Goal: Task Accomplishment & Management: Complete application form

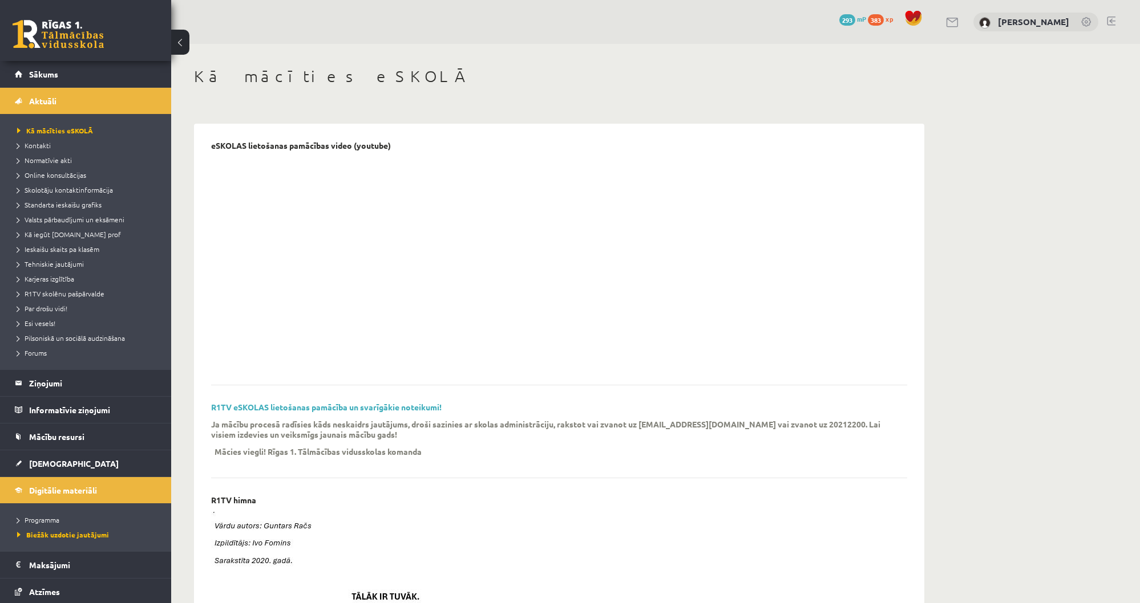
scroll to position [183, 0]
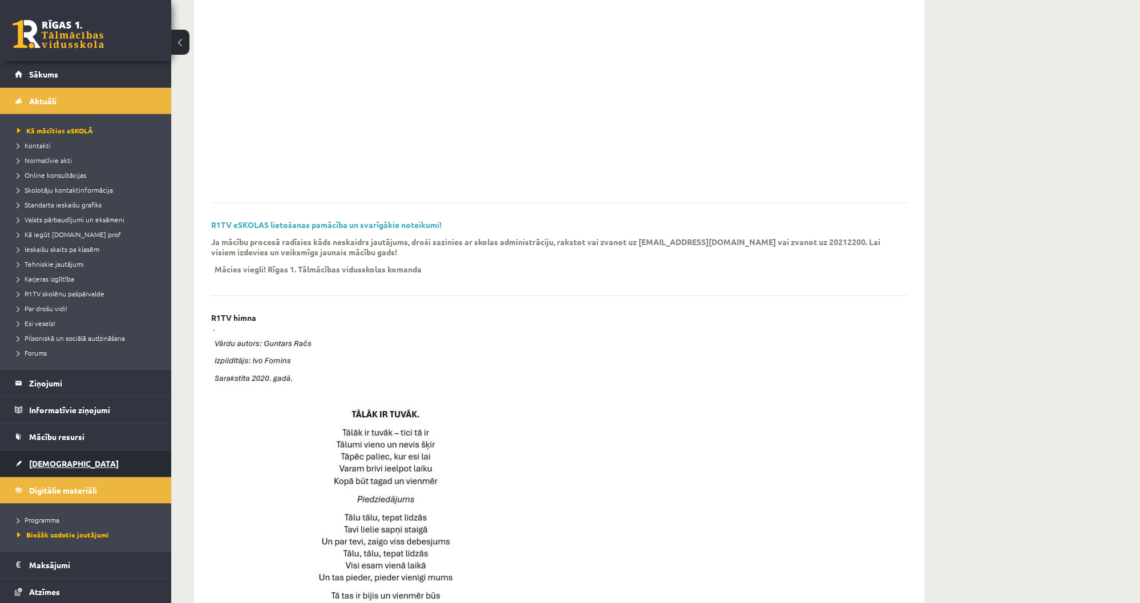
click at [59, 467] on span "[DEMOGRAPHIC_DATA]" at bounding box center [74, 464] width 90 height 10
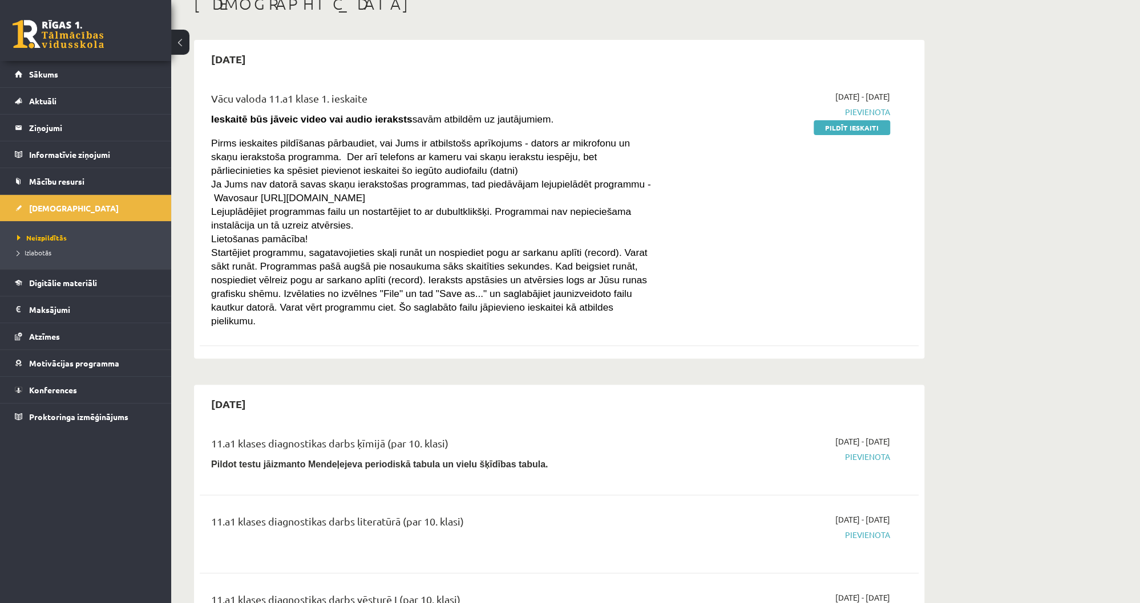
scroll to position [46, 0]
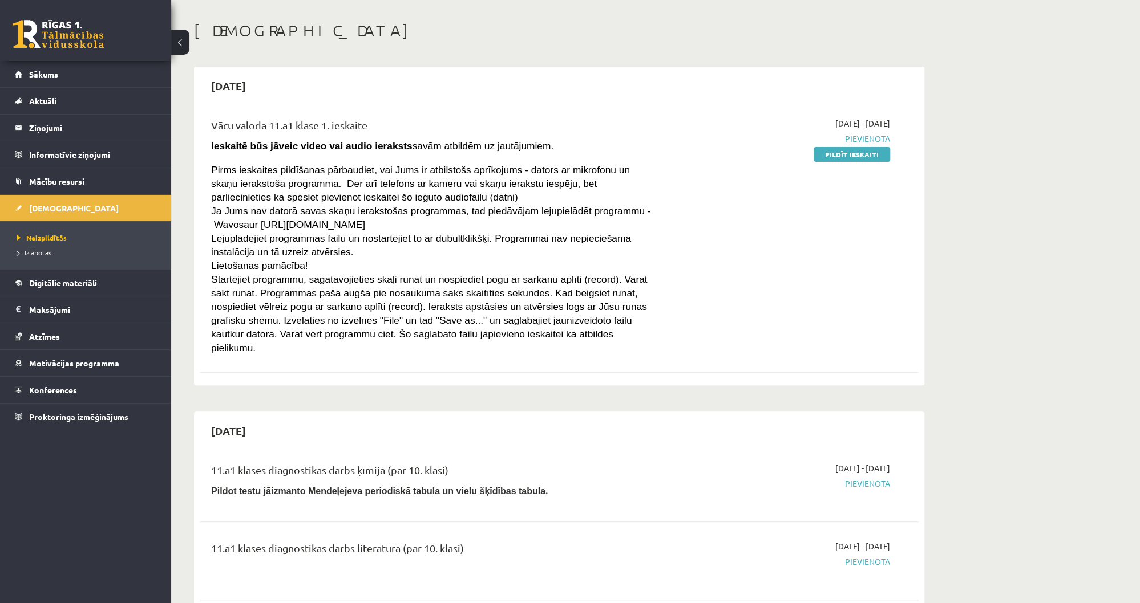
drag, startPoint x: 278, startPoint y: 223, endPoint x: 427, endPoint y: 224, distance: 148.3
click at [427, 224] on p "[PERSON_NAME] nav datorā savas skaņu ierakstošas programmas, tad piedāvājam lej…" at bounding box center [434, 217] width 447 height 27
click at [244, 220] on span "[PERSON_NAME] nav datorā savas skaņu ierakstošas programmas, tad piedāvājam lej…" at bounding box center [431, 217] width 440 height 25
drag, startPoint x: 256, startPoint y: 225, endPoint x: 443, endPoint y: 214, distance: 187.4
click at [443, 222] on p "[PERSON_NAME] nav datorā savas skaņu ierakstošas programmas, tad piedāvājam lej…" at bounding box center [434, 217] width 447 height 27
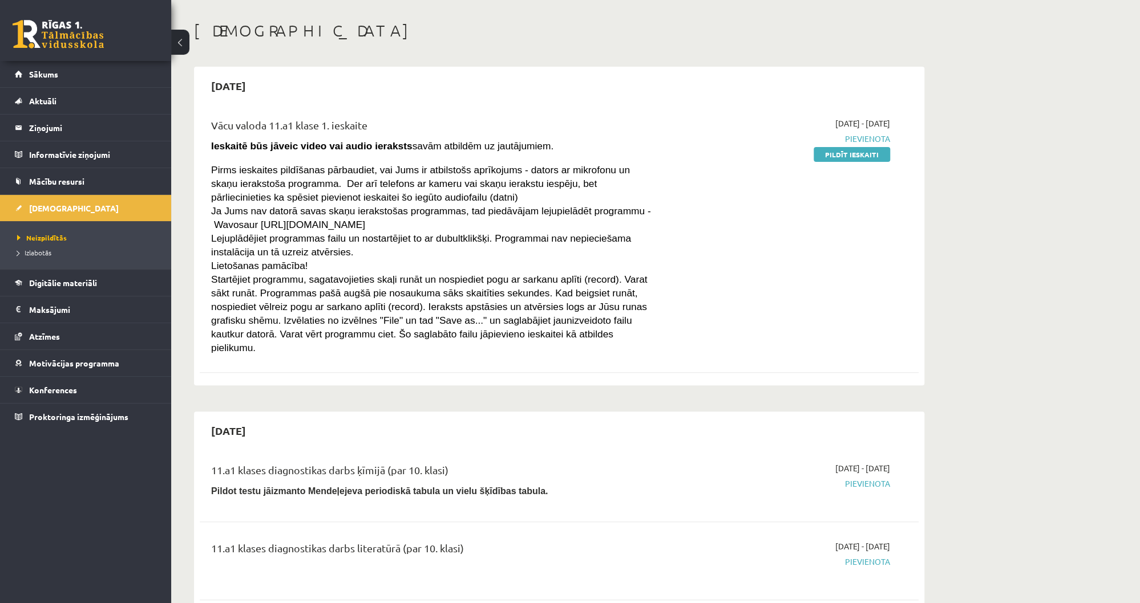
copy span "https://wavosaur.en.softonic.com"
click at [842, 152] on link "Pildīt ieskaiti" at bounding box center [851, 154] width 76 height 15
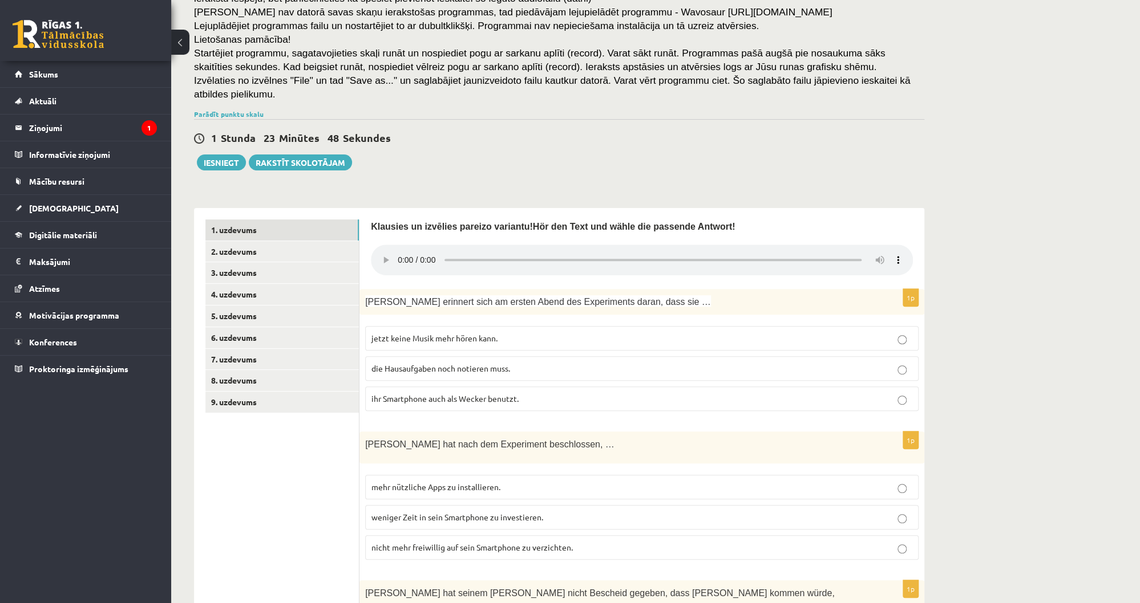
scroll to position [68, 0]
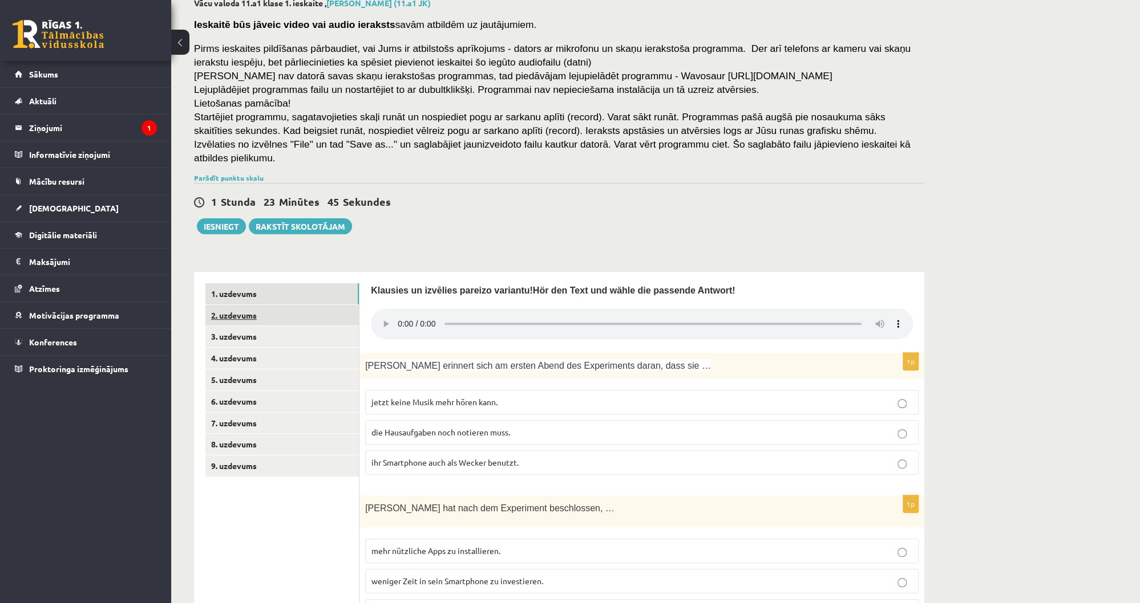
click at [292, 307] on link "2. uzdevums" at bounding box center [281, 315] width 153 height 21
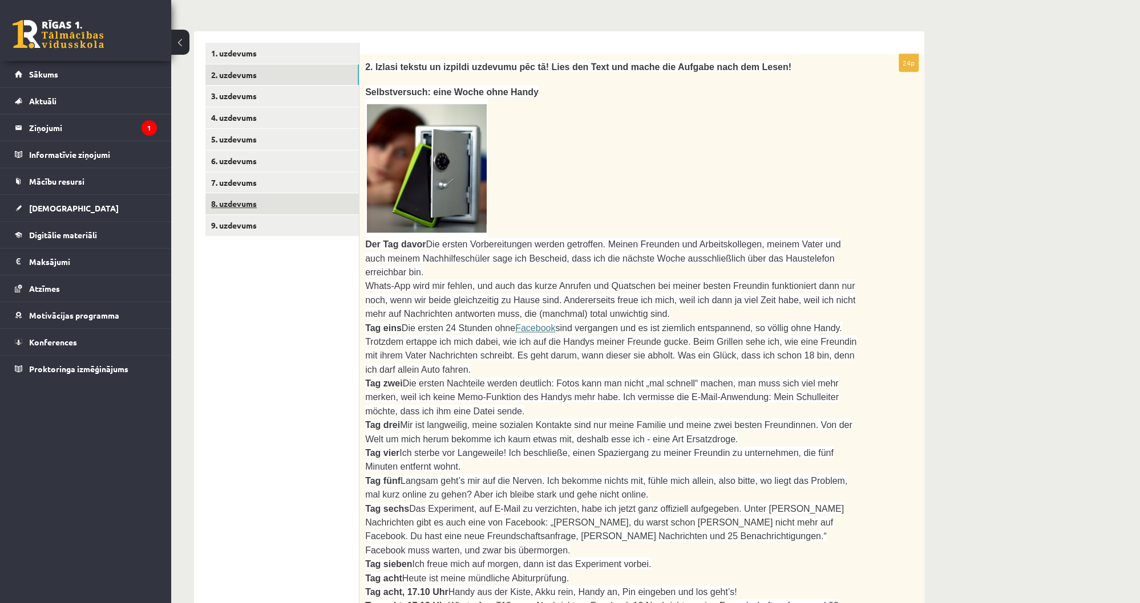
scroll to position [297, 0]
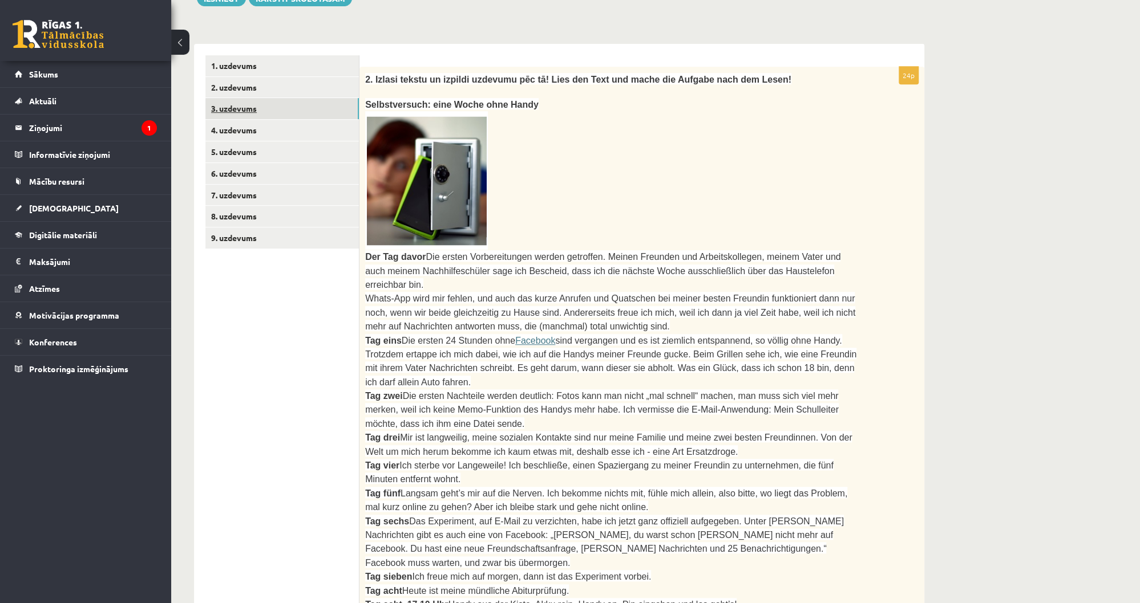
click at [242, 98] on link "3. uzdevums" at bounding box center [281, 108] width 153 height 21
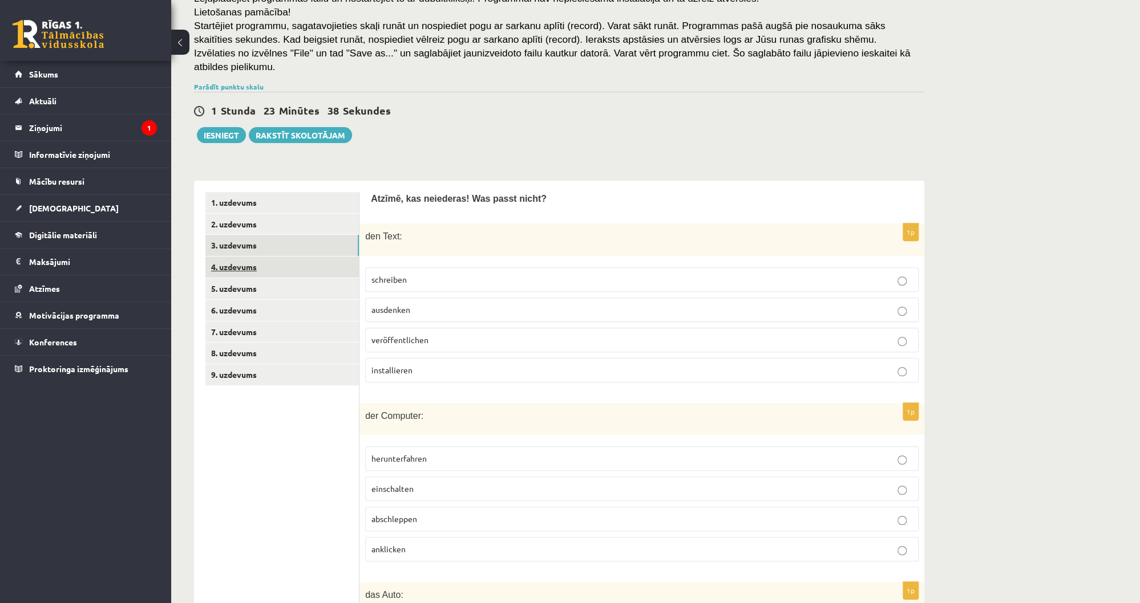
click at [260, 257] on link "4. uzdevums" at bounding box center [281, 267] width 153 height 21
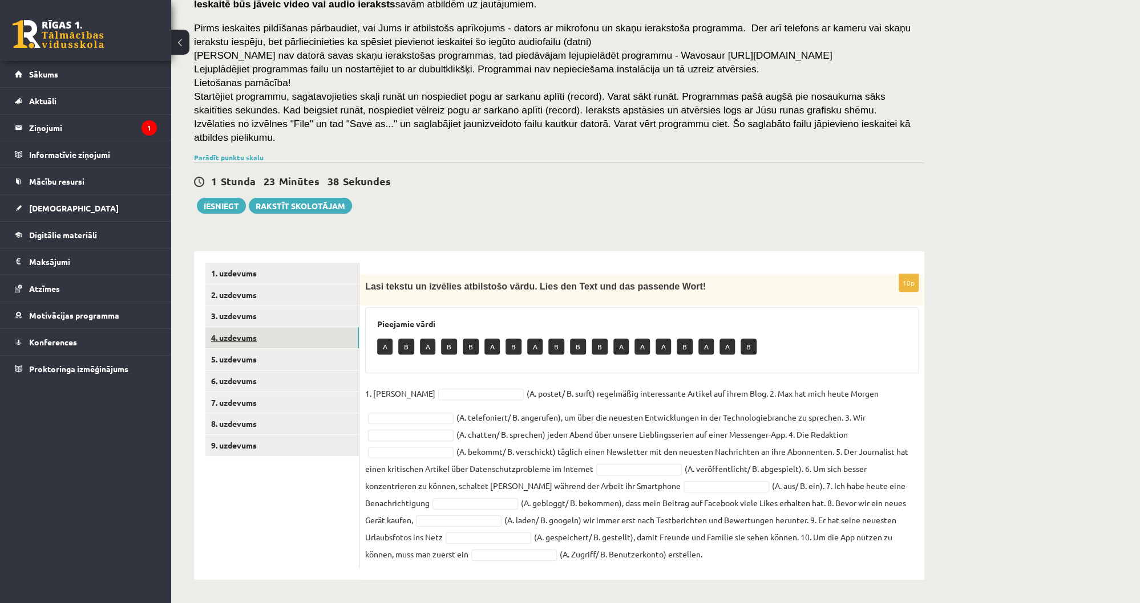
scroll to position [74, 0]
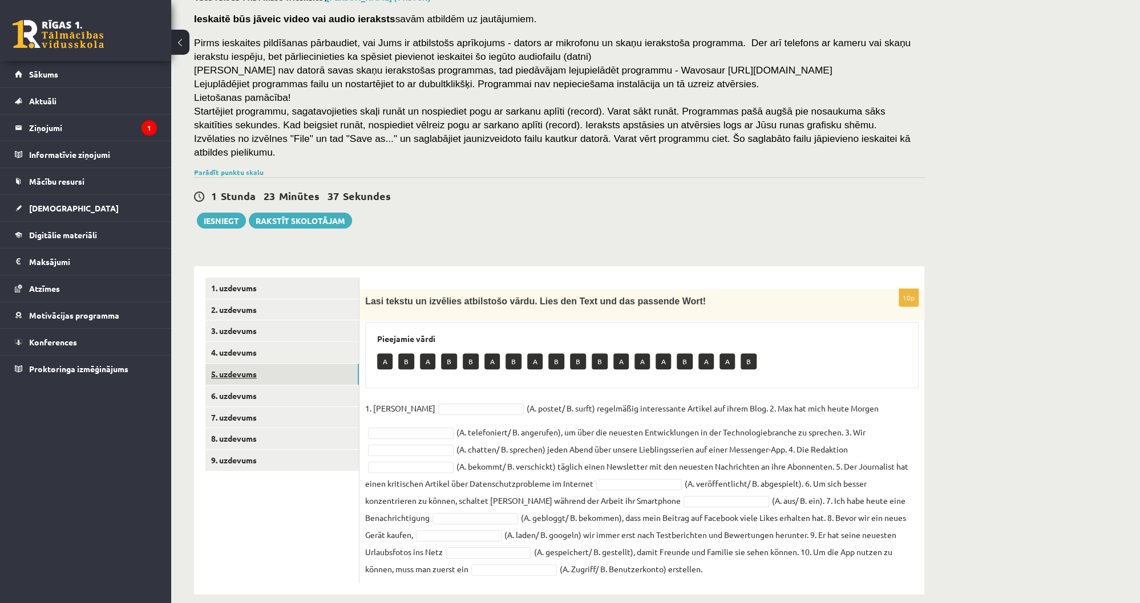
click at [267, 366] on link "5. uzdevums" at bounding box center [281, 374] width 153 height 21
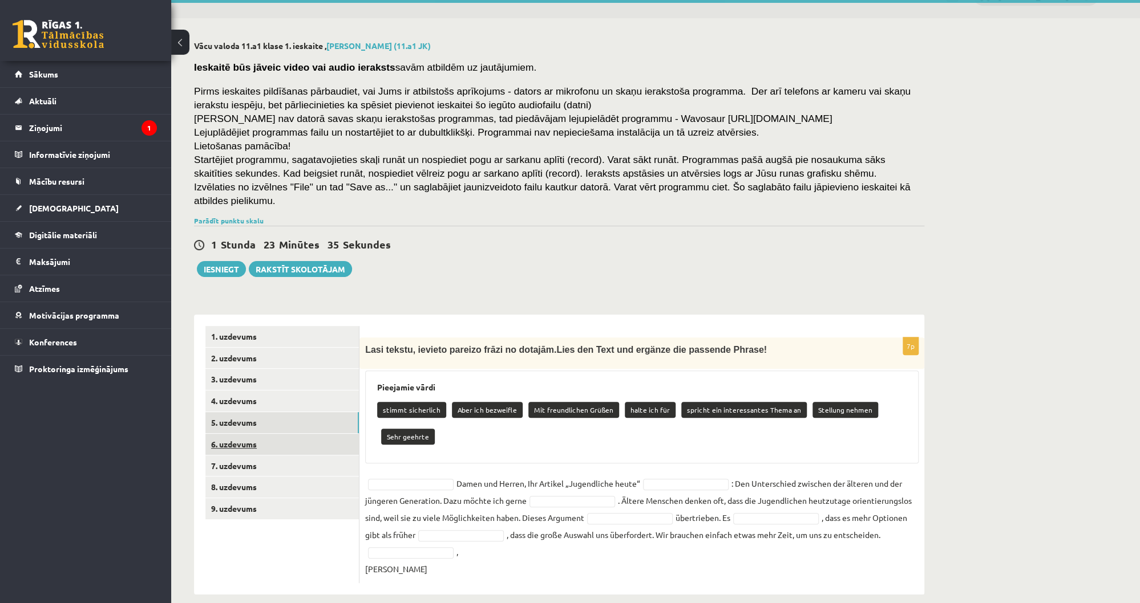
click at [290, 434] on link "6. uzdevums" at bounding box center [281, 444] width 153 height 21
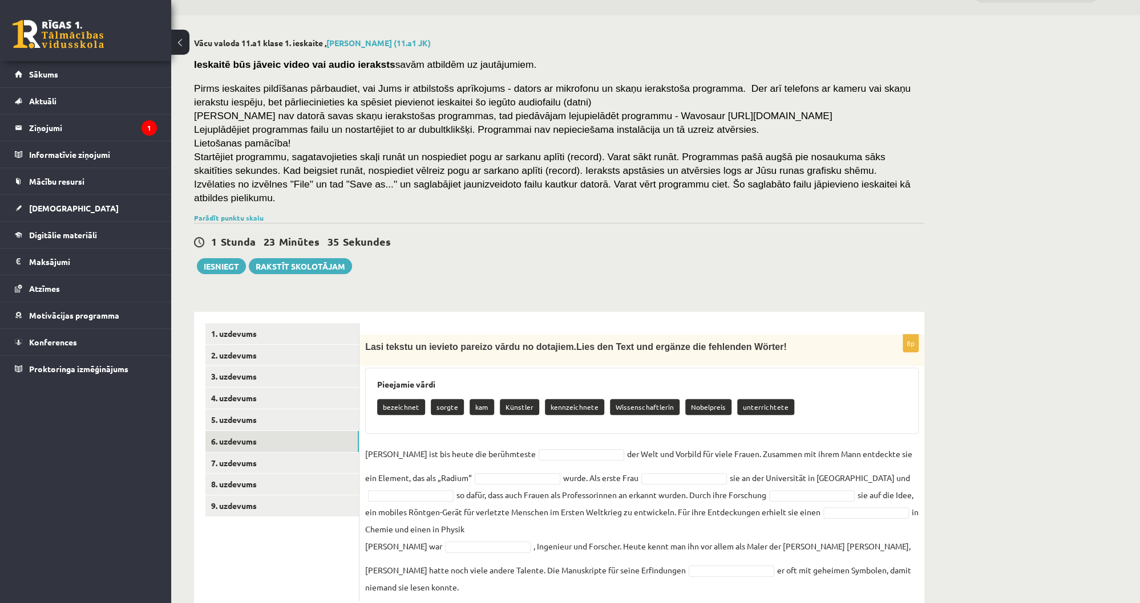
scroll to position [30, 0]
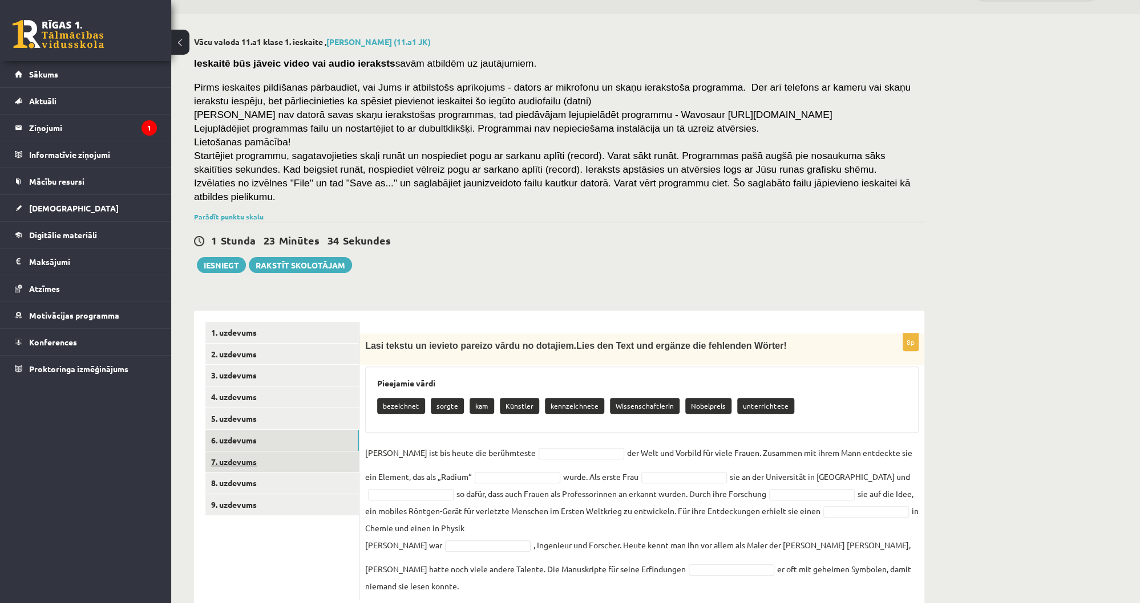
click at [281, 452] on link "7. uzdevums" at bounding box center [281, 462] width 153 height 21
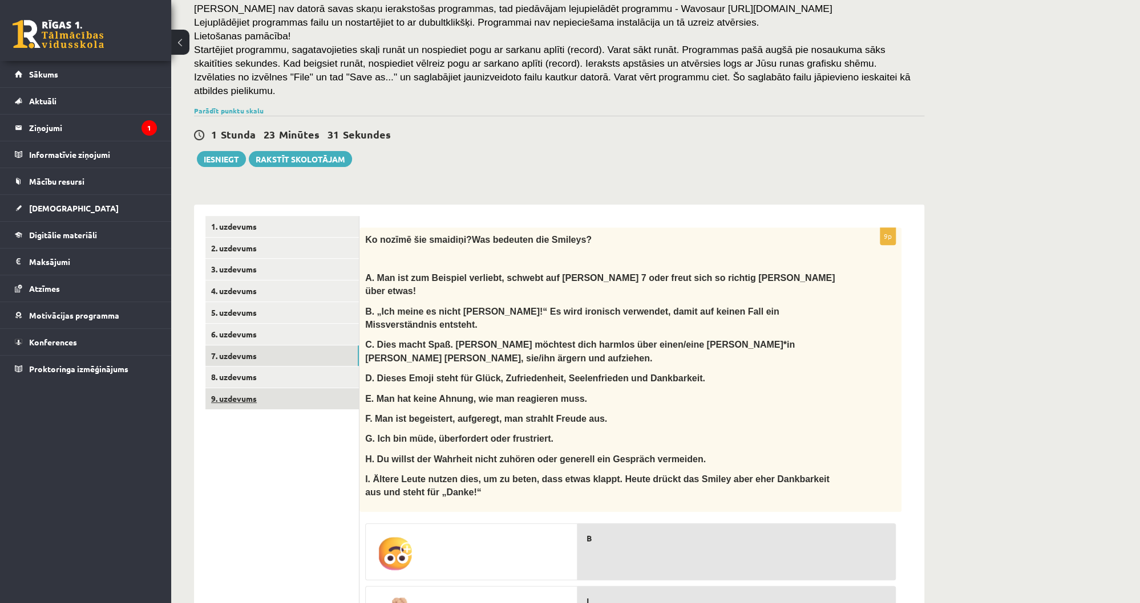
scroll to position [139, 0]
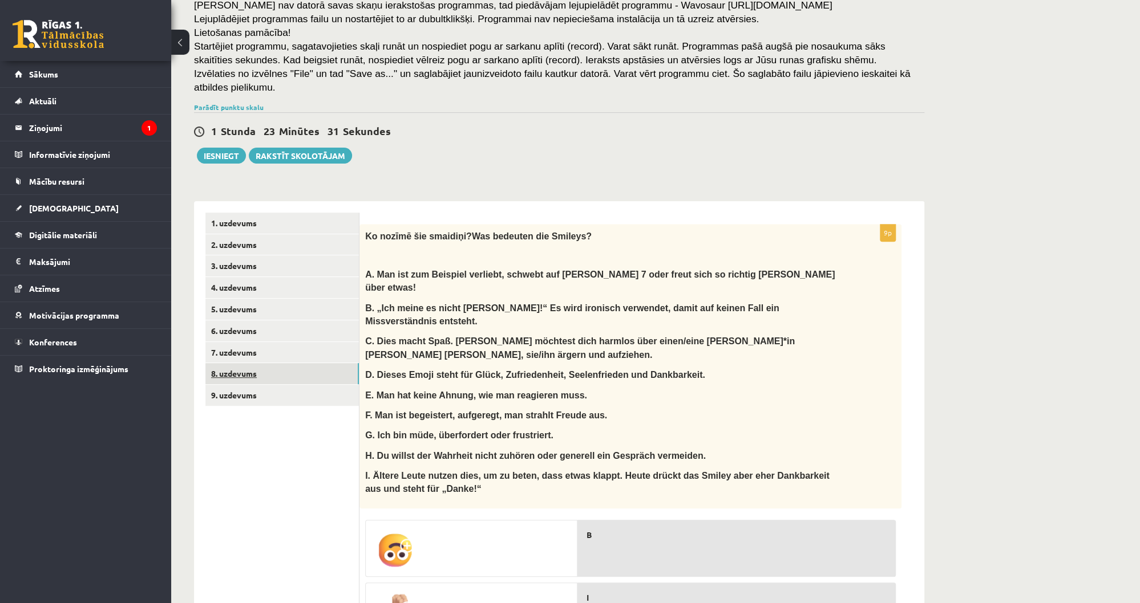
click at [256, 363] on link "8. uzdevums" at bounding box center [281, 373] width 153 height 21
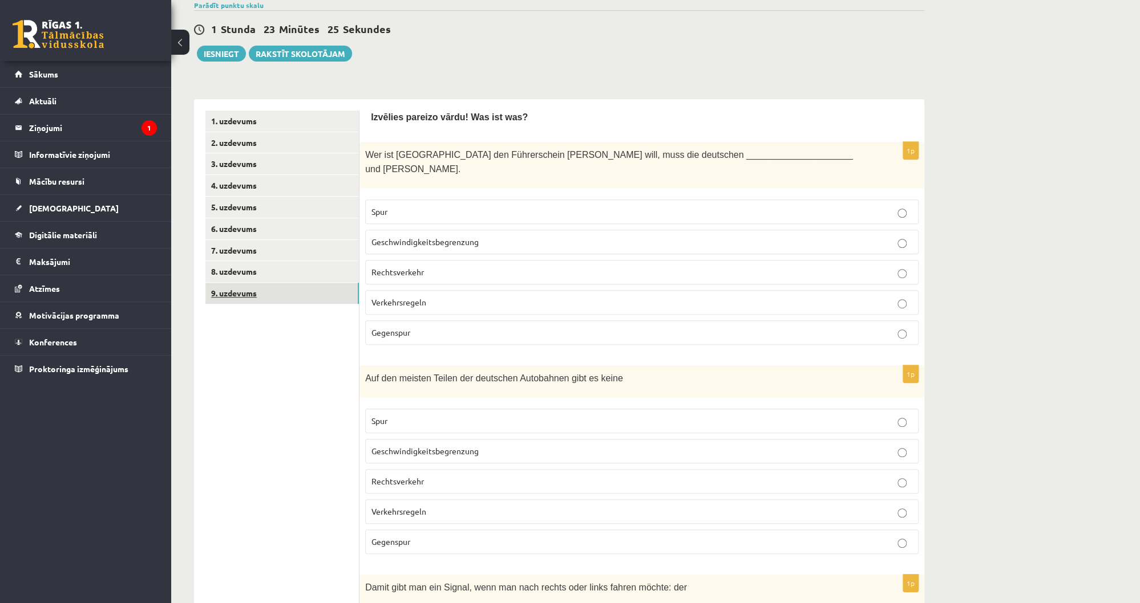
click at [271, 284] on link "9. uzdevums" at bounding box center [281, 293] width 153 height 21
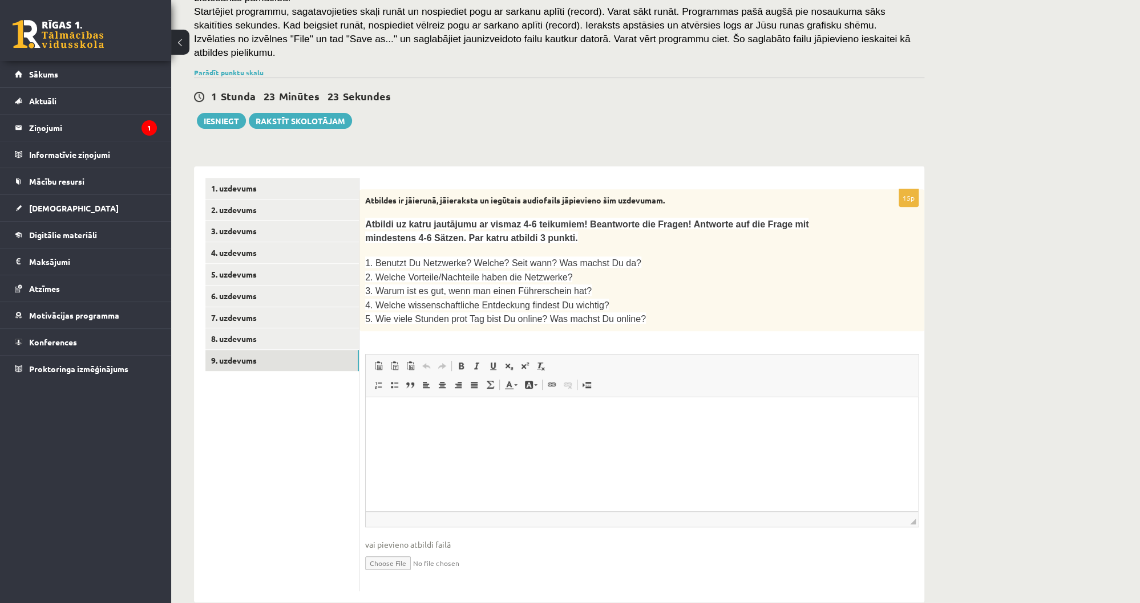
scroll to position [0, 0]
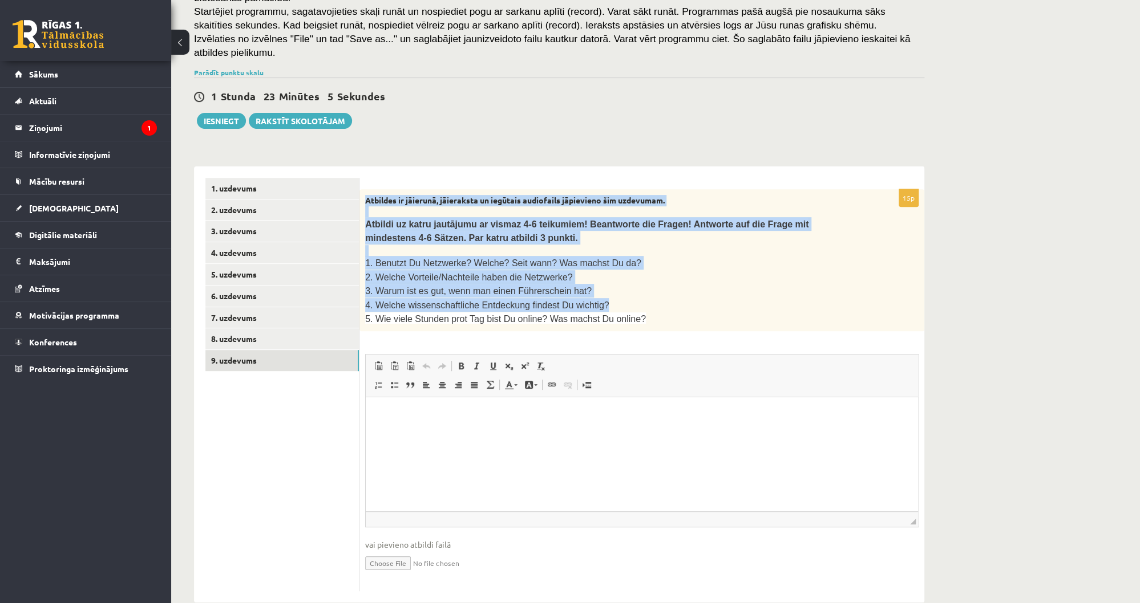
drag, startPoint x: 365, startPoint y: 183, endPoint x: 615, endPoint y: 283, distance: 269.0
click at [615, 283] on div "Atbildes ir jāierunā, jāieraksta un iegūtais audiofails jāpievieno šim uzdevuma…" at bounding box center [641, 260] width 565 height 143
drag, startPoint x: 427, startPoint y: 257, endPoint x: 408, endPoint y: 253, distance: 19.1
click at [427, 273] on span "2. Welche Vorteile/Nachteile haben die Netzwerke?" at bounding box center [468, 278] width 207 height 10
click at [354, 249] on link "4. uzdevums" at bounding box center [281, 252] width 153 height 21
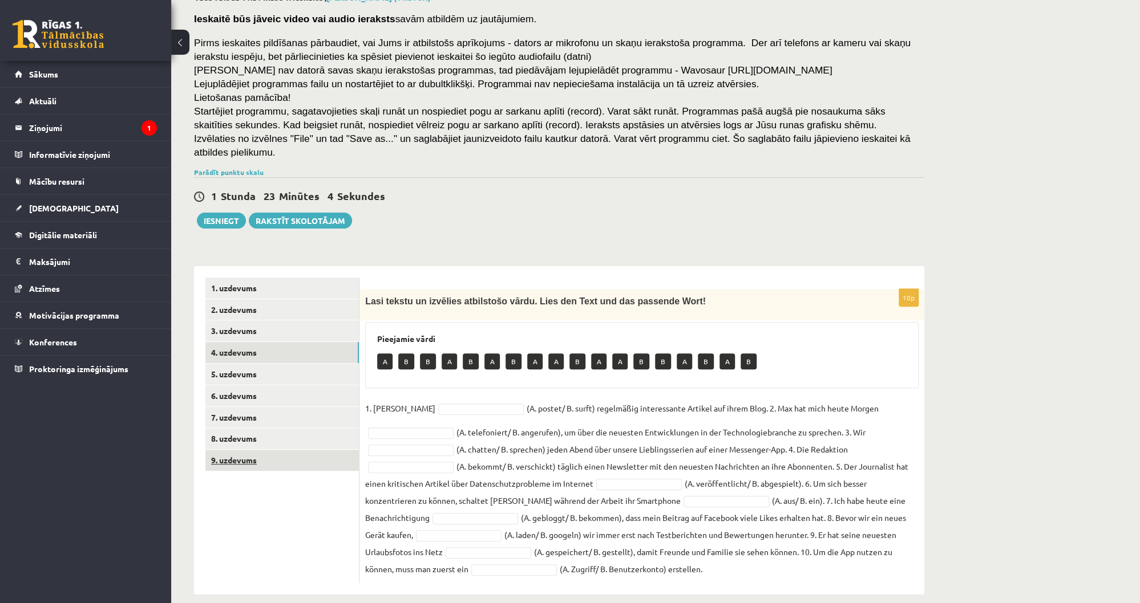
click at [263, 450] on link "9. uzdevums" at bounding box center [281, 460] width 153 height 21
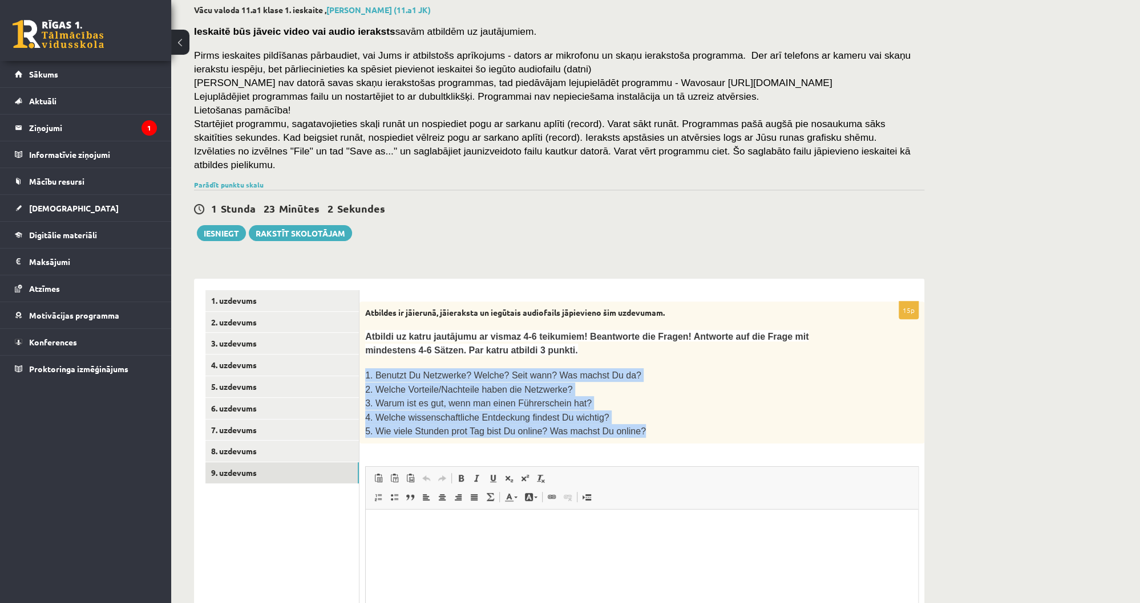
drag, startPoint x: 366, startPoint y: 359, endPoint x: 664, endPoint y: 419, distance: 304.4
click at [664, 419] on div "Atbildes ir jāierunā, jāieraksta un iegūtais audiofails jāpievieno šim uzdevuma…" at bounding box center [641, 373] width 565 height 143
copy div "1. Benutzt Du Netzwerke? Welche? Seit wann? Was machst Du da? 2. Welche Vorteil…"
click at [424, 371] on span "1. Benutzt Du Netzwerke? Welche? Seit wann? Was machst Du da?" at bounding box center [503, 376] width 276 height 10
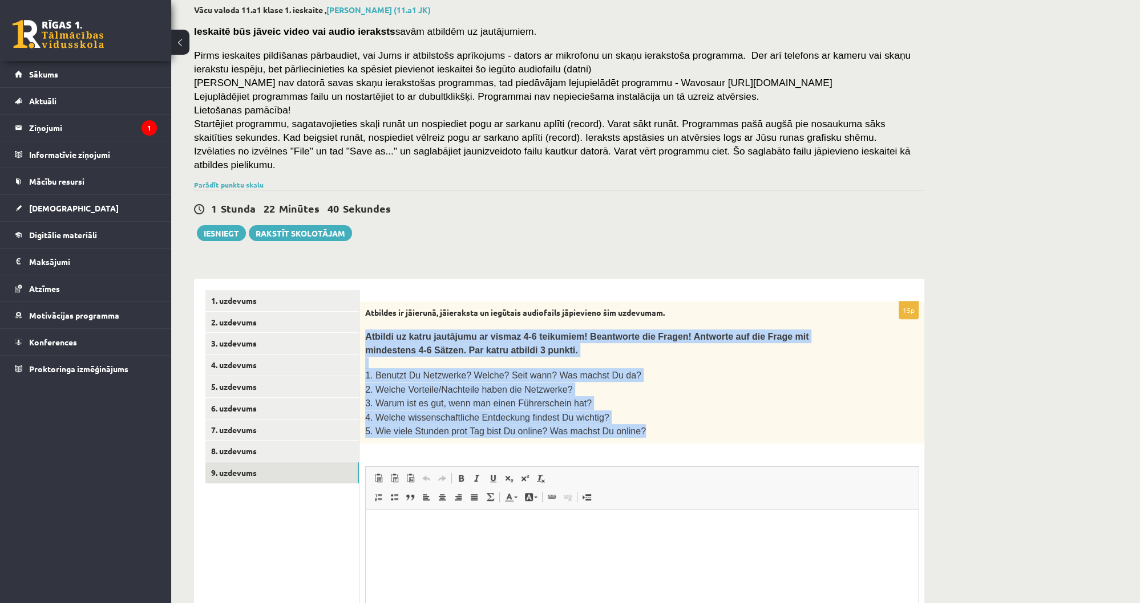
drag, startPoint x: 363, startPoint y: 318, endPoint x: 635, endPoint y: 407, distance: 285.7
click at [635, 407] on div "Atbildes ir jāierunā, jāieraksta un iegūtais audiofails jāpievieno šim uzdevuma…" at bounding box center [641, 373] width 565 height 143
copy div "Atbildi uz katru jautājumu ar vismaz 4-6 teikumiem! Beantworte die Fragen! Antw…"
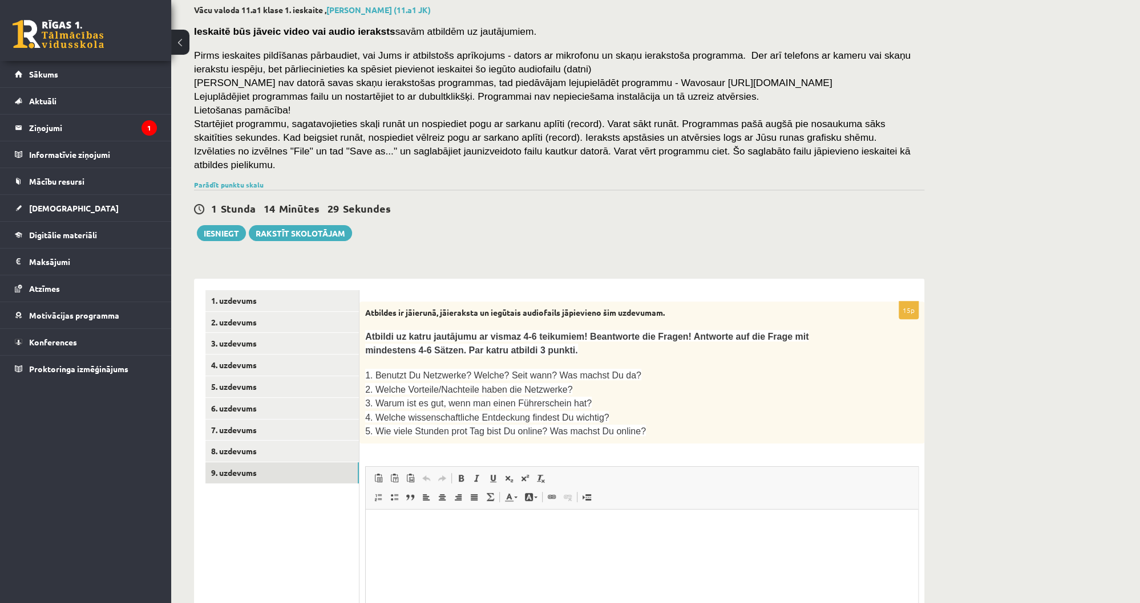
click at [488, 251] on div "Vācu valoda 11.a1 klase 1. ieskaite , Emīls Čeksters (11.a1 JK) Ieskaitē būs jā…" at bounding box center [559, 360] width 776 height 756
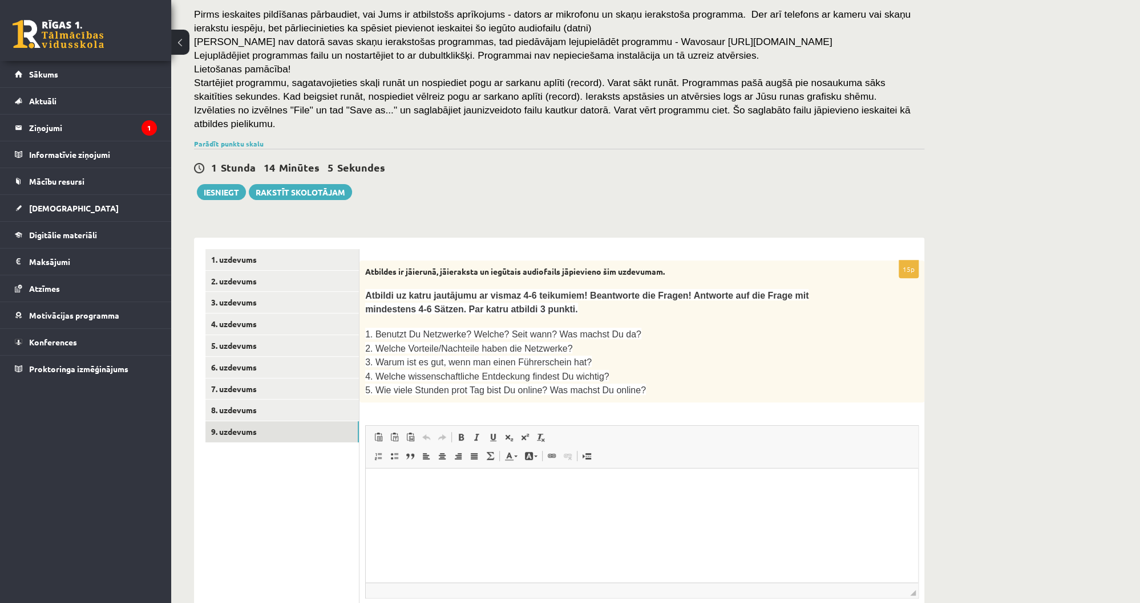
scroll to position [174, 0]
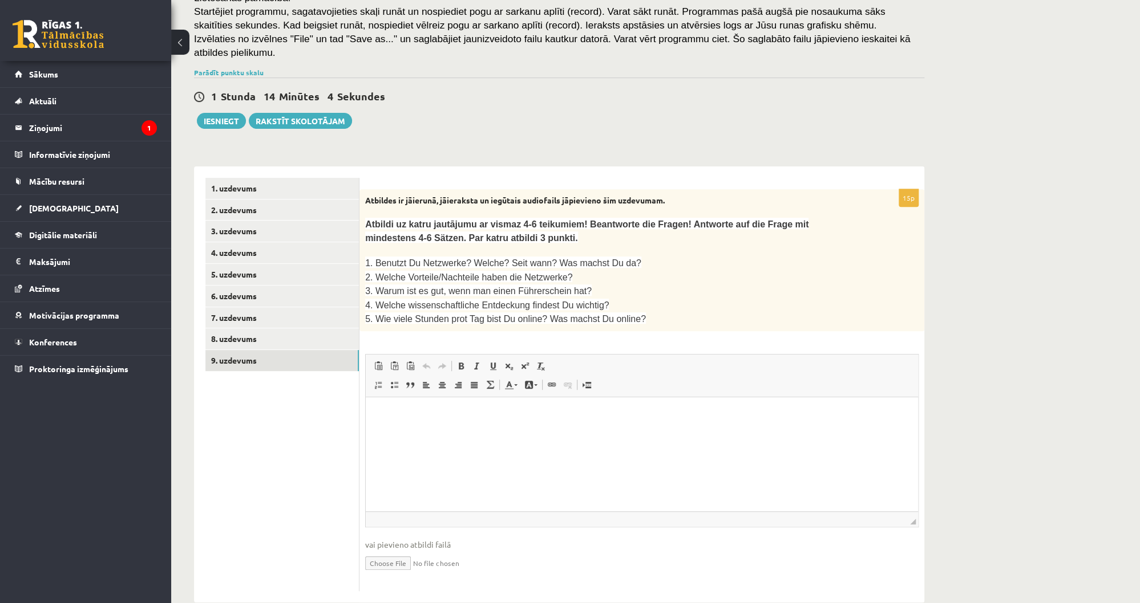
click at [390, 551] on input "file" at bounding box center [641, 562] width 553 height 23
click at [388, 551] on input "file" at bounding box center [641, 562] width 553 height 23
click at [422, 551] on input "file" at bounding box center [641, 562] width 553 height 23
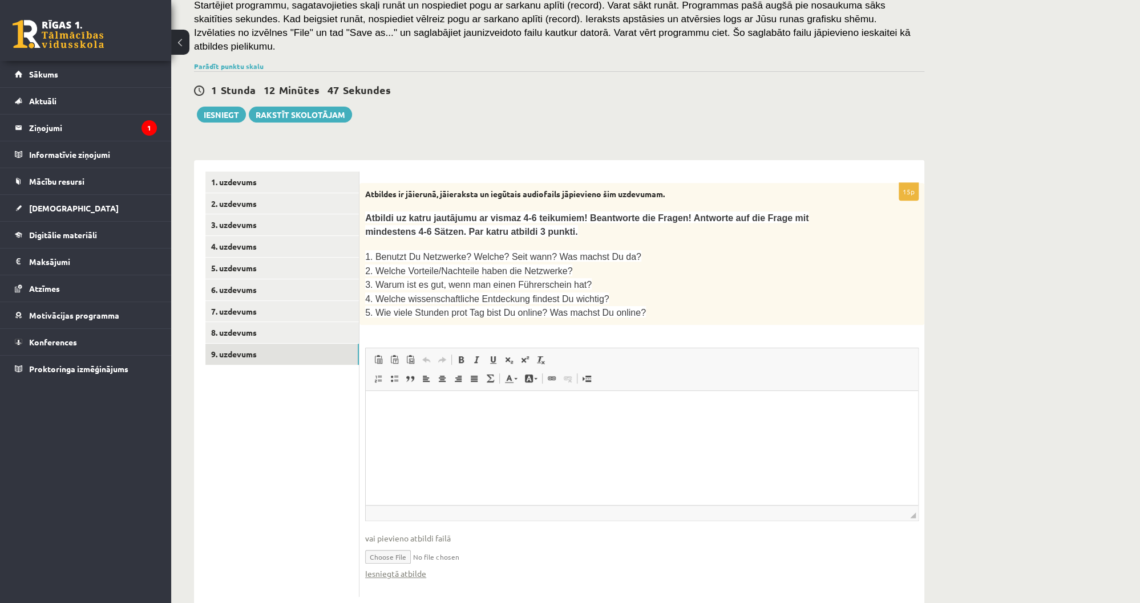
scroll to position [186, 0]
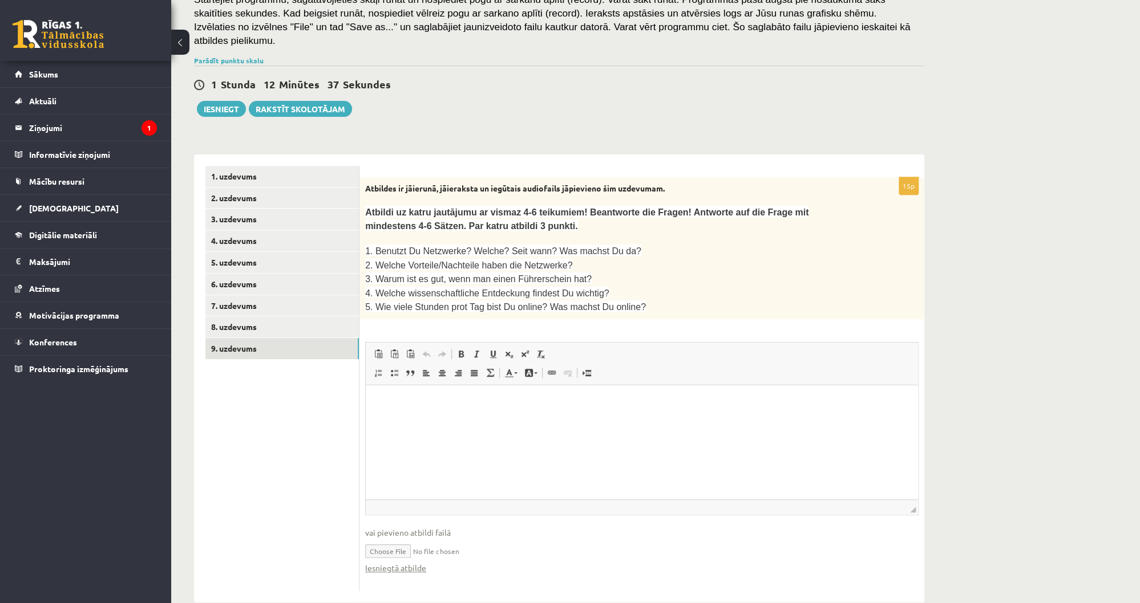
click at [276, 528] on ul "1. uzdevums 2. uzdevums 3. uzdevums 4. uzdevums 5. uzdevums 6. uzdevums 7. uzde…" at bounding box center [282, 379] width 154 height 426
click at [388, 539] on input "file" at bounding box center [641, 550] width 553 height 23
type input "**********"
drag, startPoint x: 427, startPoint y: 528, endPoint x: 455, endPoint y: 529, distance: 27.4
click at [455, 539] on input "file" at bounding box center [641, 550] width 553 height 23
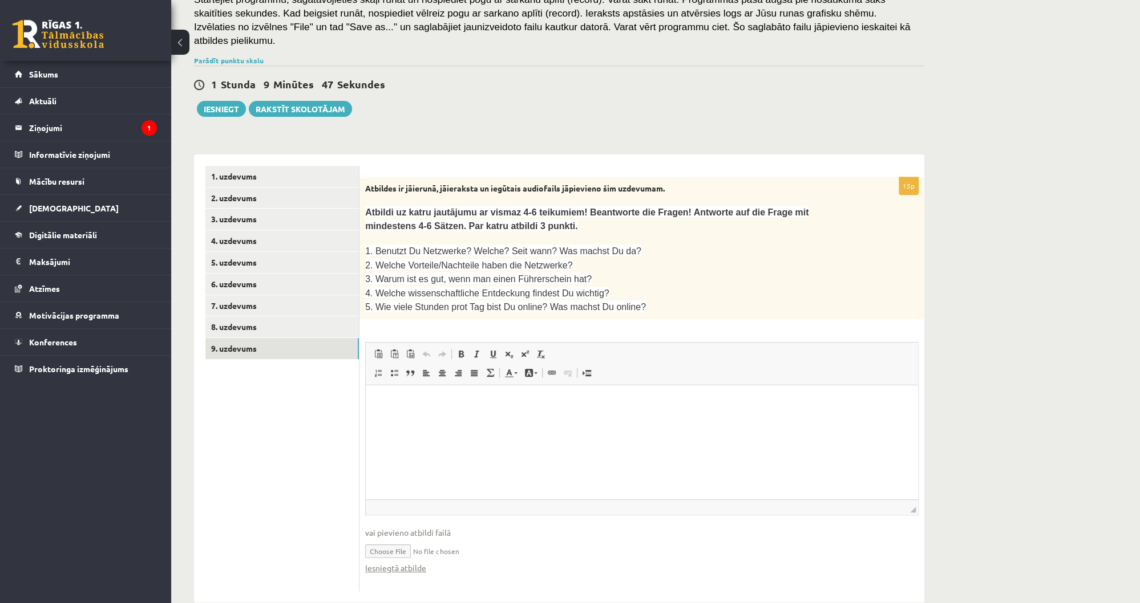
click at [486, 420] on html at bounding box center [642, 403] width 552 height 35
click at [284, 440] on ul "1. uzdevums 2. uzdevums 3. uzdevums 4. uzdevums 5. uzdevums 6. uzdevums 7. uzde…" at bounding box center [282, 379] width 154 height 426
click at [258, 479] on ul "1. uzdevums 2. uzdevums 3. uzdevums 4. uzdevums 5. uzdevums 6. uzdevums 7. uzde…" at bounding box center [282, 379] width 154 height 426
click at [203, 538] on div "1. uzdevums 2. uzdevums 3. uzdevums 4. uzdevums 5. uzdevums 6. uzdevums 7. uzde…" at bounding box center [276, 379] width 165 height 449
click at [1008, 374] on div "Vācu valoda 11.a1 klase 1. ieskaite , Emīls Čeksters (11.a1 JK) Ieskaitē būs jā…" at bounding box center [655, 242] width 969 height 768
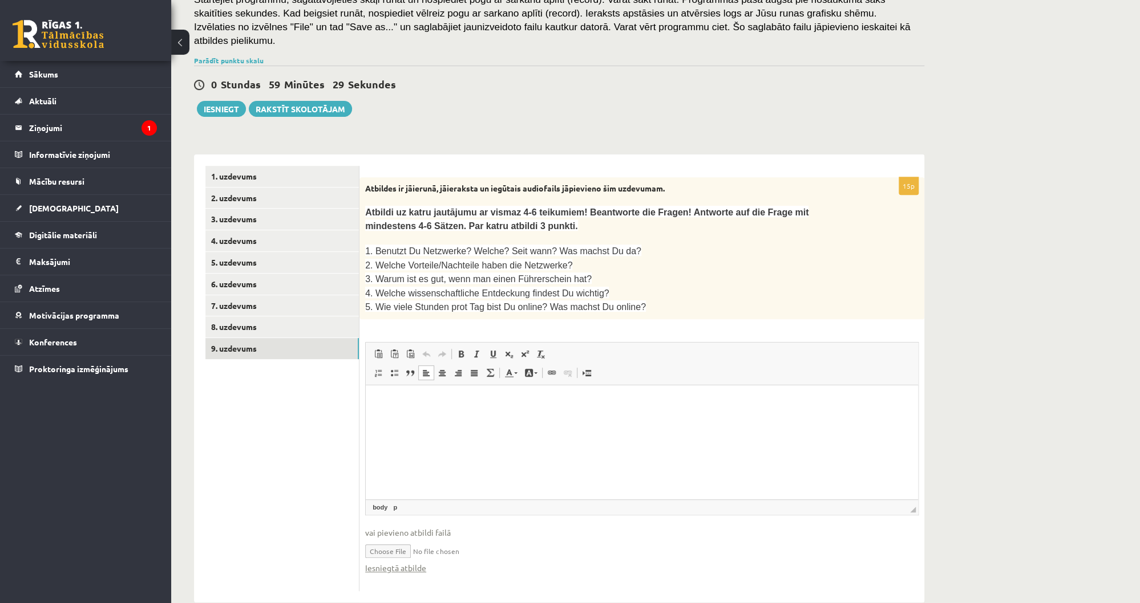
click at [392, 539] on input "file" at bounding box center [641, 550] width 553 height 23
type input "**********"
click at [443, 539] on input "file" at bounding box center [641, 550] width 553 height 23
click at [445, 539] on input "file" at bounding box center [641, 550] width 553 height 23
click at [407, 539] on input "file" at bounding box center [641, 550] width 553 height 23
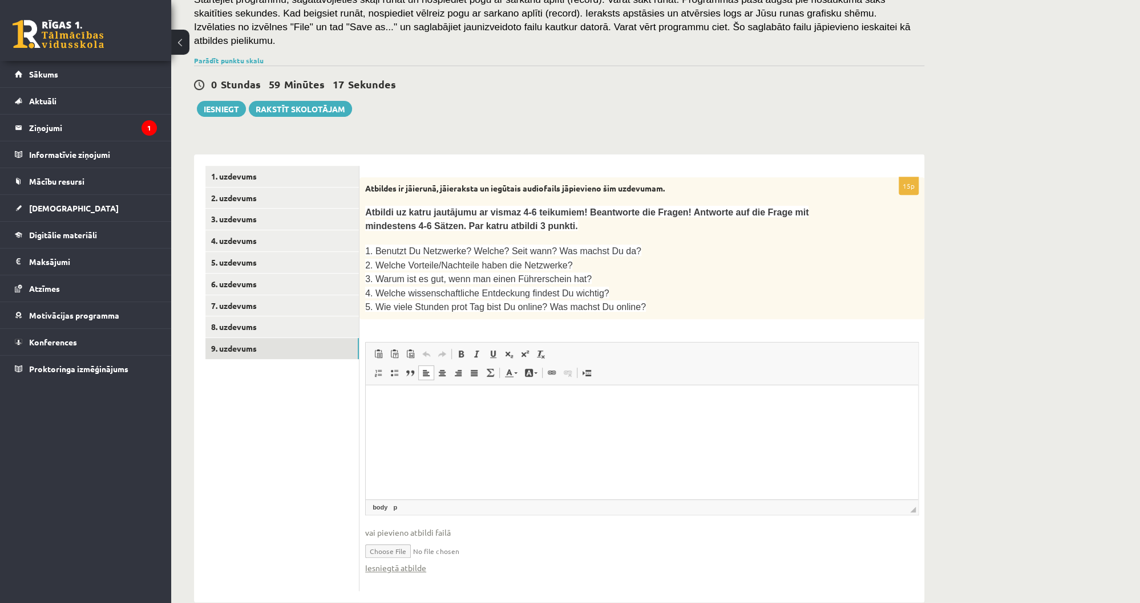
click at [402, 539] on input "file" at bounding box center [641, 550] width 553 height 23
type input "**********"
click at [391, 562] on link "Iesniegtā atbilde" at bounding box center [395, 568] width 61 height 12
click at [587, 539] on input "file" at bounding box center [641, 550] width 553 height 23
click at [399, 397] on p "Визуальный текстовый редактор, wiswyg-editor-user-answer-47024775579480" at bounding box center [641, 403] width 529 height 12
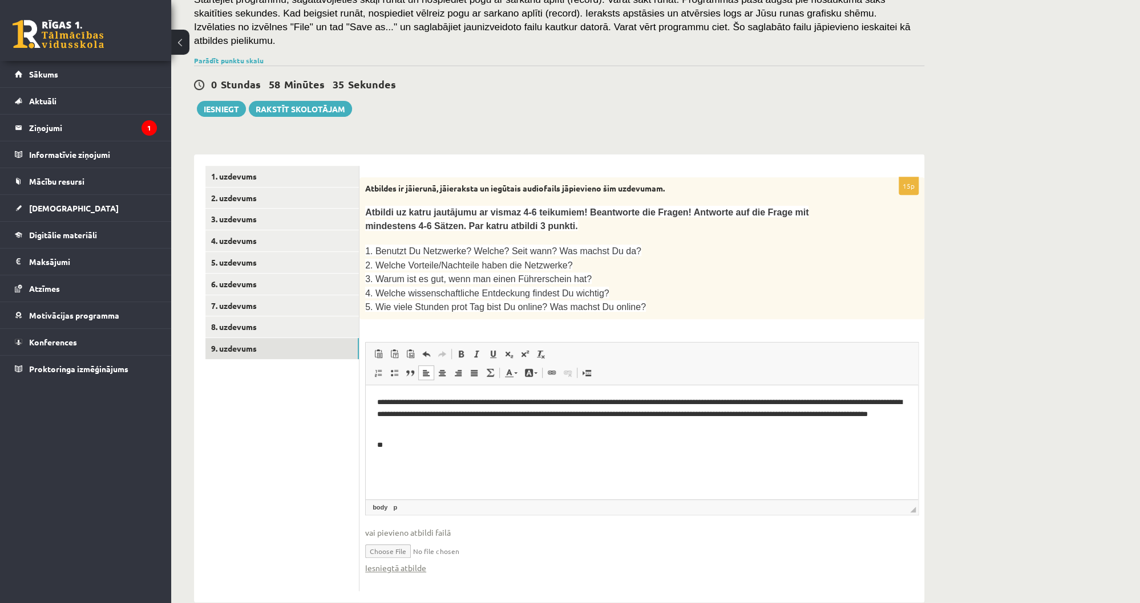
click at [268, 506] on ul "1. uzdevums 2. uzdevums 3. uzdevums 4. uzdevums 5. uzdevums 6. uzdevums 7. uzde…" at bounding box center [282, 379] width 154 height 426
click at [430, 443] on p "**" at bounding box center [642, 446] width 530 height 12
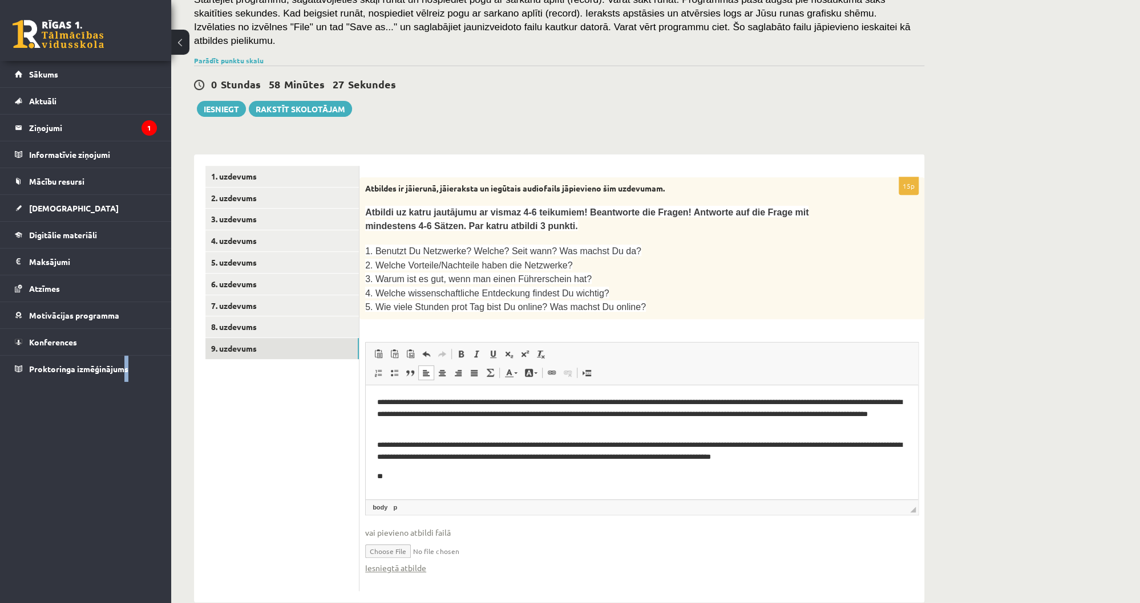
click at [127, 516] on div "0 Dāvanas 293 mP 383 xp Emīls Čeksters Sākums Aktuāli Kā mācīties eSKOLĀ Kontak…" at bounding box center [85, 301] width 171 height 603
click at [418, 476] on p "**" at bounding box center [642, 477] width 530 height 12
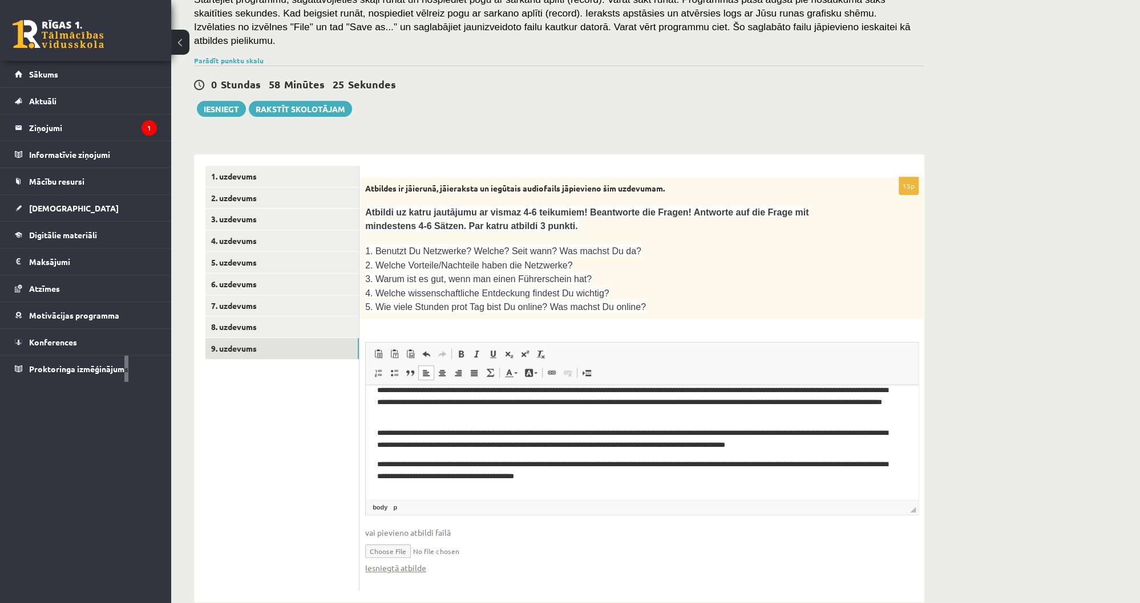
scroll to position [13, 0]
drag, startPoint x: 250, startPoint y: 526, endPoint x: 307, endPoint y: 508, distance: 60.6
click at [250, 526] on ul "1. uzdevums 2. uzdevums 3. uzdevums 4. uzdevums 5. uzdevums 6. uzdevums 7. uzde…" at bounding box center [282, 379] width 154 height 426
click at [423, 492] on p "**" at bounding box center [638, 495] width 523 height 12
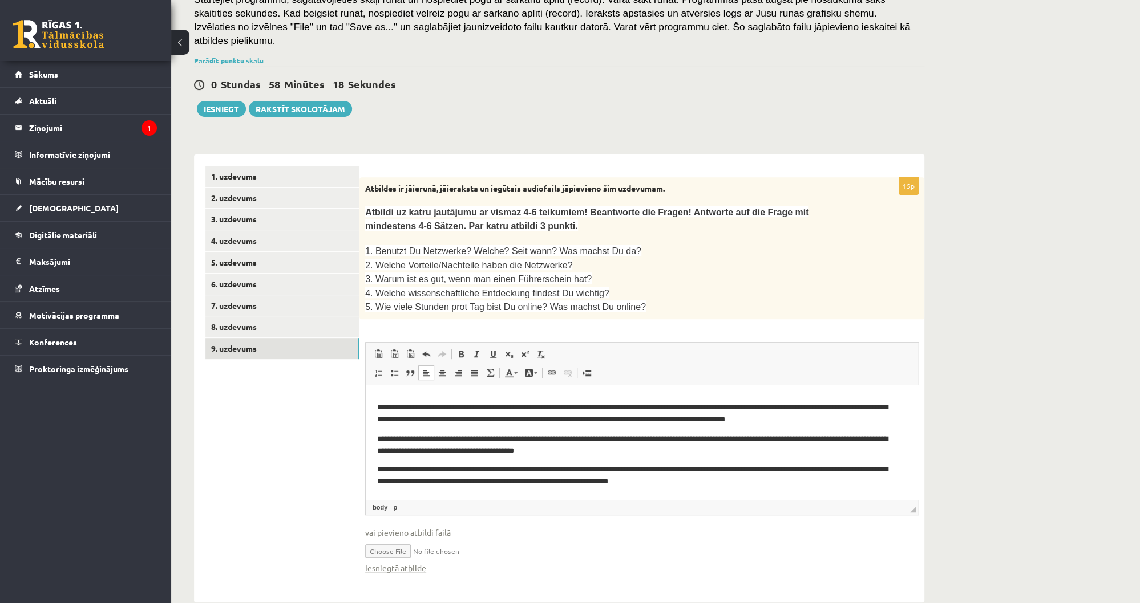
scroll to position [43, 0]
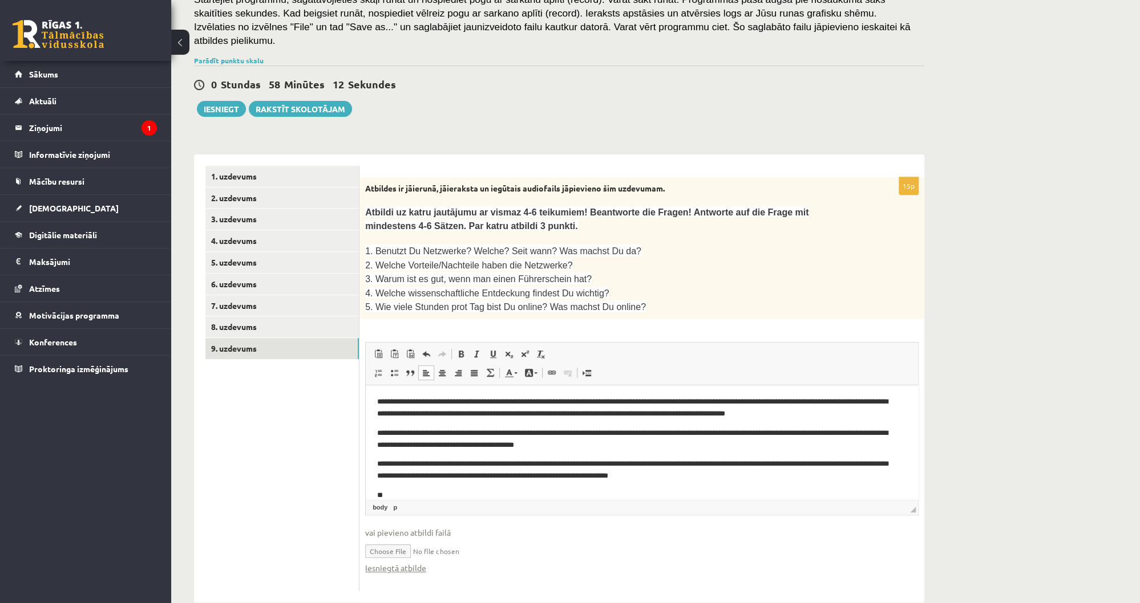
click at [274, 508] on ul "1. uzdevums 2. uzdevums 3. uzdevums 4. uzdevums 5. uzdevums 6. uzdevums 7. uzde…" at bounding box center [282, 379] width 154 height 426
click at [421, 496] on p "**" at bounding box center [638, 496] width 523 height 12
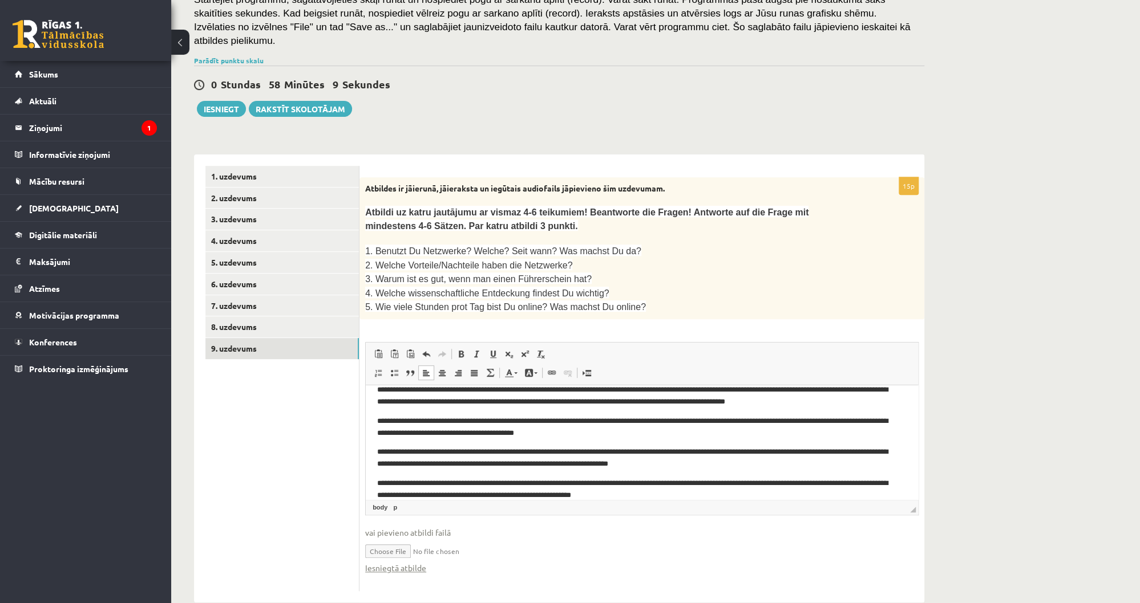
click at [382, 483] on p "**********" at bounding box center [638, 490] width 523 height 24
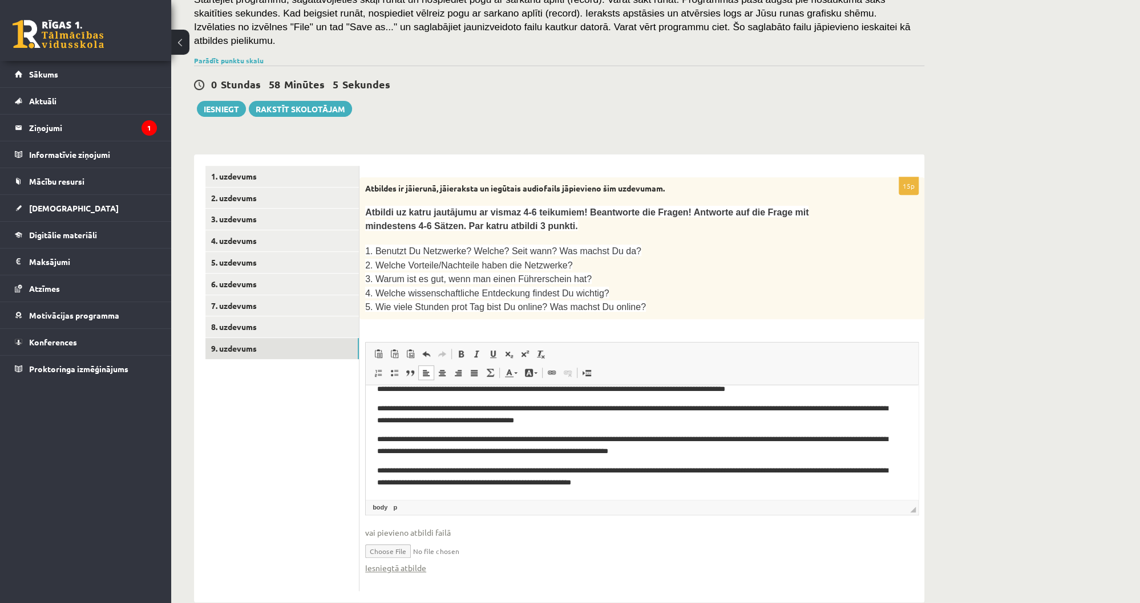
scroll to position [68, 0]
click at [393, 539] on input "file" at bounding box center [641, 550] width 553 height 23
type input "**********"
click at [256, 461] on ul "1. uzdevums 2. uzdevums 3. uzdevums 4. uzdevums 5. uzdevums 6. uzdevums 7. uzde…" at bounding box center [282, 379] width 154 height 426
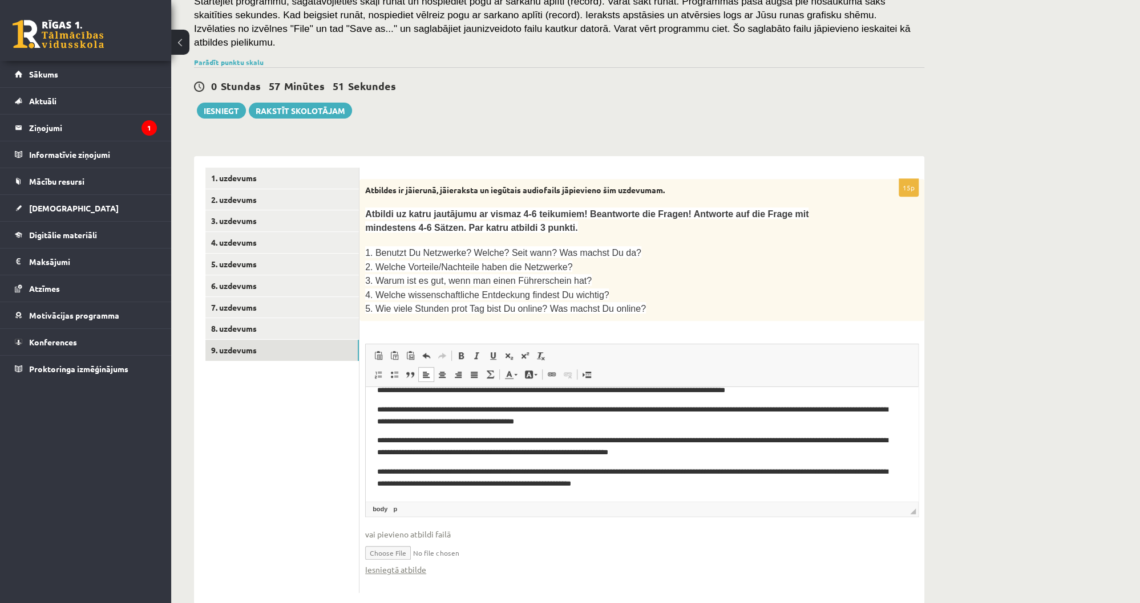
scroll to position [186, 0]
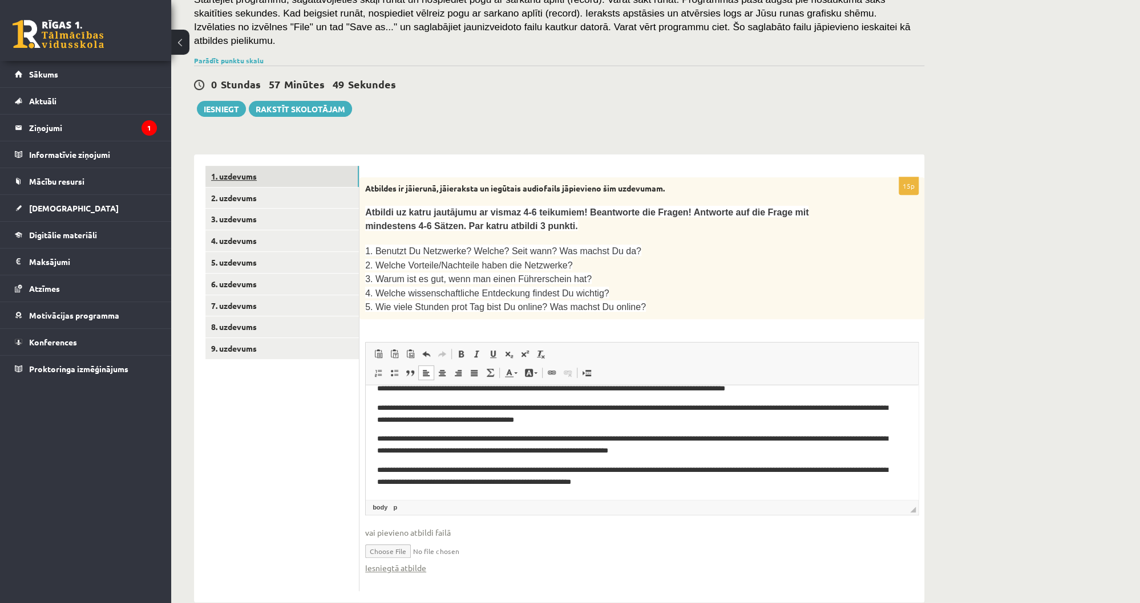
click at [261, 172] on link "1. uzdevums" at bounding box center [281, 176] width 153 height 21
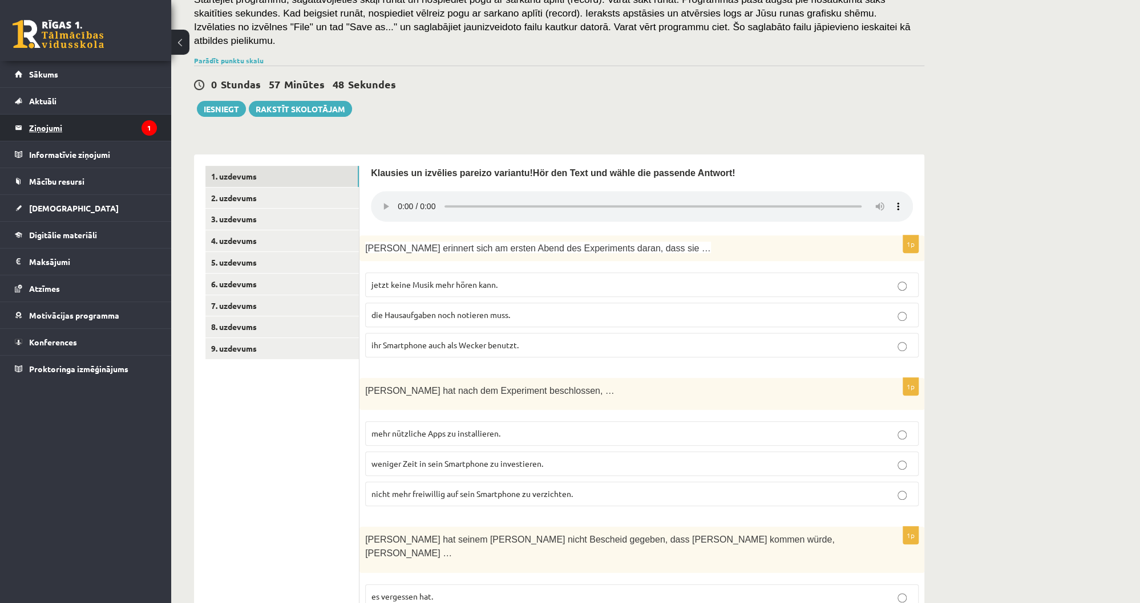
click at [140, 137] on legend "Ziņojumi 1" at bounding box center [93, 128] width 128 height 26
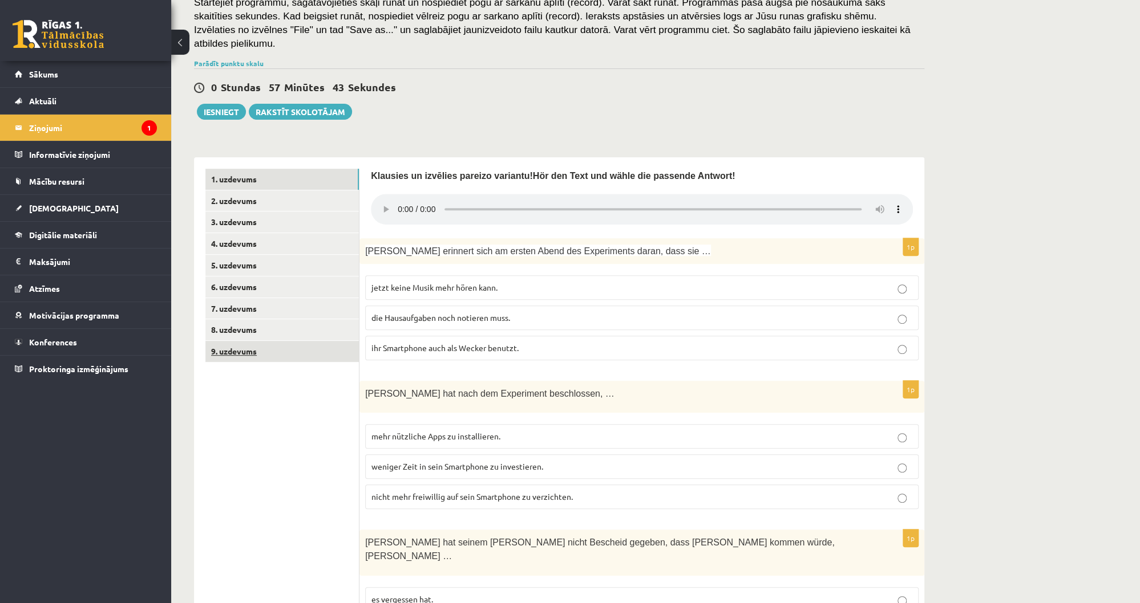
click at [274, 347] on link "9. uzdevums" at bounding box center [281, 351] width 153 height 21
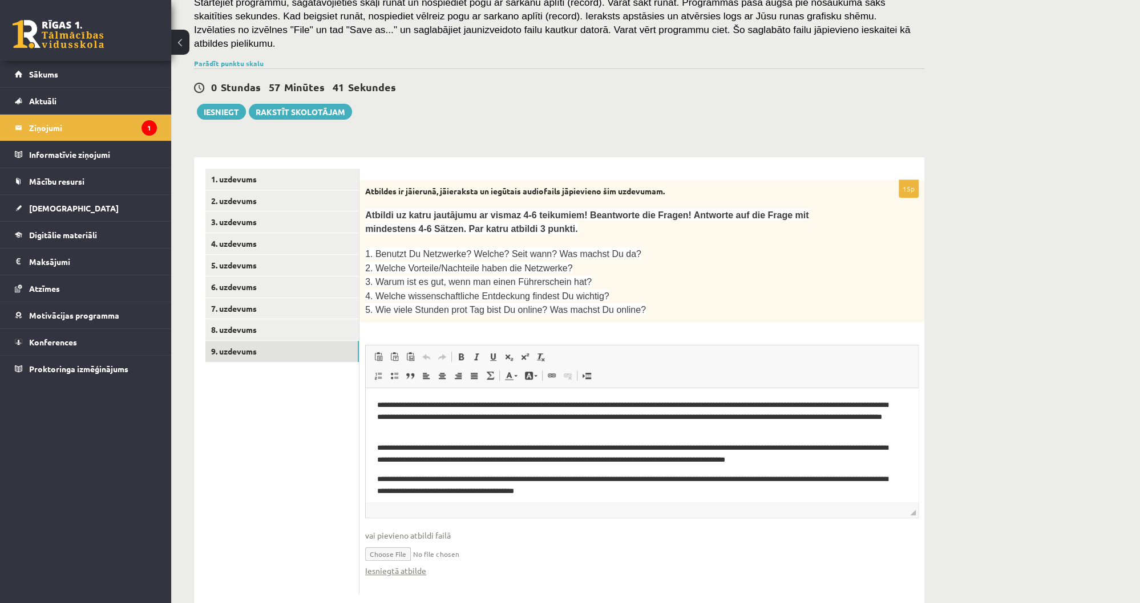
click at [419, 530] on span "vai pievieno atbildi failā" at bounding box center [641, 536] width 553 height 12
drag, startPoint x: 422, startPoint y: 515, endPoint x: 370, endPoint y: 512, distance: 52.0
click at [370, 530] on span "vai pievieno atbildi failā" at bounding box center [641, 536] width 553 height 12
click at [472, 542] on input "file" at bounding box center [641, 553] width 553 height 23
click at [399, 542] on input "file" at bounding box center [641, 553] width 553 height 23
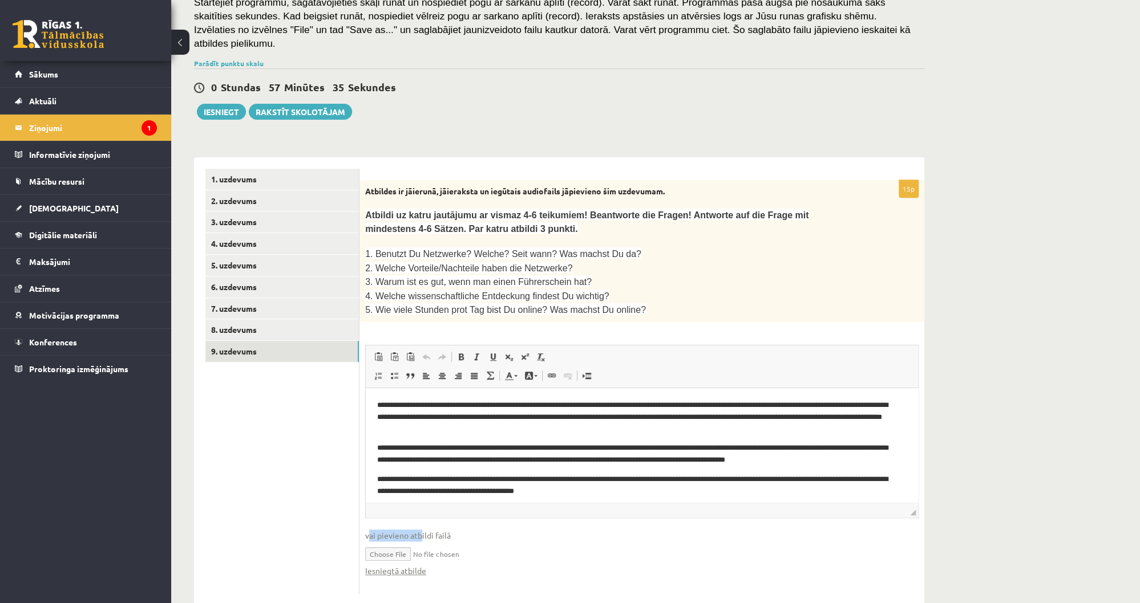
type input "**********"
click at [253, 464] on ul "1. uzdevums 2. uzdevums 3. uzdevums 4. uzdevums 5. uzdevums 6. uzdevums 7. uzde…" at bounding box center [282, 382] width 154 height 426
click at [402, 565] on link "Iesniegtā atbilde" at bounding box center [395, 571] width 61 height 12
click at [264, 169] on link "1. uzdevums" at bounding box center [281, 179] width 153 height 21
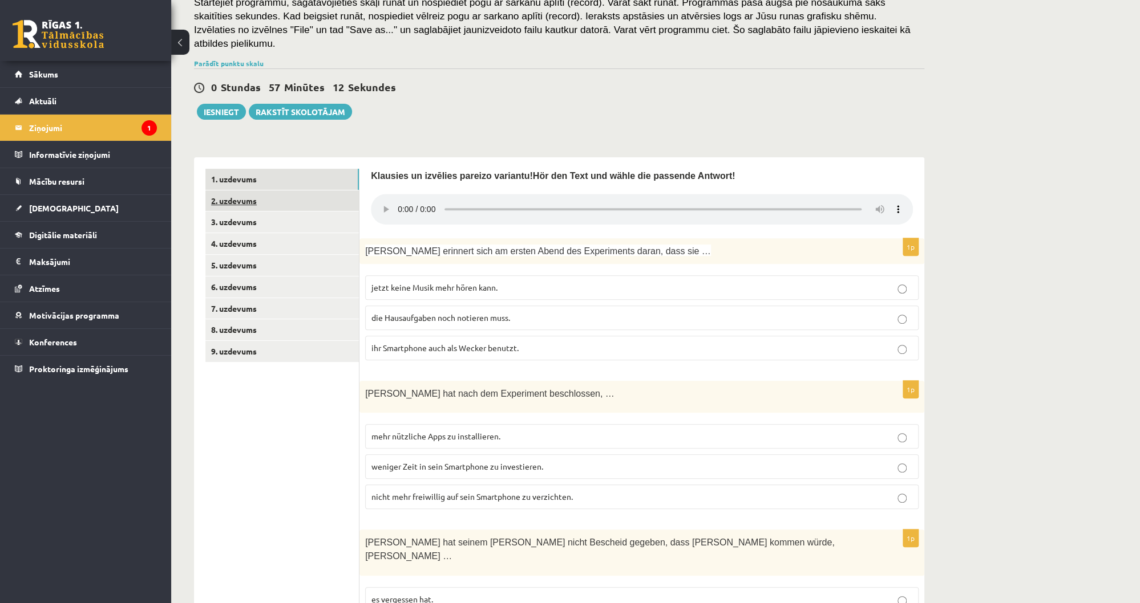
click at [272, 191] on link "2. uzdevums" at bounding box center [281, 201] width 153 height 21
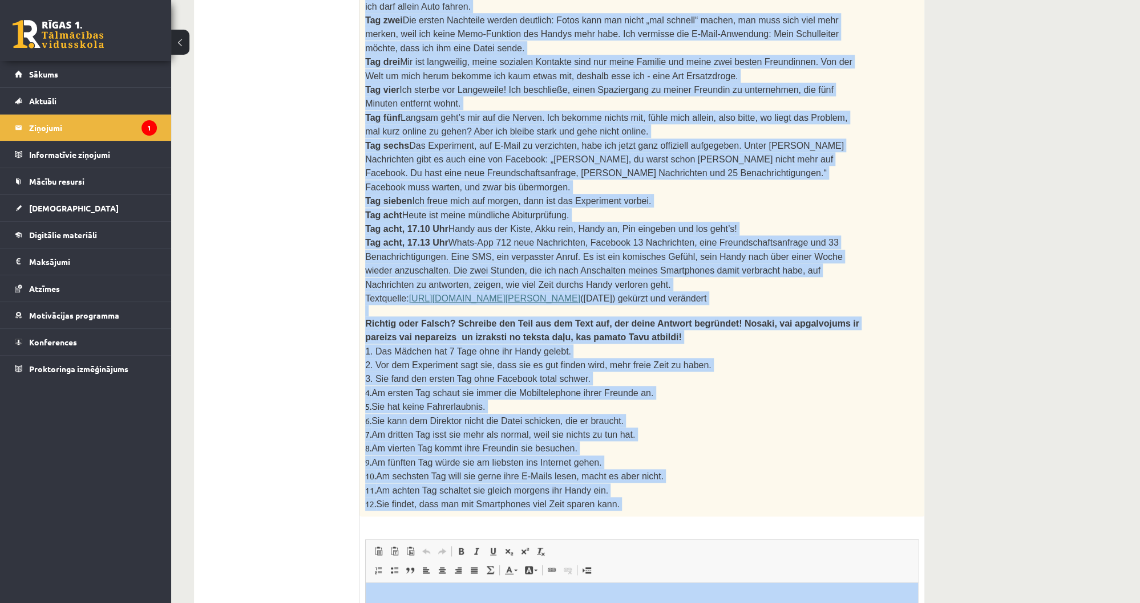
scroll to position [800, 0]
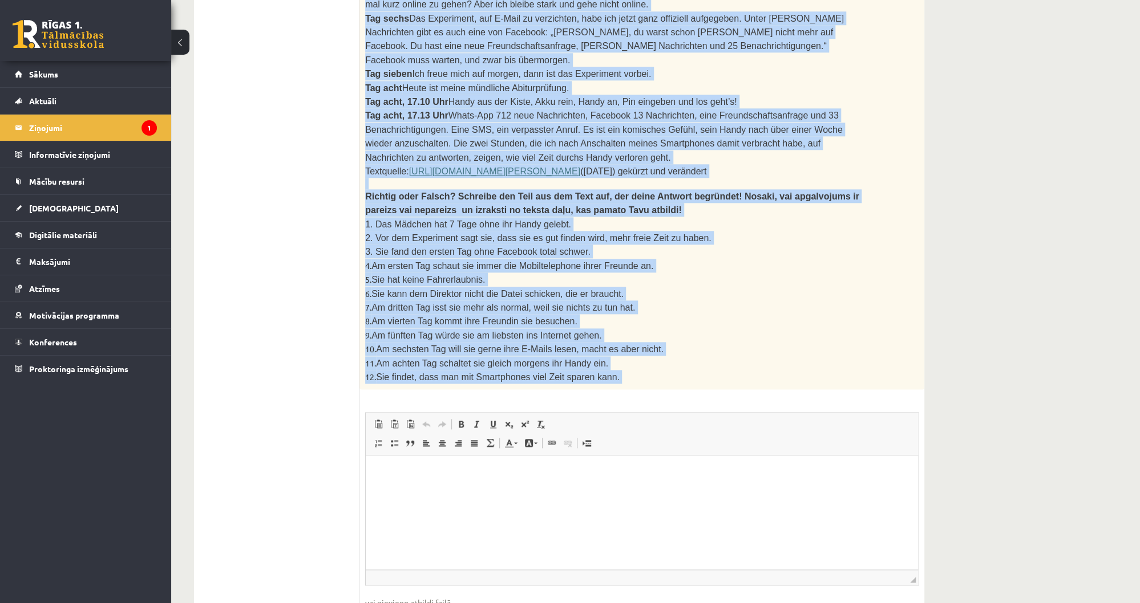
drag, startPoint x: 732, startPoint y: 631, endPoint x: 594, endPoint y: 519, distance: 178.4
copy div "2. Izlasi tekstu un izpildi uzdevumu pēc tā! Lies den Text und mache die Aufgab…"
click at [303, 518] on ul "1. uzdevums 2. uzdevums 3. uzdevums 4. uzdevums 5. uzdevums 6. uzdevums 7. uzde…" at bounding box center [282, 101] width 154 height 1098
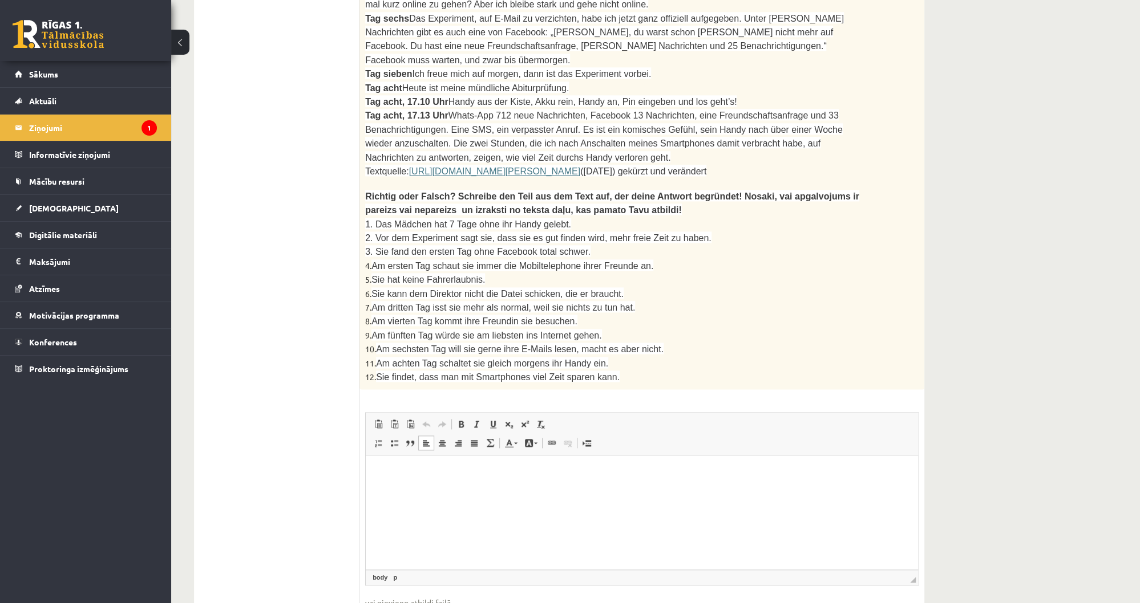
click at [484, 475] on p "Визуальный текстовый редактор, wiswyg-editor-user-answer-47024857648780" at bounding box center [641, 473] width 529 height 12
drag, startPoint x: 265, startPoint y: 576, endPoint x: 338, endPoint y: 522, distance: 90.9
click at [265, 576] on div "1. uzdevums 2. uzdevums 3. uzdevums 4. uzdevums 5. uzdevums 6. uzdevums 7. uzde…" at bounding box center [276, 101] width 165 height 1121
click at [420, 484] on html "**" at bounding box center [642, 473] width 552 height 35
drag, startPoint x: 283, startPoint y: 488, endPoint x: 301, endPoint y: 487, distance: 17.7
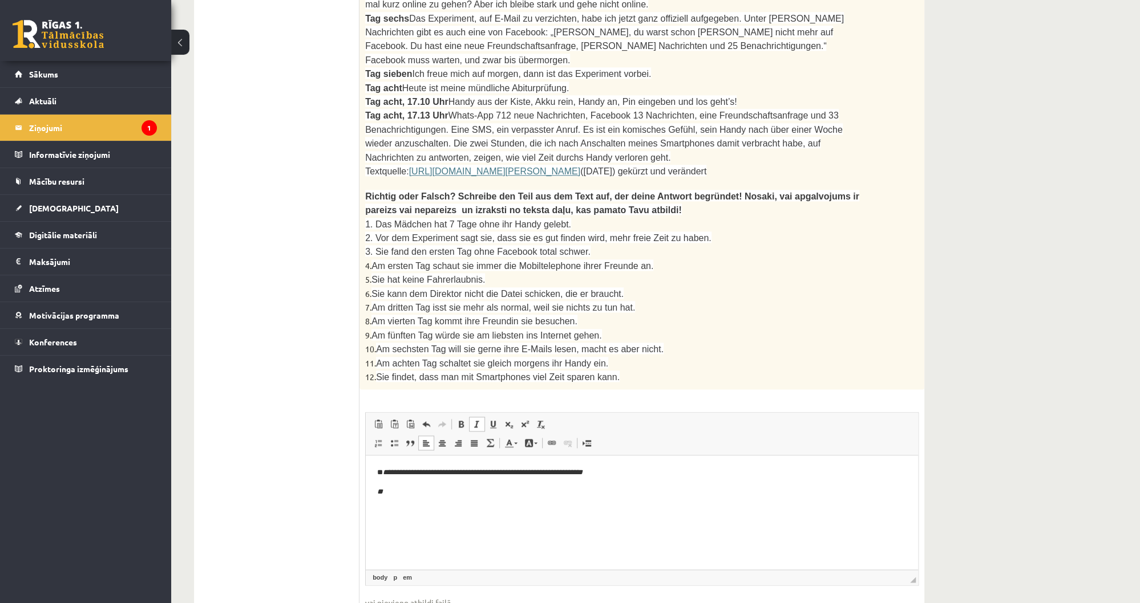
click at [283, 488] on ul "1. uzdevums 2. uzdevums 3. uzdevums 4. uzdevums 5. uzdevums 6. uzdevums 7. uzde…" at bounding box center [282, 101] width 154 height 1098
click at [419, 496] on p "**" at bounding box center [641, 493] width 529 height 12
drag, startPoint x: 758, startPoint y: 492, endPoint x: 753, endPoint y: 496, distance: 6.2
click at [719, 496] on em "**********" at bounding box center [553, 491] width 334 height 7
click at [769, 495] on p "**********" at bounding box center [641, 493] width 529 height 12
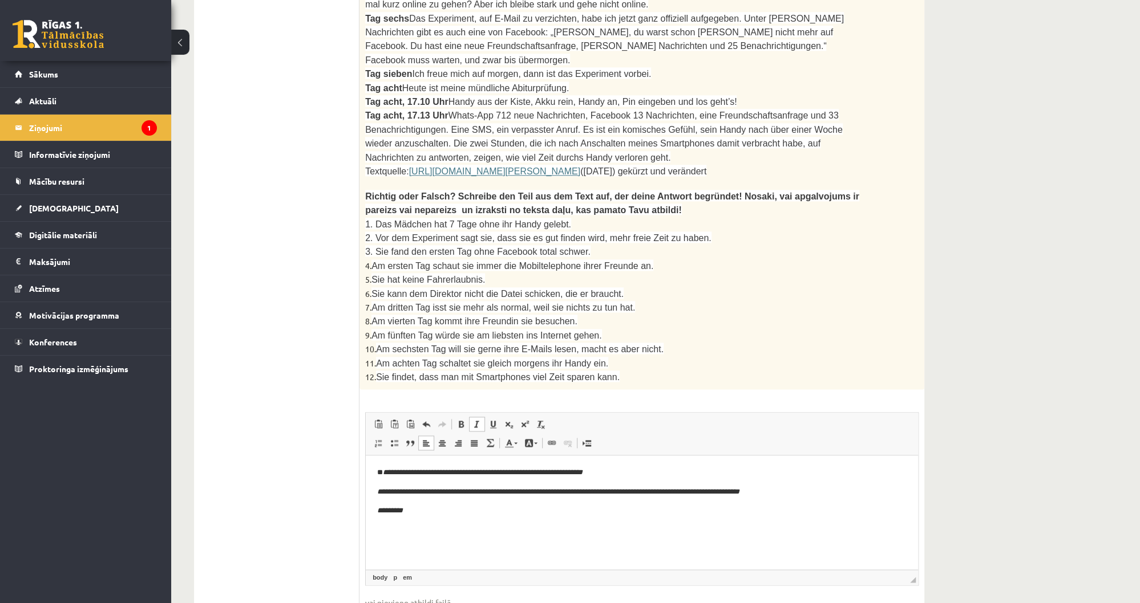
click at [274, 493] on ul "1. uzdevums 2. uzdevums 3. uzdevums 4. uzdevums 5. uzdevums 6. uzdevums 7. uzde…" at bounding box center [282, 101] width 154 height 1098
click at [394, 514] on p "**" at bounding box center [641, 511] width 529 height 12
click at [386, 514] on em "**********" at bounding box center [461, 510] width 157 height 7
drag, startPoint x: 392, startPoint y: 514, endPoint x: 386, endPoint y: 516, distance: 6.7
click at [386, 516] on p "**********" at bounding box center [641, 511] width 529 height 12
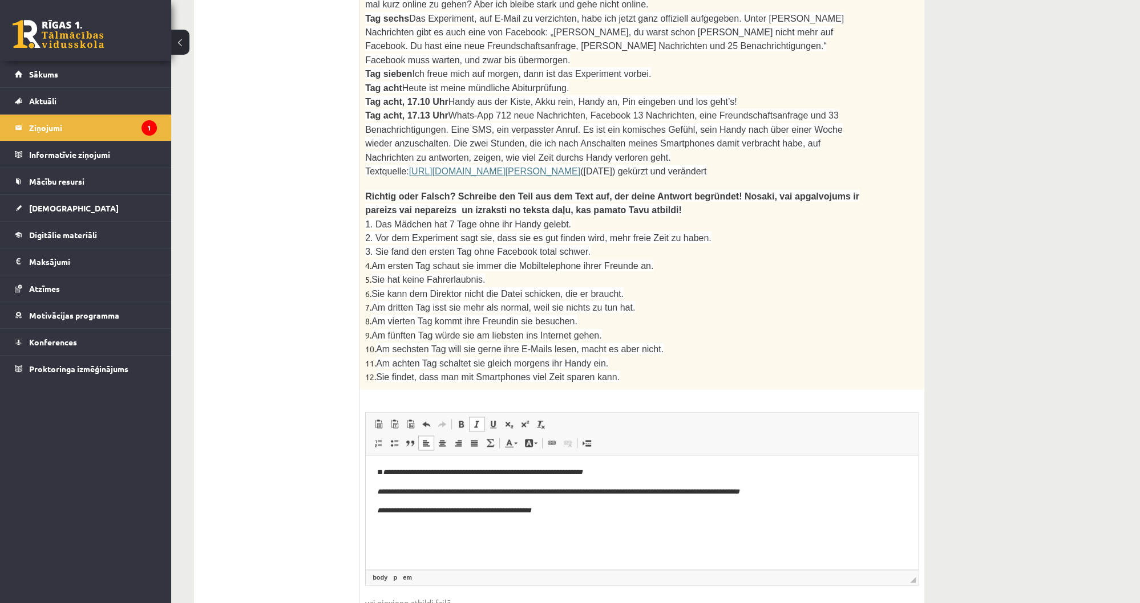
click at [576, 510] on p "**********" at bounding box center [641, 511] width 529 height 12
drag, startPoint x: 271, startPoint y: 514, endPoint x: 310, endPoint y: 513, distance: 39.4
click at [271, 514] on ul "1. uzdevums 2. uzdevums 3. uzdevums 4. uzdevums 5. uzdevums 6. uzdevums 7. uzde…" at bounding box center [282, 101] width 154 height 1098
click at [422, 526] on p "**" at bounding box center [641, 531] width 529 height 12
click at [382, 534] on em "**" at bounding box center [380, 529] width 6 height 7
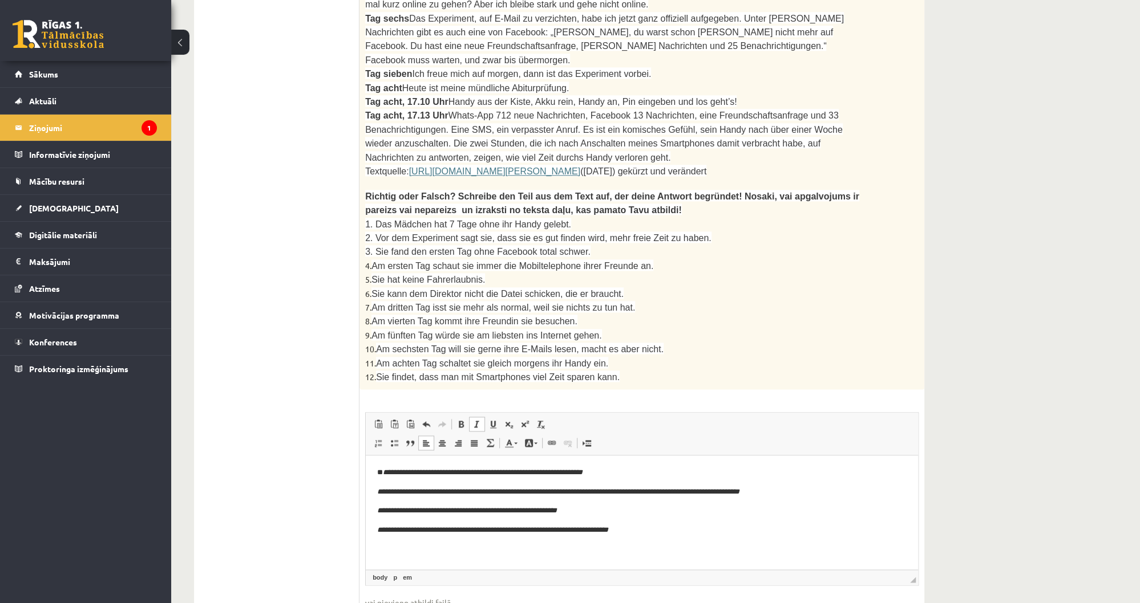
click at [383, 534] on em "**********" at bounding box center [495, 529] width 225 height 7
click at [674, 534] on p "**********" at bounding box center [641, 531] width 529 height 12
click at [269, 489] on ul "1. uzdevums 2. uzdevums 3. uzdevums 4. uzdevums 5. uzdevums 6. uzdevums 7. uzde…" at bounding box center [282, 101] width 154 height 1098
click at [267, 504] on ul "1. uzdevums 2. uzdevums 3. uzdevums 4. uzdevums 5. uzdevums 6. uzdevums 7. uzde…" at bounding box center [282, 101] width 154 height 1098
drag, startPoint x: 496, startPoint y: 533, endPoint x: 386, endPoint y: 534, distance: 110.7
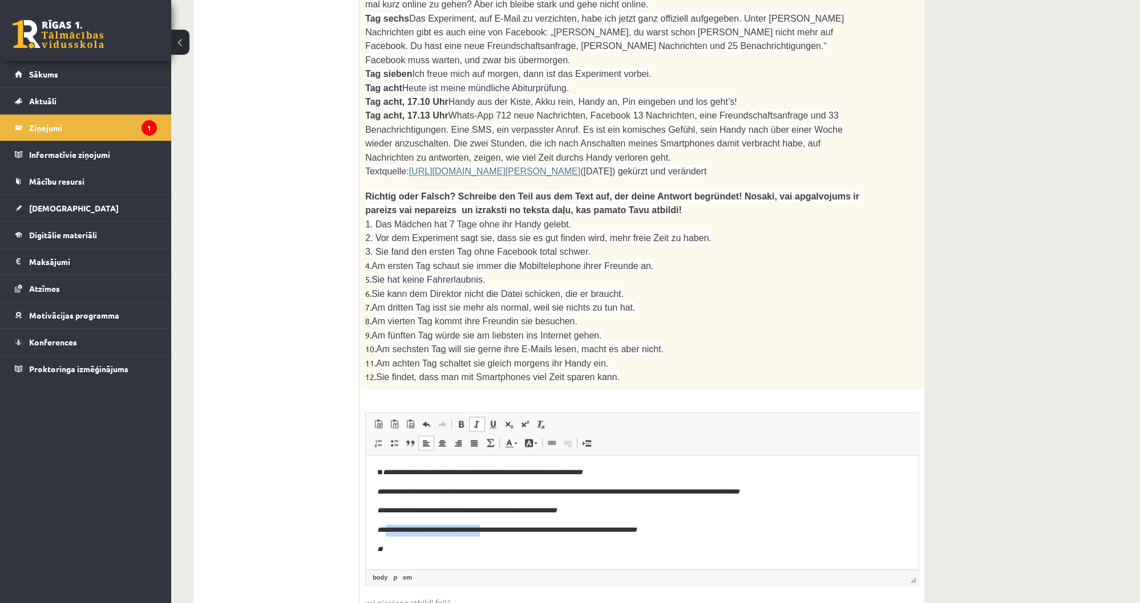
click at [386, 534] on em "**********" at bounding box center [510, 529] width 254 height 7
click at [286, 493] on ul "1. uzdevums 2. uzdevums 3. uzdevums 4. uzdevums 5. uzdevums 6. uzdevums 7. uzde…" at bounding box center [282, 101] width 154 height 1098
click at [400, 551] on p "**" at bounding box center [641, 550] width 529 height 12
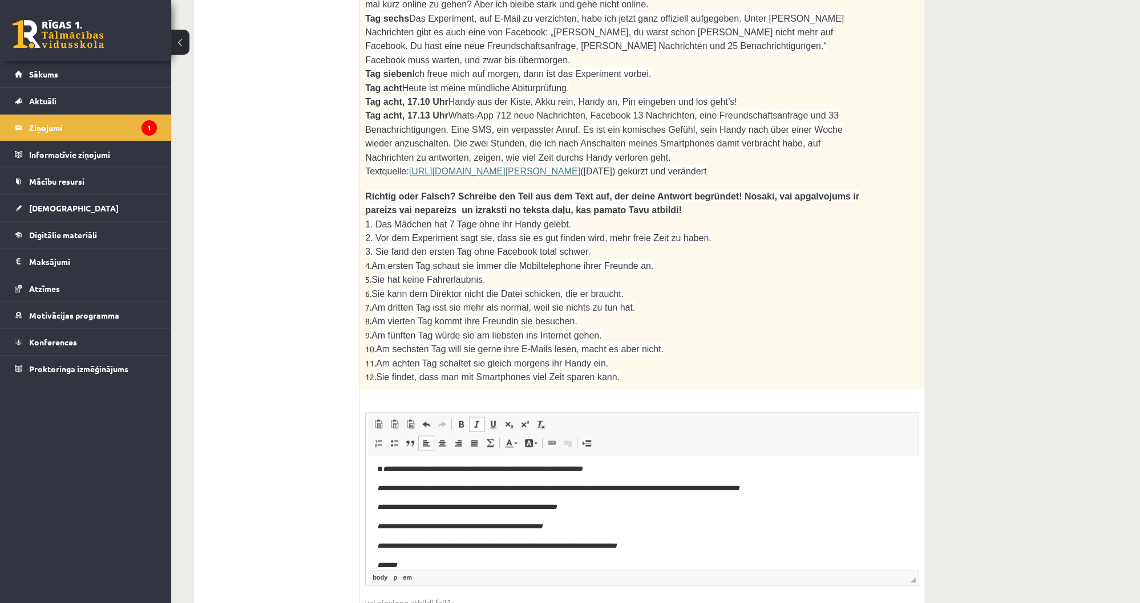
scroll to position [4, 0]
drag, startPoint x: 261, startPoint y: 497, endPoint x: 273, endPoint y: 496, distance: 12.0
click at [261, 497] on ul "1. uzdevums 2. uzdevums 3. uzdevums 4. uzdevums 5. uzdevums 6. uzdevums 7. uzde…" at bounding box center [282, 101] width 154 height 1098
click at [391, 568] on p "**" at bounding box center [641, 566] width 529 height 12
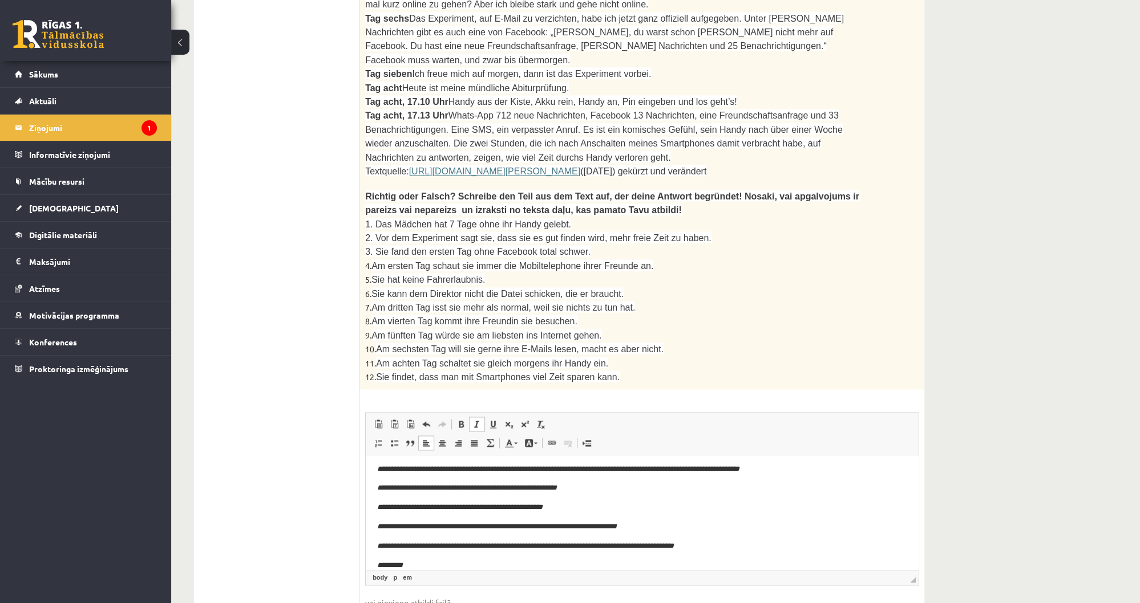
click at [281, 502] on ul "1. uzdevums 2. uzdevums 3. uzdevums 4. uzdevums 5. uzdevums 6. uzdevums 7. uzde…" at bounding box center [282, 101] width 154 height 1098
click at [416, 562] on p "**" at bounding box center [641, 566] width 529 height 12
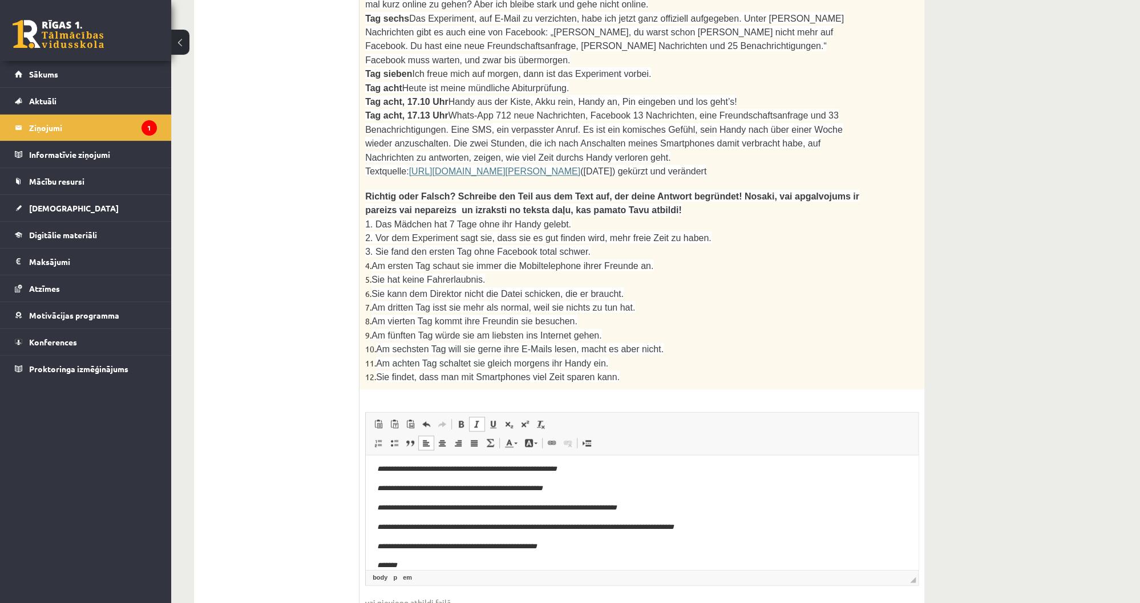
scroll to position [42, 0]
click at [413, 568] on p "*********" at bounding box center [641, 566] width 529 height 12
drag, startPoint x: 391, startPoint y: 546, endPoint x: 385, endPoint y: 546, distance: 5.7
click at [385, 546] on em "**********" at bounding box center [460, 545] width 154 height 7
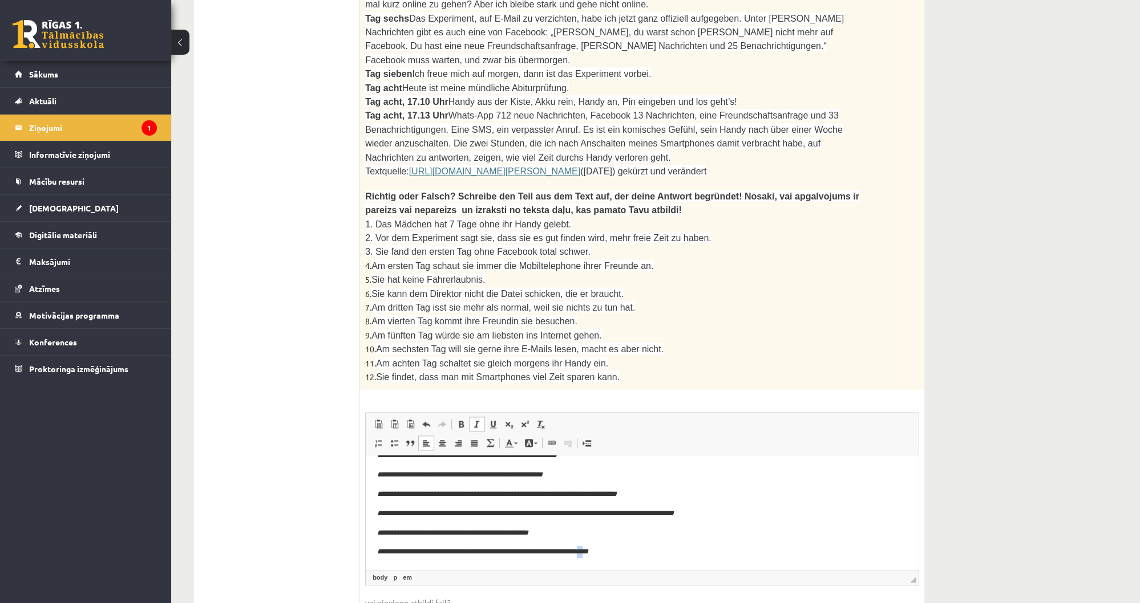
click at [621, 567] on html "**********" at bounding box center [642, 484] width 552 height 169
drag, startPoint x: 629, startPoint y: 558, endPoint x: 622, endPoint y: 558, distance: 7.4
click at [622, 558] on html "**********" at bounding box center [642, 484] width 552 height 169
click at [628, 557] on p "**********" at bounding box center [641, 552] width 529 height 12
drag, startPoint x: 621, startPoint y: 555, endPoint x: 626, endPoint y: 556, distance: 5.8
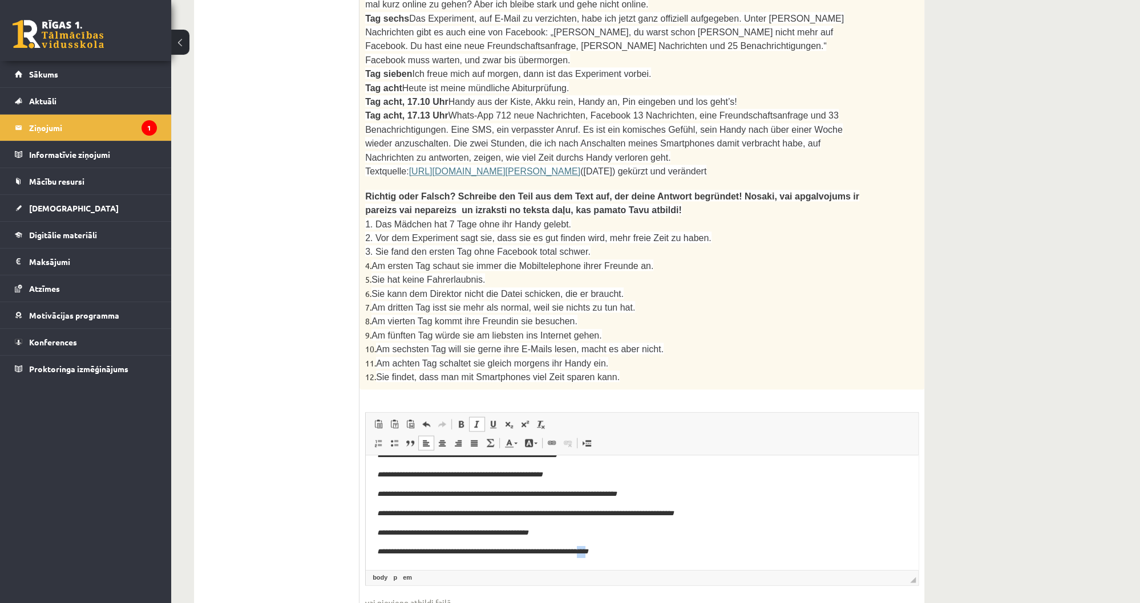
click at [588, 556] on em "**********" at bounding box center [485, 551] width 205 height 7
click at [638, 558] on p "**********" at bounding box center [641, 552] width 529 height 12
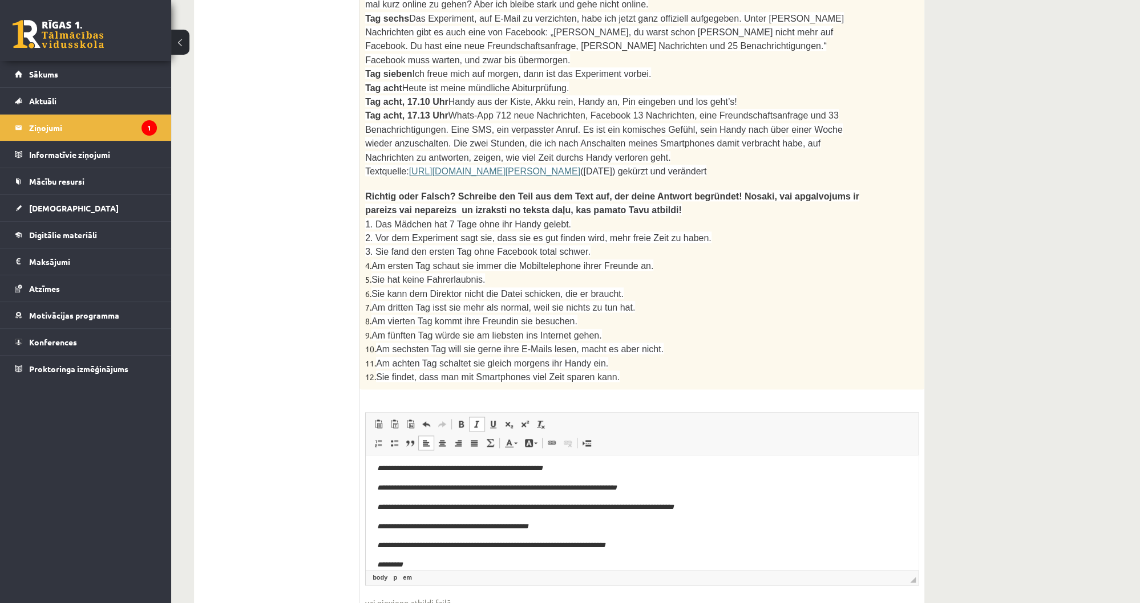
click at [422, 562] on p "*********" at bounding box center [641, 566] width 529 height 12
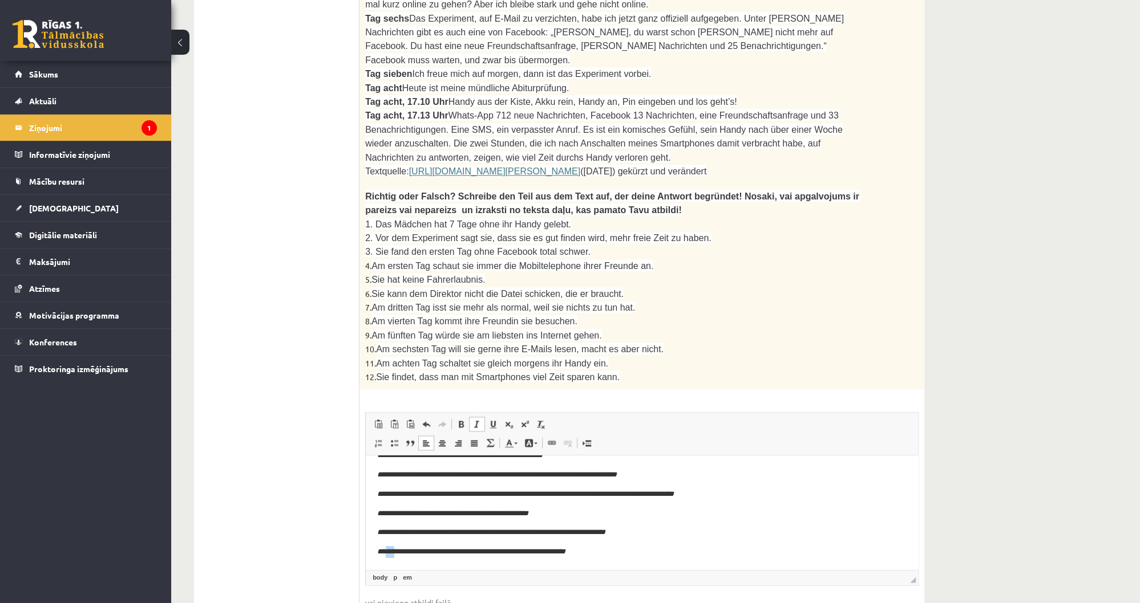
click at [386, 566] on html "**********" at bounding box center [642, 475] width 552 height 189
click at [627, 555] on p "**********" at bounding box center [641, 552] width 529 height 12
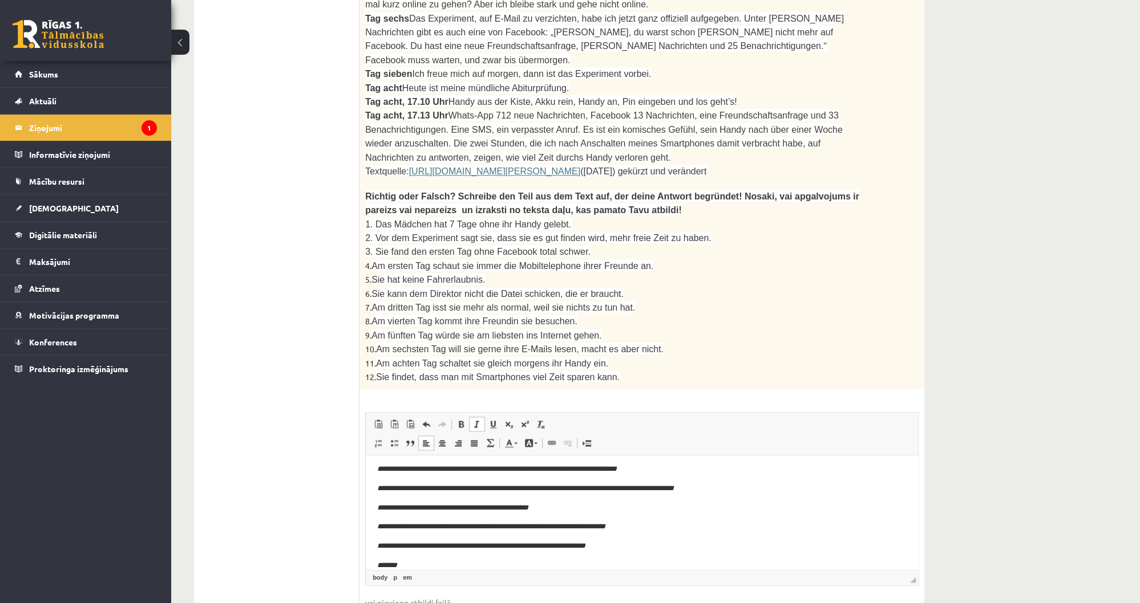
scroll to position [81, 0]
click at [407, 562] on p "***" at bounding box center [641, 566] width 529 height 12
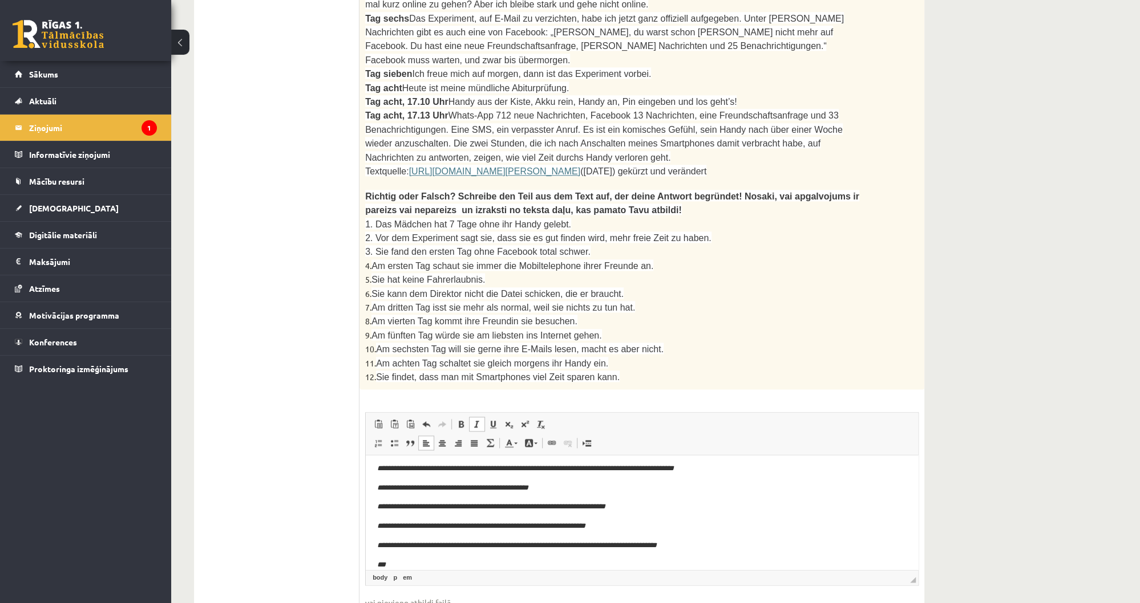
click at [404, 558] on body "**********" at bounding box center [641, 469] width 529 height 205
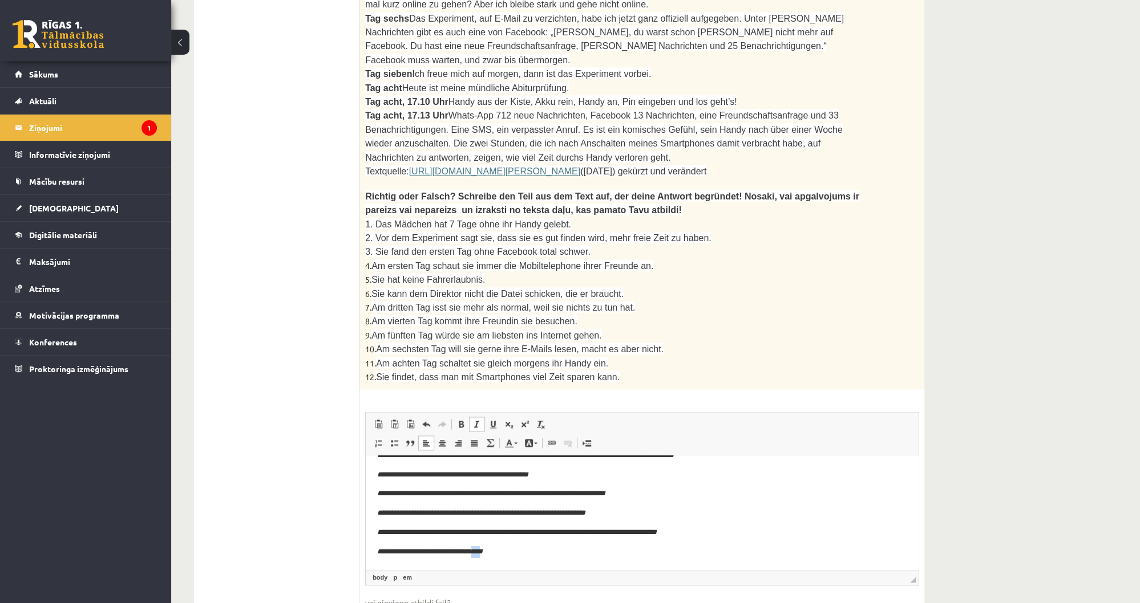
drag, startPoint x: 497, startPoint y: 565, endPoint x: 491, endPoint y: 566, distance: 6.0
click at [491, 566] on html "**********" at bounding box center [642, 456] width 552 height 228
click at [531, 553] on p "**********" at bounding box center [641, 552] width 529 height 12
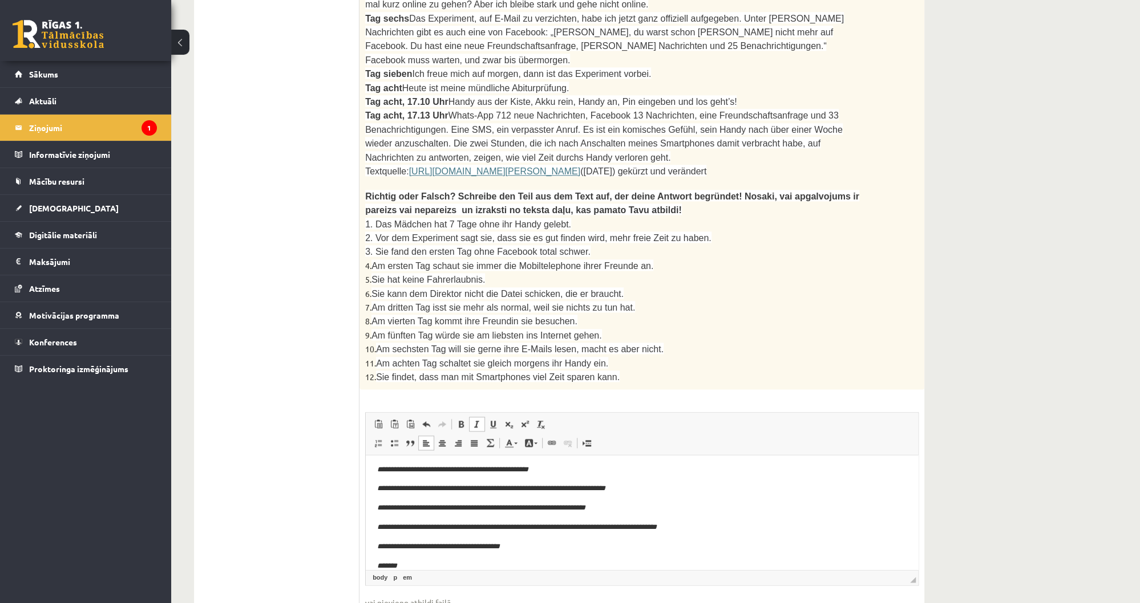
scroll to position [119, 0]
click at [424, 562] on p "**********" at bounding box center [641, 566] width 529 height 12
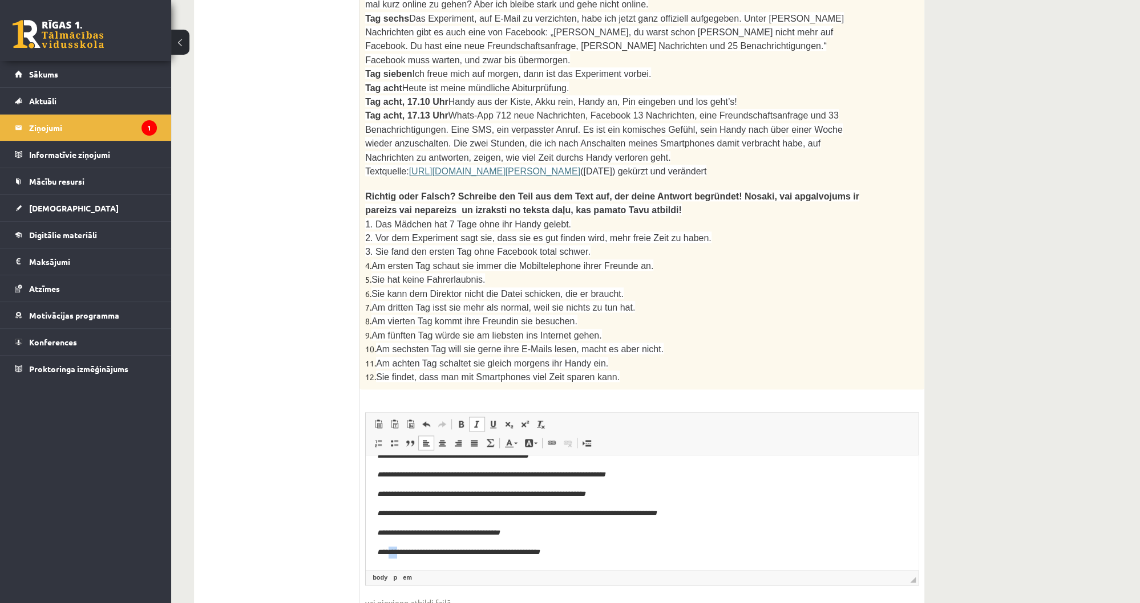
click at [390, 566] on html "**********" at bounding box center [642, 446] width 552 height 246
click at [606, 557] on p "**********" at bounding box center [641, 553] width 529 height 12
click at [557, 553] on em "**********" at bounding box center [471, 552] width 171 height 7
click at [666, 514] on fieldset "Rich Text Editor, wiswyg-editor-user-answer-47024857648780 Панели инструментов …" at bounding box center [641, 528] width 553 height 232
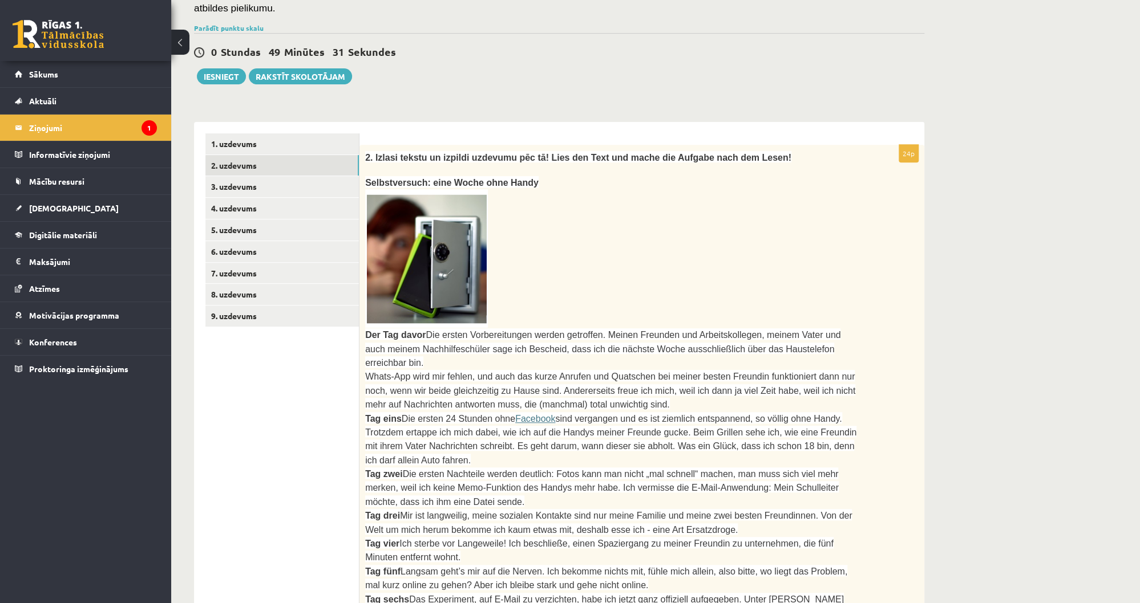
scroll to position [115, 0]
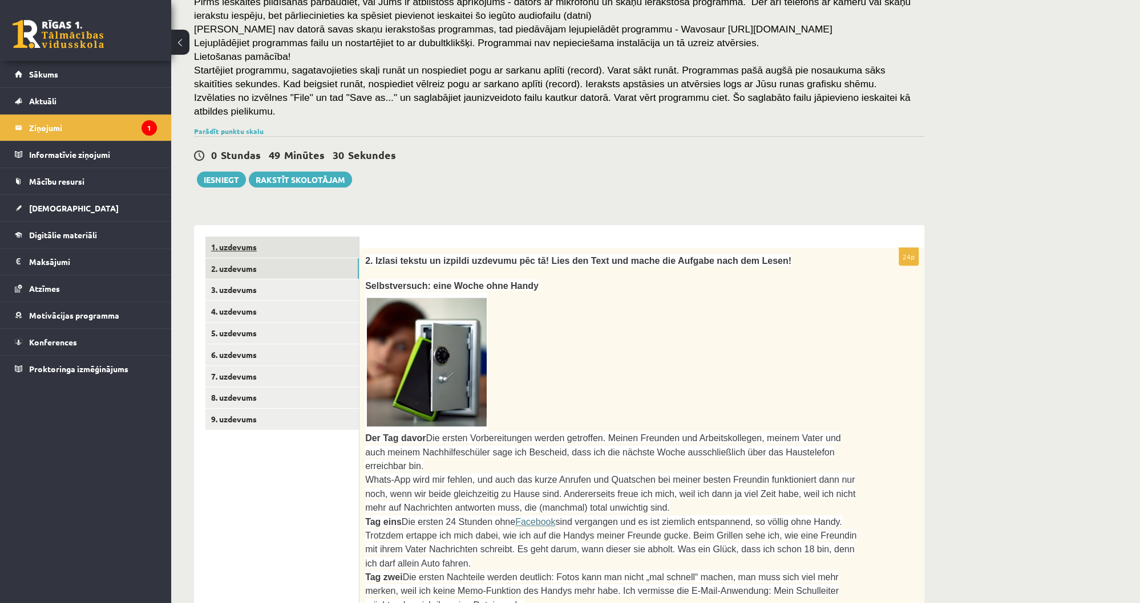
click at [299, 237] on link "1. uzdevums" at bounding box center [281, 247] width 153 height 21
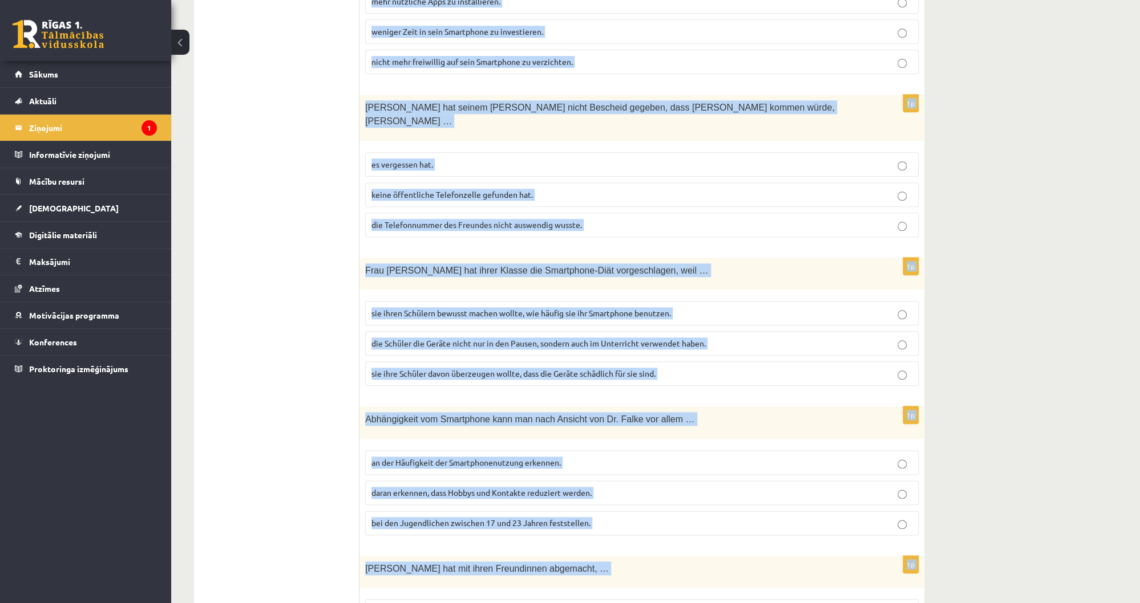
scroll to position [844, 0]
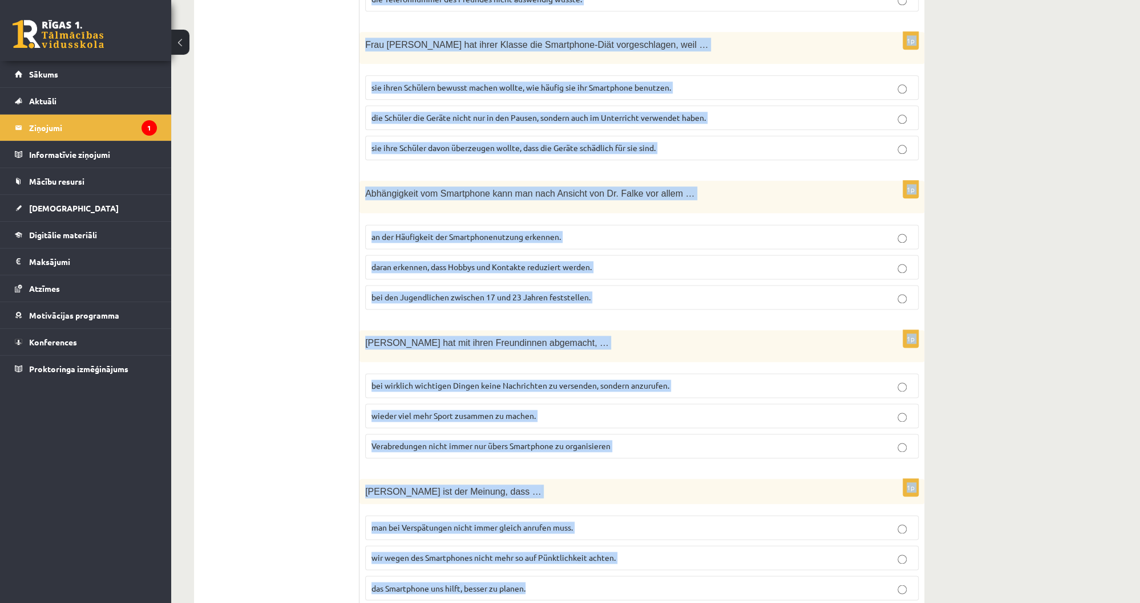
drag, startPoint x: 365, startPoint y: 258, endPoint x: 625, endPoint y: 572, distance: 408.0
click at [625, 572] on div "Klausies un izvēlies pareizo variantu! Hör den Text und wähle die passende Antw…" at bounding box center [641, 58] width 565 height 1125
copy form "Melanie erinnert sich am ersten Abend des Experiments daran, dass sie … jetzt k…"
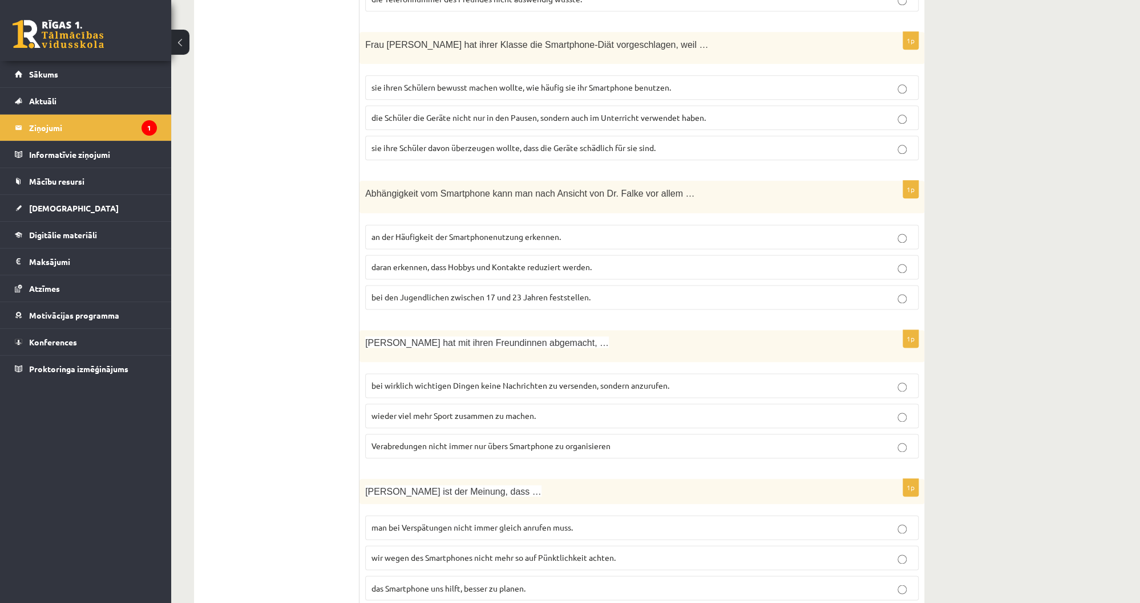
click at [293, 493] on ul "1. uzdevums 2. uzdevums 3. uzdevums 4. uzdevums 5. uzdevums 6. uzdevums 7. uzde…" at bounding box center [282, 59] width 154 height 1103
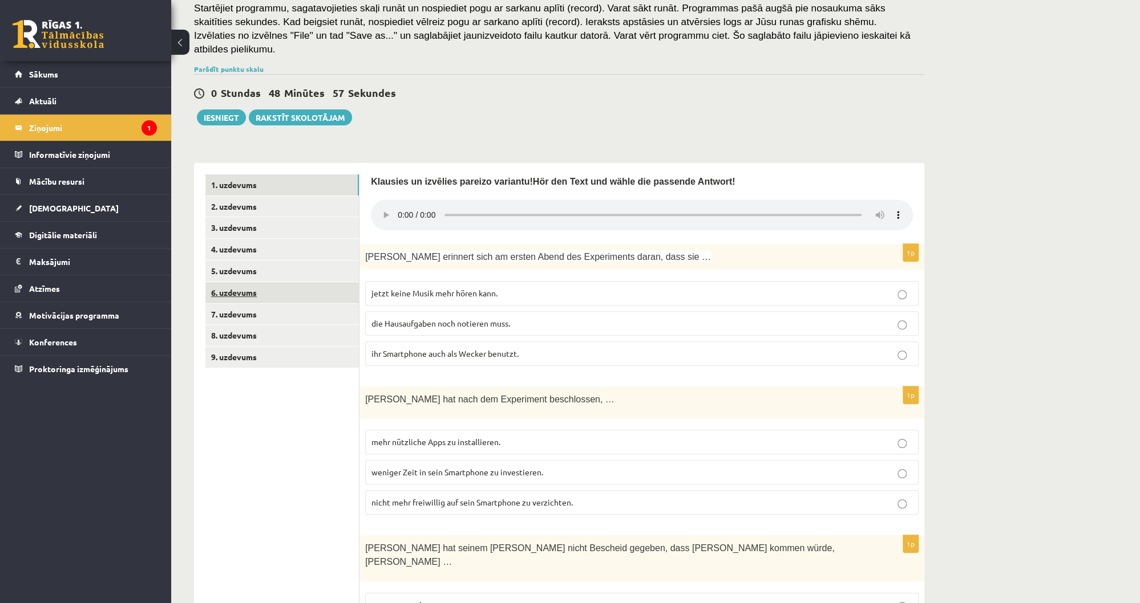
scroll to position [114, 0]
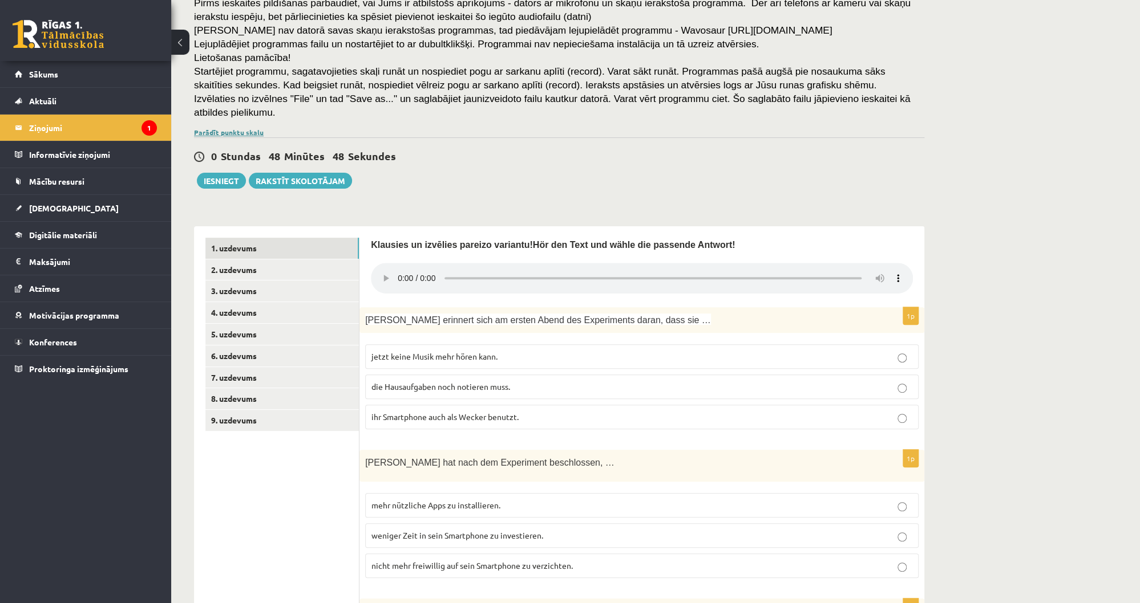
click at [221, 128] on link "Parādīt punktu skalu" at bounding box center [229, 132] width 70 height 9
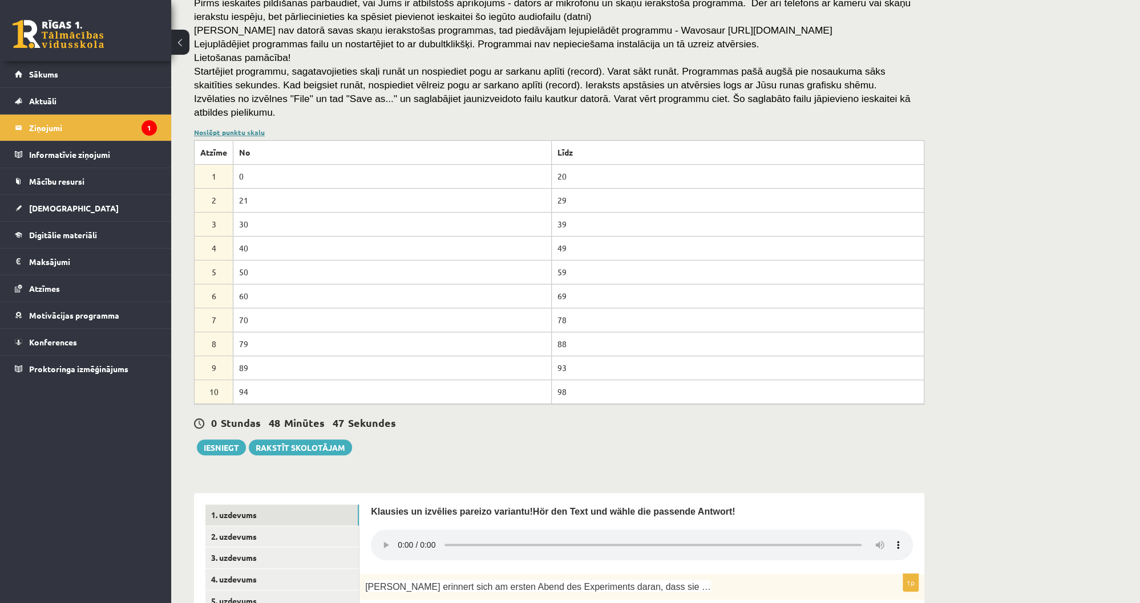
click at [221, 128] on link "Noslēpt punktu skalu" at bounding box center [229, 132] width 71 height 9
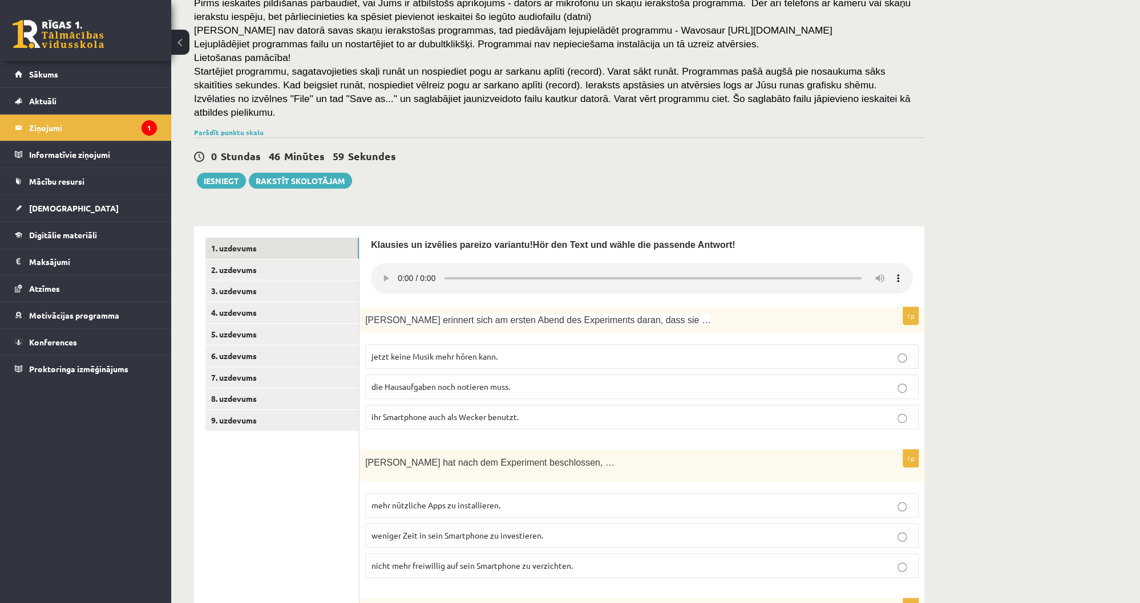
click at [383, 408] on label "ihr Smartphone auch als Wecker benutzt." at bounding box center [641, 417] width 553 height 25
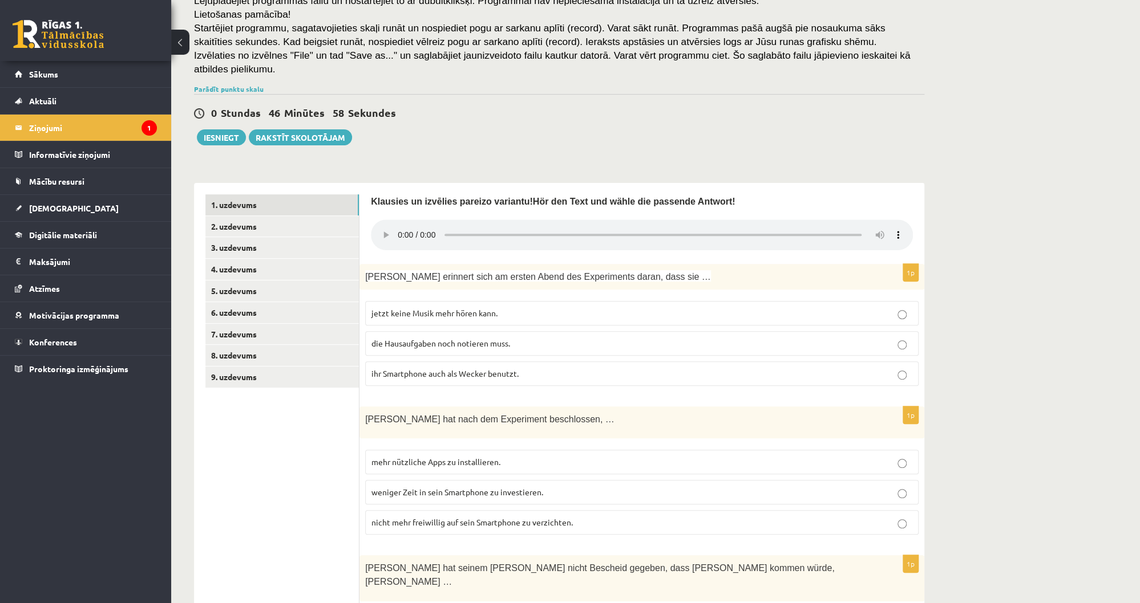
scroll to position [160, 0]
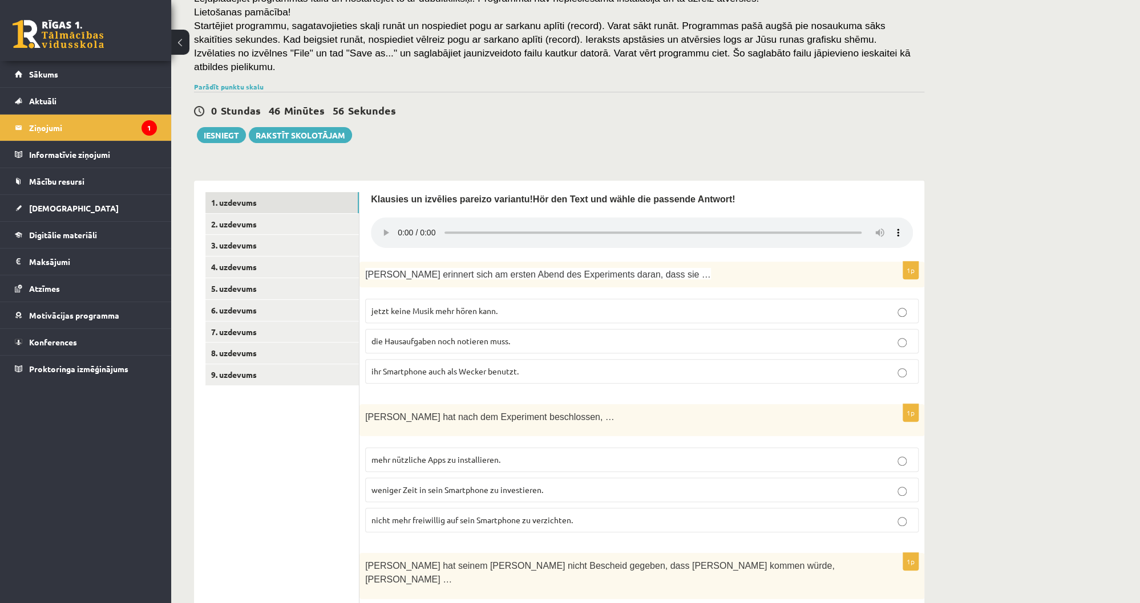
click at [396, 515] on span "nicht mehr freiwillig auf sein Smartphone zu verzichten." at bounding box center [471, 520] width 201 height 10
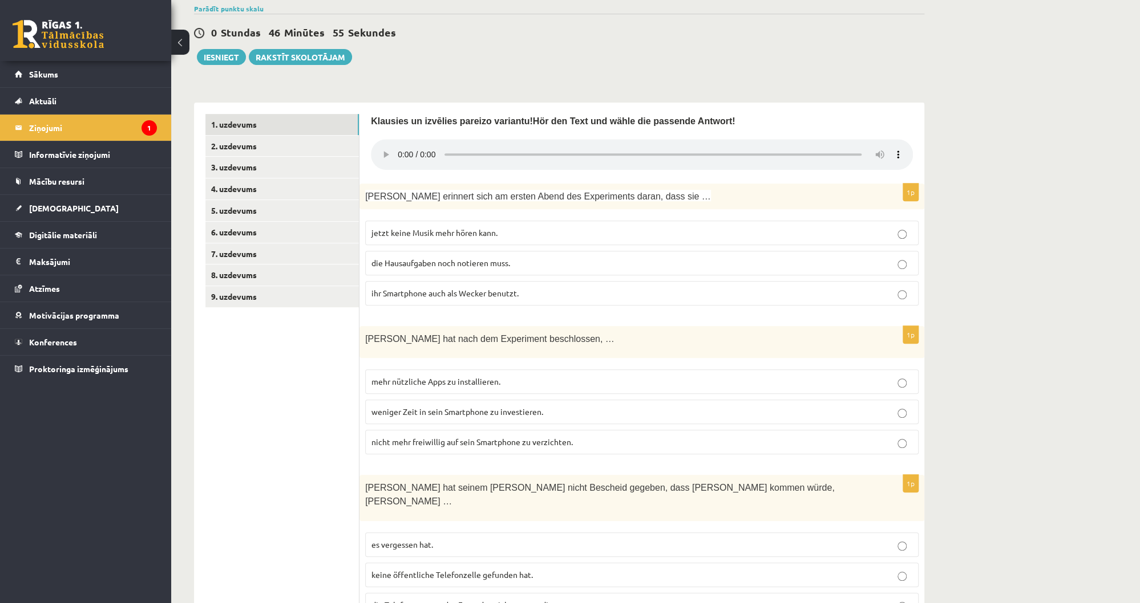
scroll to position [251, 0]
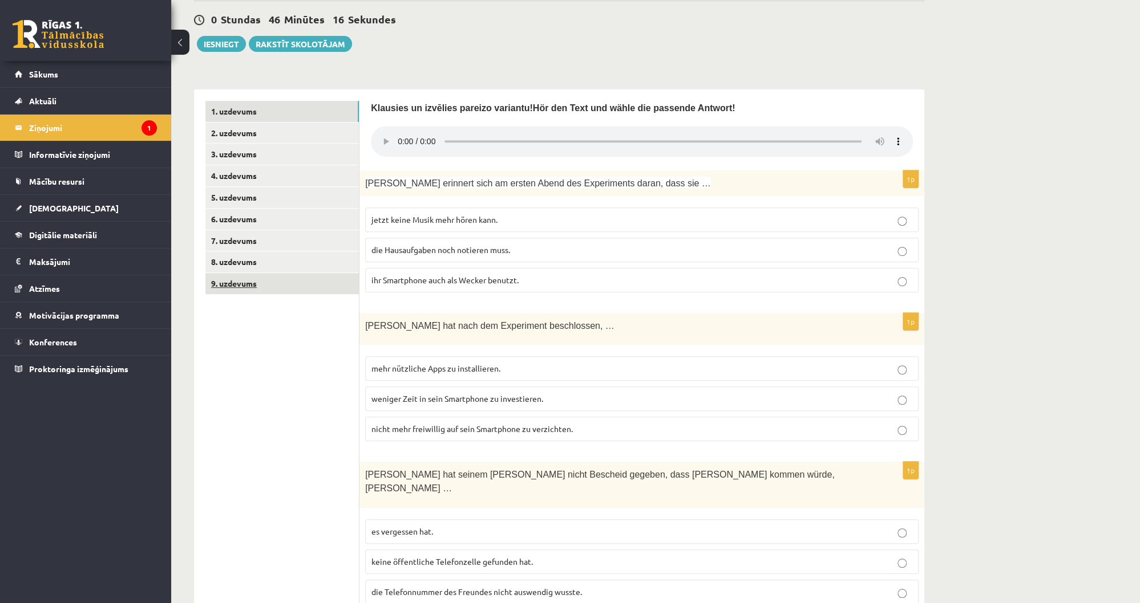
click at [227, 274] on link "9. uzdevums" at bounding box center [281, 283] width 153 height 21
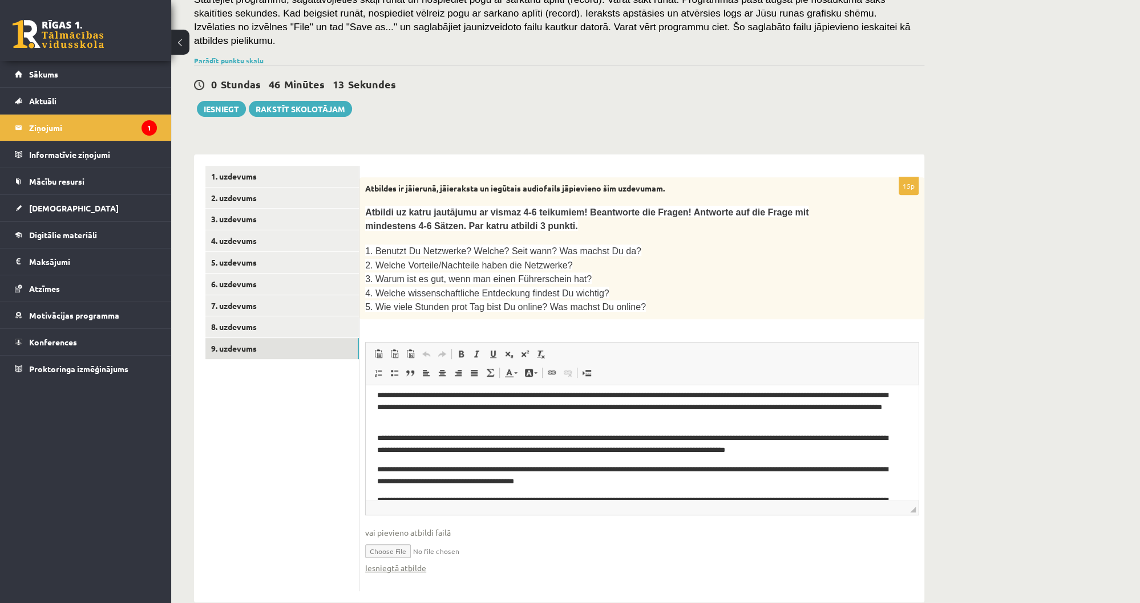
scroll to position [0, 0]
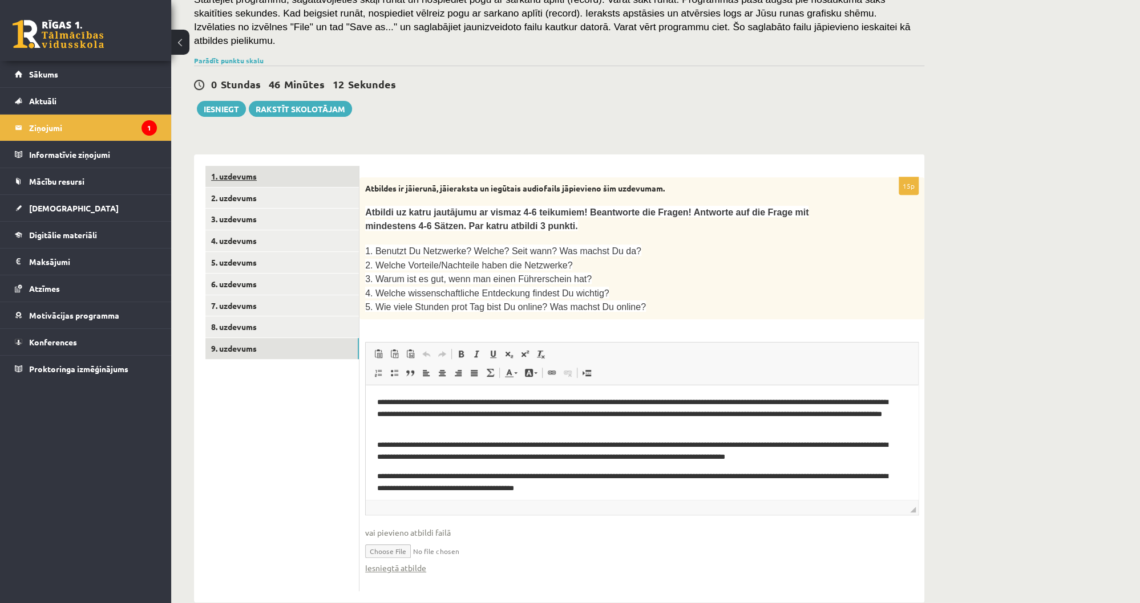
click at [237, 166] on link "1. uzdevums" at bounding box center [281, 176] width 153 height 21
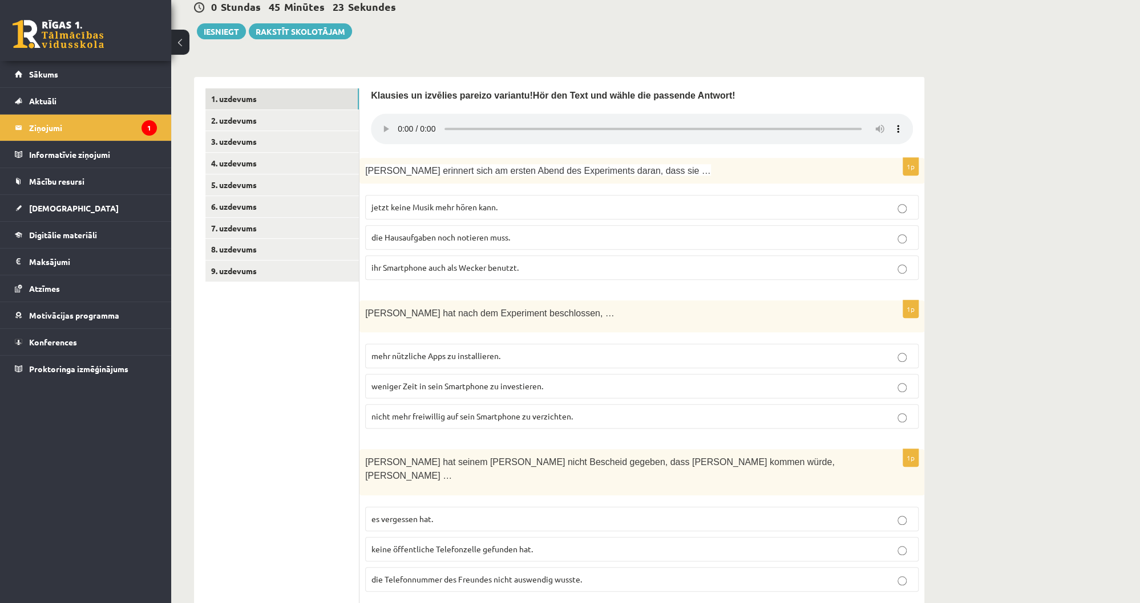
scroll to position [323, 0]
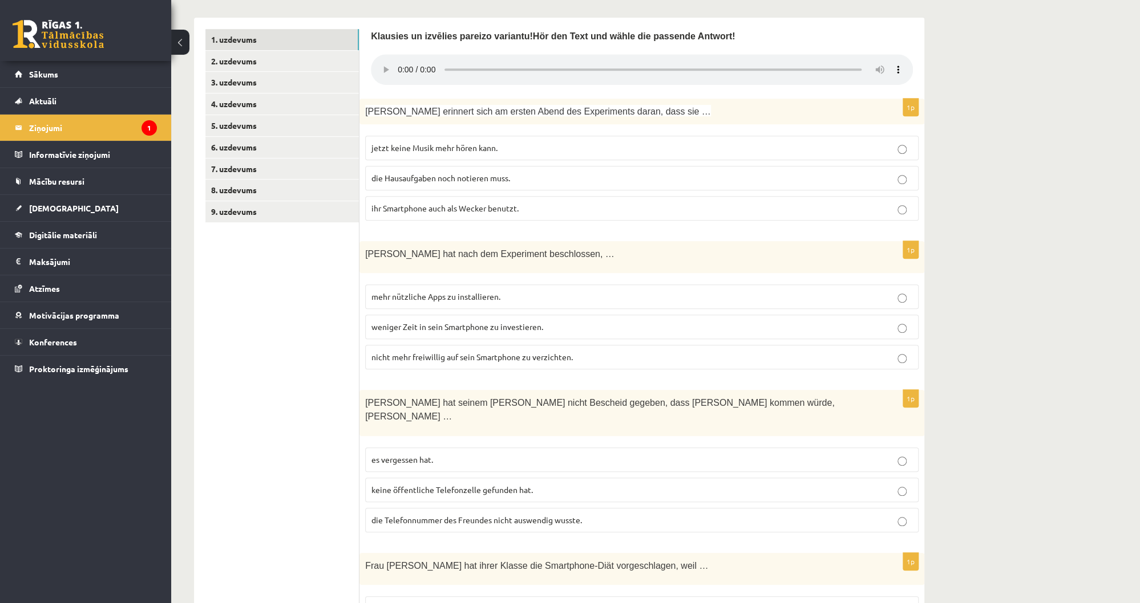
click at [378, 508] on label "die Telefonnummer des Freundes nicht auswendig wusste." at bounding box center [641, 520] width 553 height 25
click at [241, 519] on ul "1. uzdevums 2. uzdevums 3. uzdevums 4. uzdevums 5. uzdevums 6. uzdevums 7. uzde…" at bounding box center [282, 580] width 154 height 1103
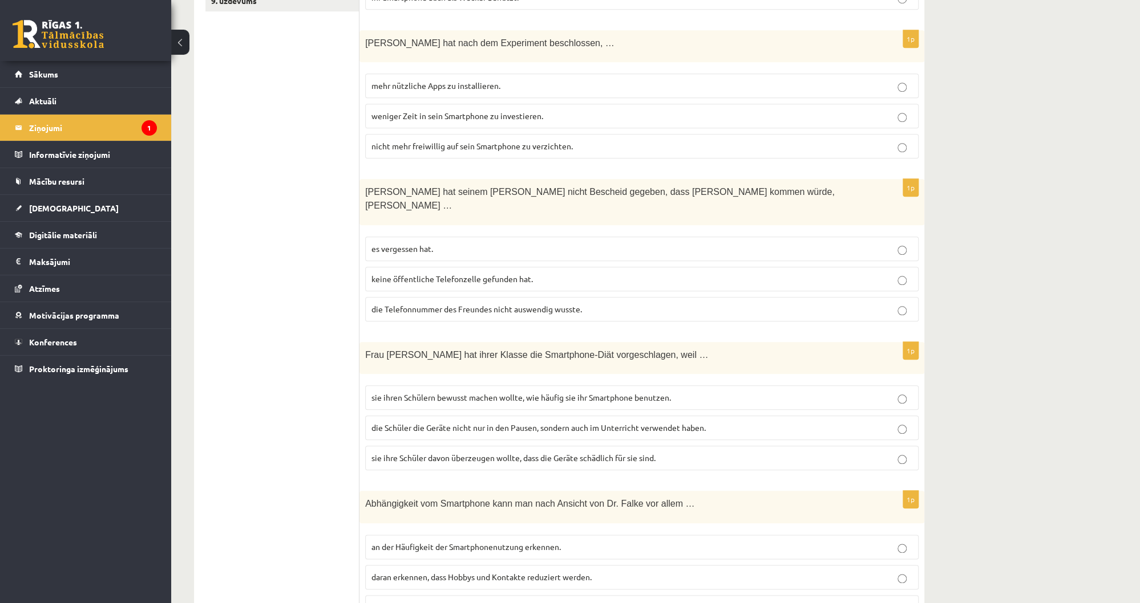
scroll to position [597, 0]
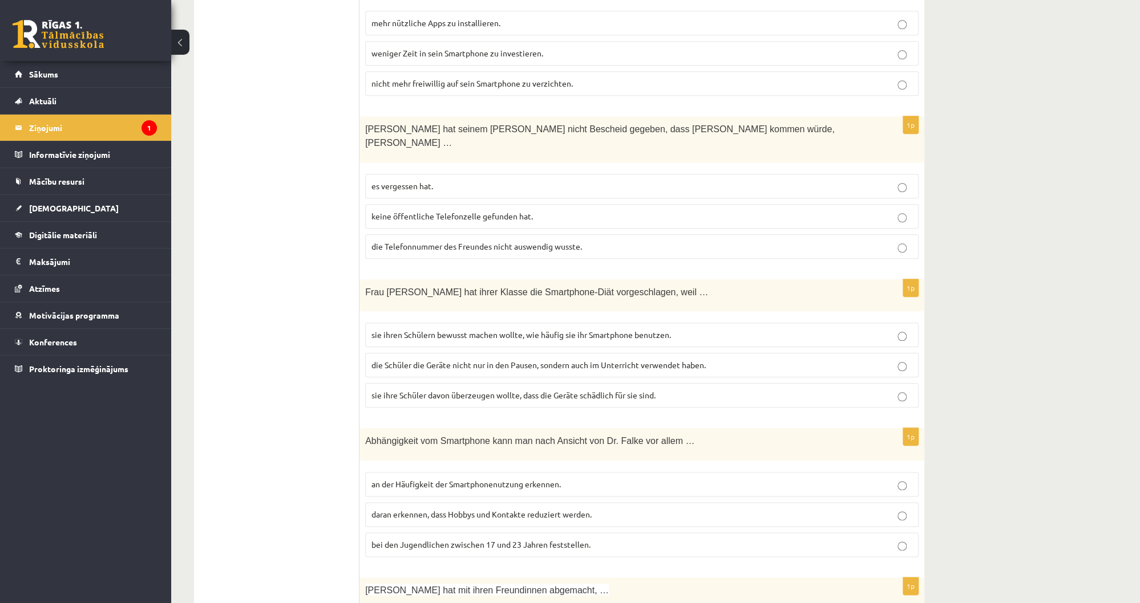
click at [386, 329] on p "sie ihren Schülern bewusst machen wollte, wie häufig sie ihr Smartphone benutze…" at bounding box center [641, 335] width 541 height 12
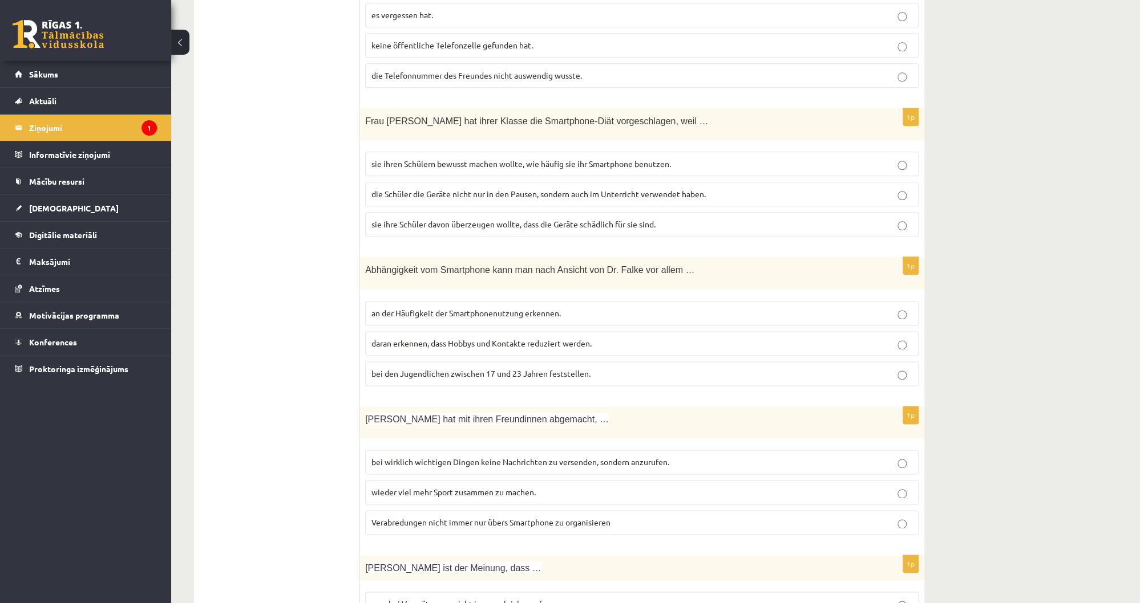
scroll to position [779, 0]
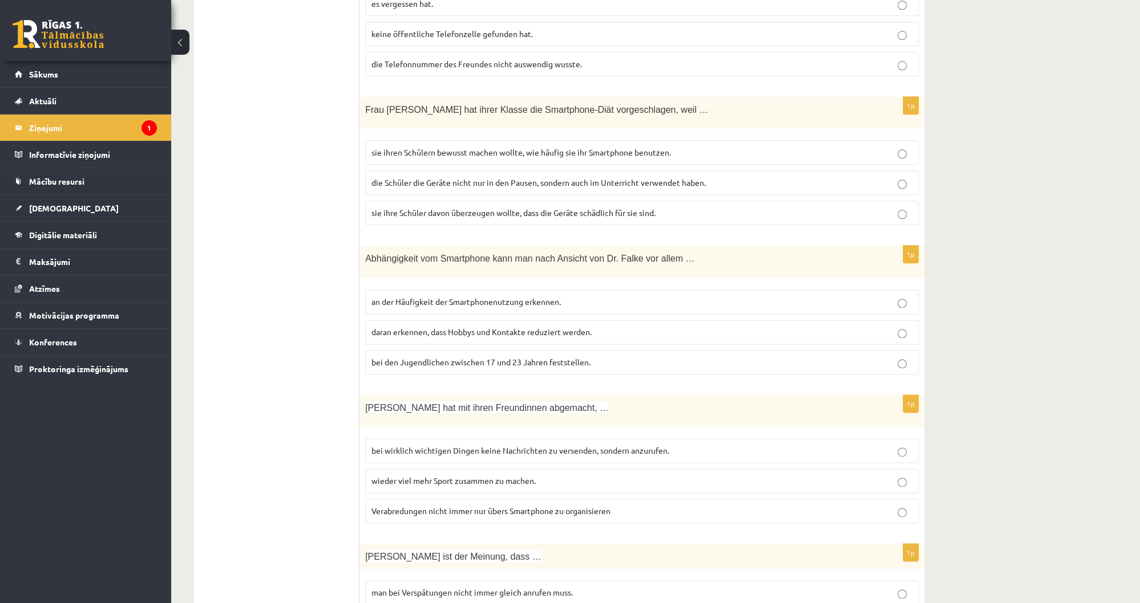
click at [248, 514] on ul "1. uzdevums 2. uzdevums 3. uzdevums 4. uzdevums 5. uzdevums 6. uzdevums 7. uzde…" at bounding box center [282, 124] width 154 height 1103
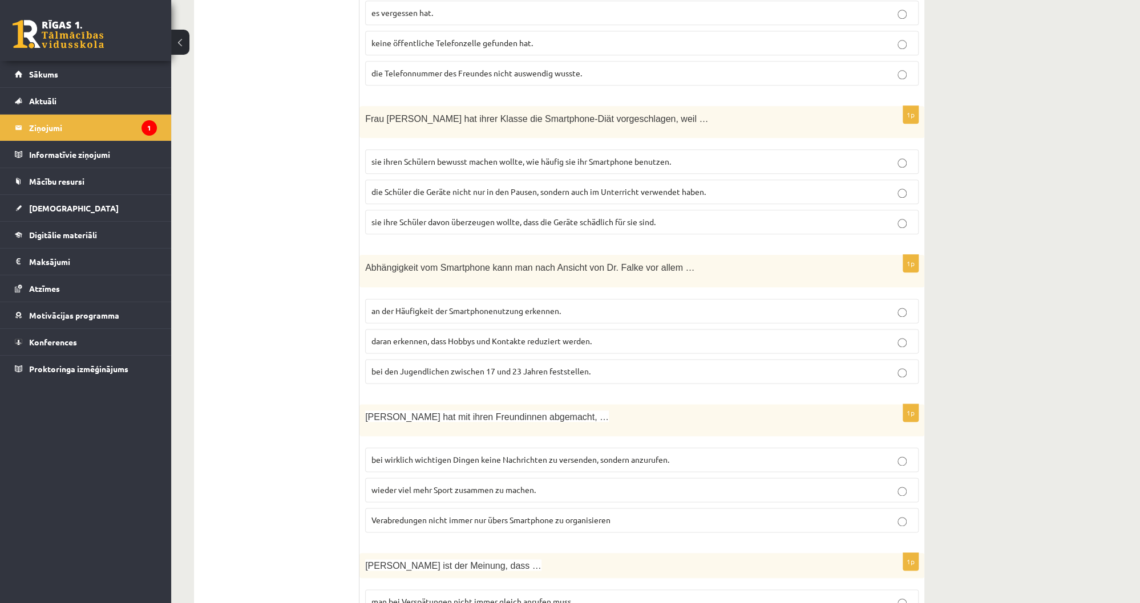
scroll to position [753, 0]
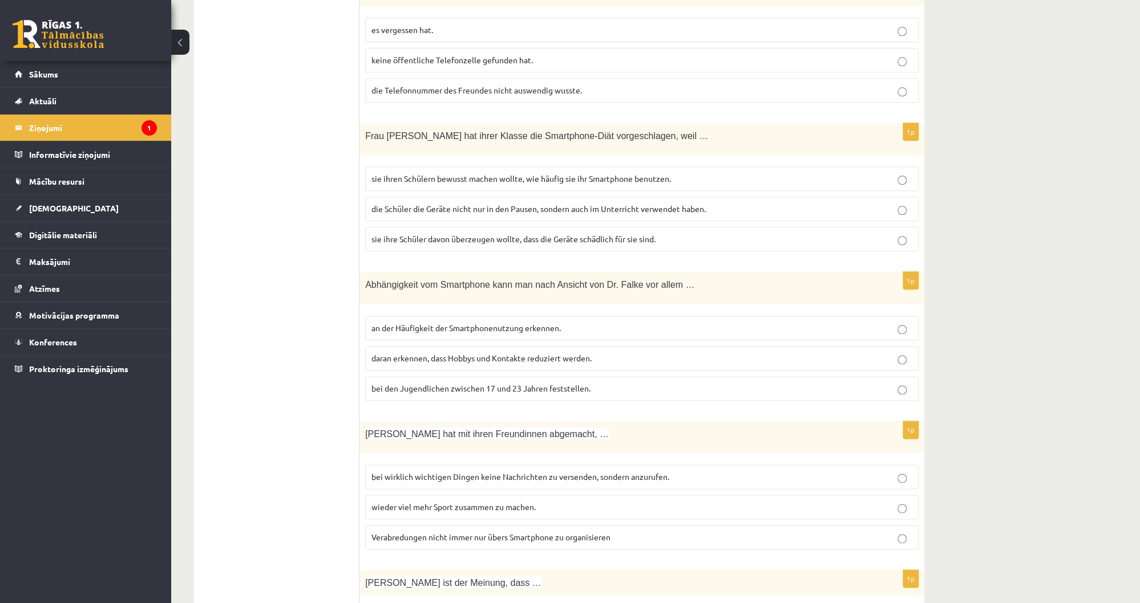
click at [417, 353] on span "daran erkennen, dass Hobbys und Kontakte reduziert werden." at bounding box center [481, 358] width 220 height 10
click at [378, 465] on label "bei wirklich wichtigen Dingen keine Nachrichten zu versenden, sondern anzurufen." at bounding box center [641, 477] width 553 height 25
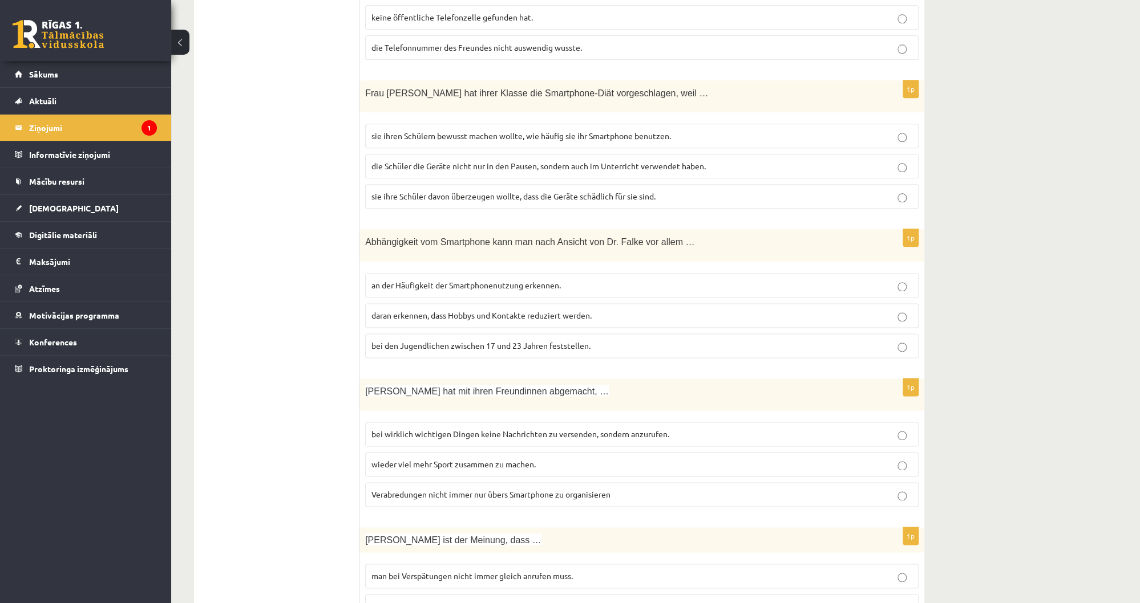
scroll to position [799, 0]
click at [262, 521] on ul "1. uzdevums 2. uzdevums 3. uzdevums 4. uzdevums 5. uzdevums 6. uzdevums 7. uzde…" at bounding box center [282, 104] width 154 height 1103
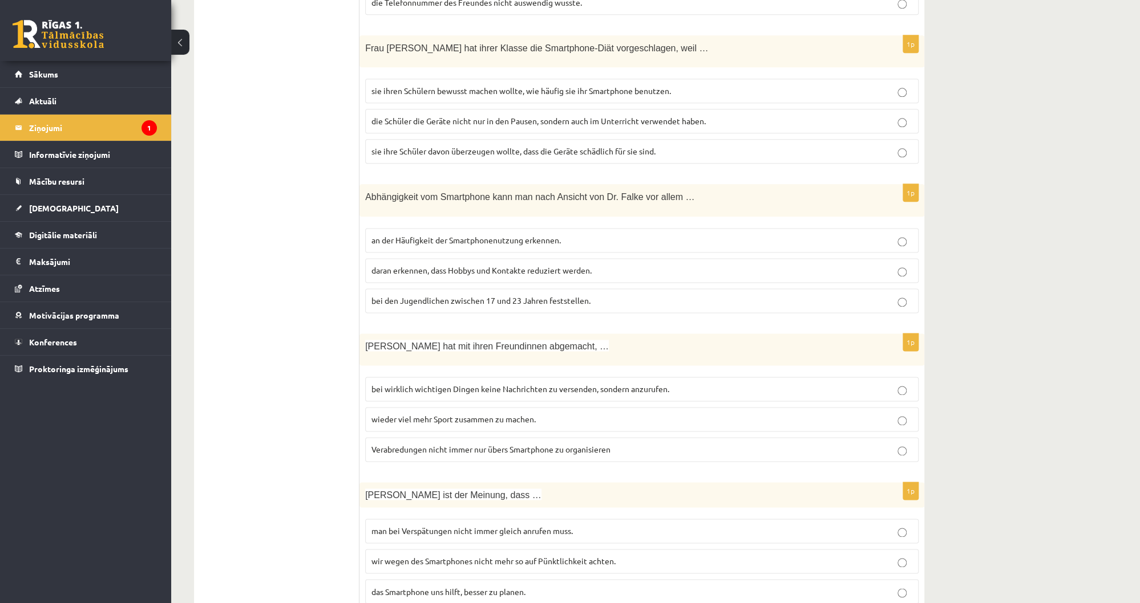
scroll to position [844, 0]
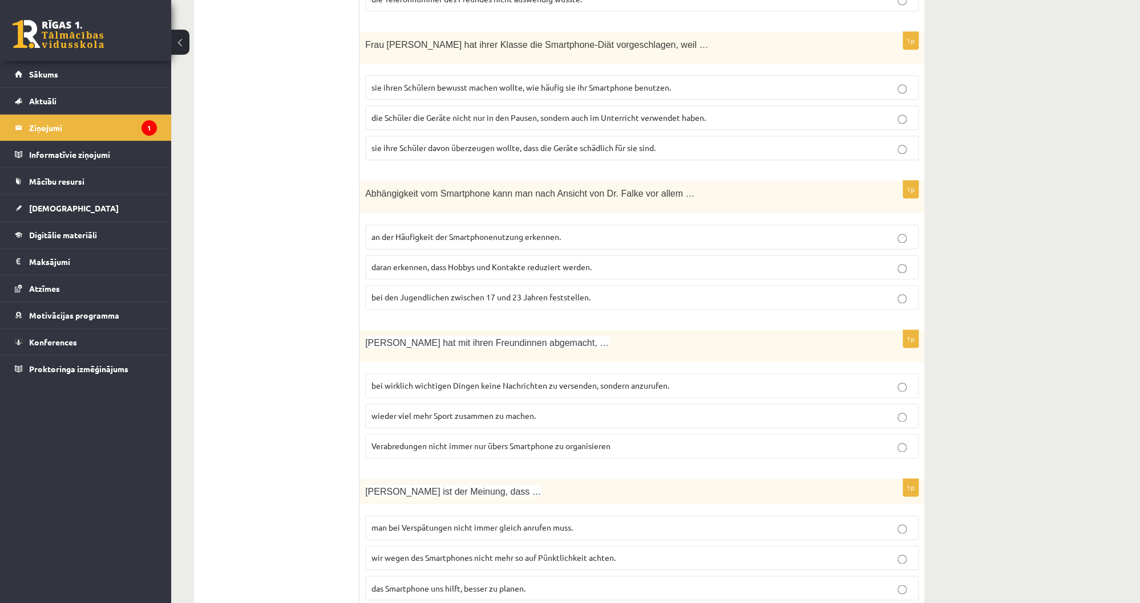
click at [367, 546] on label "wir wegen des Smartphones nicht mehr so auf Pünktlichkeit achten." at bounding box center [641, 558] width 553 height 25
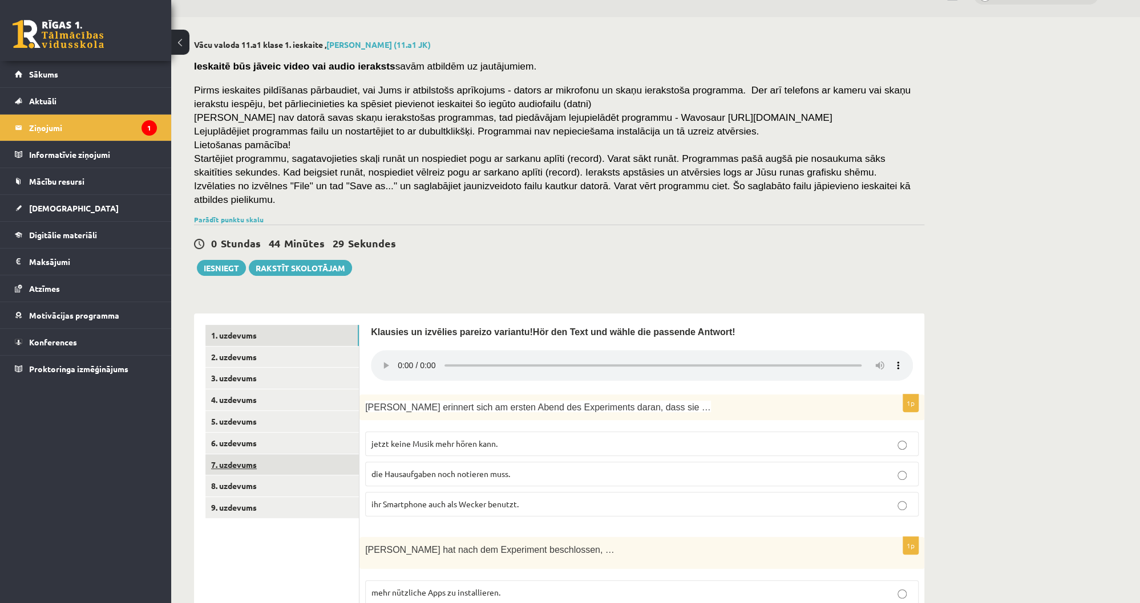
scroll to position [0, 0]
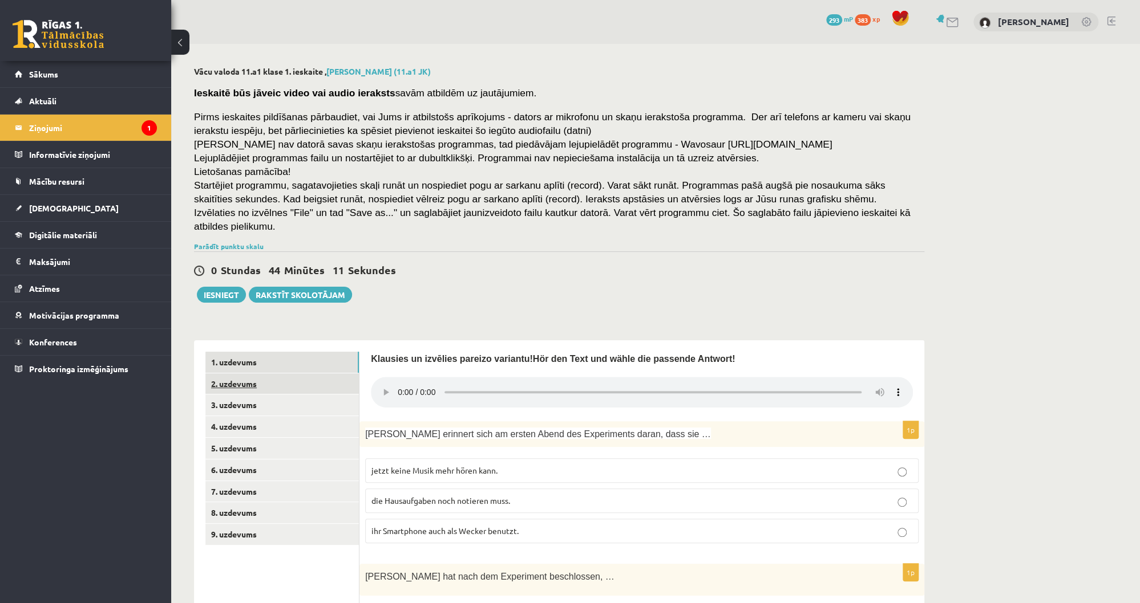
click at [295, 375] on link "2. uzdevums" at bounding box center [281, 384] width 153 height 21
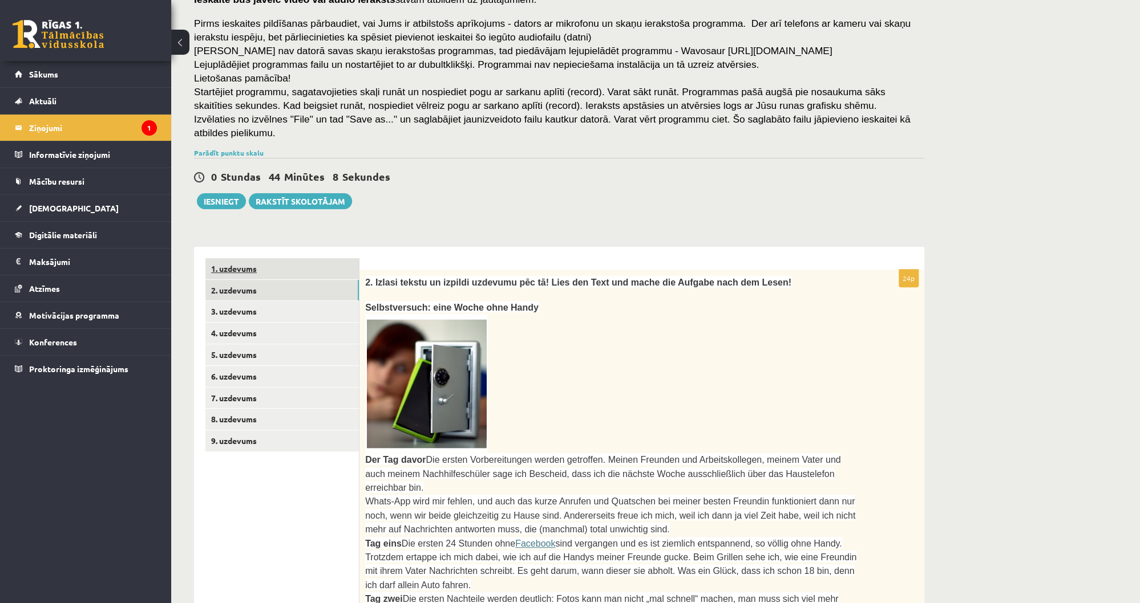
scroll to position [70, 0]
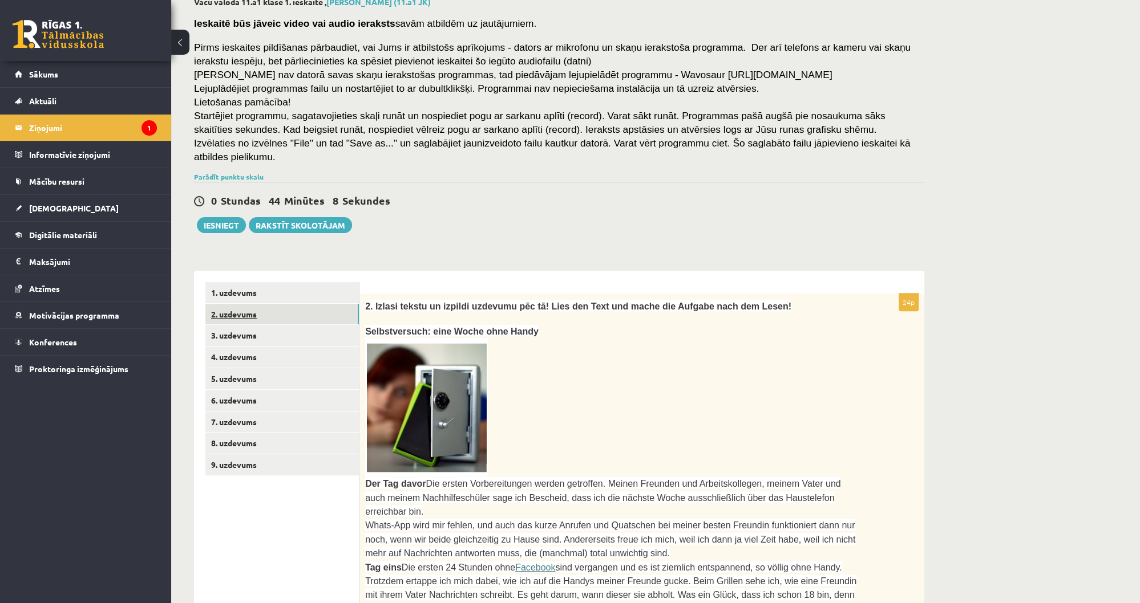
click at [268, 306] on link "2. uzdevums" at bounding box center [281, 314] width 153 height 21
click at [262, 325] on link "3. uzdevums" at bounding box center [281, 335] width 153 height 21
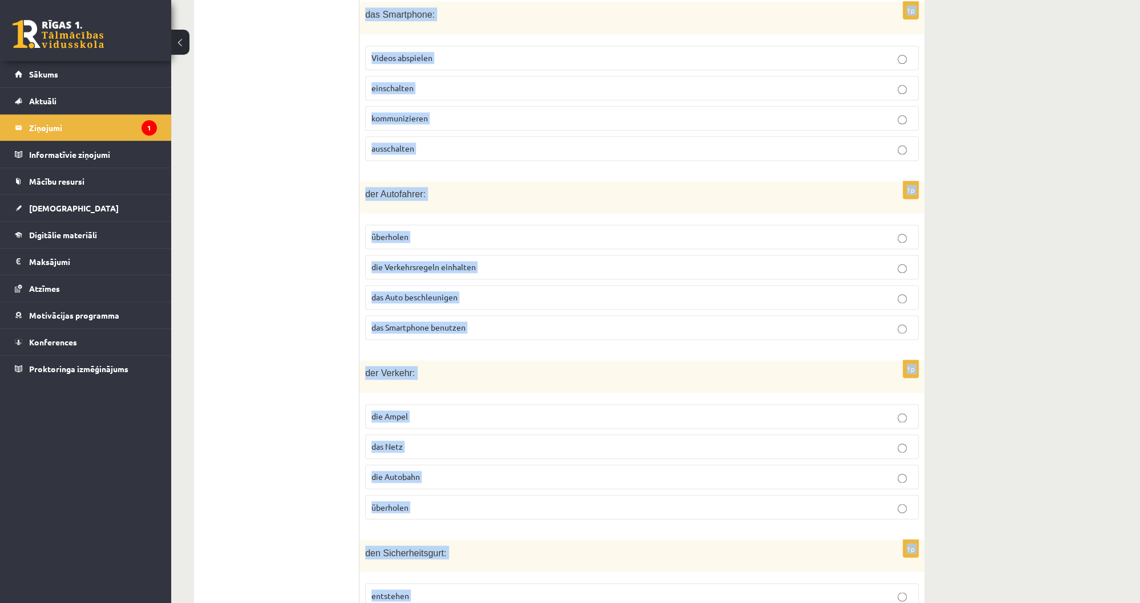
scroll to position [1030, 0]
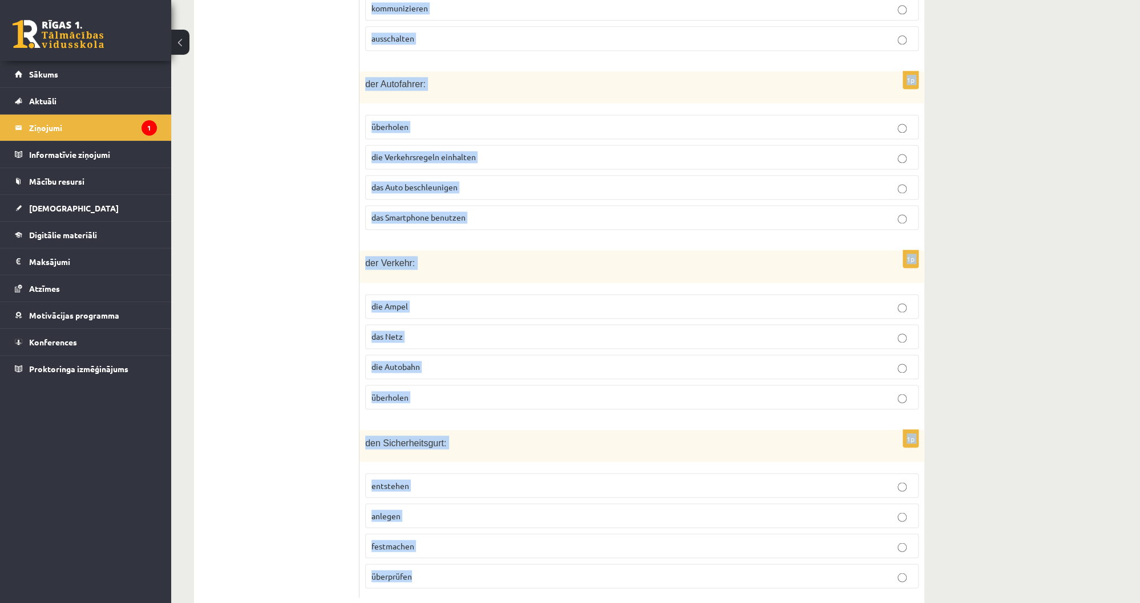
drag, startPoint x: 364, startPoint y: 217, endPoint x: 483, endPoint y: 556, distance: 359.5
copy form "den Text: schreiben ausdenken veröffentlichen installieren 1p der Computer: her…"
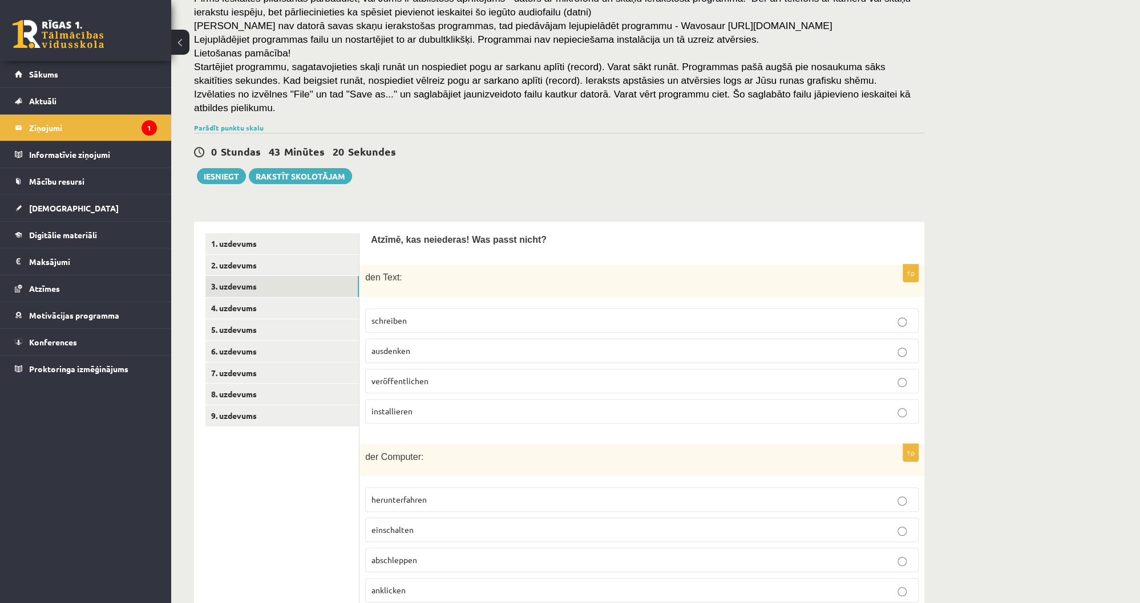
scroll to position [117, 0]
drag, startPoint x: 369, startPoint y: 226, endPoint x: 564, endPoint y: 233, distance: 194.6
copy span "Atzīmē, kas neiederas! Was passt nicht?"
click at [395, 408] on span "installieren" at bounding box center [391, 413] width 41 height 10
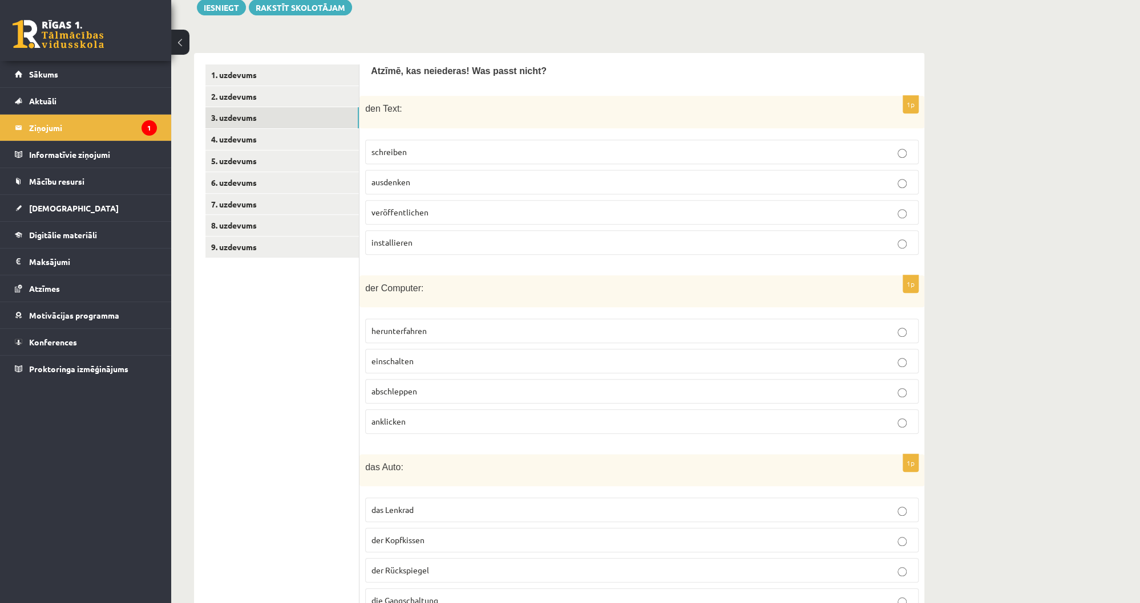
scroll to position [299, 0]
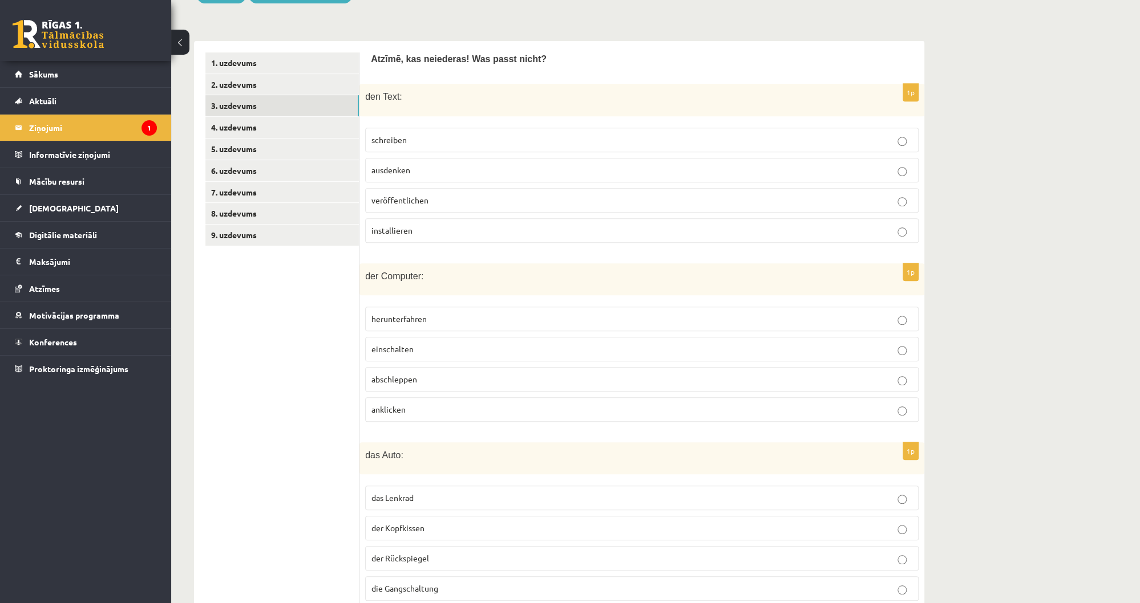
click at [433, 374] on p "abschleppen" at bounding box center [641, 380] width 541 height 12
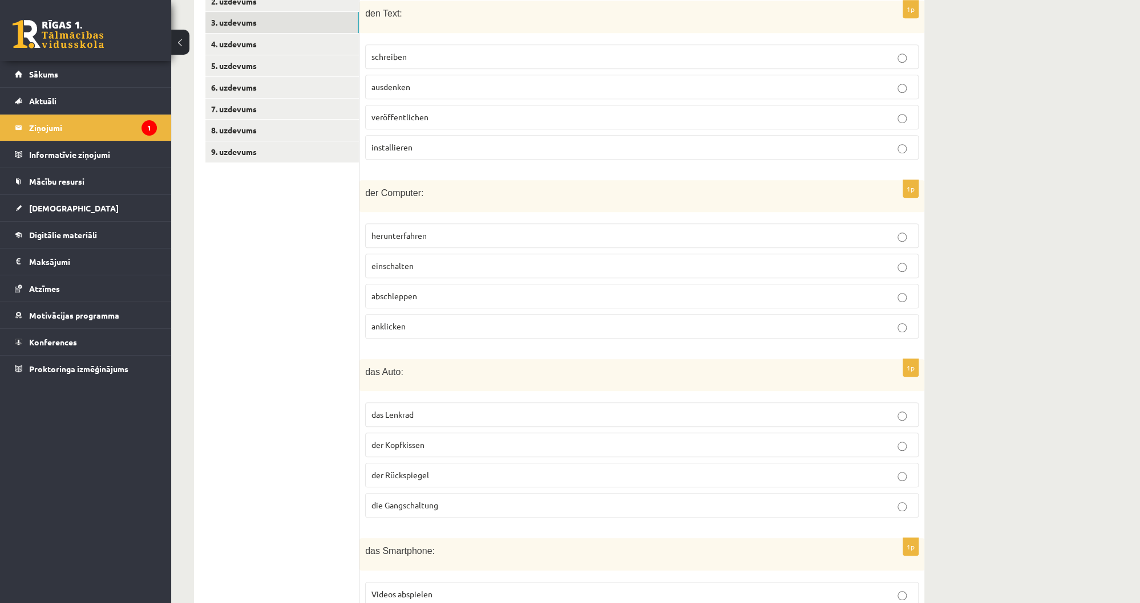
scroll to position [391, 0]
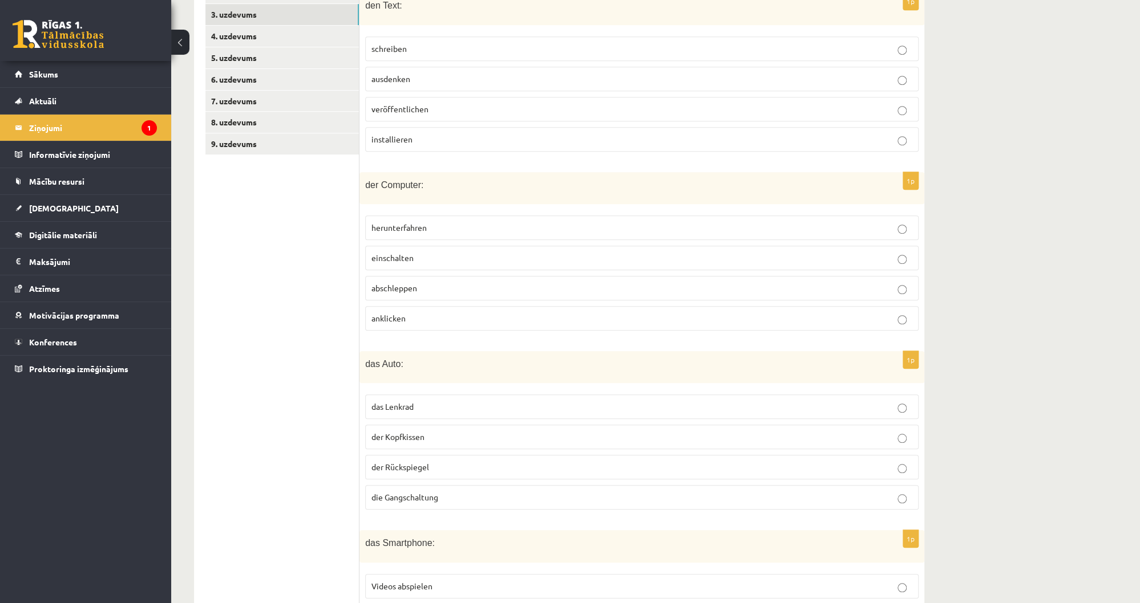
click at [277, 526] on ul "1. uzdevums 2. uzdevums 3. uzdevums 4. uzdevums 5. uzdevums 6. uzdevums 7. uzde…" at bounding box center [282, 598] width 154 height 1275
click at [283, 502] on ul "1. uzdevums 2. uzdevums 3. uzdevums 4. uzdevums 5. uzdevums 6. uzdevums 7. uzde…" at bounding box center [282, 598] width 154 height 1275
click at [412, 401] on p "das Lenkrad" at bounding box center [641, 407] width 541 height 12
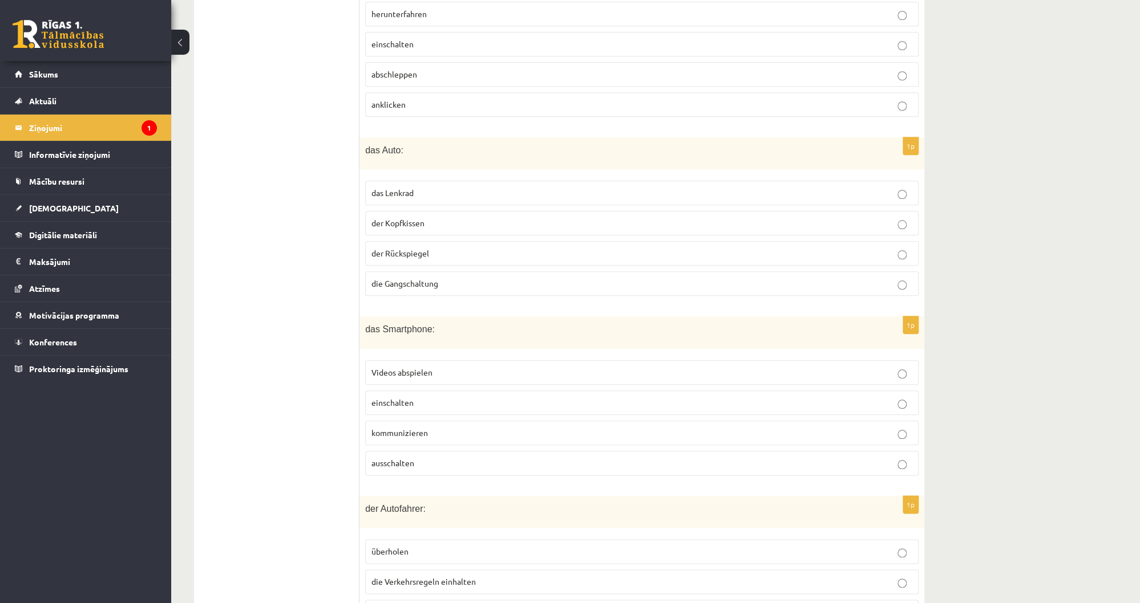
scroll to position [619, 0]
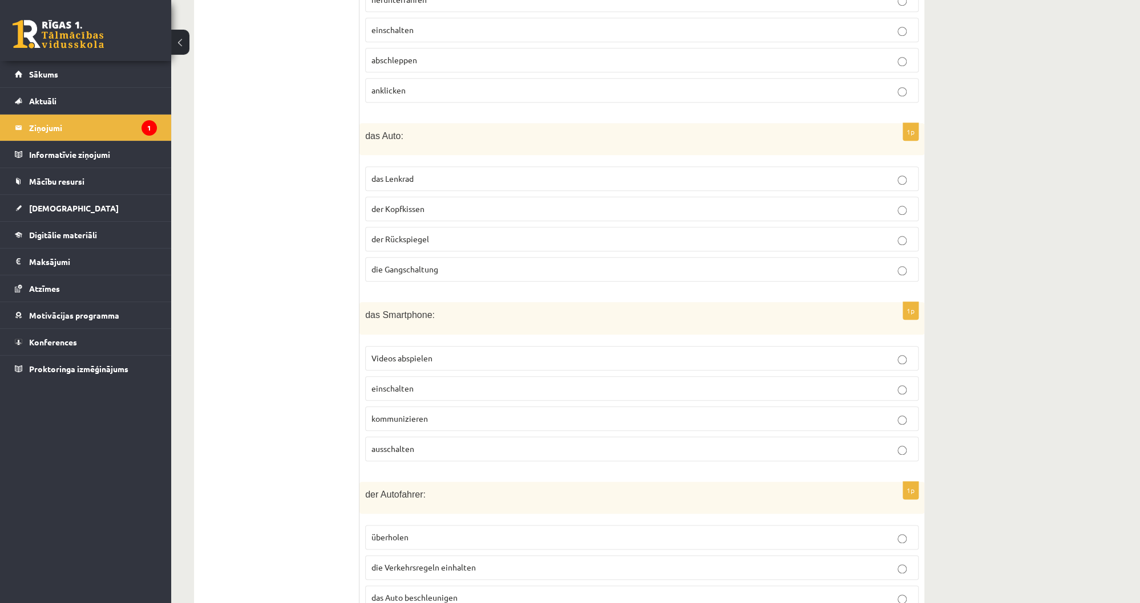
click at [279, 513] on ul "1. uzdevums 2. uzdevums 3. uzdevums 4. uzdevums 5. uzdevums 6. uzdevums 7. uzde…" at bounding box center [282, 370] width 154 height 1275
click at [317, 517] on ul "1. uzdevums 2. uzdevums 3. uzdevums 4. uzdevums 5. uzdevums 6. uzdevums 7. uzde…" at bounding box center [282, 370] width 154 height 1275
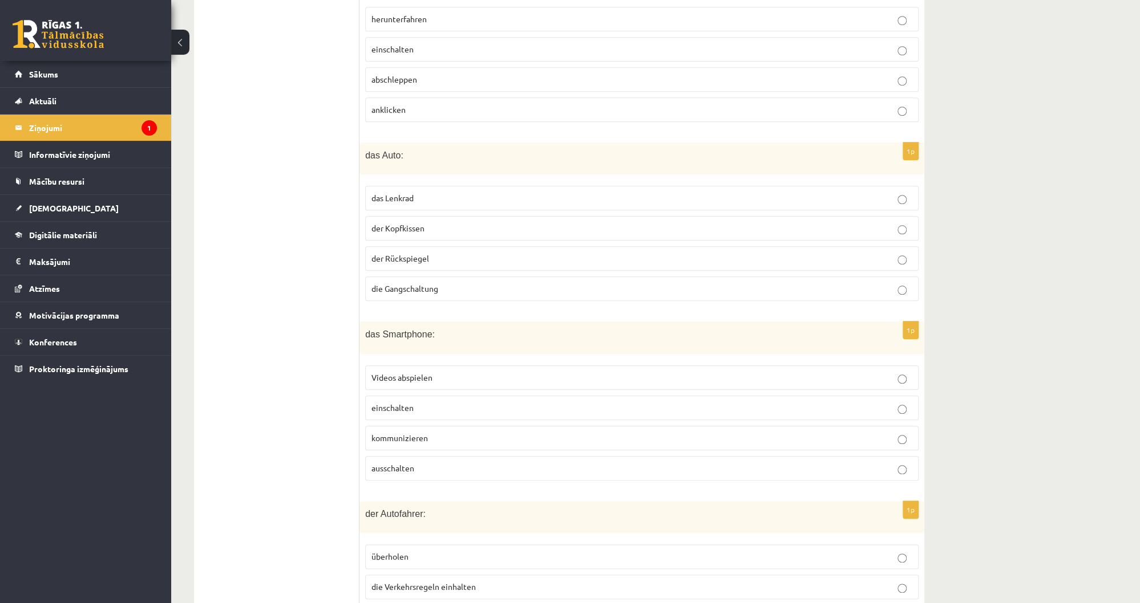
scroll to position [665, 0]
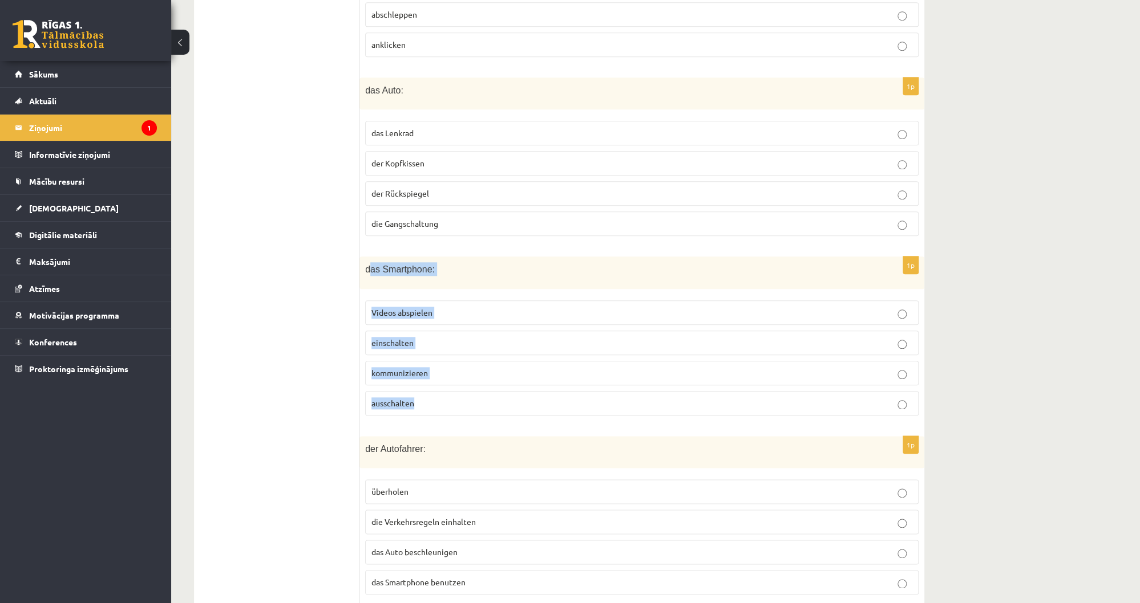
drag, startPoint x: 368, startPoint y: 248, endPoint x: 457, endPoint y: 372, distance: 152.4
click at [457, 372] on div "1p das Smartphone: Videos abspielen einschalten kommunizieren ausschalten" at bounding box center [641, 341] width 565 height 168
click at [352, 265] on ul "1. uzdevums 2. uzdevums 3. uzdevums 4. uzdevums 5. uzdevums 6. uzdevums 7. uzde…" at bounding box center [282, 324] width 154 height 1275
drag, startPoint x: 363, startPoint y: 241, endPoint x: 432, endPoint y: 384, distance: 159.7
click at [432, 384] on div "1p das Smartphone: Videos abspielen einschalten kommunizieren ausschalten" at bounding box center [641, 341] width 565 height 168
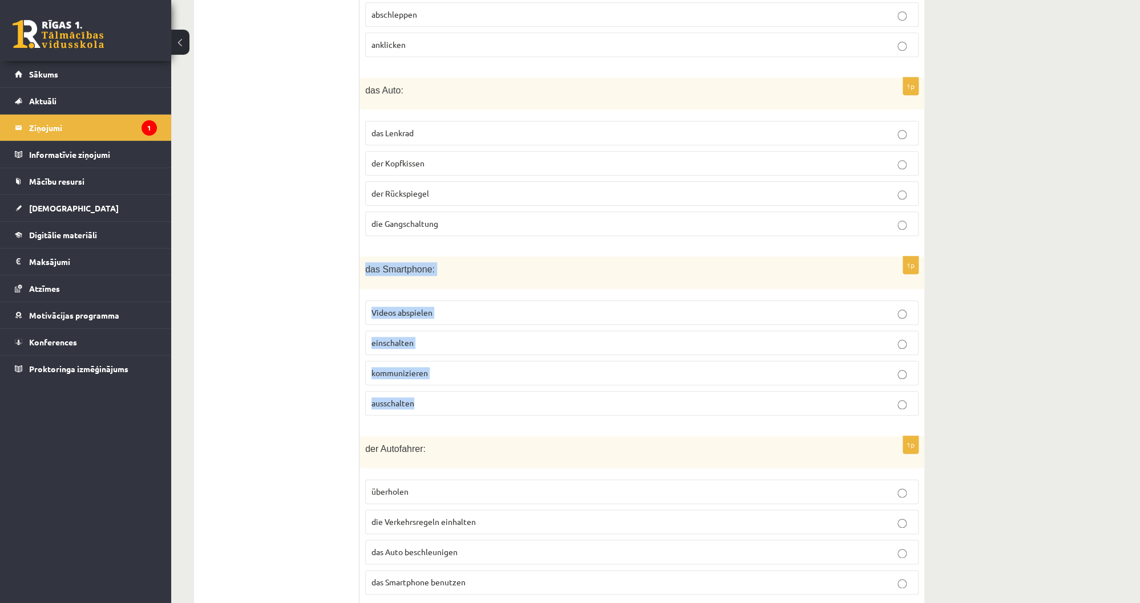
copy div "das Smartphone: Videos abspielen einschalten kommunizieren ausschalten"
drag, startPoint x: 274, startPoint y: 374, endPoint x: 307, endPoint y: 377, distance: 33.3
click at [274, 374] on ul "1. uzdevums 2. uzdevums 3. uzdevums 4. uzdevums 5. uzdevums 6. uzdevums 7. uzde…" at bounding box center [282, 324] width 154 height 1275
click at [447, 398] on p "ausschalten" at bounding box center [641, 404] width 541 height 12
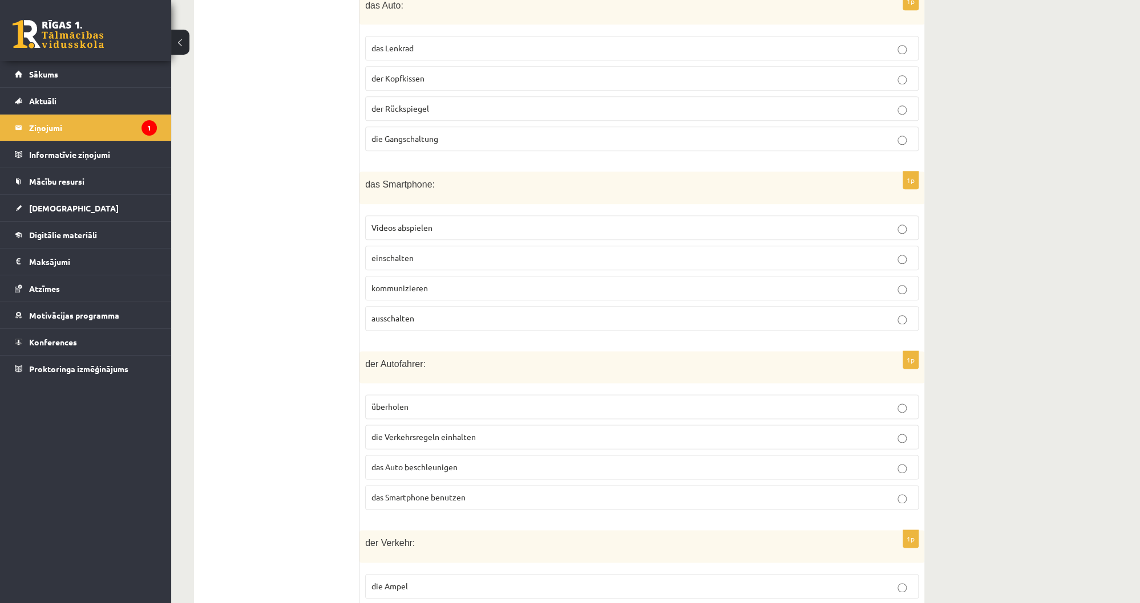
scroll to position [756, 0]
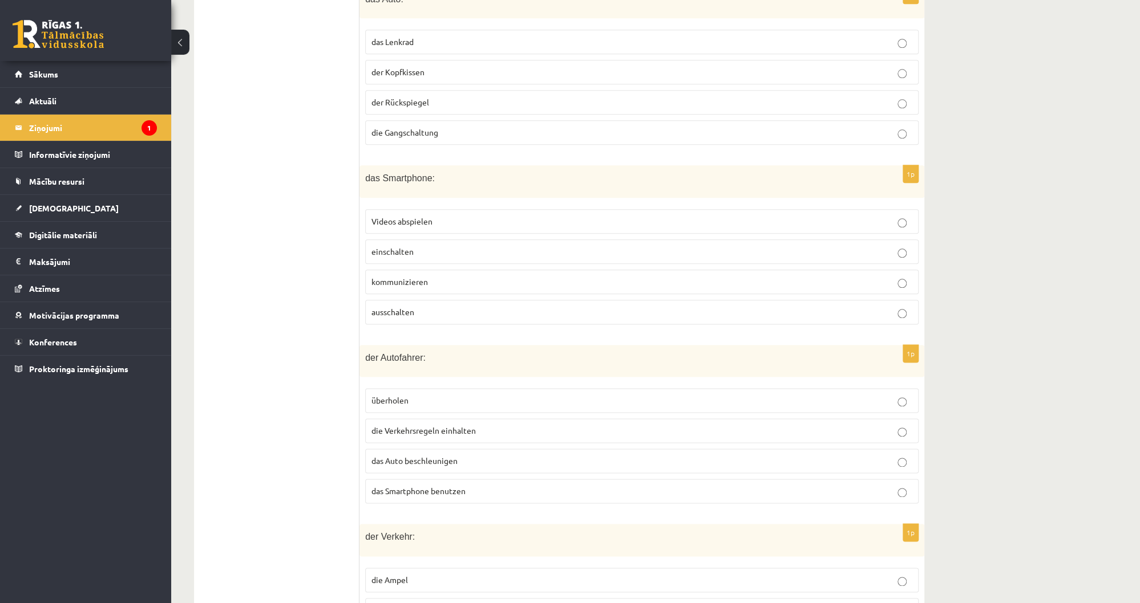
click at [294, 499] on ul "1. uzdevums 2. uzdevums 3. uzdevums 4. uzdevums 5. uzdevums 6. uzdevums 7. uzde…" at bounding box center [282, 233] width 154 height 1275
drag, startPoint x: 372, startPoint y: 341, endPoint x: 495, endPoint y: 472, distance: 180.4
click at [495, 472] on div "1p der Autofahrer: überholen die Verkehrsregeln einhalten das Auto beschleunige…" at bounding box center [641, 429] width 565 height 168
copy div "der Autofahrer: überholen die Verkehrsregeln einhalten das Auto beschleunigen d…"
click at [299, 420] on ul "1. uzdevums 2. uzdevums 3. uzdevums 4. uzdevums 5. uzdevums 6. uzdevums 7. uzde…" at bounding box center [282, 233] width 154 height 1275
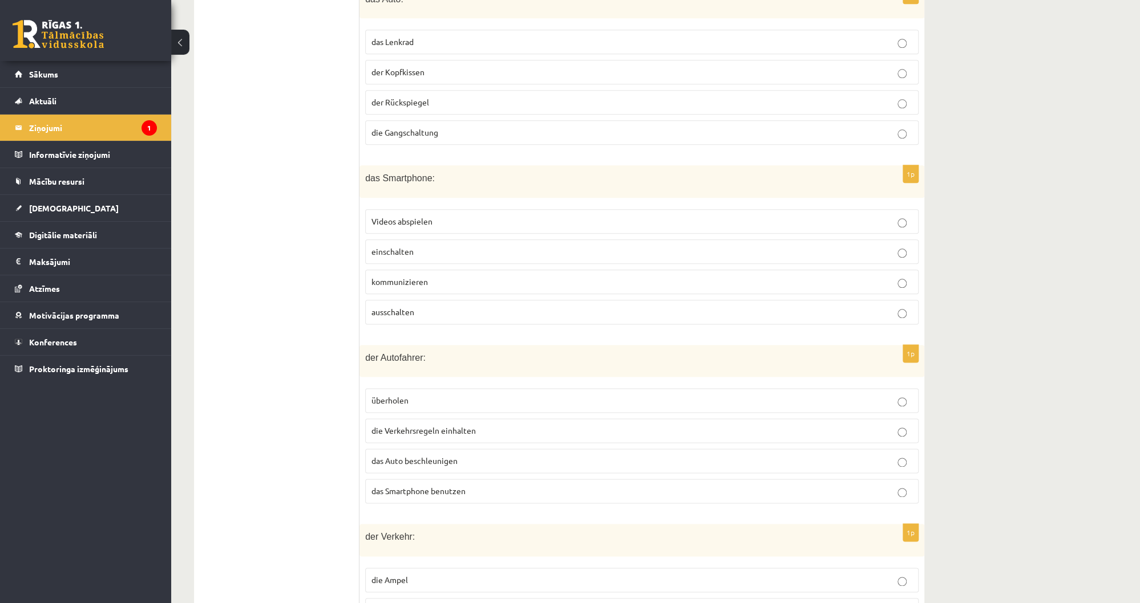
click at [408, 486] on span "das Smartphone benutzen" at bounding box center [418, 491] width 94 height 10
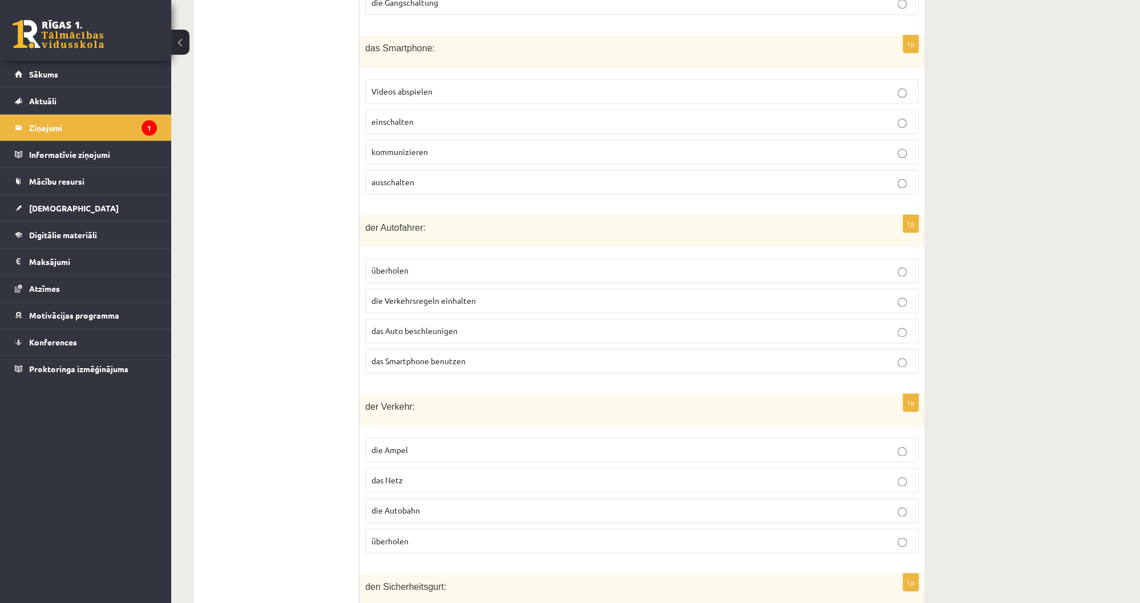
scroll to position [893, 0]
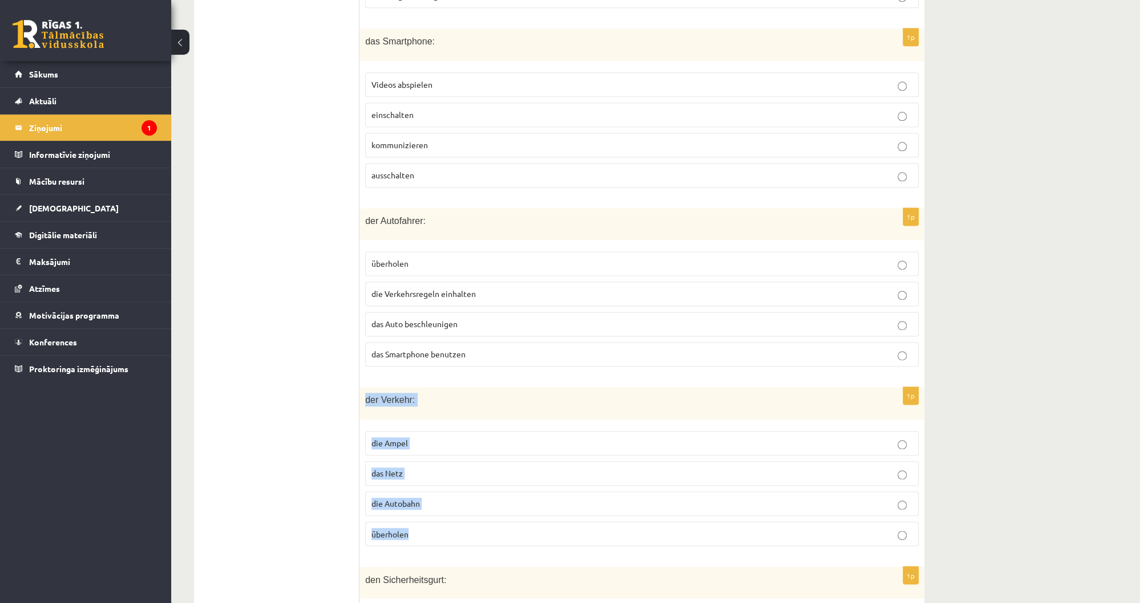
drag, startPoint x: 363, startPoint y: 374, endPoint x: 440, endPoint y: 493, distance: 142.4
click at [440, 493] on div "1p der Verkehr: die Ampel das Netz die Autobahn überholen" at bounding box center [641, 471] width 565 height 168
copy div "der Verkehr: die Ampel das Netz die Autobahn überholen"
drag, startPoint x: 257, startPoint y: 418, endPoint x: 265, endPoint y: 418, distance: 8.0
click at [260, 418] on ul "1. uzdevums 2. uzdevums 3. uzdevums 4. uzdevums 5. uzdevums 6. uzdevums 7. uzde…" at bounding box center [282, 96] width 154 height 1275
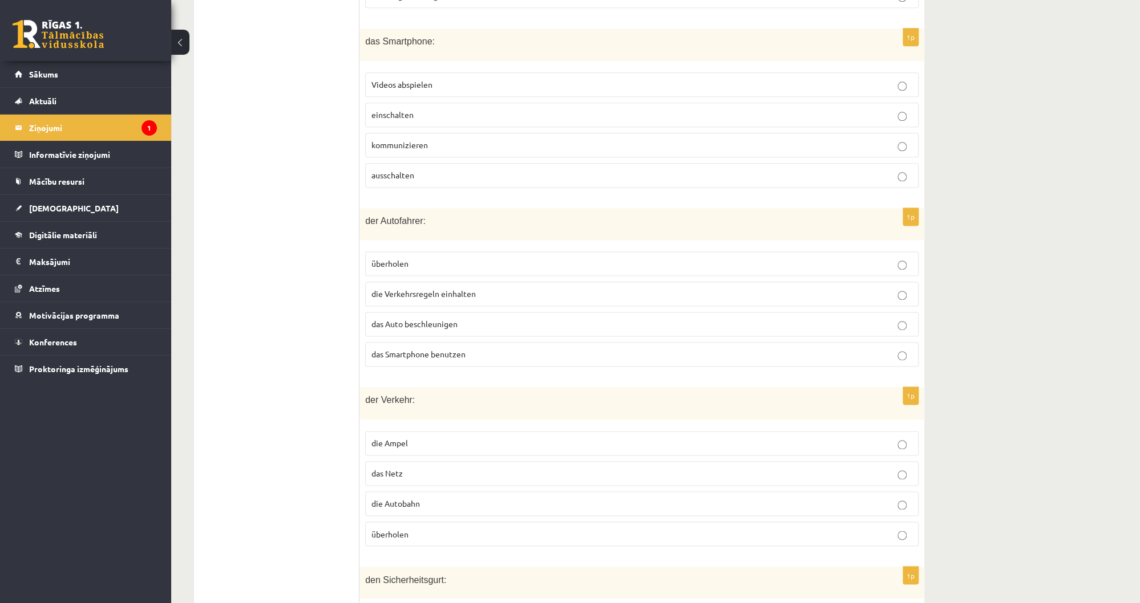
drag, startPoint x: 406, startPoint y: 452, endPoint x: 396, endPoint y: 444, distance: 12.6
click at [406, 468] on p "das Netz" at bounding box center [641, 474] width 541 height 12
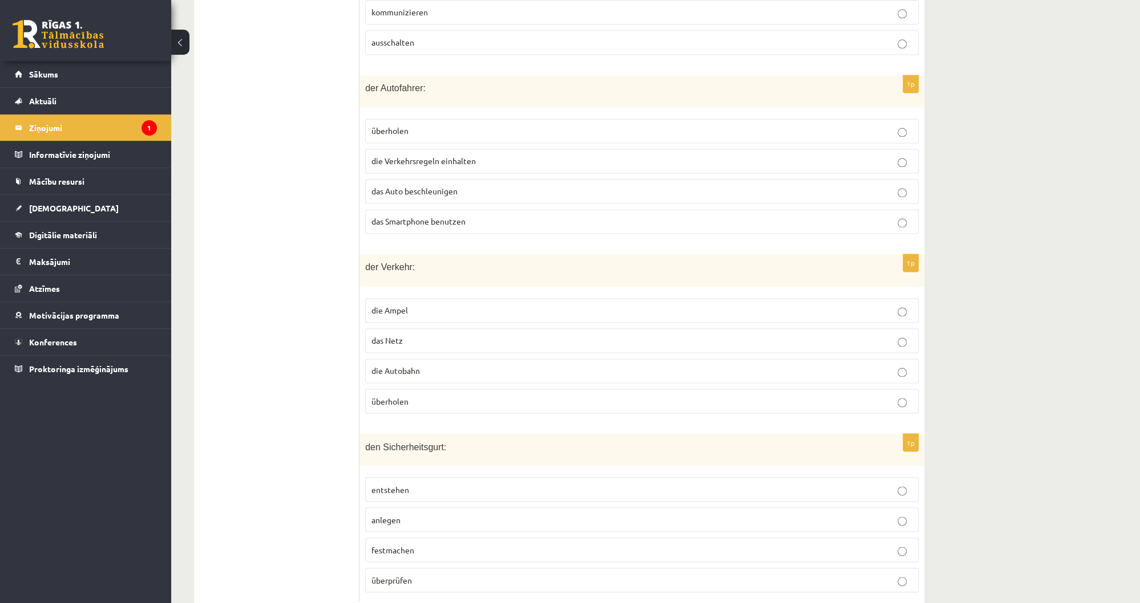
scroll to position [1030, 0]
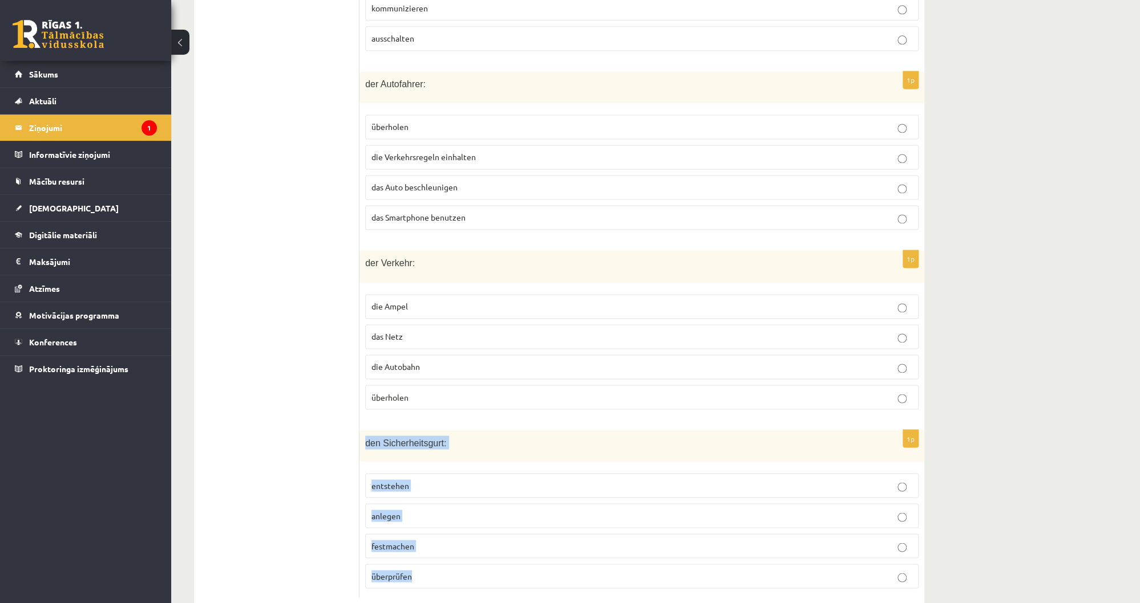
drag, startPoint x: 360, startPoint y: 414, endPoint x: 465, endPoint y: 542, distance: 165.8
click at [465, 542] on div "1p den Sicherheitsgurt: entstehen anlegen festmachen überprüfen" at bounding box center [641, 514] width 565 height 168
copy div "den Sicherheitsgurt: entstehen anlegen festmachen überprüfen"
click at [411, 480] on p "entstehen" at bounding box center [641, 486] width 541 height 12
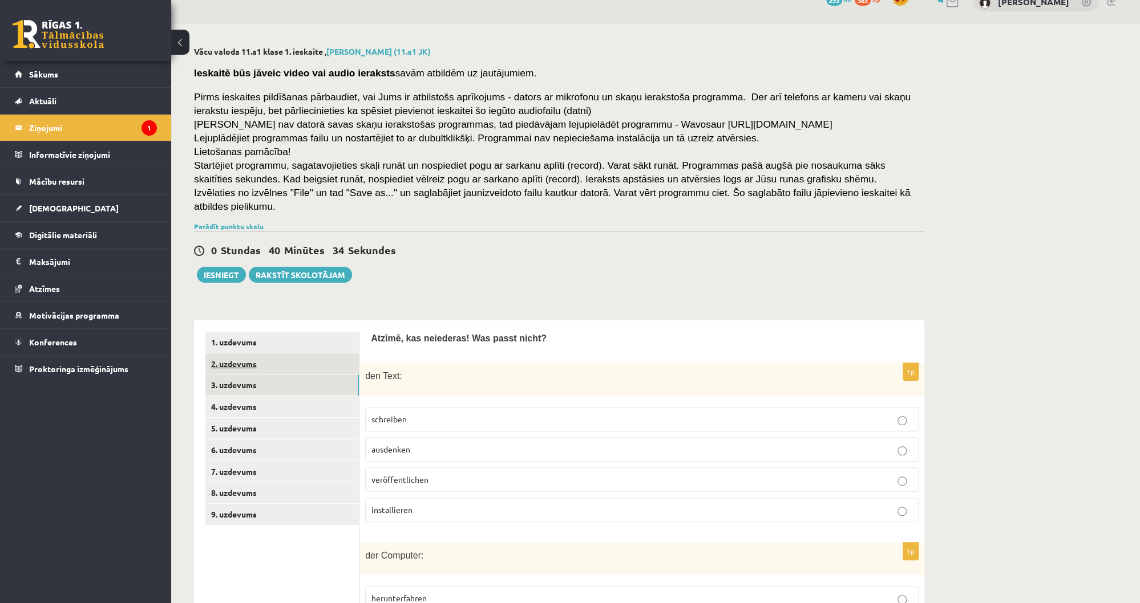
scroll to position [0, 0]
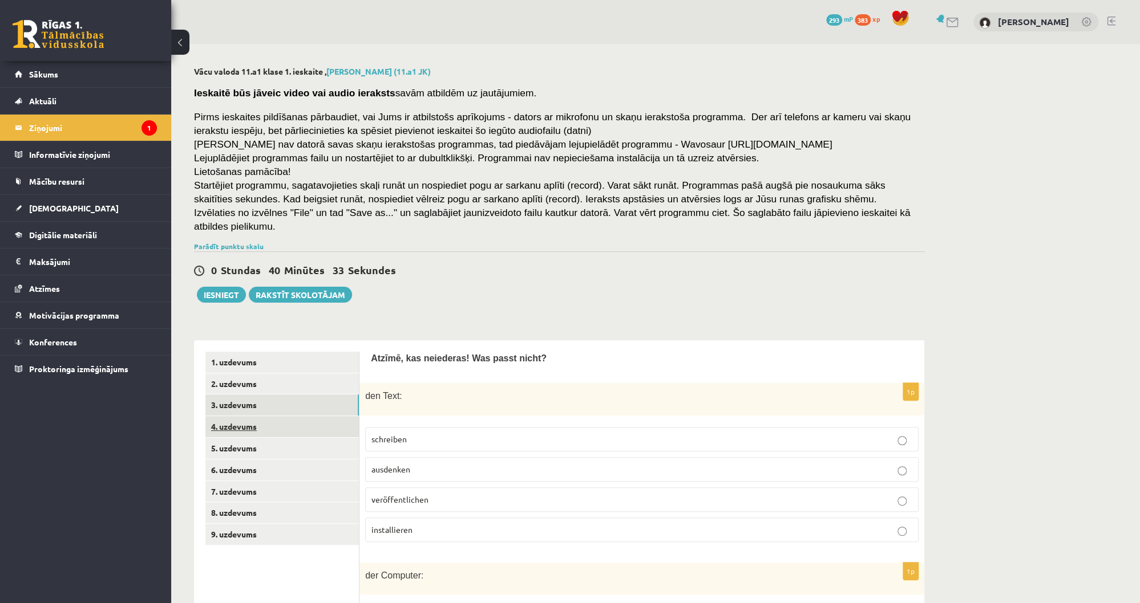
click at [283, 417] on link "4. uzdevums" at bounding box center [281, 426] width 153 height 21
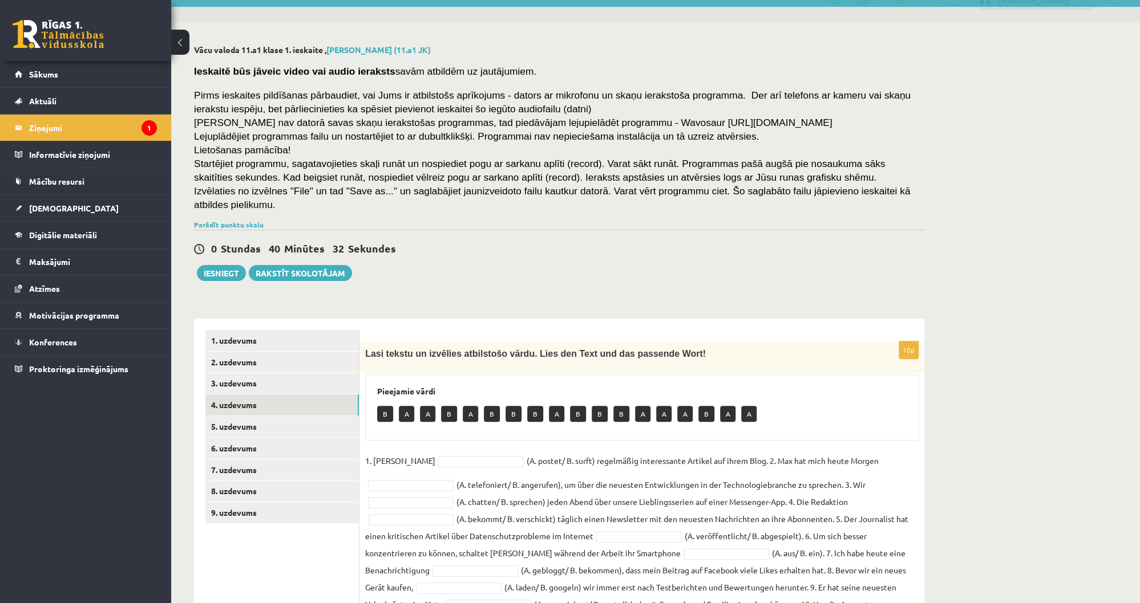
scroll to position [74, 0]
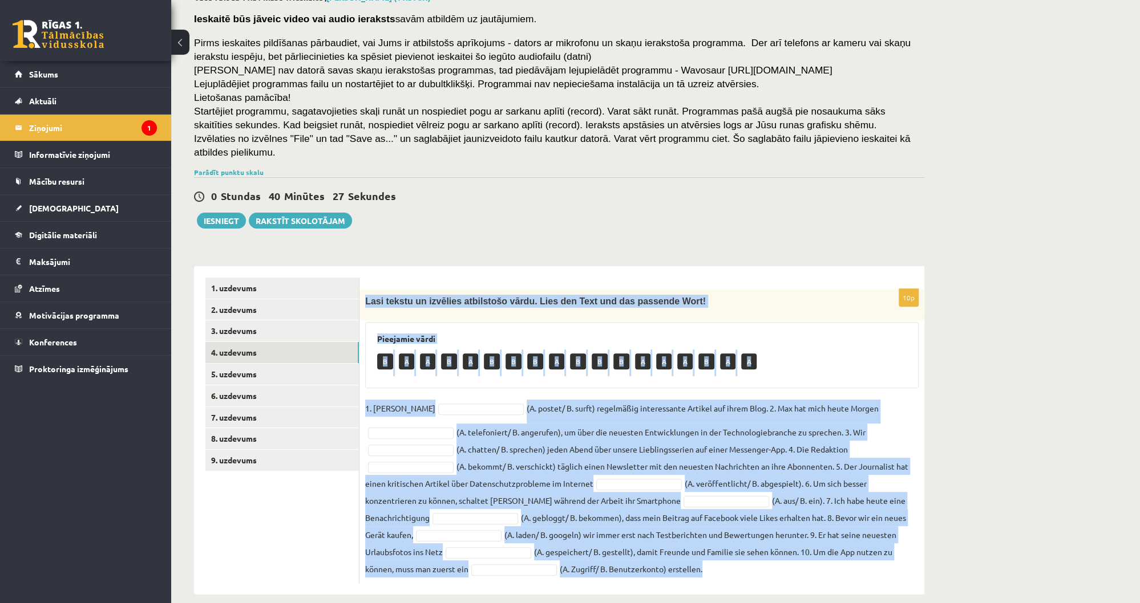
drag, startPoint x: 364, startPoint y: 287, endPoint x: 815, endPoint y: 563, distance: 528.5
click at [815, 563] on div "10p Lasi tekstu un izvēlies atbilstošo vārdu. Lies den Text und das passende Wo…" at bounding box center [641, 436] width 565 height 294
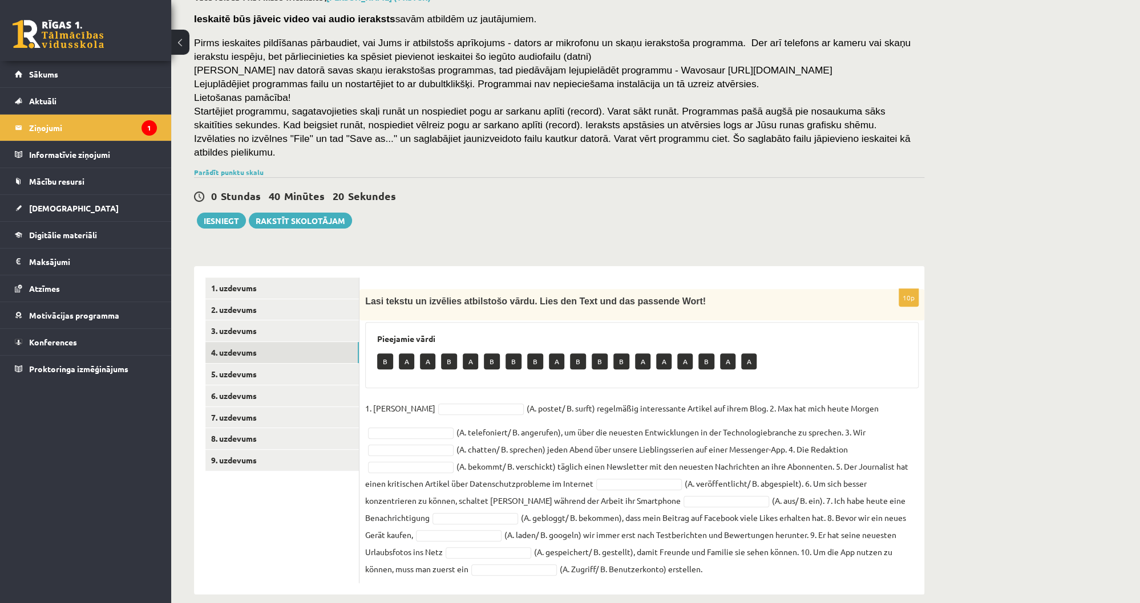
click at [279, 518] on ul "1. uzdevums 2. uzdevums 3. uzdevums 4. uzdevums 5. uzdevums 6. uzdevums 7. uzde…" at bounding box center [282, 431] width 154 height 306
drag, startPoint x: 404, startPoint y: 345, endPoint x: 408, endPoint y: 387, distance: 42.5
click at [408, 387] on div "10p Lasi tekstu un izvēlies atbilstošo vārdu. Lies den Text und das passende Wo…" at bounding box center [641, 436] width 565 height 294
click at [246, 364] on link "5. uzdevums" at bounding box center [281, 374] width 153 height 21
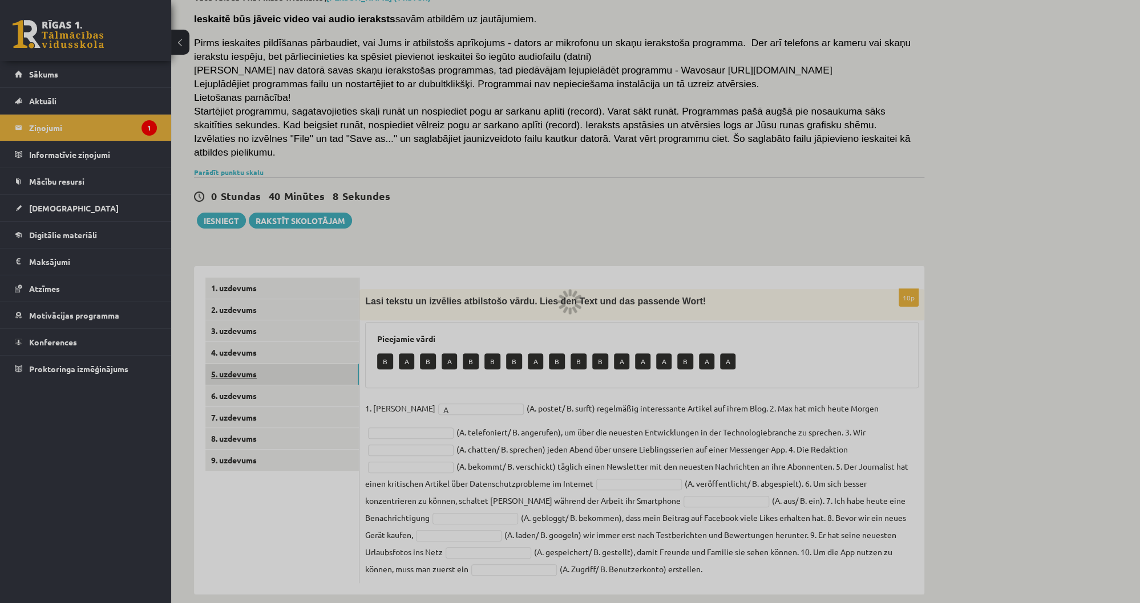
scroll to position [26, 0]
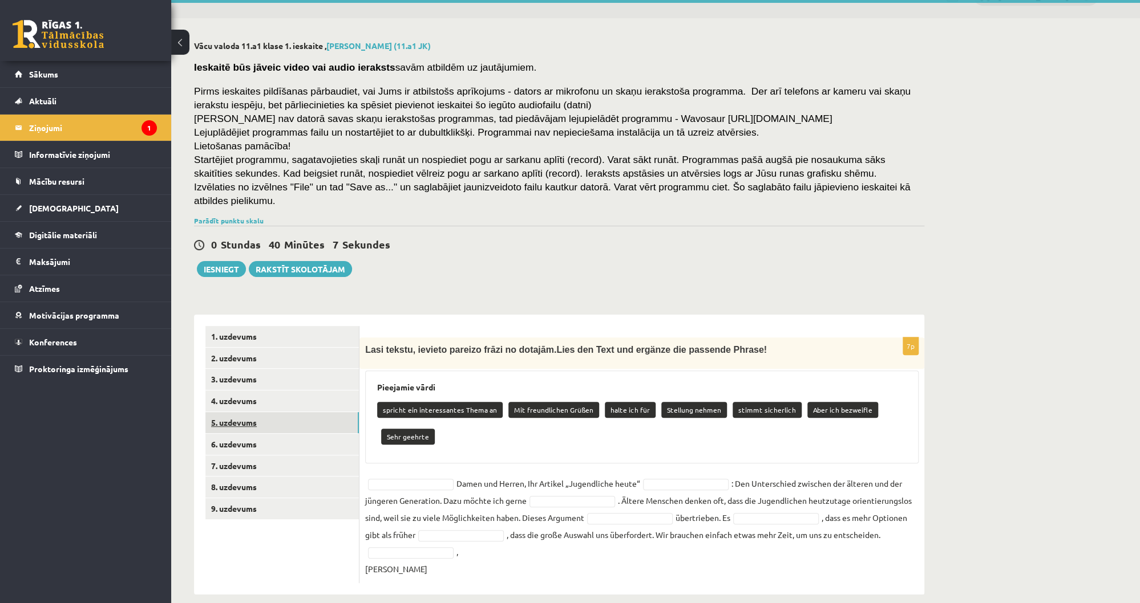
click at [258, 412] on link "5. uzdevums" at bounding box center [281, 422] width 153 height 21
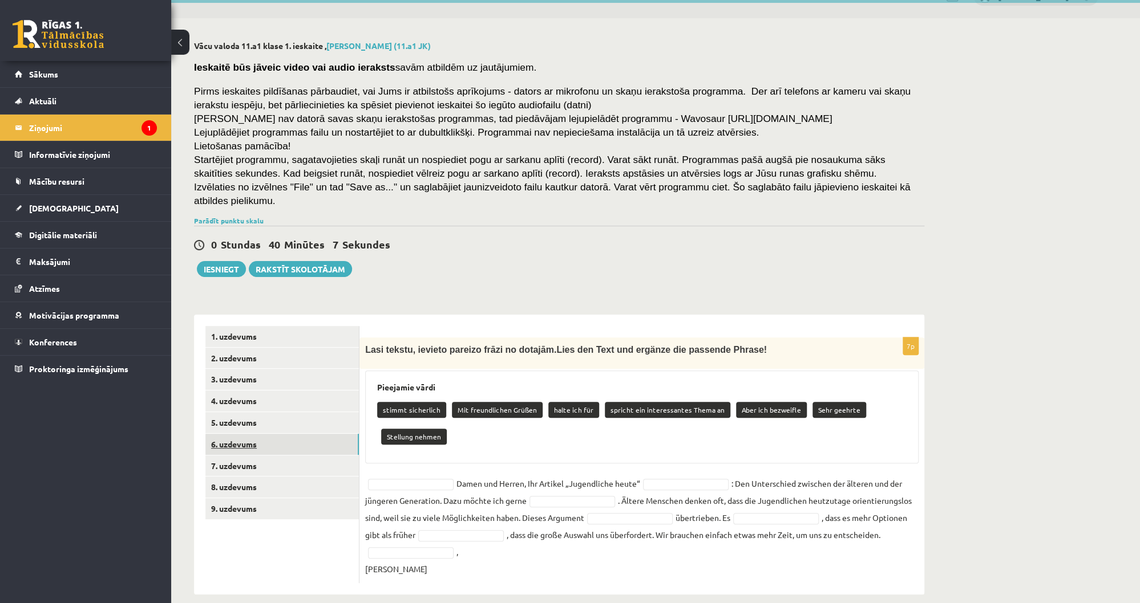
click at [266, 436] on link "6. uzdevums" at bounding box center [281, 444] width 153 height 21
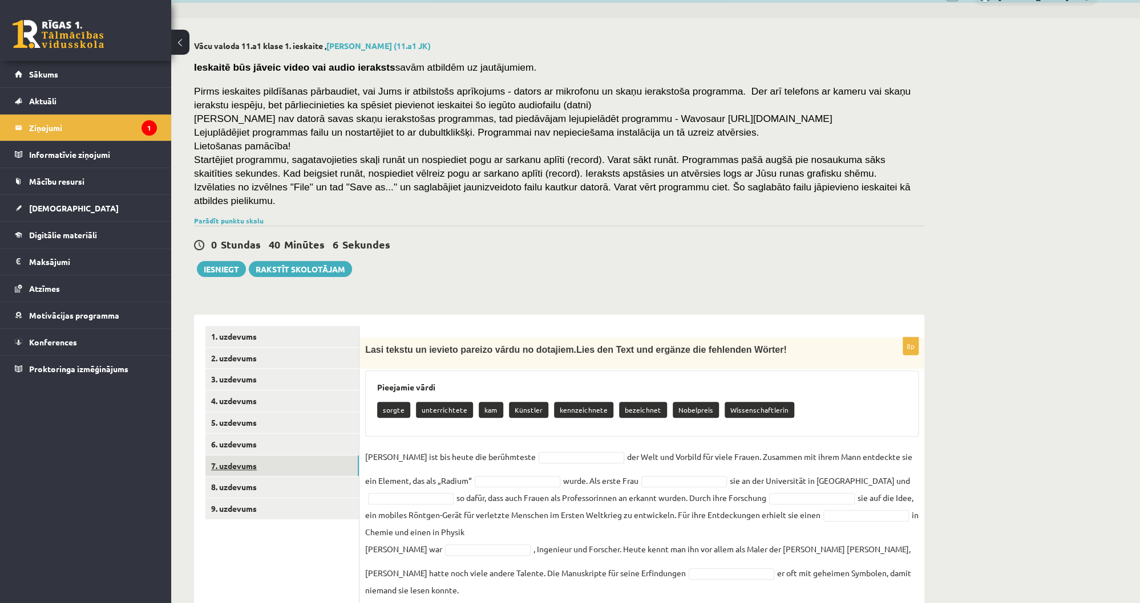
click at [269, 456] on link "7. uzdevums" at bounding box center [281, 466] width 153 height 21
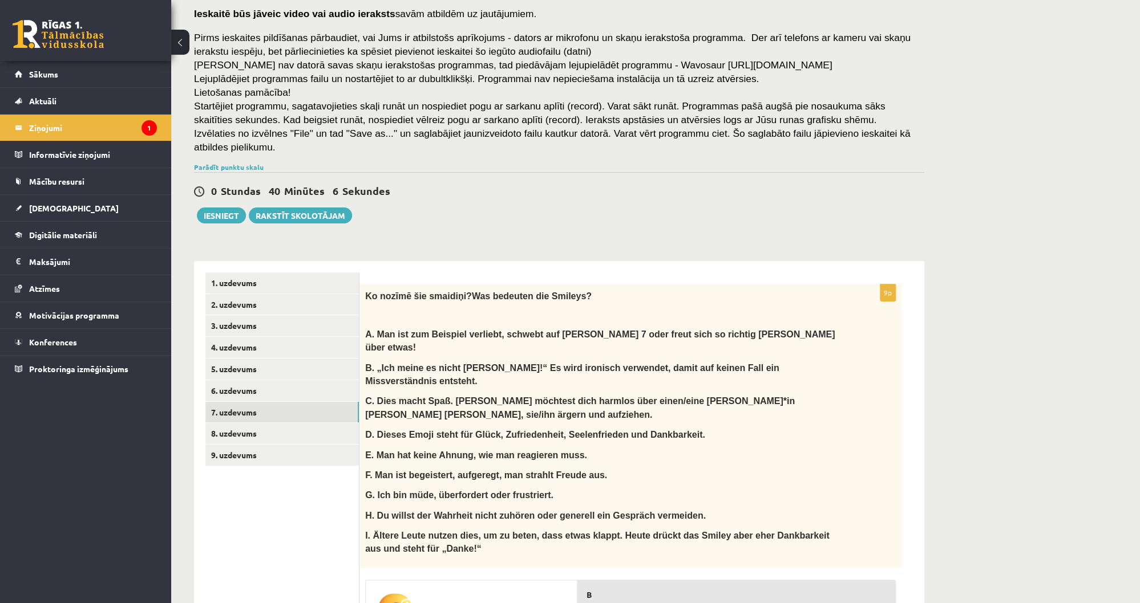
scroll to position [208, 0]
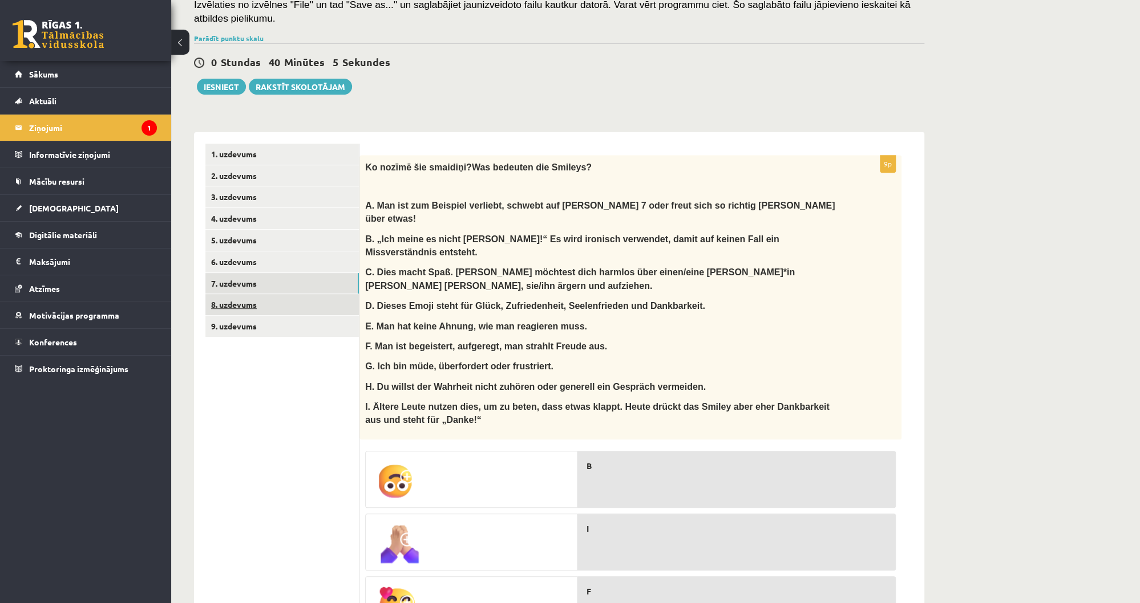
click at [255, 294] on link "8. uzdevums" at bounding box center [281, 304] width 153 height 21
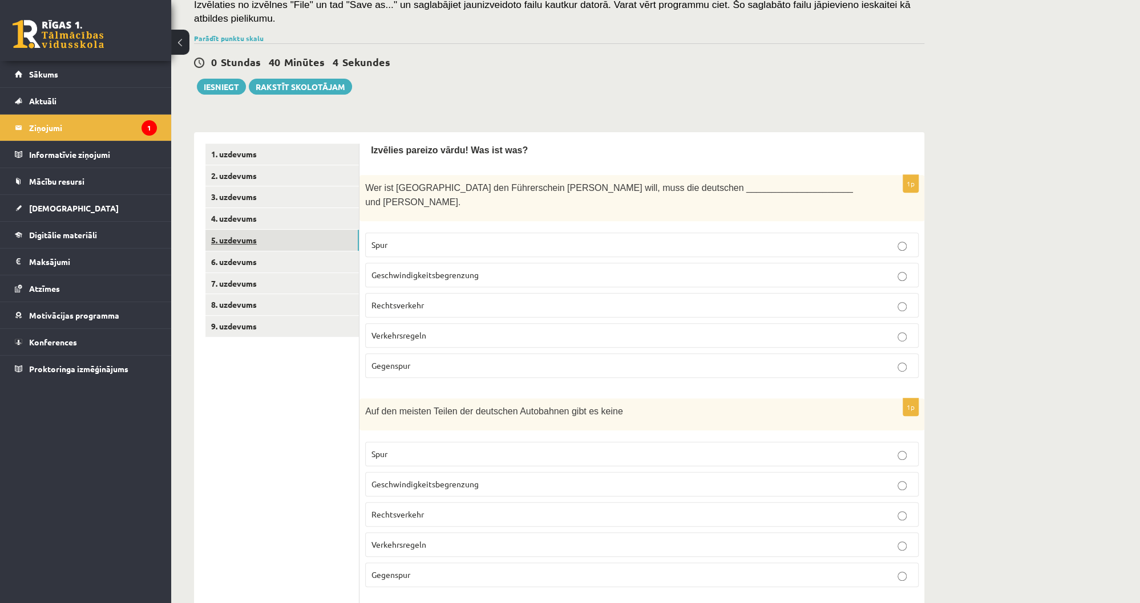
click at [262, 234] on link "5. uzdevums" at bounding box center [281, 240] width 153 height 21
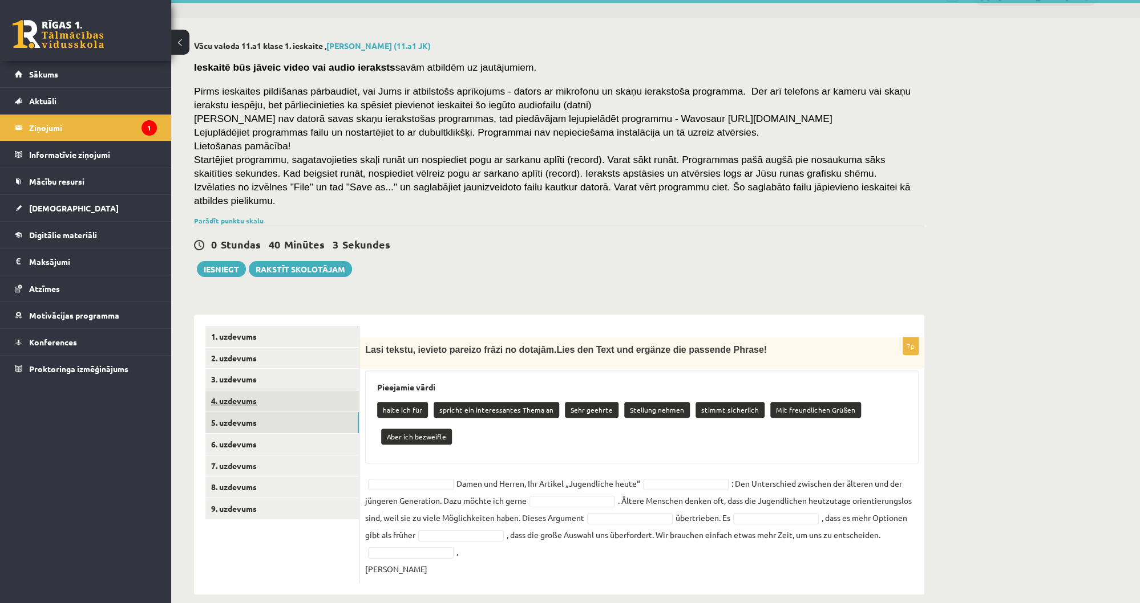
click at [260, 391] on link "4. uzdevums" at bounding box center [281, 401] width 153 height 21
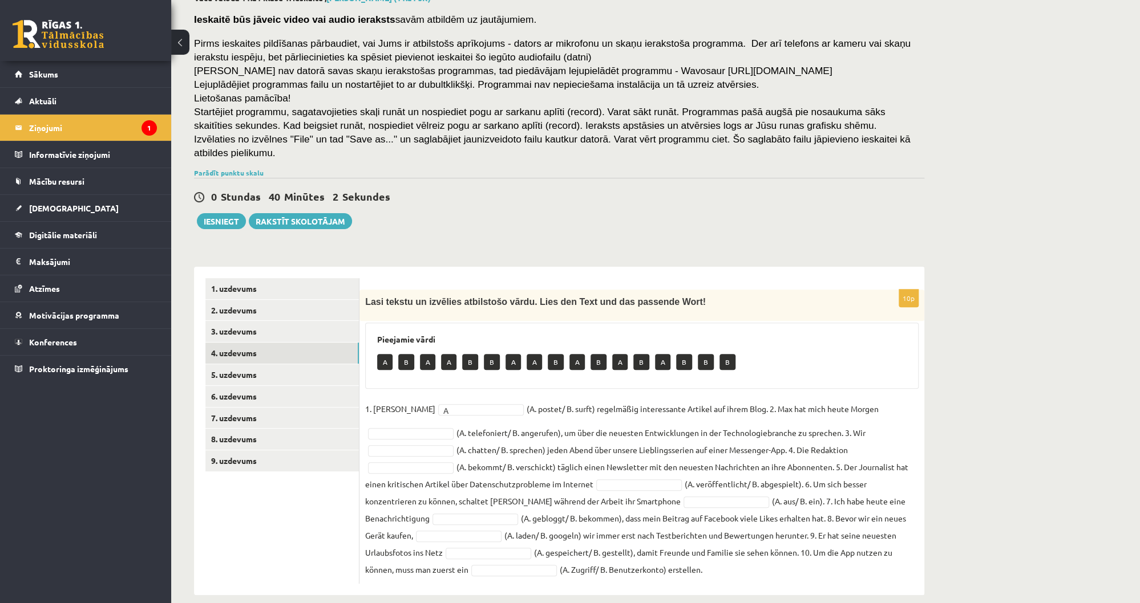
scroll to position [74, 0]
click at [286, 514] on ul "1. uzdevums 2. uzdevums 3. uzdevums 4. uzdevums 5. uzdevums 6. uzdevums 7. uzde…" at bounding box center [282, 431] width 154 height 306
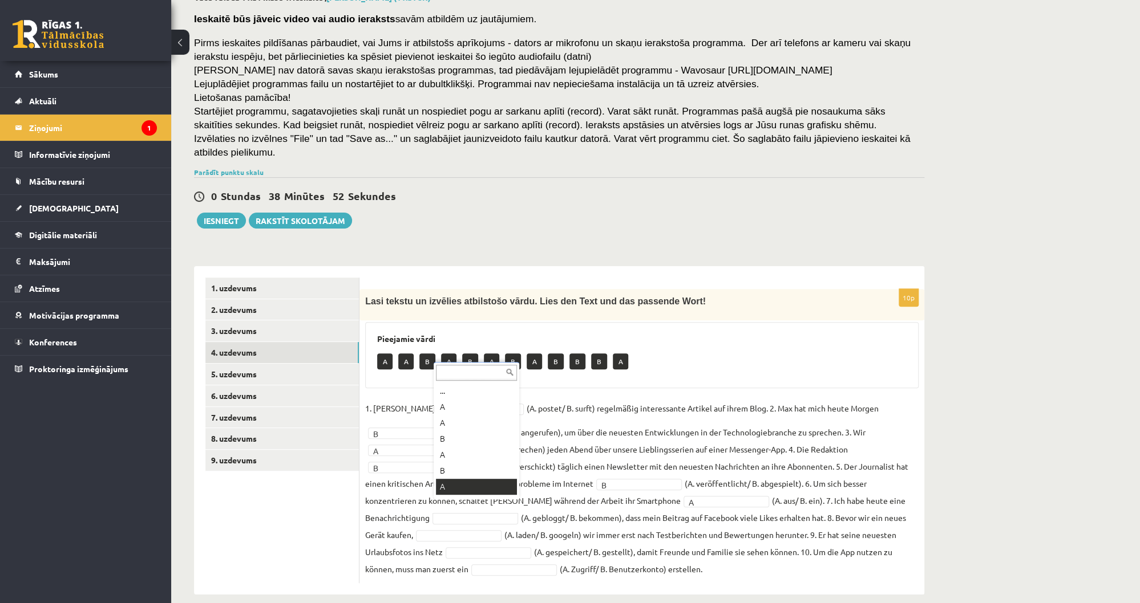
scroll to position [14, 0]
click at [278, 509] on ul "1. uzdevums 2. uzdevums 3. uzdevums 4. uzdevums 5. uzdevums 6. uzdevums 7. uzde…" at bounding box center [282, 431] width 154 height 306
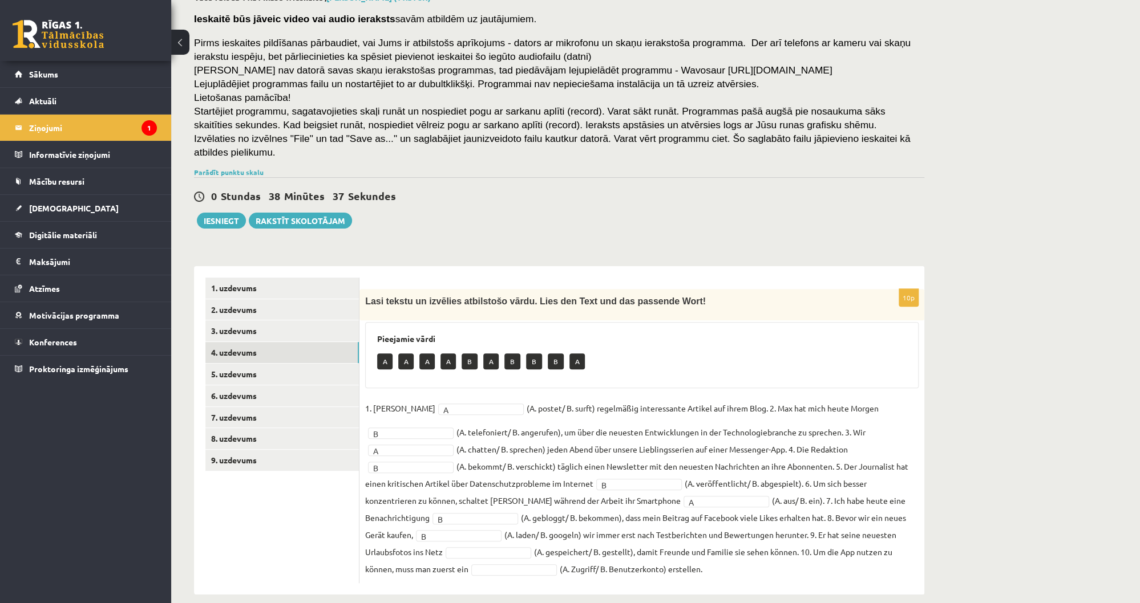
click at [252, 529] on ul "1. uzdevums 2. uzdevums 3. uzdevums 4. uzdevums 5. uzdevums 6. uzdevums 7. uzde…" at bounding box center [282, 431] width 154 height 306
click at [297, 550] on ul "1. uzdevums 2. uzdevums 3. uzdevums 4. uzdevums 5. uzdevums 6. uzdevums 7. uzde…" at bounding box center [282, 431] width 154 height 306
click at [264, 364] on link "5. uzdevums" at bounding box center [281, 374] width 153 height 21
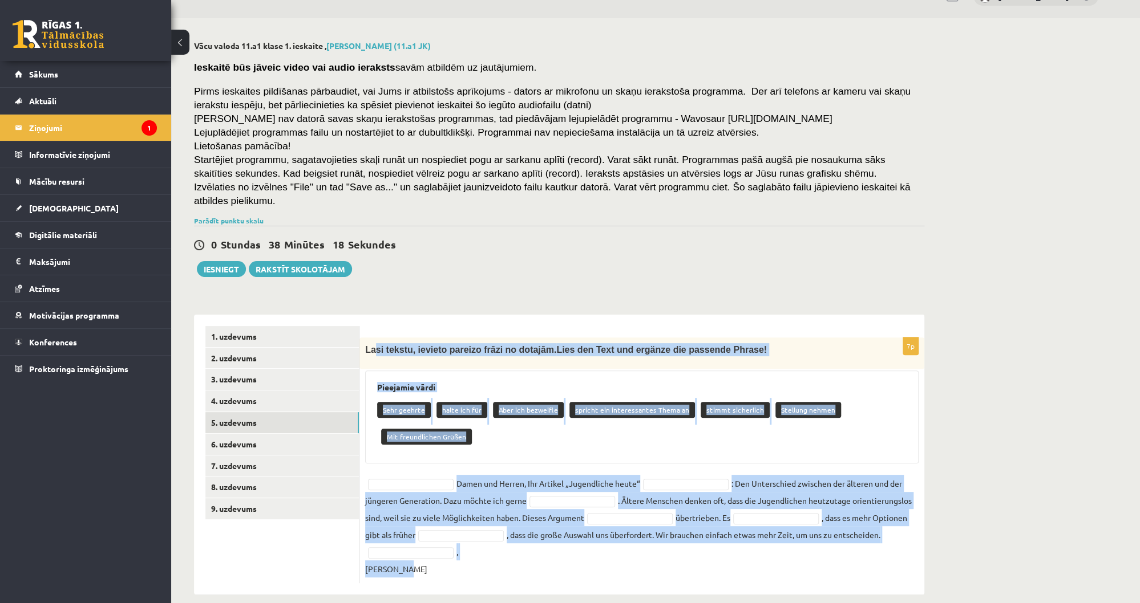
drag, startPoint x: 372, startPoint y: 335, endPoint x: 730, endPoint y: 552, distance: 418.4
click at [730, 552] on div "7p Lasi tekstu, ievieto pareizo frāzi no dotajām. Lies den Text und ergänze die…" at bounding box center [641, 461] width 565 height 246
click at [484, 538] on fieldset "Damen und Herren, Ihr Artikel „Jugendliche heute“ : Den Unterschied zwischen de…" at bounding box center [641, 526] width 553 height 103
drag, startPoint x: 362, startPoint y: 337, endPoint x: 433, endPoint y: 561, distance: 235.9
click at [433, 561] on div "7p Lasi tekstu, ievieto pareizo frāzi no dotajām. Lies den Text und ergänze die…" at bounding box center [641, 461] width 565 height 246
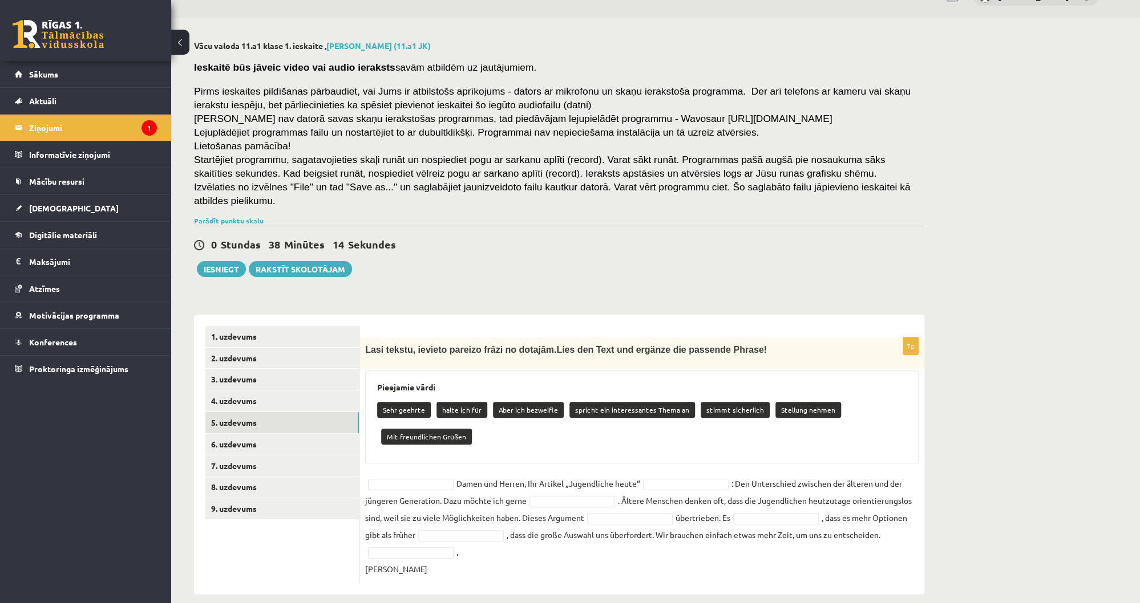
click at [285, 573] on div "1. uzdevums 2. uzdevums 3. uzdevums 4. uzdevums 5. uzdevums 6. uzdevums 7. uzde…" at bounding box center [276, 455] width 165 height 280
click at [303, 527] on ul "1. uzdevums 2. uzdevums 3. uzdevums 4. uzdevums 5. uzdevums 6. uzdevums 7. uzde…" at bounding box center [282, 454] width 154 height 257
drag, startPoint x: 267, startPoint y: 582, endPoint x: 279, endPoint y: 586, distance: 12.6
click at [267, 582] on div "Vācu valoda 11.a1 klase 1. ieskaite , Emīls Čeksters (11.a1 JK) Ieskaitē būs jā…" at bounding box center [559, 317] width 776 height 599
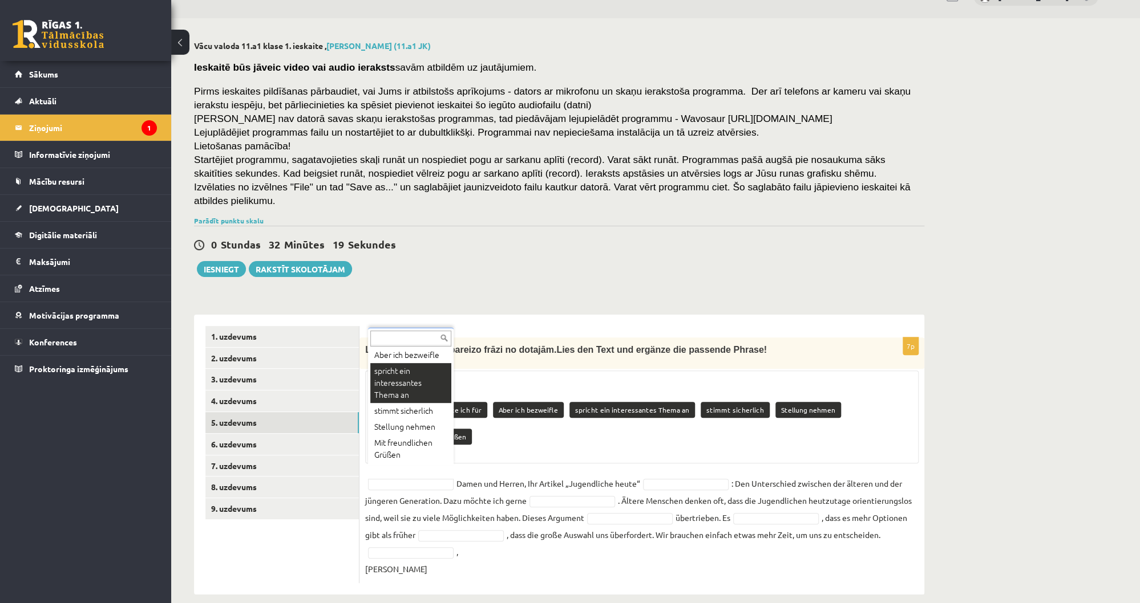
drag, startPoint x: 403, startPoint y: 376, endPoint x: 403, endPoint y: 397, distance: 20.5
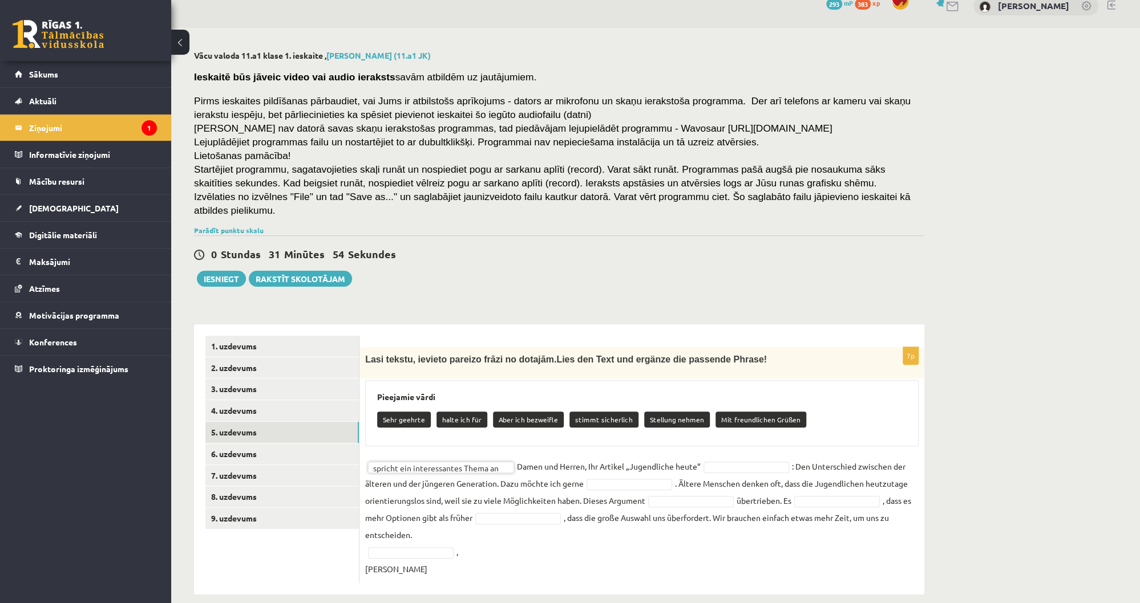
click at [513, 536] on fieldset "**********" at bounding box center [641, 518] width 553 height 120
click at [530, 552] on fieldset "**********" at bounding box center [641, 518] width 553 height 120
drag, startPoint x: 714, startPoint y: 446, endPoint x: 718, endPoint y: 452, distance: 6.7
click at [714, 458] on fieldset "**********" at bounding box center [641, 518] width 553 height 120
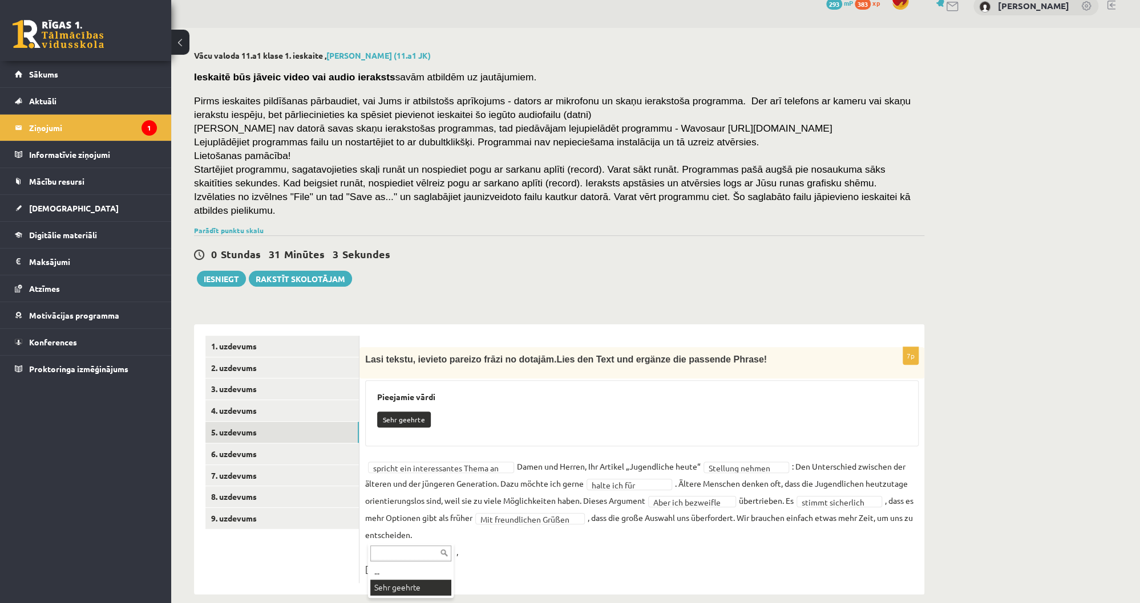
scroll to position [0, 0]
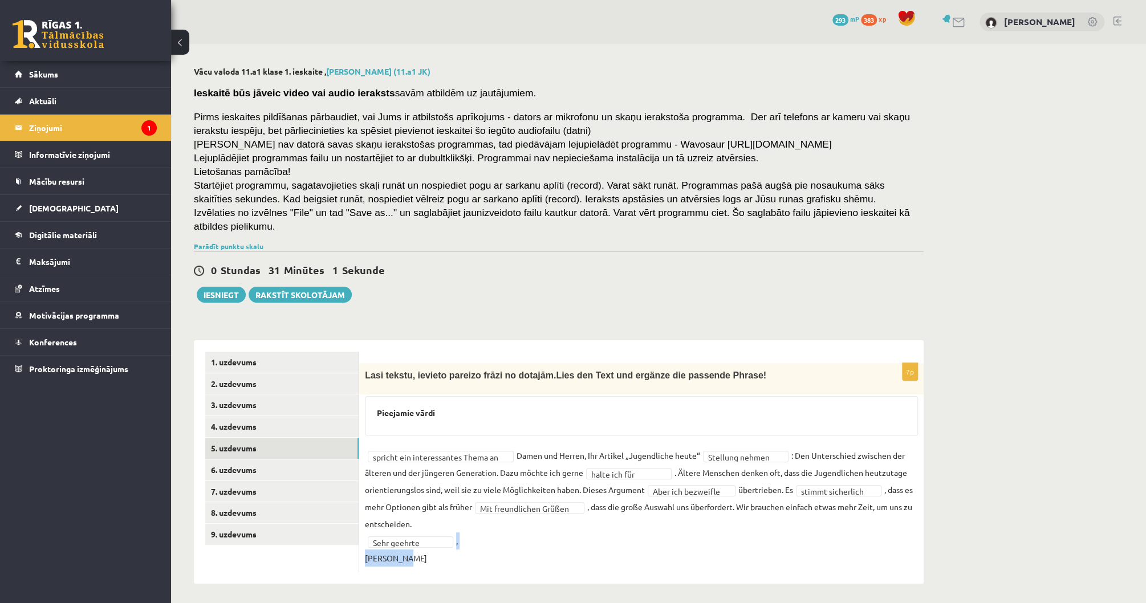
drag, startPoint x: 365, startPoint y: 527, endPoint x: 453, endPoint y: 541, distance: 89.5
click at [453, 541] on fieldset "**********" at bounding box center [641, 507] width 553 height 120
click at [440, 558] on div "**********" at bounding box center [641, 467] width 565 height 209
click at [283, 460] on link "6. uzdevums" at bounding box center [281, 470] width 153 height 21
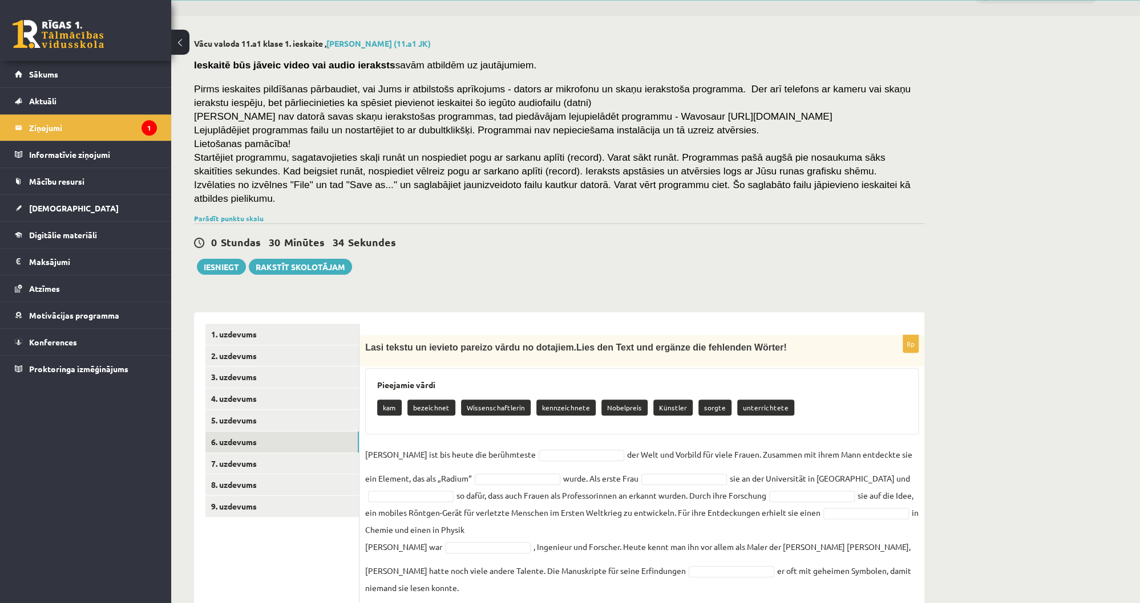
scroll to position [30, 0]
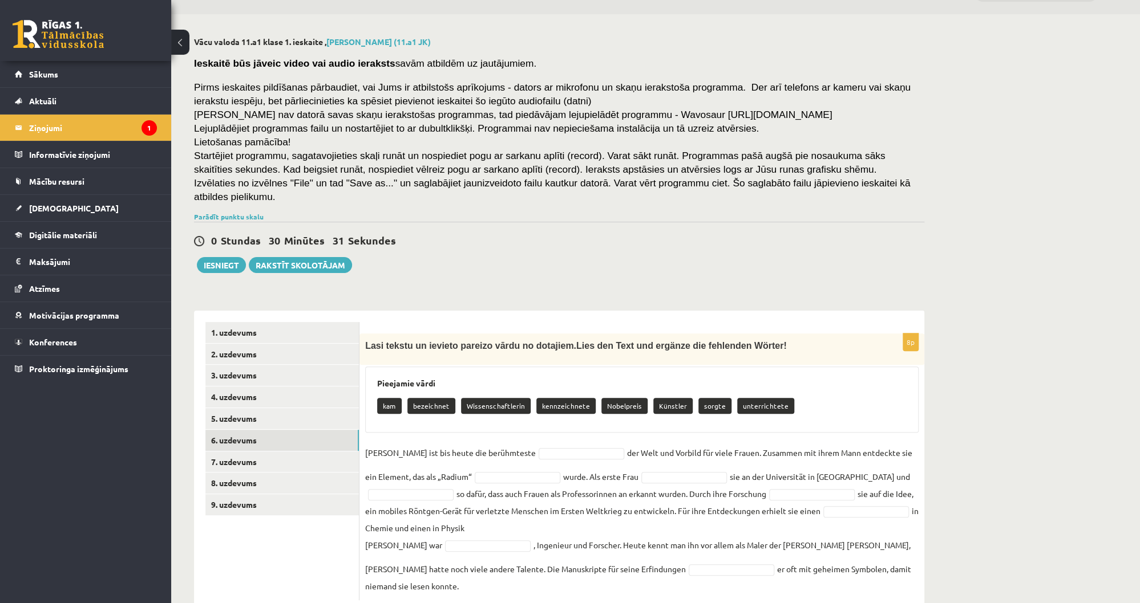
drag, startPoint x: 365, startPoint y: 333, endPoint x: 901, endPoint y: 556, distance: 580.2
click at [901, 556] on div "8p Lasi tekstu un ievieto pareizo vārdu no dotajiem. Lies den Text und ergänze …" at bounding box center [641, 467] width 565 height 267
click at [292, 537] on ul "1. uzdevums 2. uzdevums 3. uzdevums 4. uzdevums 5. uzdevums 6. uzdevums 7. uzde…" at bounding box center [282, 461] width 154 height 278
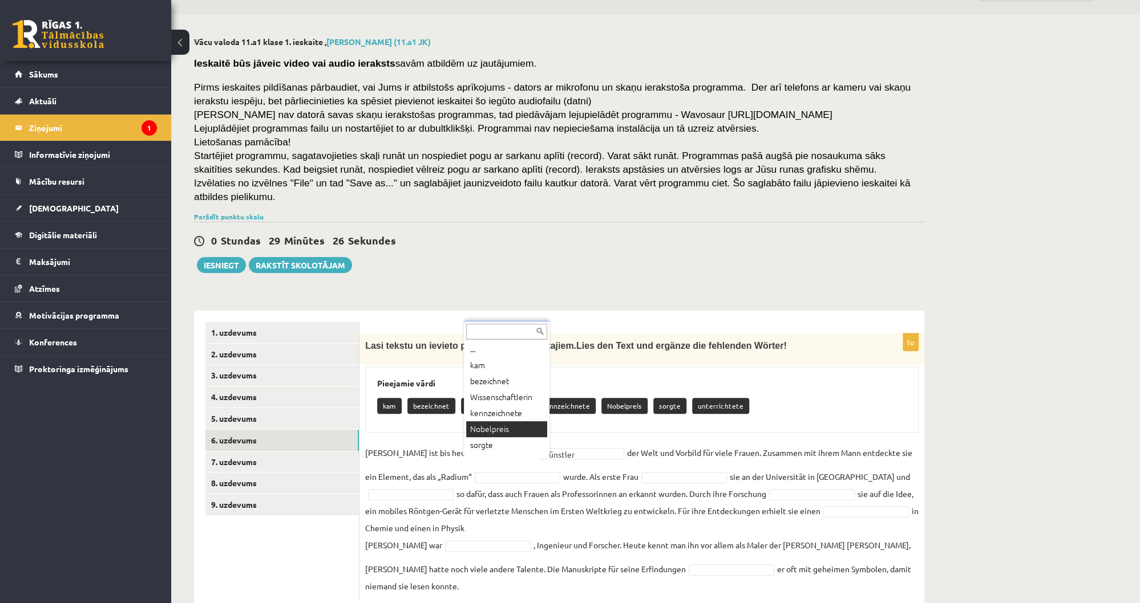
scroll to position [0, 0]
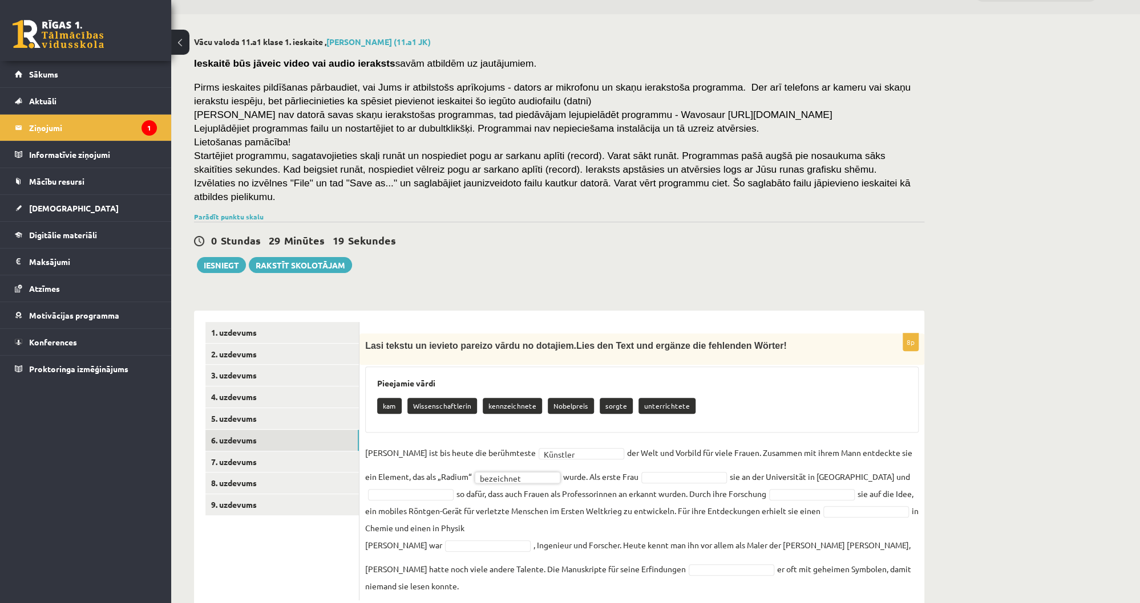
click at [665, 453] on fieldset "**********" at bounding box center [641, 519] width 553 height 151
click at [667, 454] on fieldset "**********" at bounding box center [641, 519] width 553 height 151
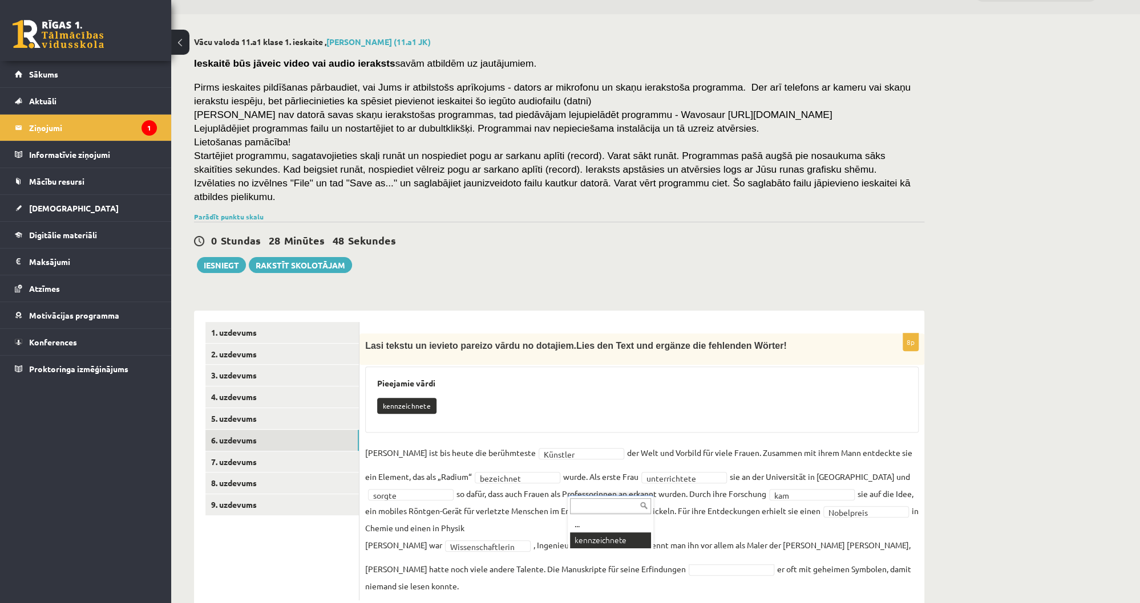
scroll to position [3, 0]
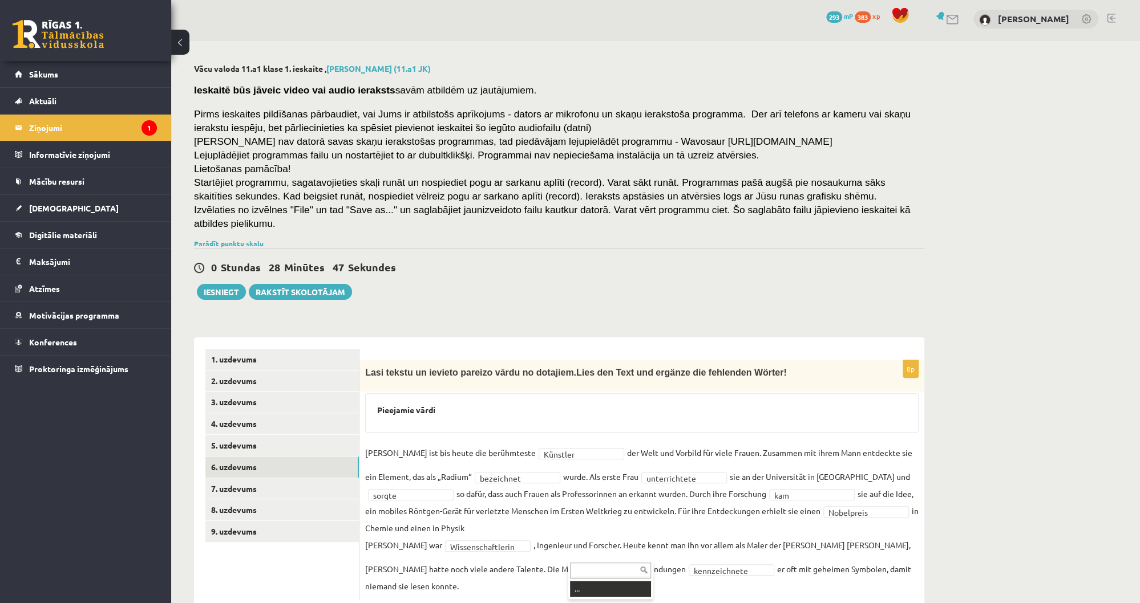
click at [601, 564] on input "text" at bounding box center [610, 571] width 81 height 16
drag, startPoint x: 442, startPoint y: 536, endPoint x: 525, endPoint y: 535, distance: 82.7
click at [525, 535] on fieldset "**********" at bounding box center [641, 519] width 553 height 151
click at [456, 545] on fieldset "**********" at bounding box center [641, 519] width 553 height 151
click at [310, 479] on link "7. uzdevums" at bounding box center [281, 489] width 153 height 21
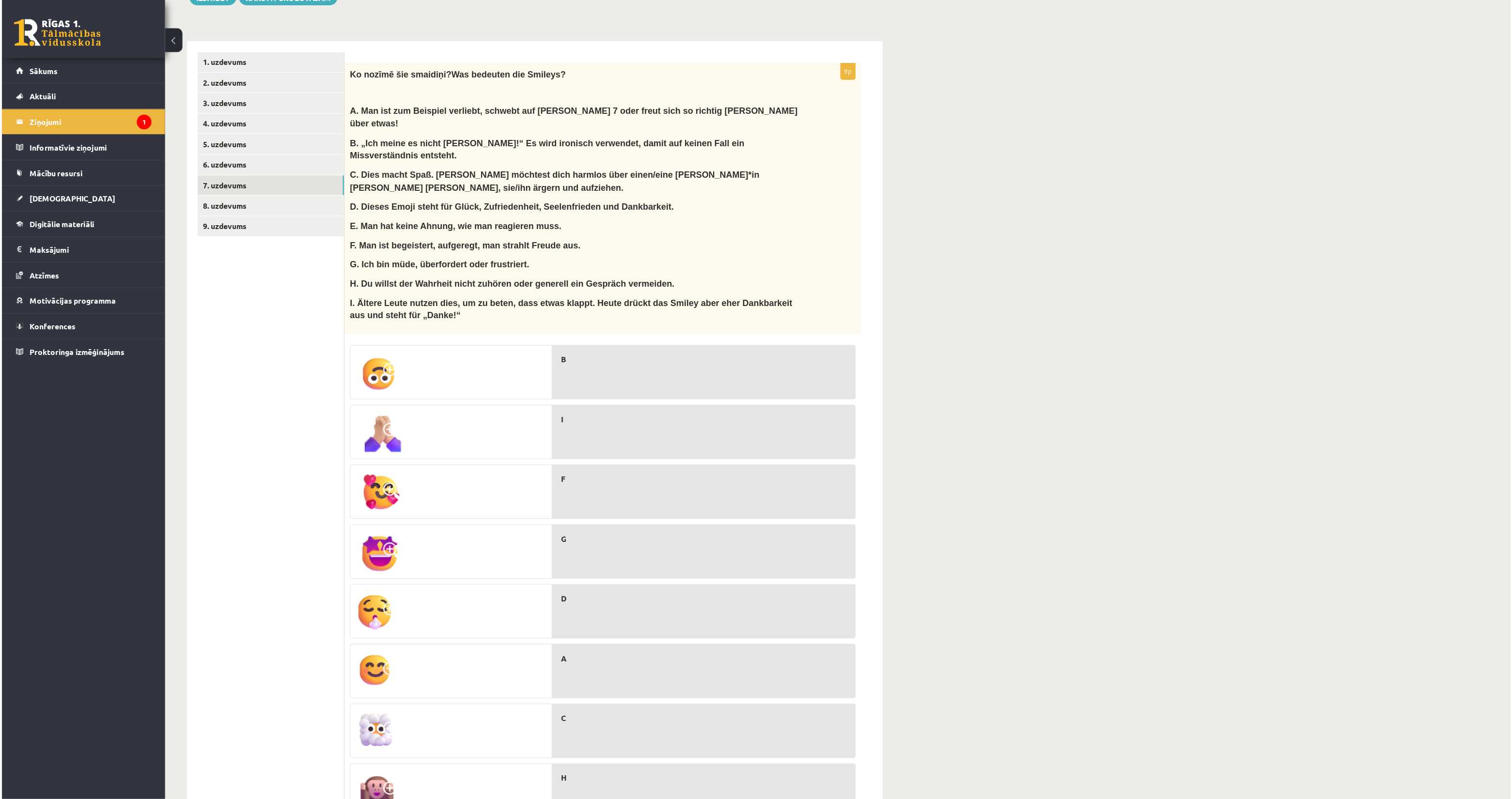
scroll to position [217, 0]
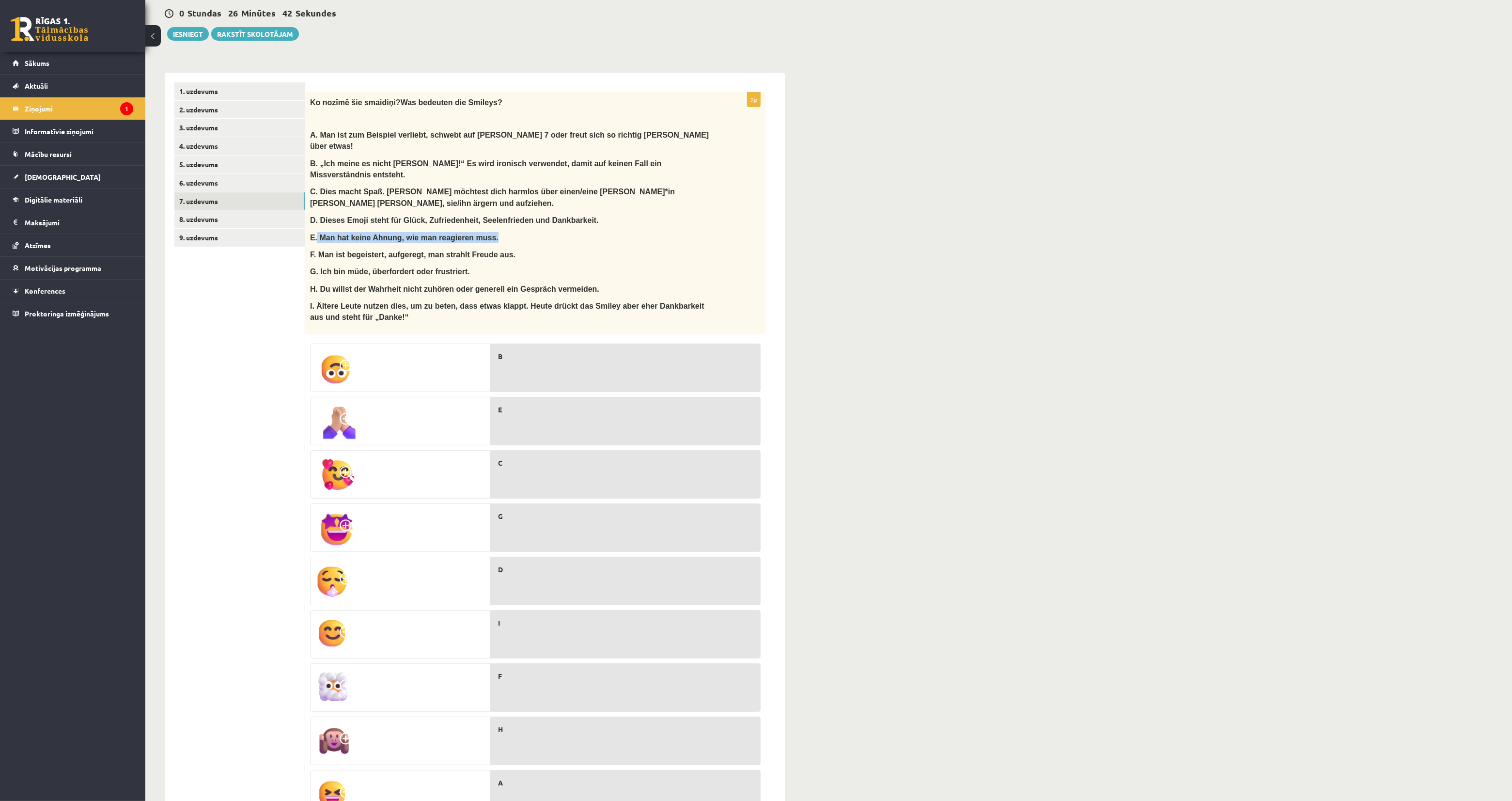
drag, startPoint x: 315, startPoint y: 190, endPoint x: 586, endPoint y: 190, distance: 271.0
click at [586, 232] on p "E. Man hat keine Ahnung, wie man reagieren muss." at bounding box center [511, 237] width 402 height 11
click at [245, 401] on ul "1. uzdevums 2. uzdevums 3. uzdevums 4. uzdevums 5. uzdevums 6. uzdevums 7. uzde…" at bounding box center [240, 453] width 131 height 741
drag, startPoint x: 318, startPoint y: 138, endPoint x: 711, endPoint y: 141, distance: 393.0
click at [711, 158] on p "B. „Ich meine es nicht Ernst!“ Es wird ironisch verwendet, damit auf keinen Fal…" at bounding box center [511, 169] width 402 height 23
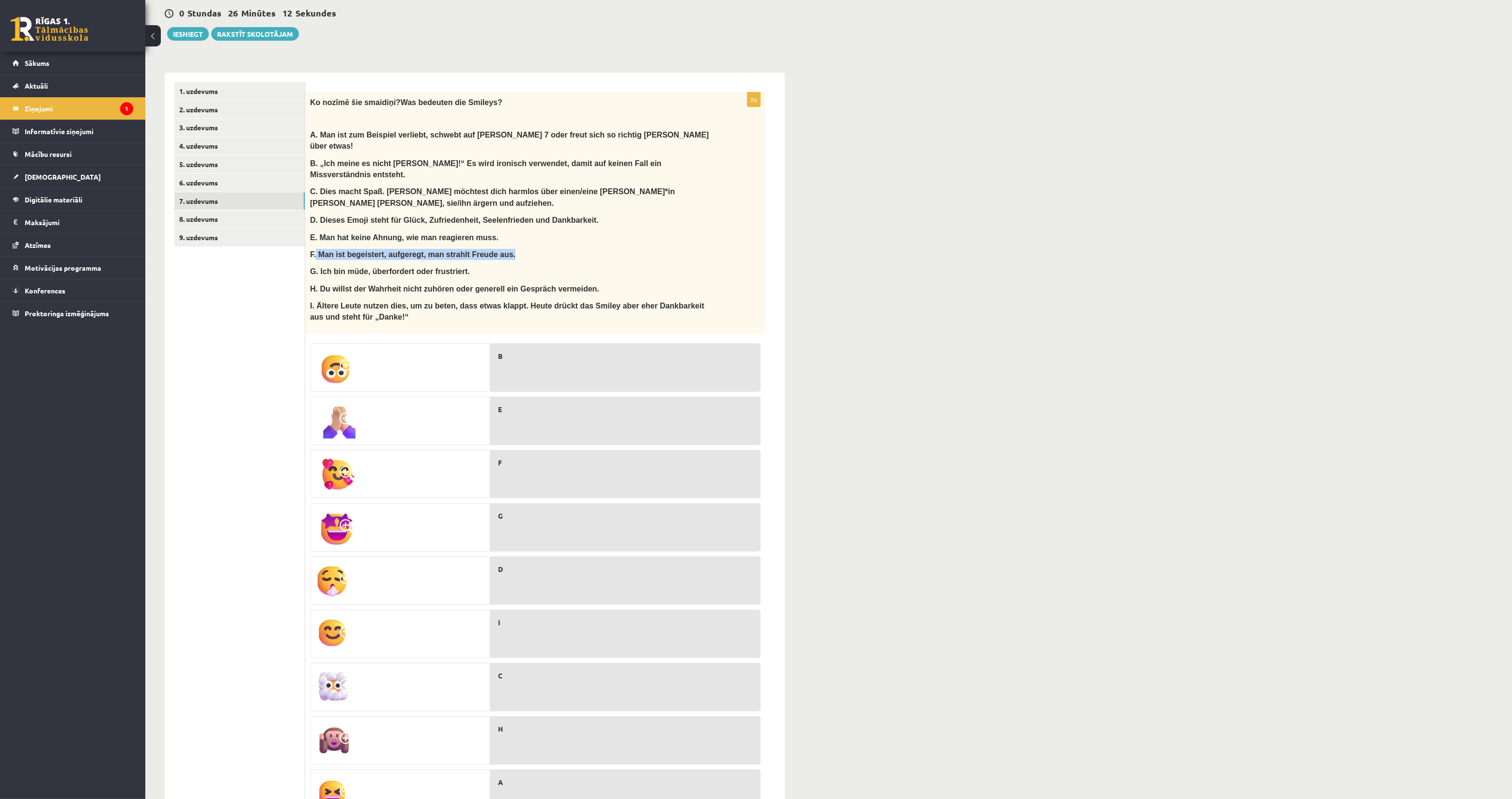
drag, startPoint x: 314, startPoint y: 200, endPoint x: 526, endPoint y: 205, distance: 212.1
click at [526, 249] on p "F. Man ist begeistert, aufgeregt, man strahlt Freude aus." at bounding box center [511, 254] width 402 height 11
drag, startPoint x: 316, startPoint y: 222, endPoint x: 519, endPoint y: 225, distance: 203.0
click at [519, 266] on p "G. Ich bin müde, überfordert oder frustriert." at bounding box center [511, 271] width 402 height 11
click at [350, 359] on span at bounding box center [347, 367] width 15 height 15
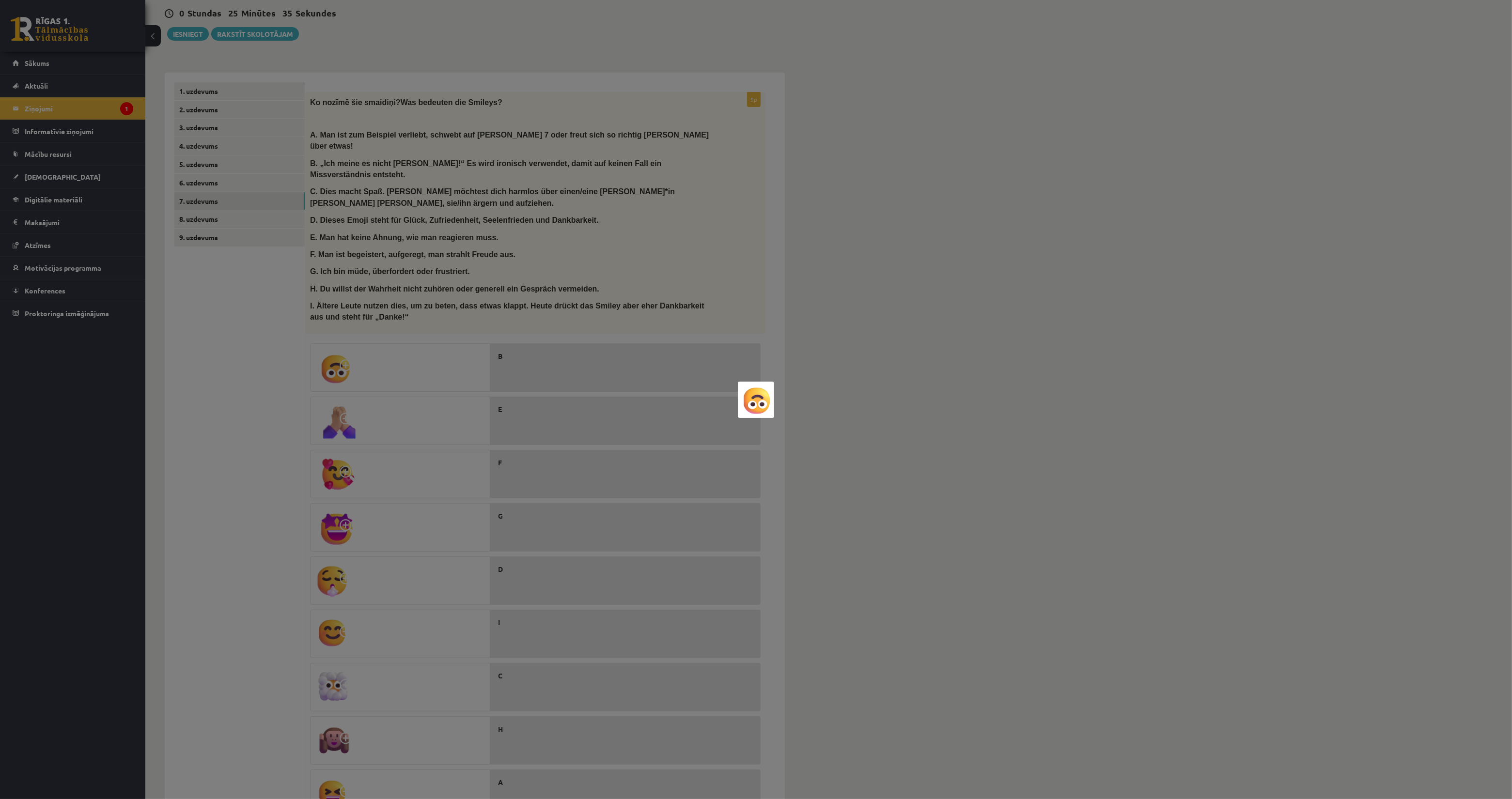
click at [350, 313] on div at bounding box center [756, 399] width 1512 height 799
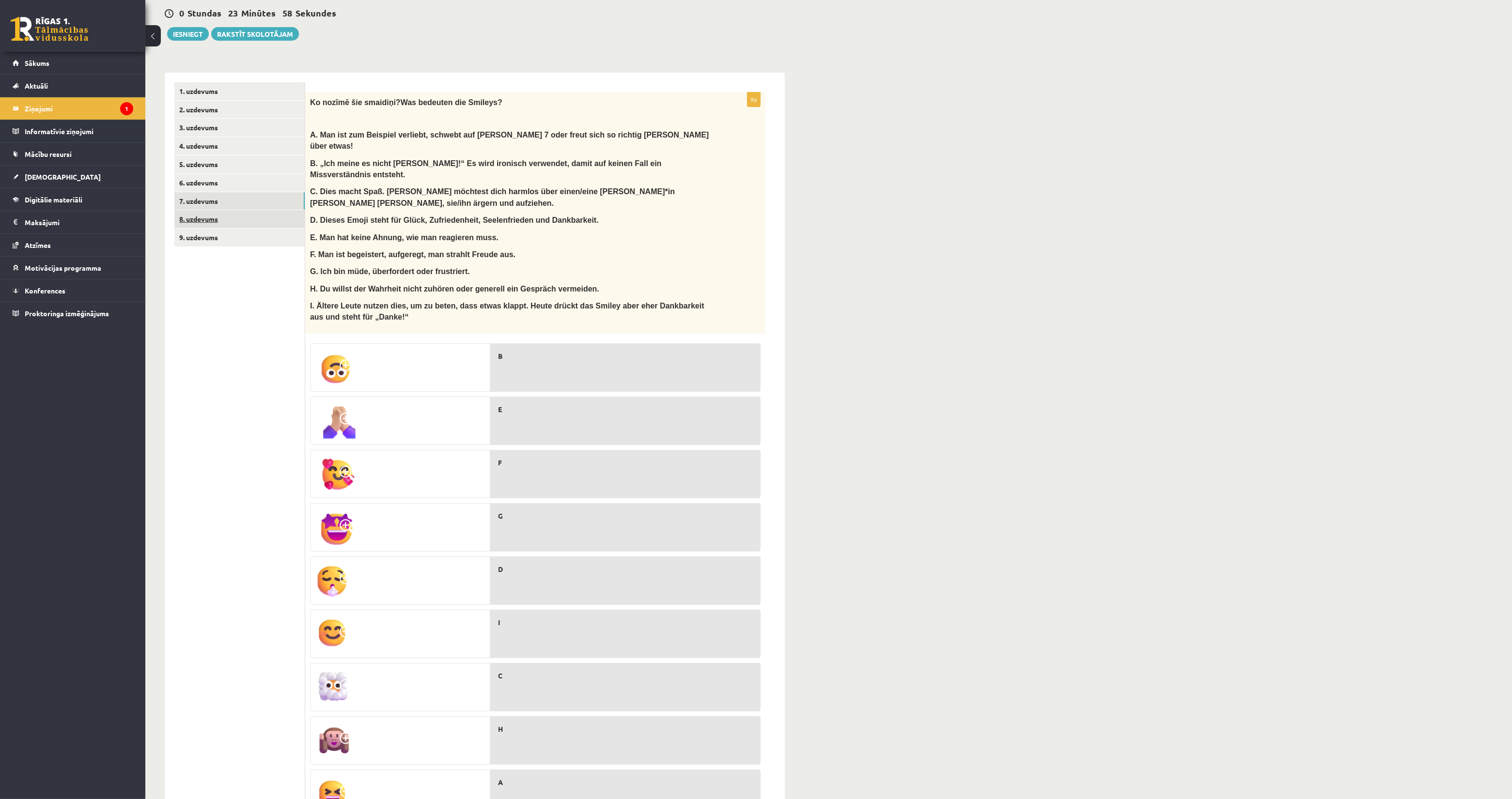
click at [195, 211] on link "8. uzdevums" at bounding box center [239, 219] width 130 height 18
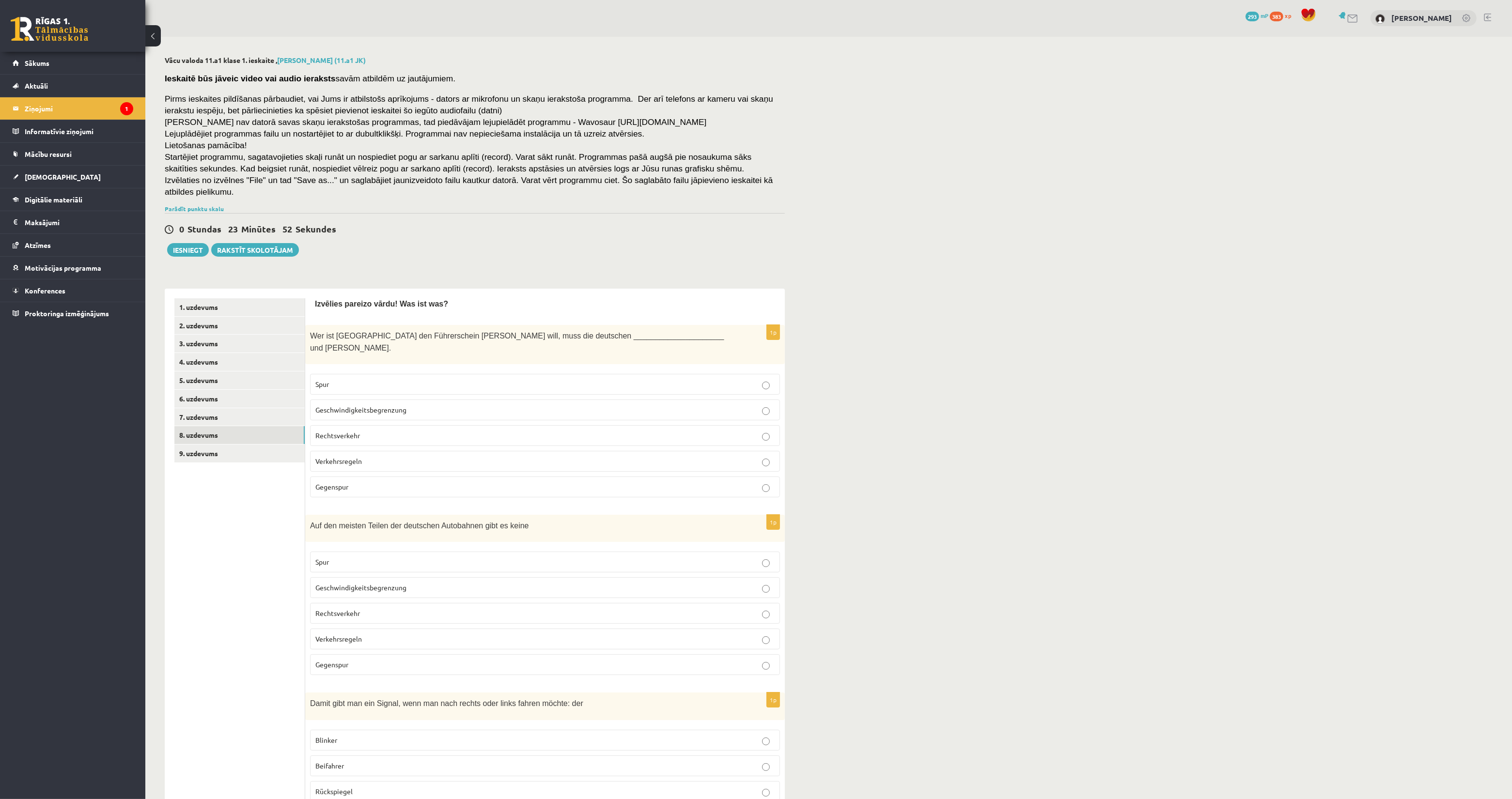
scroll to position [0, 0]
click at [253, 408] on link "7. uzdevums" at bounding box center [239, 417] width 130 height 18
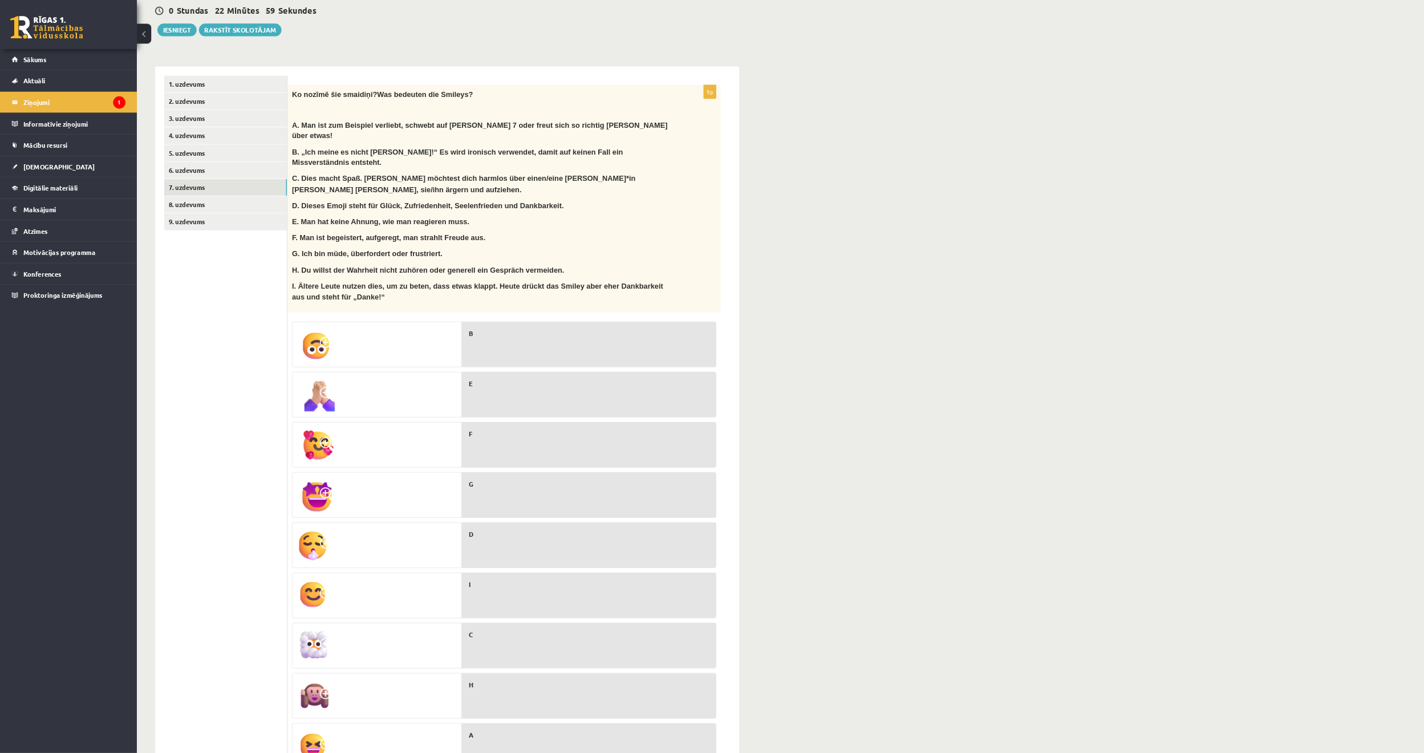
scroll to position [257, 0]
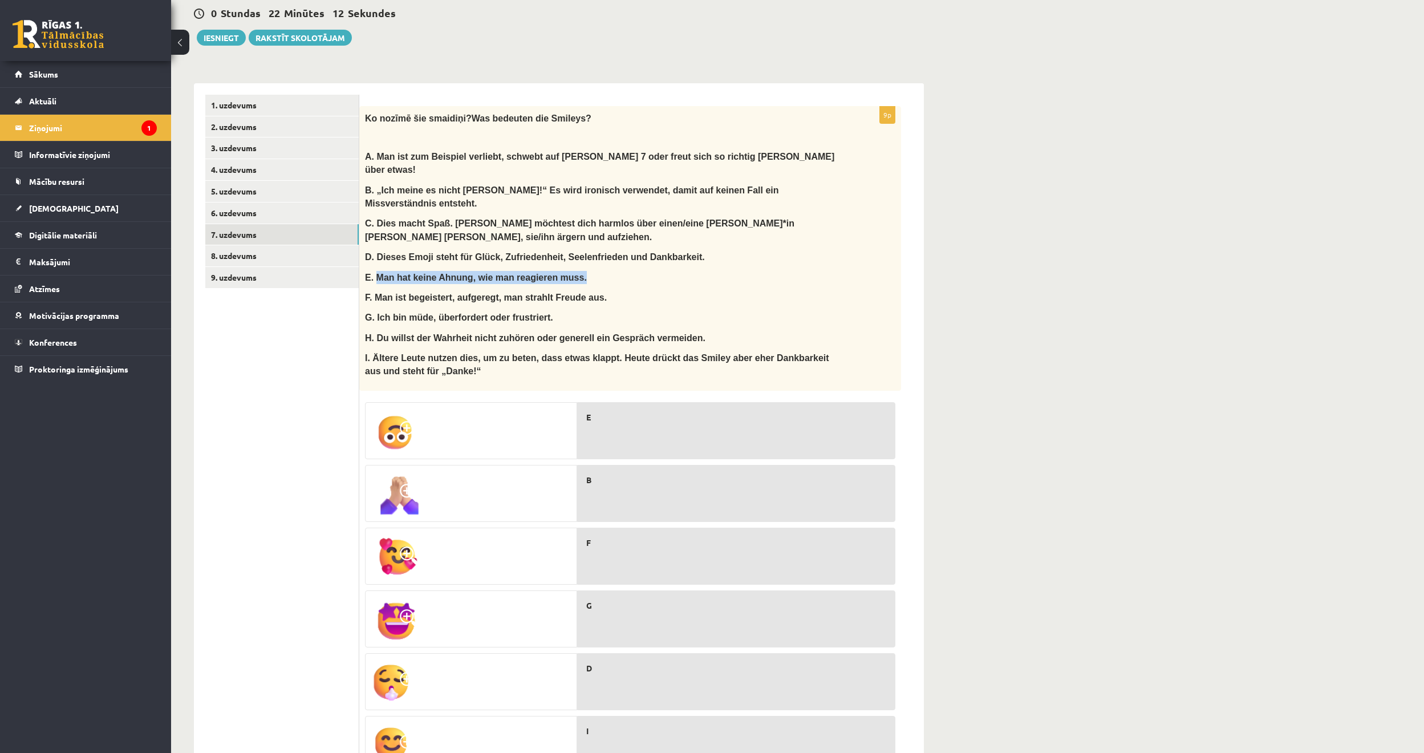
drag, startPoint x: 373, startPoint y: 220, endPoint x: 603, endPoint y: 230, distance: 230.1
click at [603, 271] on p "E. Man hat keine Ahnung, wie man reagieren muss." at bounding box center [601, 277] width 473 height 13
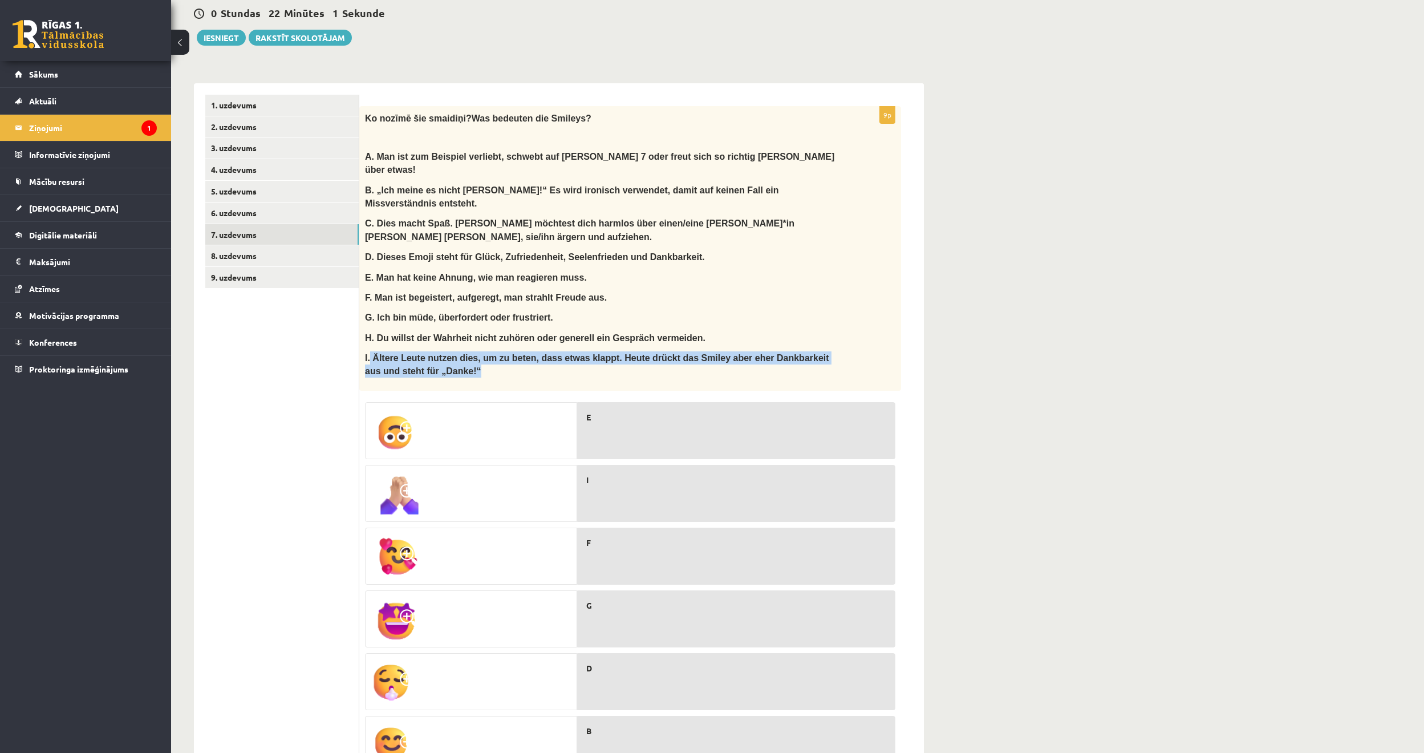
drag, startPoint x: 371, startPoint y: 303, endPoint x: 439, endPoint y: 324, distance: 71.5
click at [439, 351] on p "I. Ältere Leute nutzen dies, um zu beten, dass etwas klappt. Heute drückt das S…" at bounding box center [601, 364] width 473 height 27
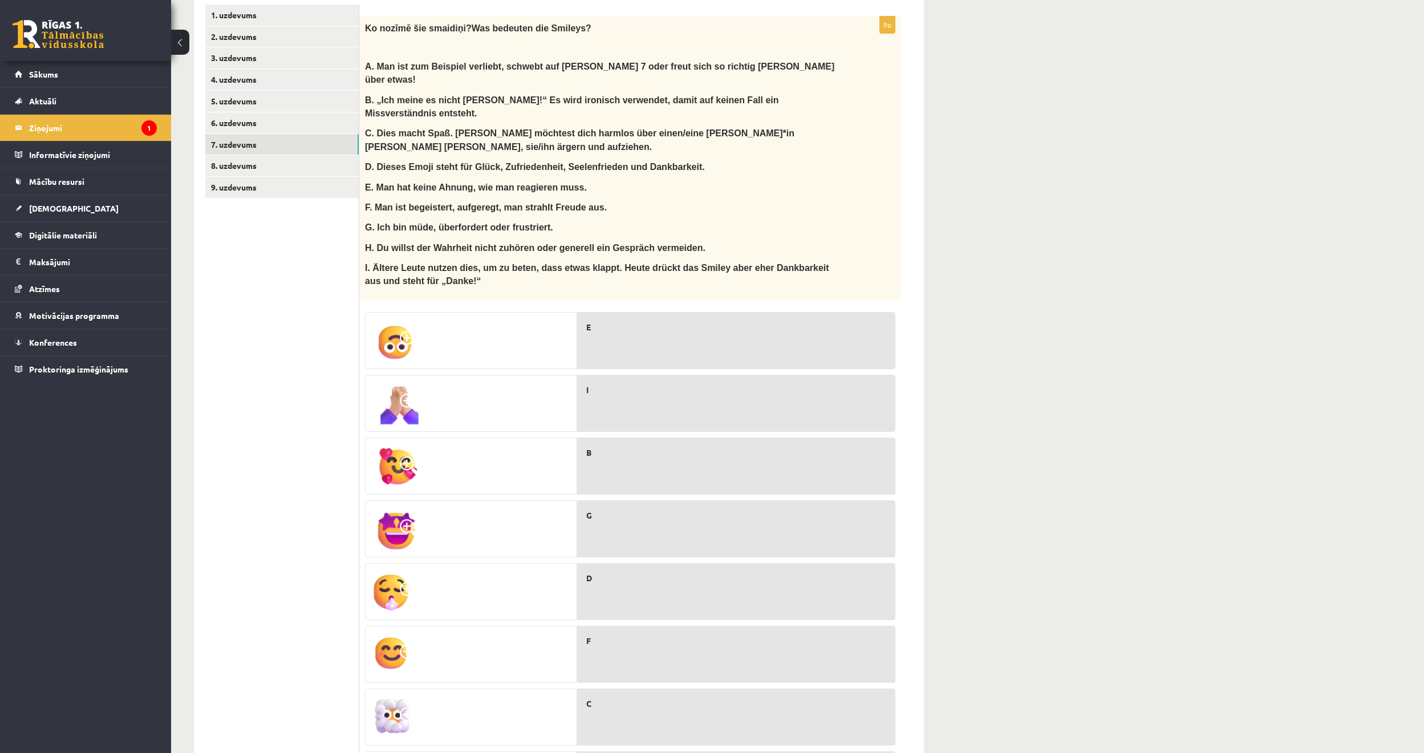
scroll to position [314, 0]
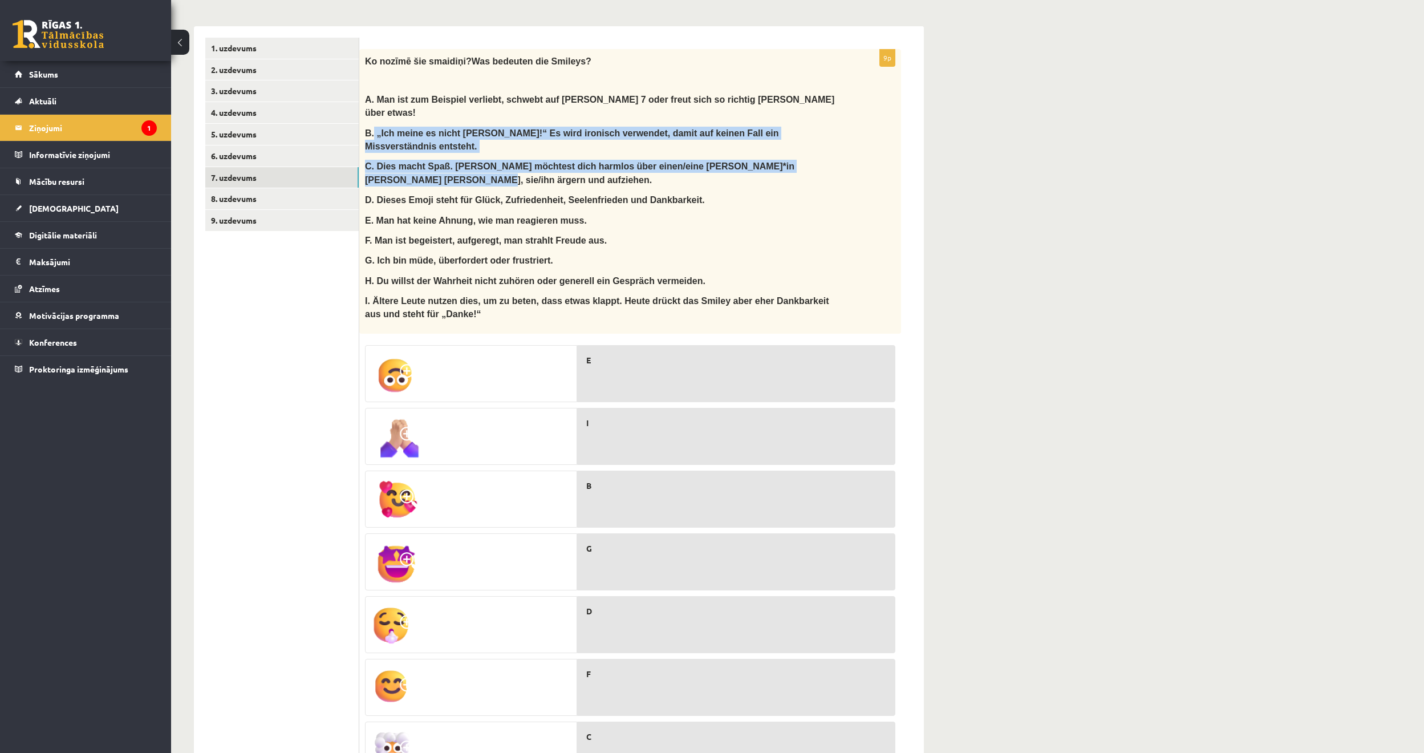
drag, startPoint x: 372, startPoint y: 108, endPoint x: 903, endPoint y: 114, distance: 531.1
click at [903, 114] on form "9p Ko noz īmē šie smaidiņi? Was bedeuten die Smileys? A. Man ist zum Beispiel v…" at bounding box center [642, 474] width 542 height 872
click at [395, 116] on div "Ko noz īmē šie smaidiņi? Was bedeuten die Smileys? A. Man ist zum Beispiel verl…" at bounding box center [630, 191] width 542 height 285
drag, startPoint x: 373, startPoint y: 107, endPoint x: 849, endPoint y: 102, distance: 475.7
click at [849, 102] on div "Ko noz īmē šie smaidiņi? Was bedeuten die Smileys? A. Man ist zum Beispiel verl…" at bounding box center [630, 191] width 542 height 285
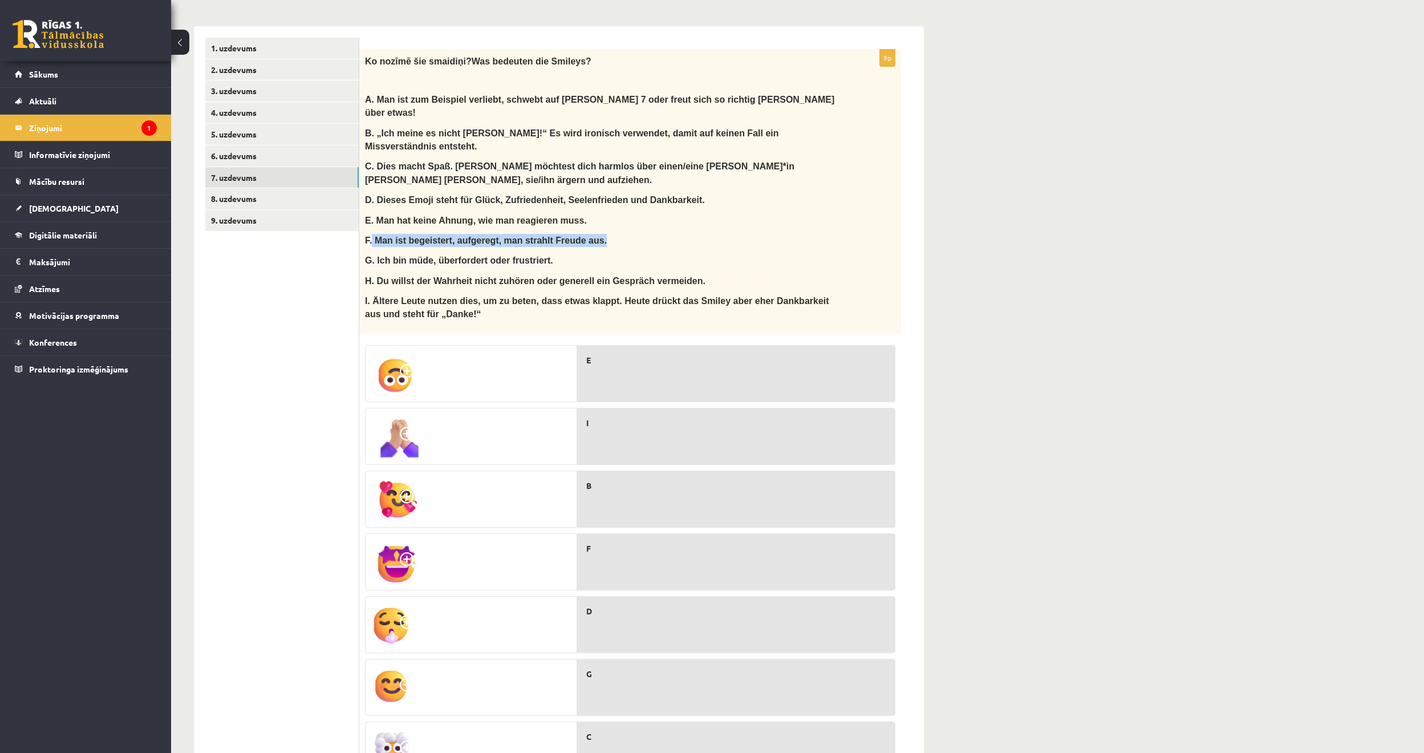
drag, startPoint x: 371, startPoint y: 190, endPoint x: 657, endPoint y: 187, distance: 285.2
click at [657, 234] on p "F. Man ist begeistert, aufgeregt, man strahlt Freude aus." at bounding box center [601, 240] width 473 height 13
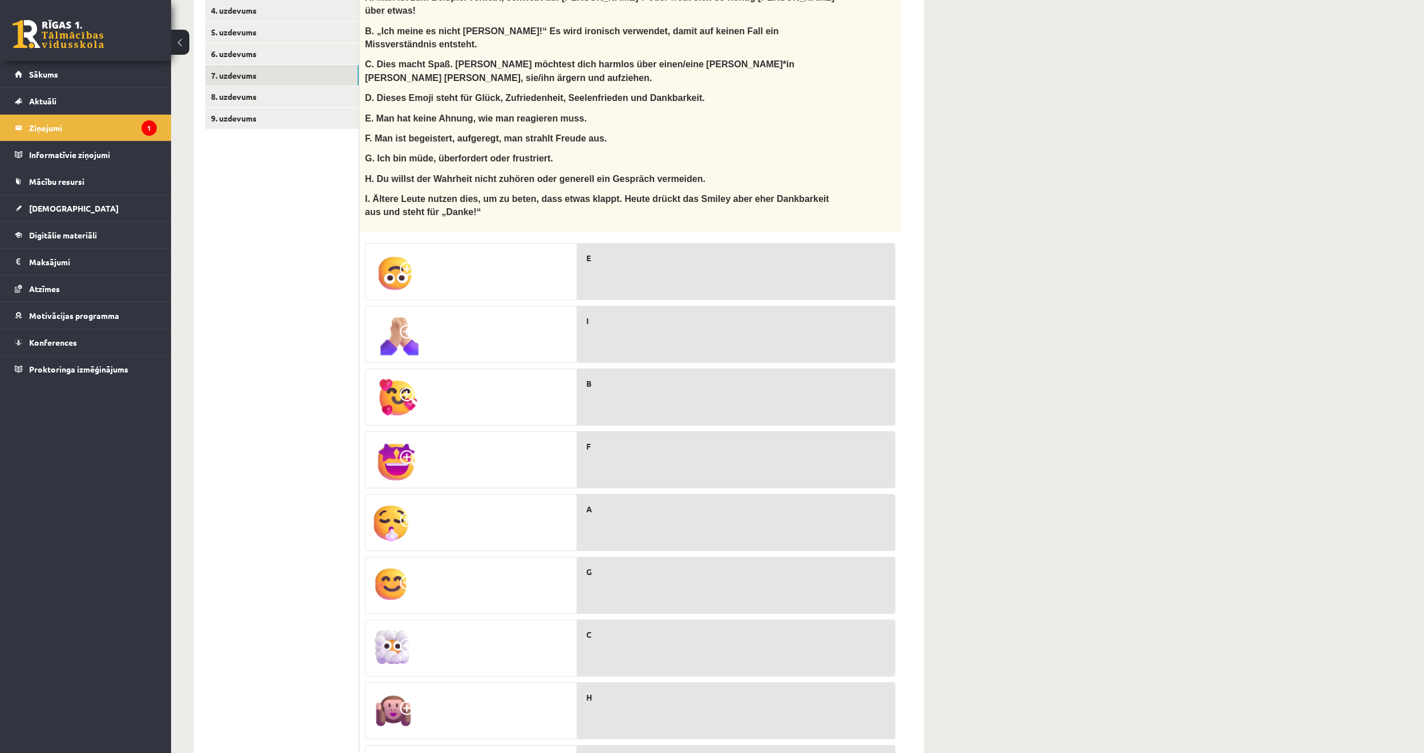
scroll to position [339, 0]
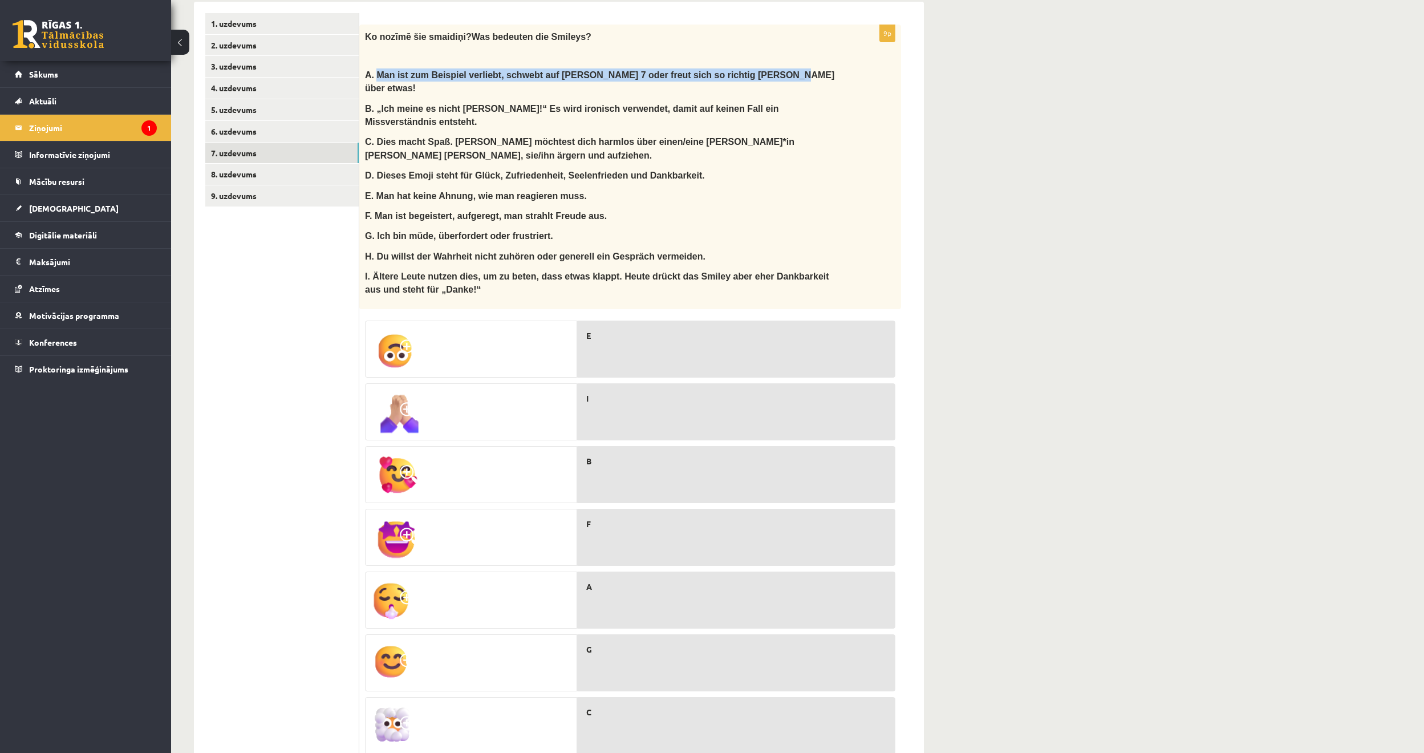
drag, startPoint x: 375, startPoint y: 60, endPoint x: 772, endPoint y: 56, distance: 397.0
click at [772, 68] on p "A. Man ist zum Beispiel verliebt, schwebt auf Wolke 7 oder freut sich so richti…" at bounding box center [601, 81] width 473 height 27
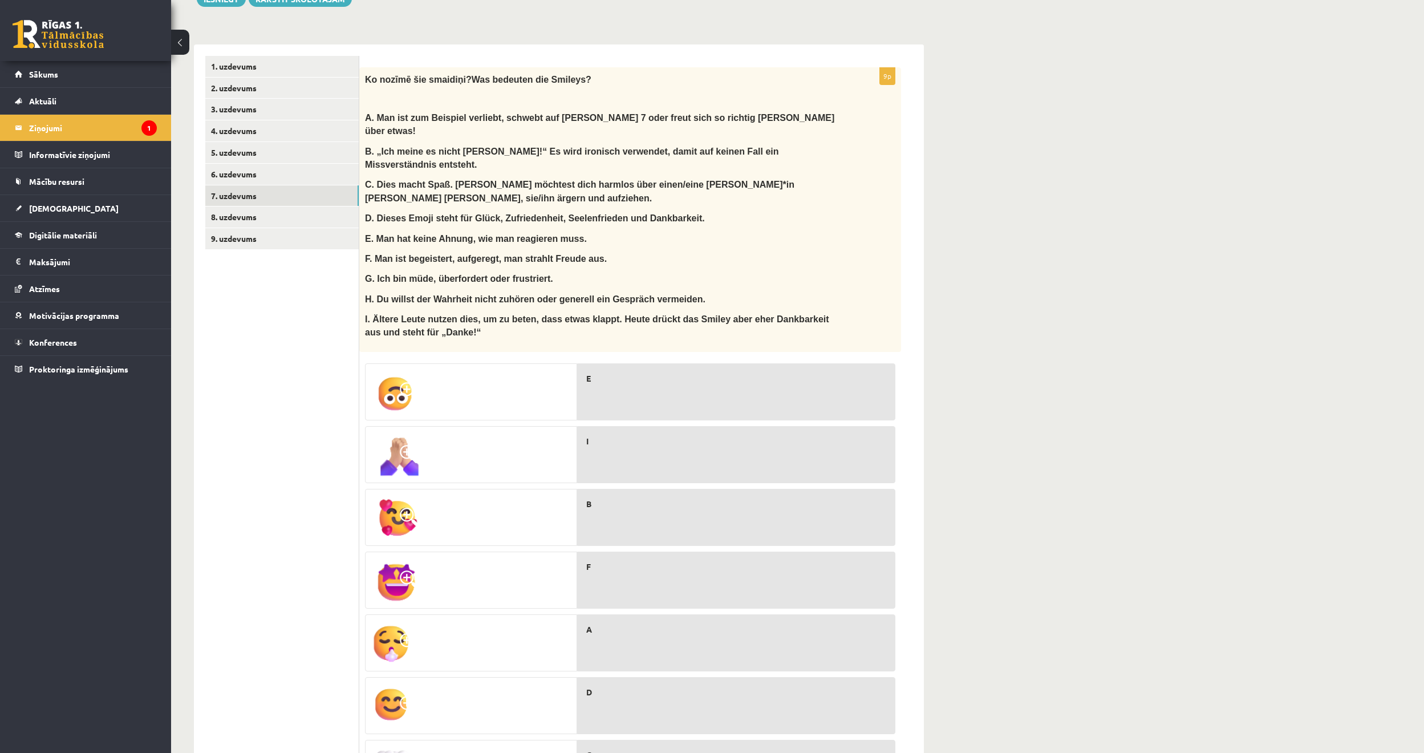
scroll to position [282, 0]
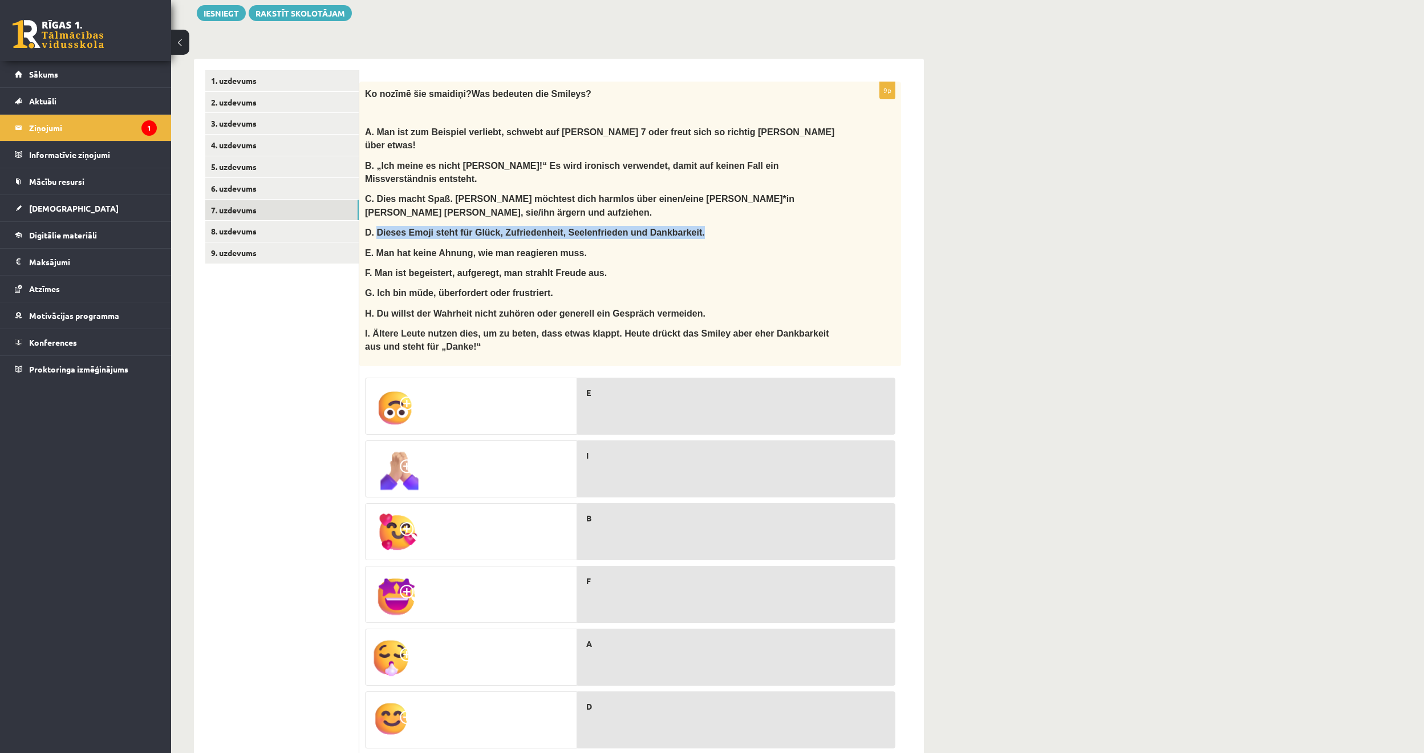
drag, startPoint x: 375, startPoint y: 180, endPoint x: 758, endPoint y: 182, distance: 383.3
click at [758, 226] on p "D. Dieses Emoji steht für Glück, Zufriedenheit, Seelenfrieden und Dankbarkeit." at bounding box center [601, 232] width 473 height 13
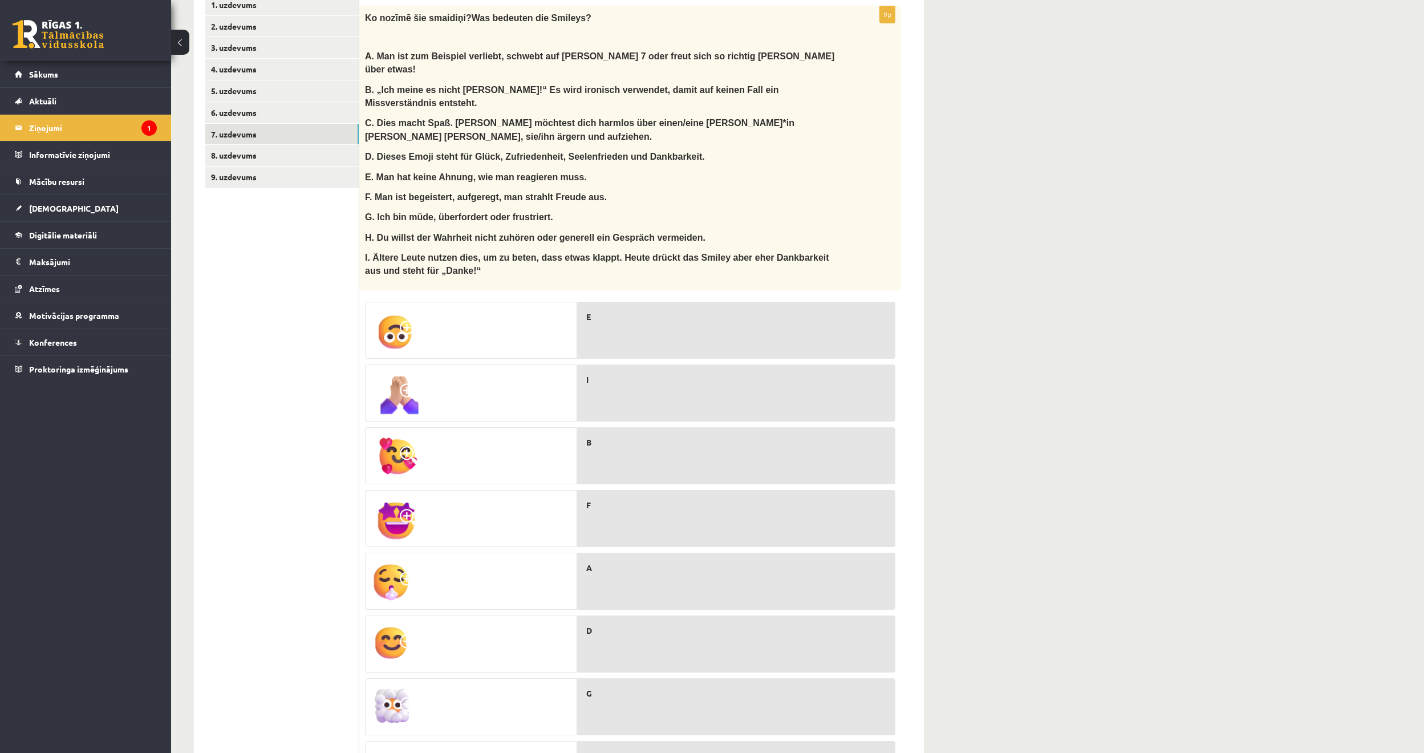
scroll to position [225, 0]
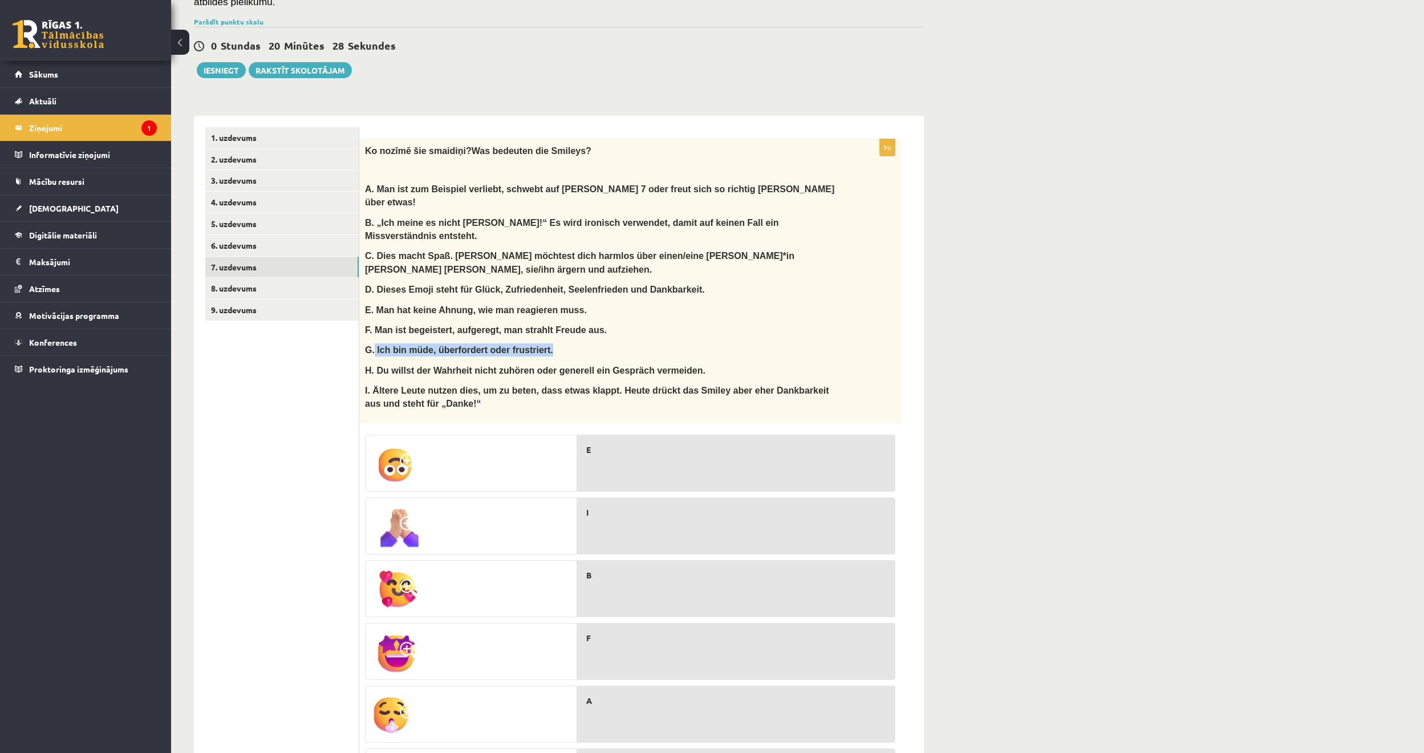
drag, startPoint x: 374, startPoint y: 298, endPoint x: 617, endPoint y: 298, distance: 243.0
click at [617, 343] on p "G. Ich bin müde, überfordert oder frustriert." at bounding box center [601, 349] width 473 height 13
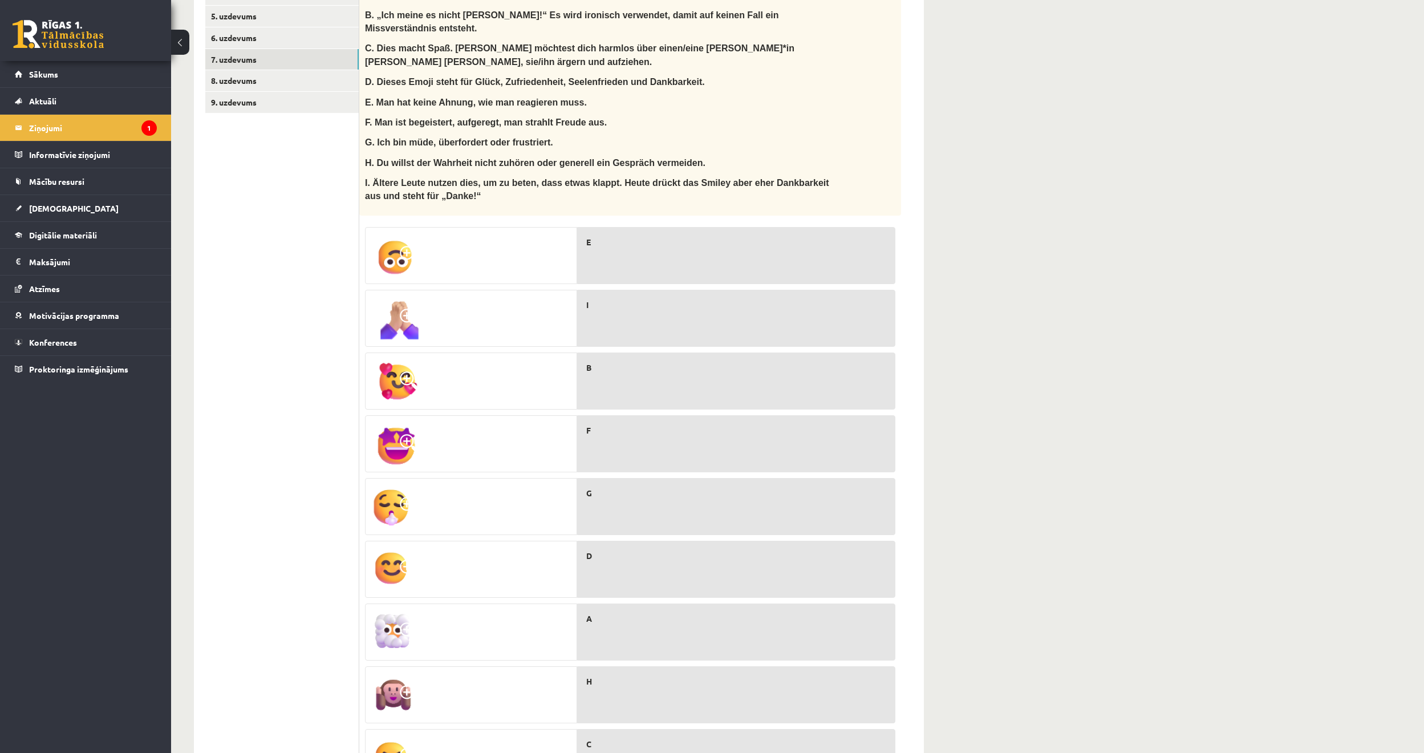
scroll to position [396, 0]
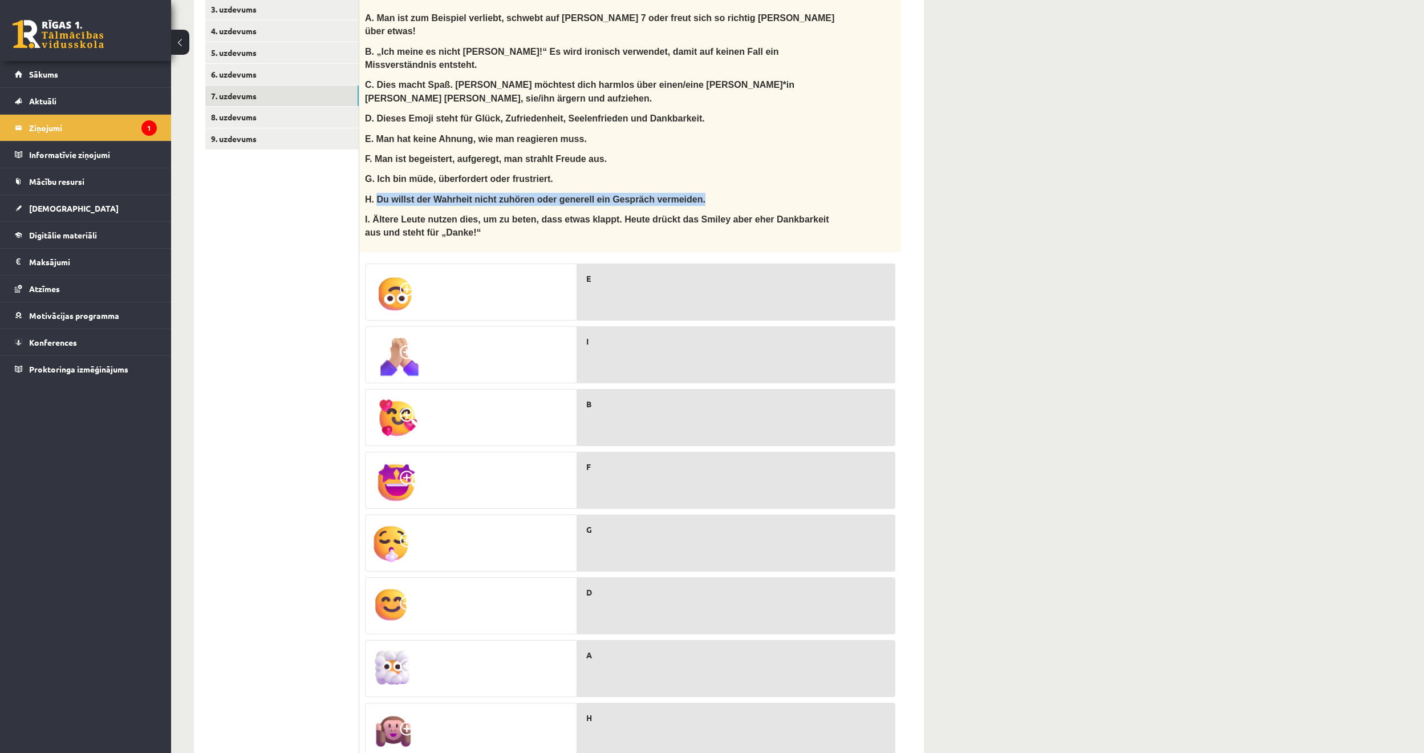
drag, startPoint x: 375, startPoint y: 146, endPoint x: 744, endPoint y: 140, distance: 369.7
click at [744, 193] on p "H. Du willst der Wahrheit nicht zuhören oder generell ein Gespräch vermeiden." at bounding box center [601, 199] width 473 height 13
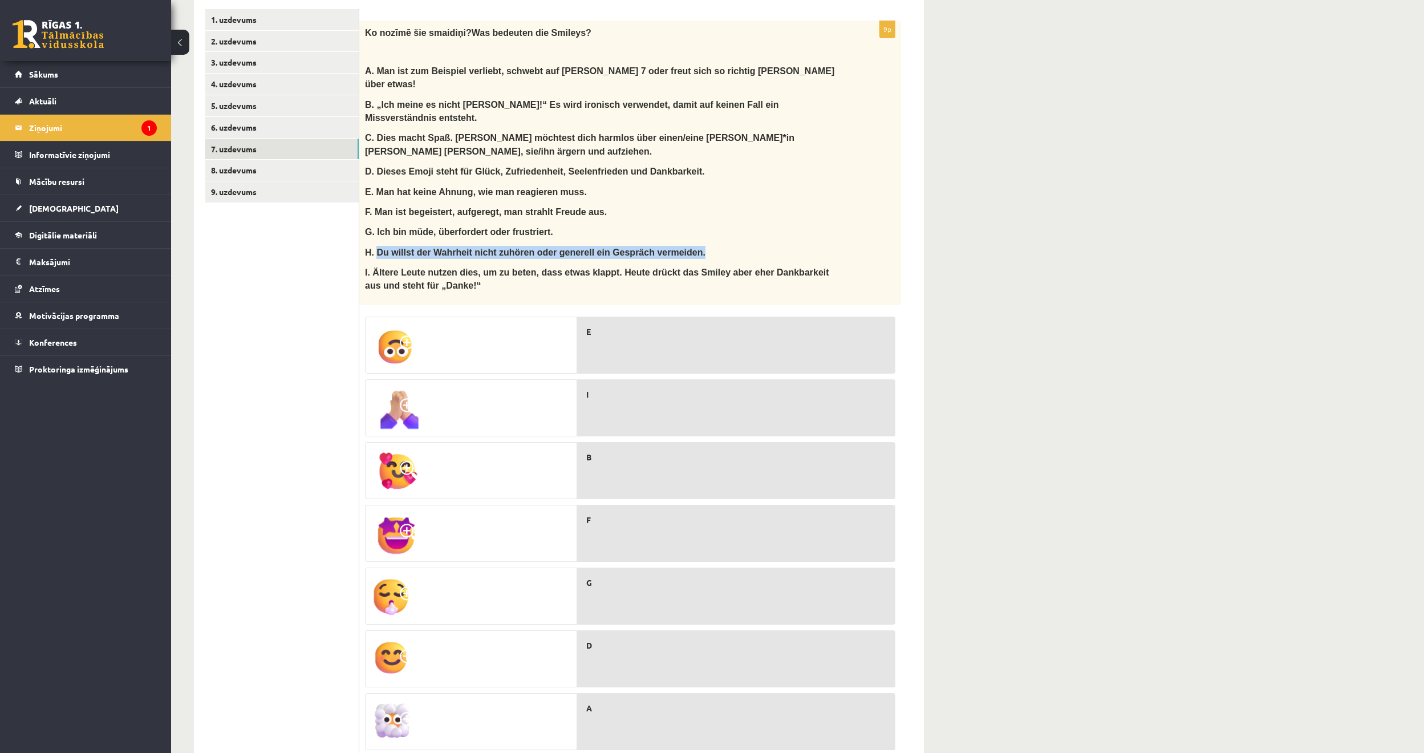
scroll to position [339, 0]
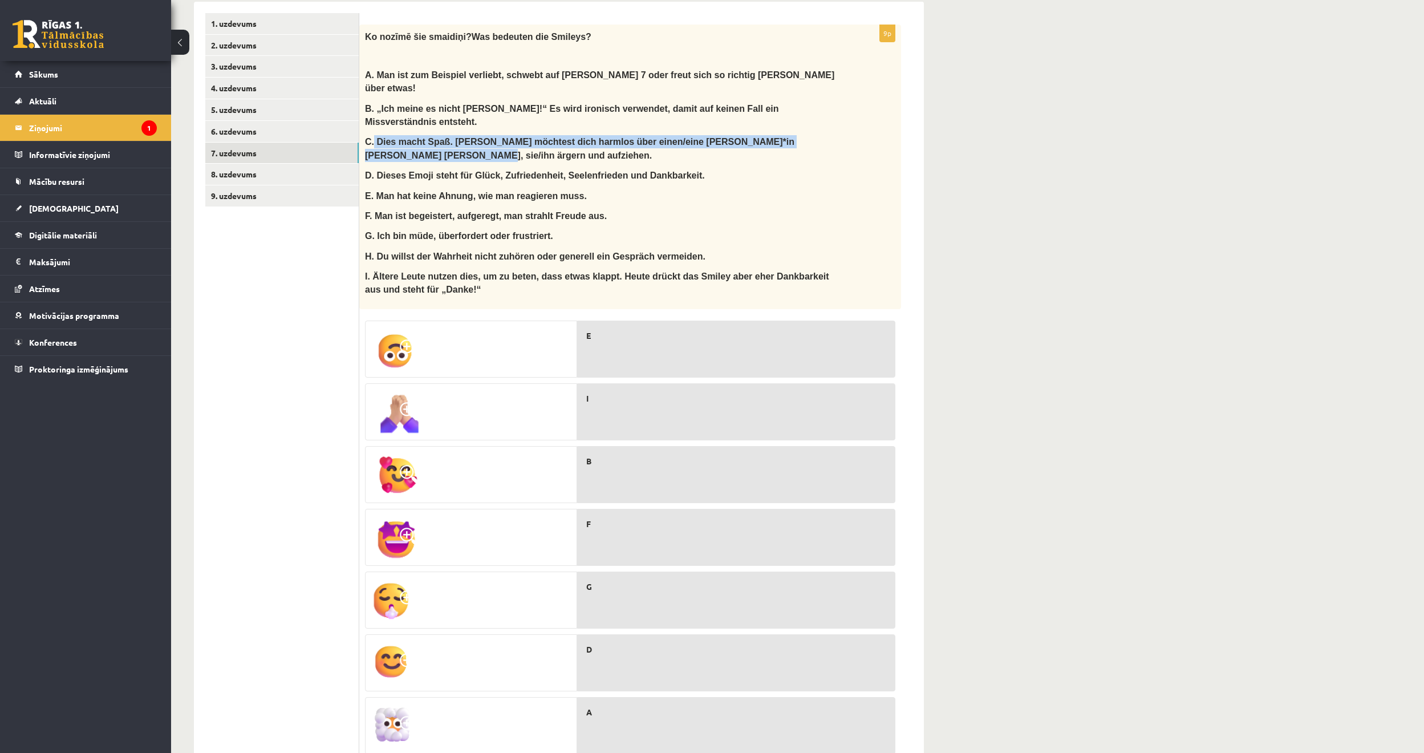
drag, startPoint x: 452, startPoint y: 101, endPoint x: 838, endPoint y: 108, distance: 386.2
click at [838, 108] on div "Ko noz īmē šie smaidiņi? Was bedeuten die Smileys? A. Man ist zum Beispiel verl…" at bounding box center [630, 167] width 542 height 285
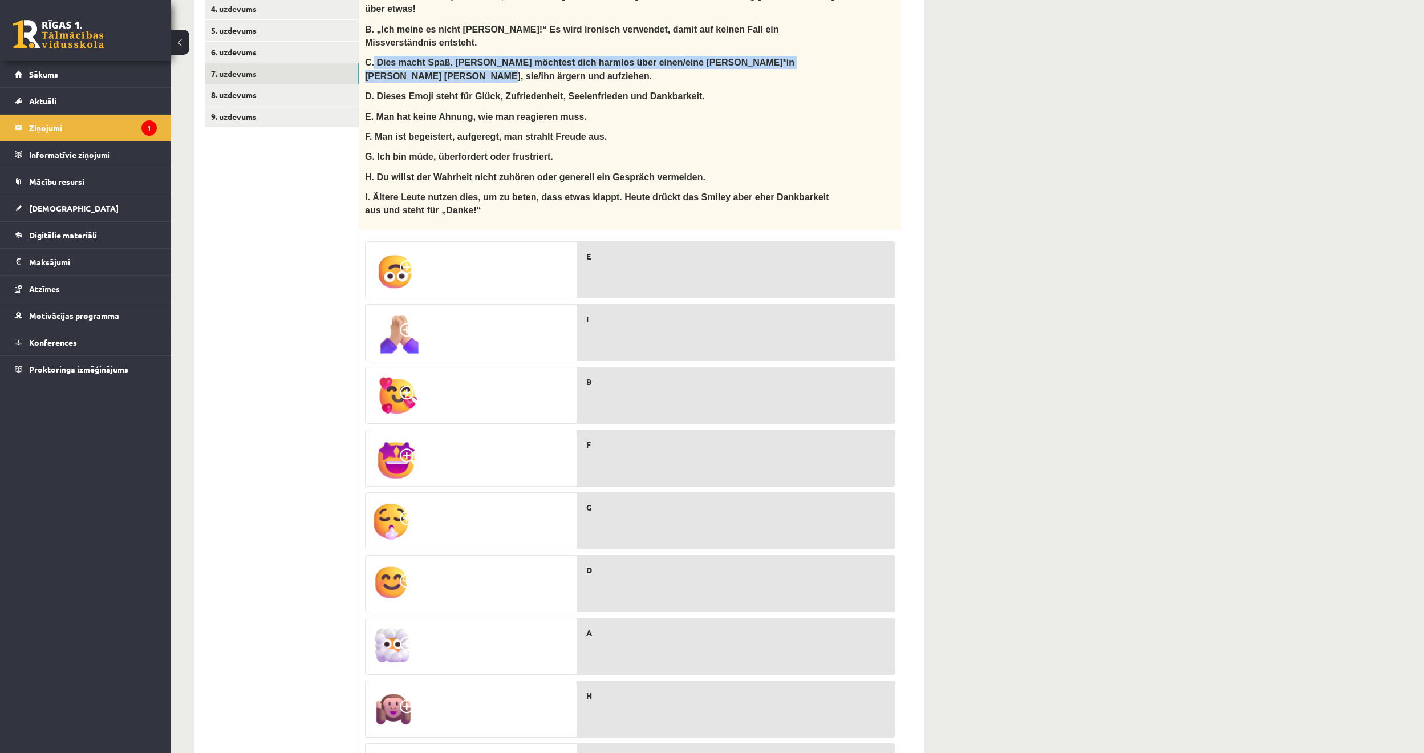
scroll to position [396, 0]
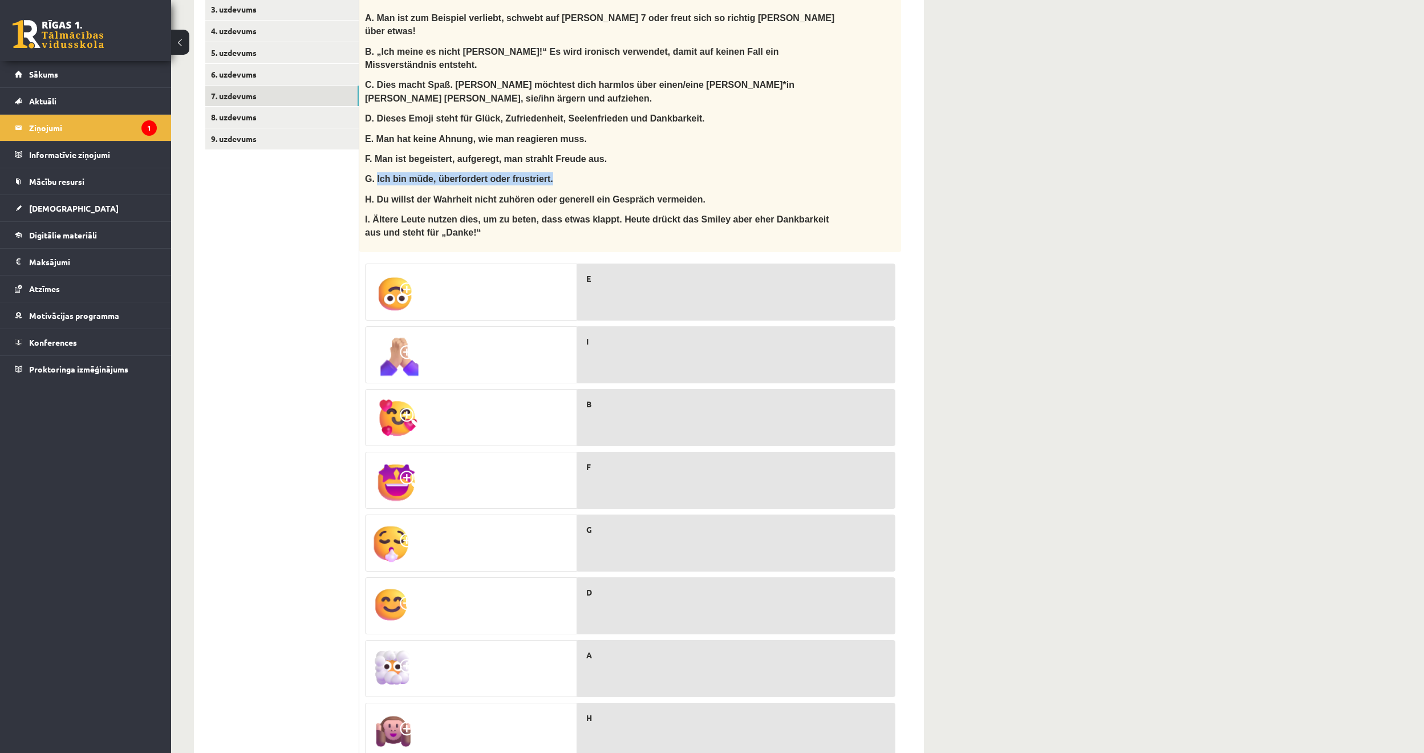
drag, startPoint x: 375, startPoint y: 124, endPoint x: 641, endPoint y: 129, distance: 266.4
click at [641, 172] on p "G. Ich bin müde, überfordert oder frustriert." at bounding box center [601, 178] width 473 height 13
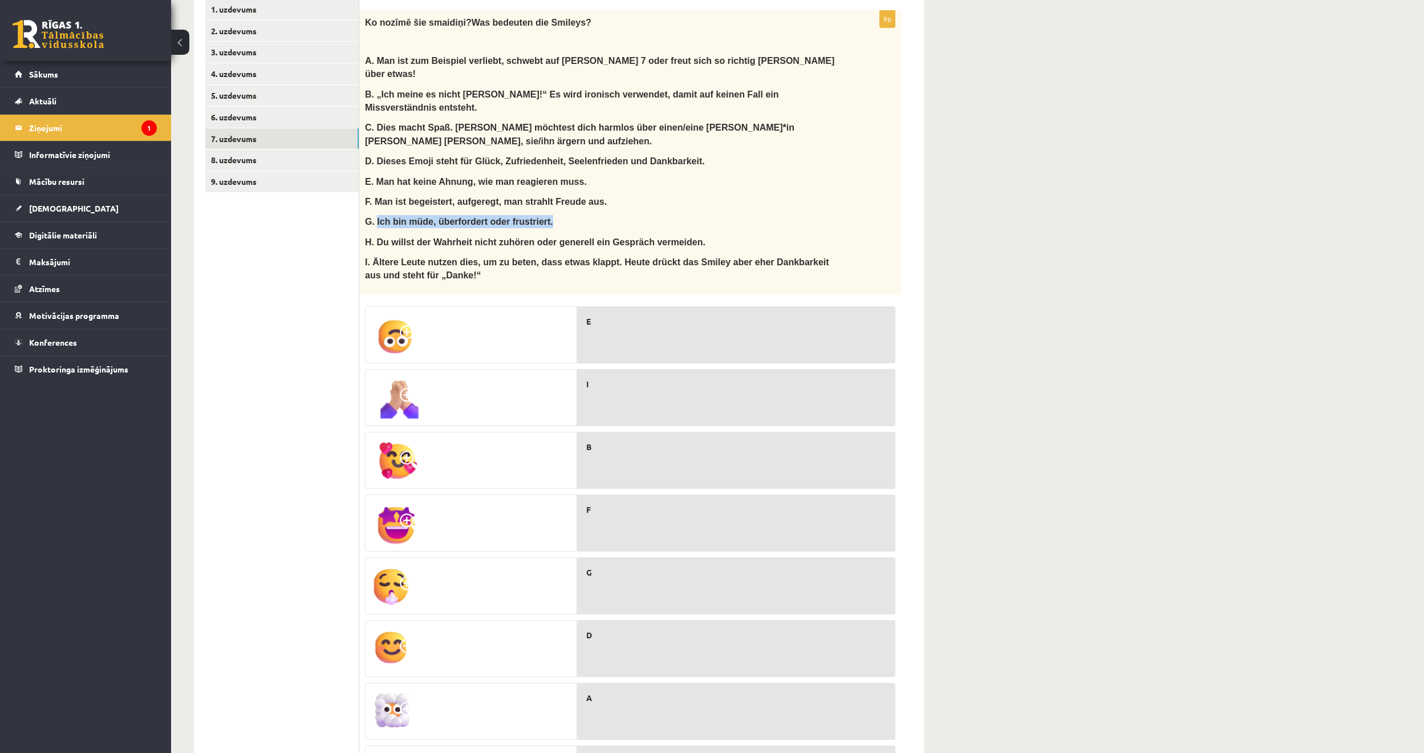
scroll to position [225, 0]
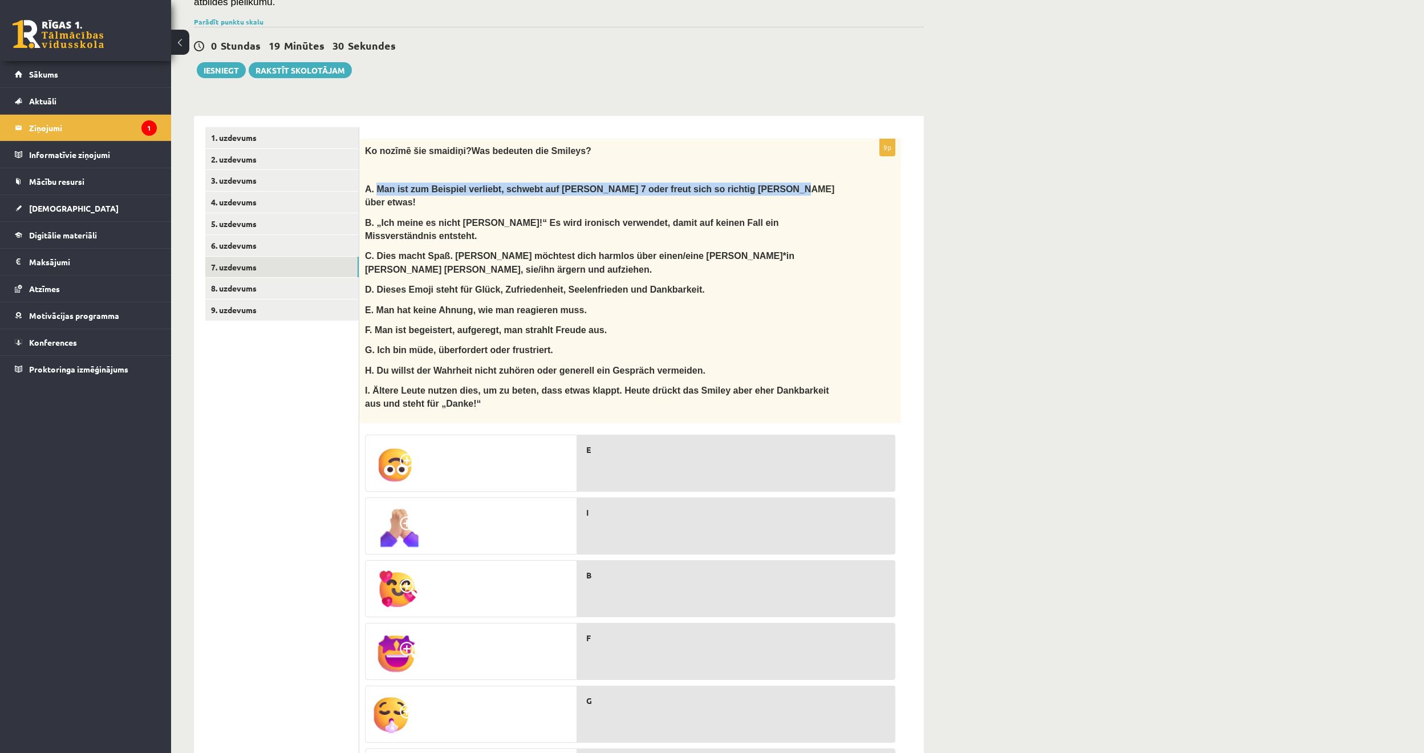
drag, startPoint x: 377, startPoint y: 175, endPoint x: 891, endPoint y: 176, distance: 513.9
click at [914, 179] on div "9p Ko noz īmē šie smaidiņi? Was bedeuten die Smileys? A. Man ist zum Beispiel v…" at bounding box center [641, 563] width 565 height 895
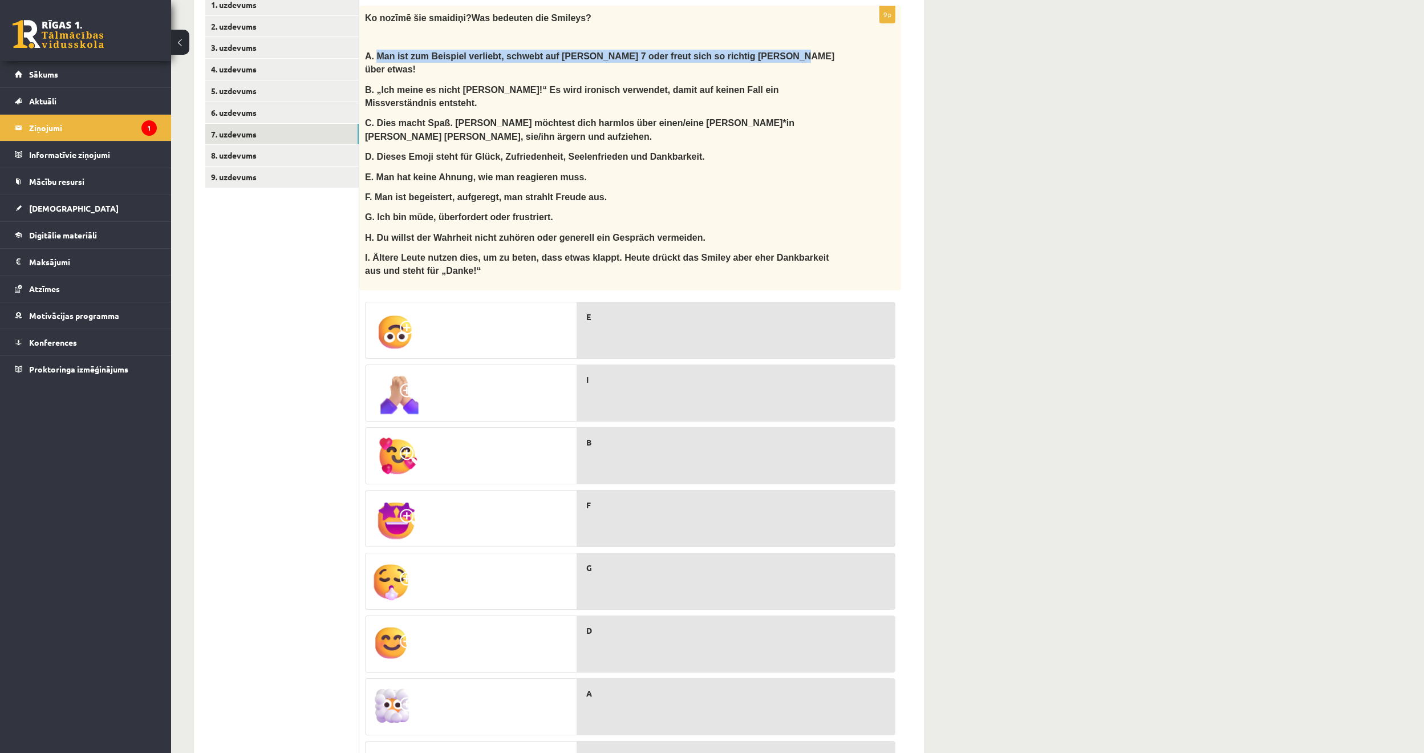
scroll to position [396, 0]
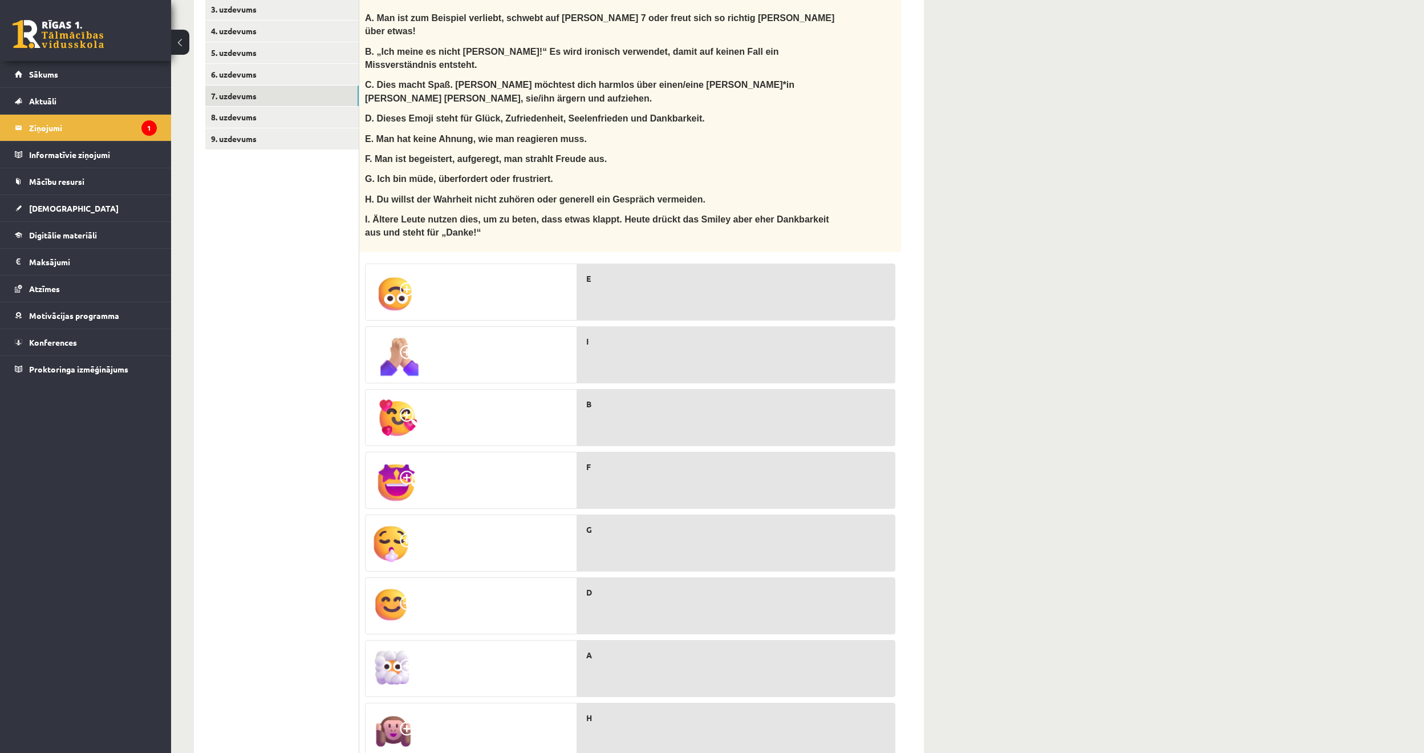
click at [273, 409] on ul "1. uzdevums 2. uzdevums 3. uzdevums 4. uzdevums 5. uzdevums 6. uzdevums 7. uzde…" at bounding box center [282, 392] width 154 height 872
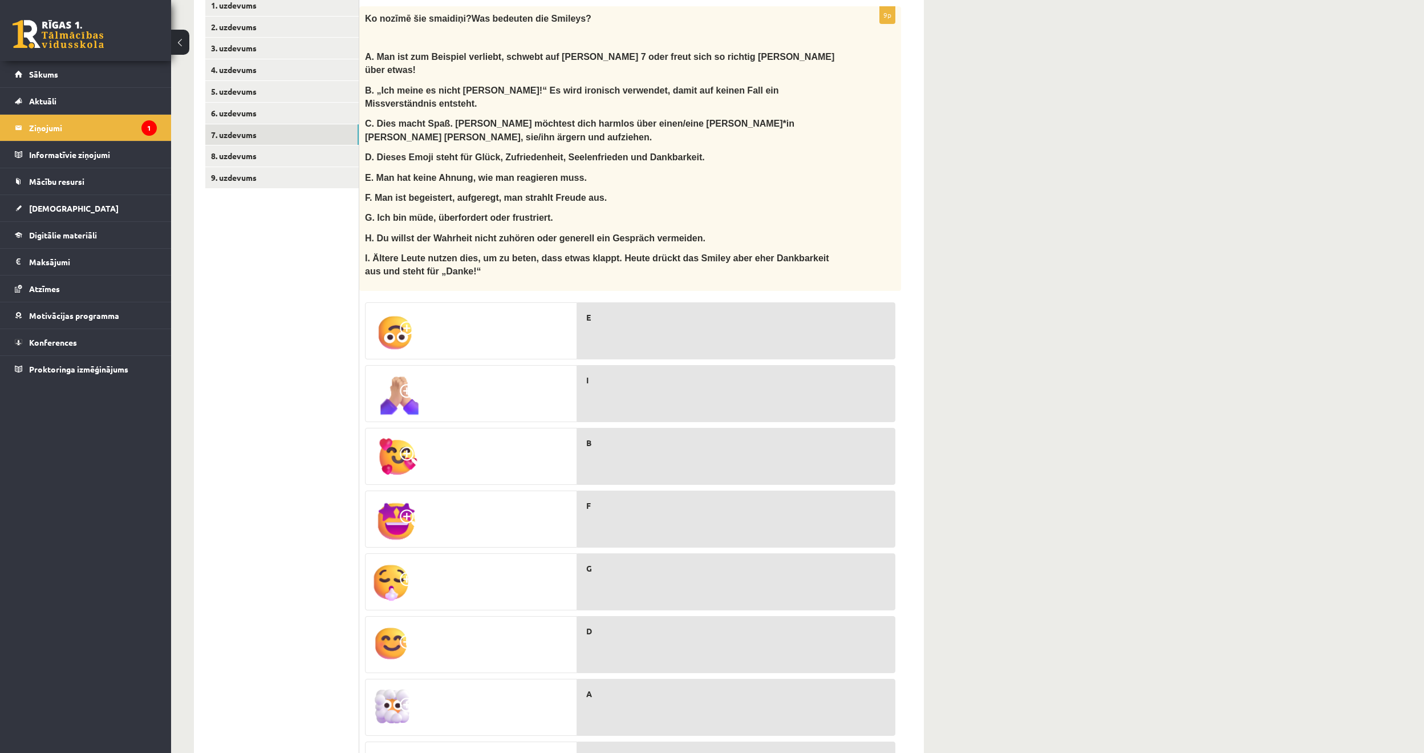
scroll to position [339, 0]
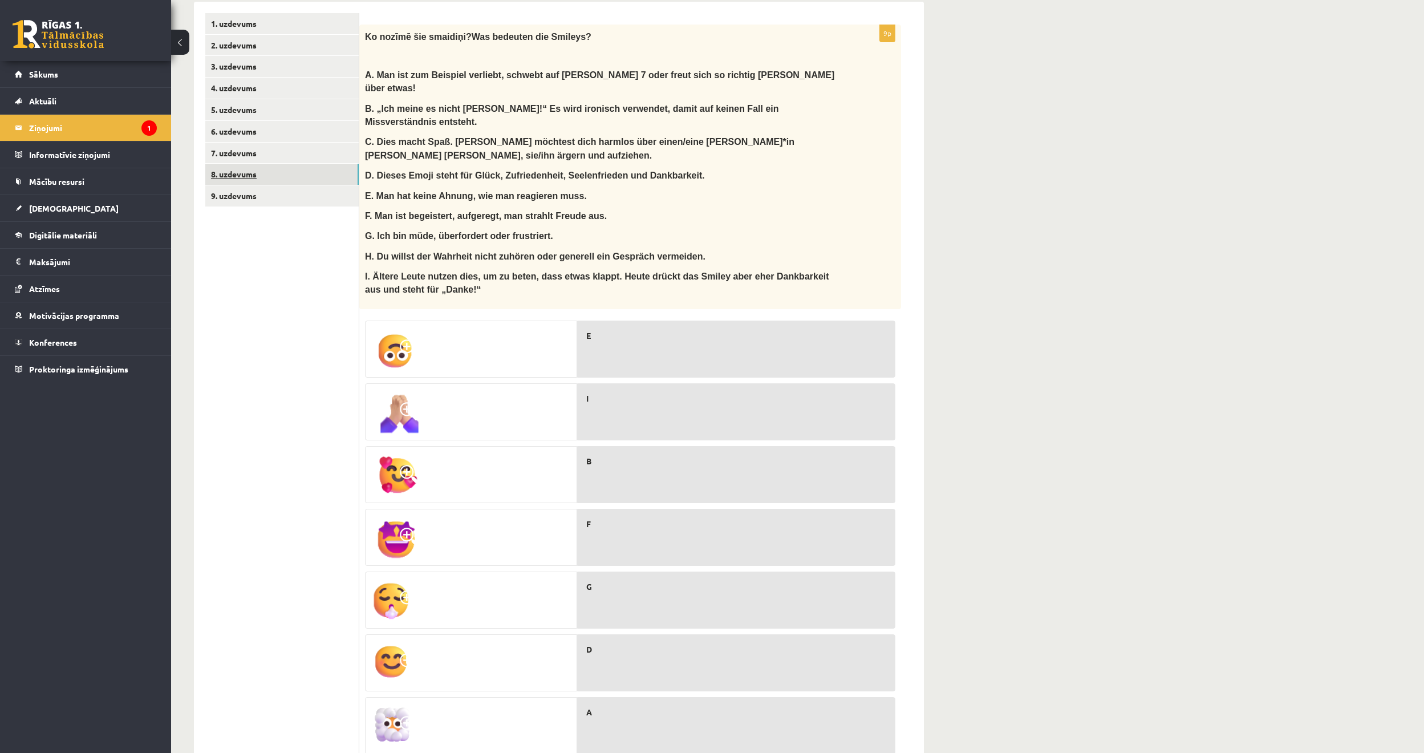
click at [246, 164] on link "8. uzdevums" at bounding box center [281, 174] width 153 height 21
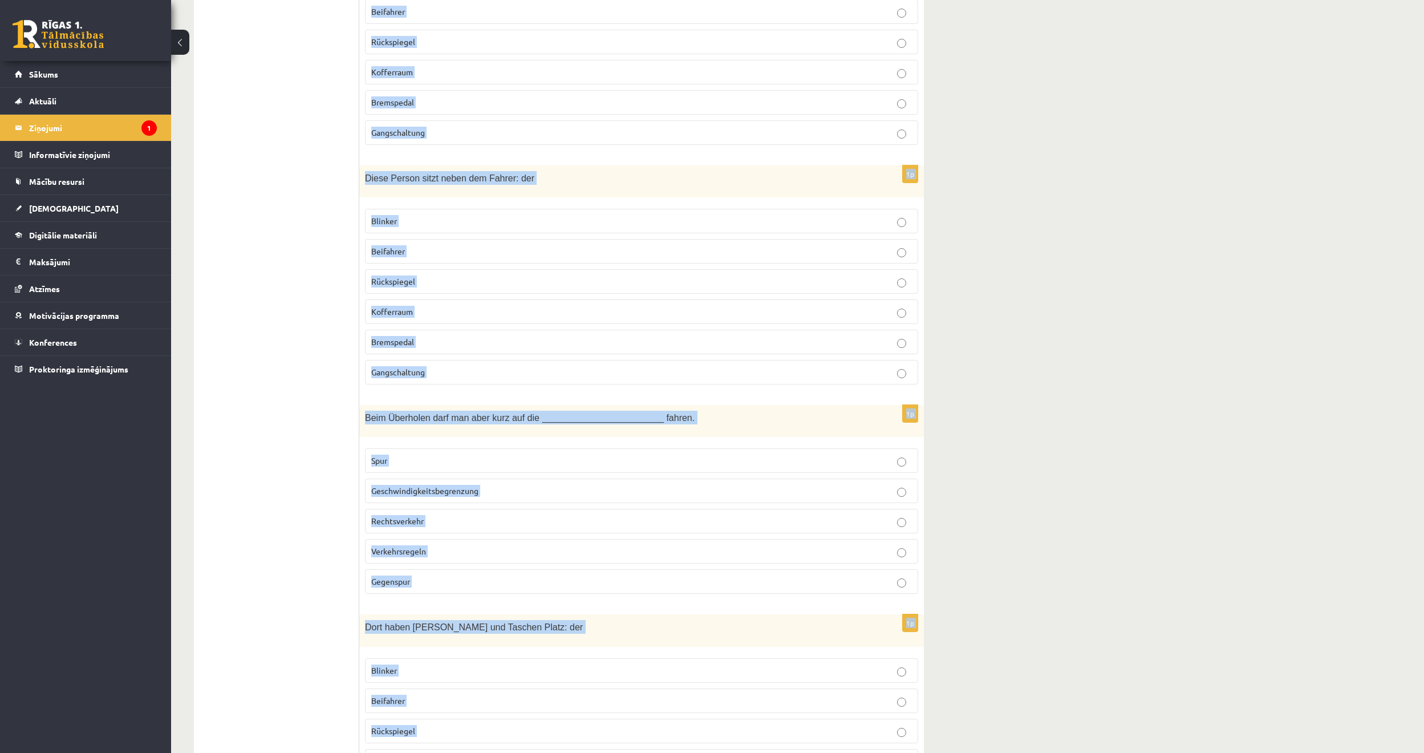
scroll to position [2121, 0]
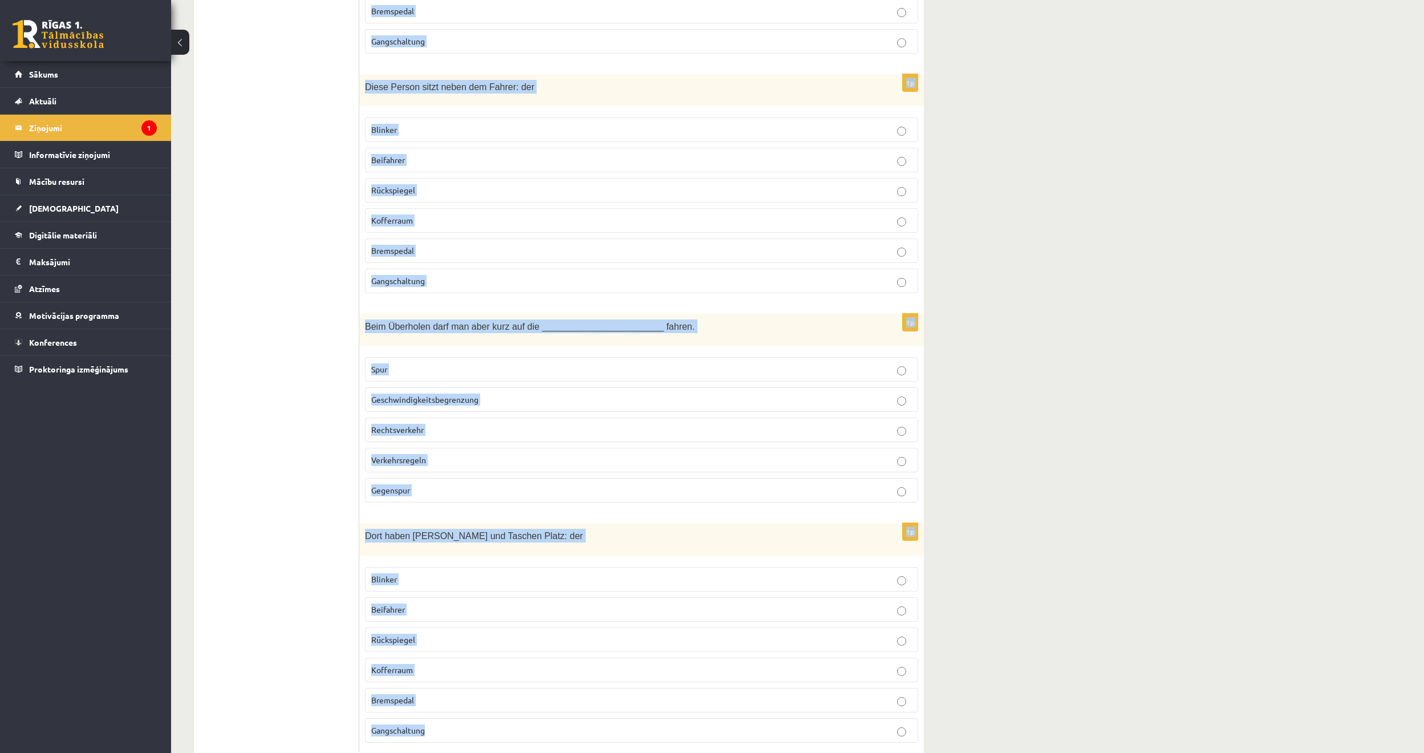
drag, startPoint x: 371, startPoint y: 235, endPoint x: 699, endPoint y: 734, distance: 596.7
drag, startPoint x: 1043, startPoint y: 655, endPoint x: 1013, endPoint y: 630, distance: 39.3
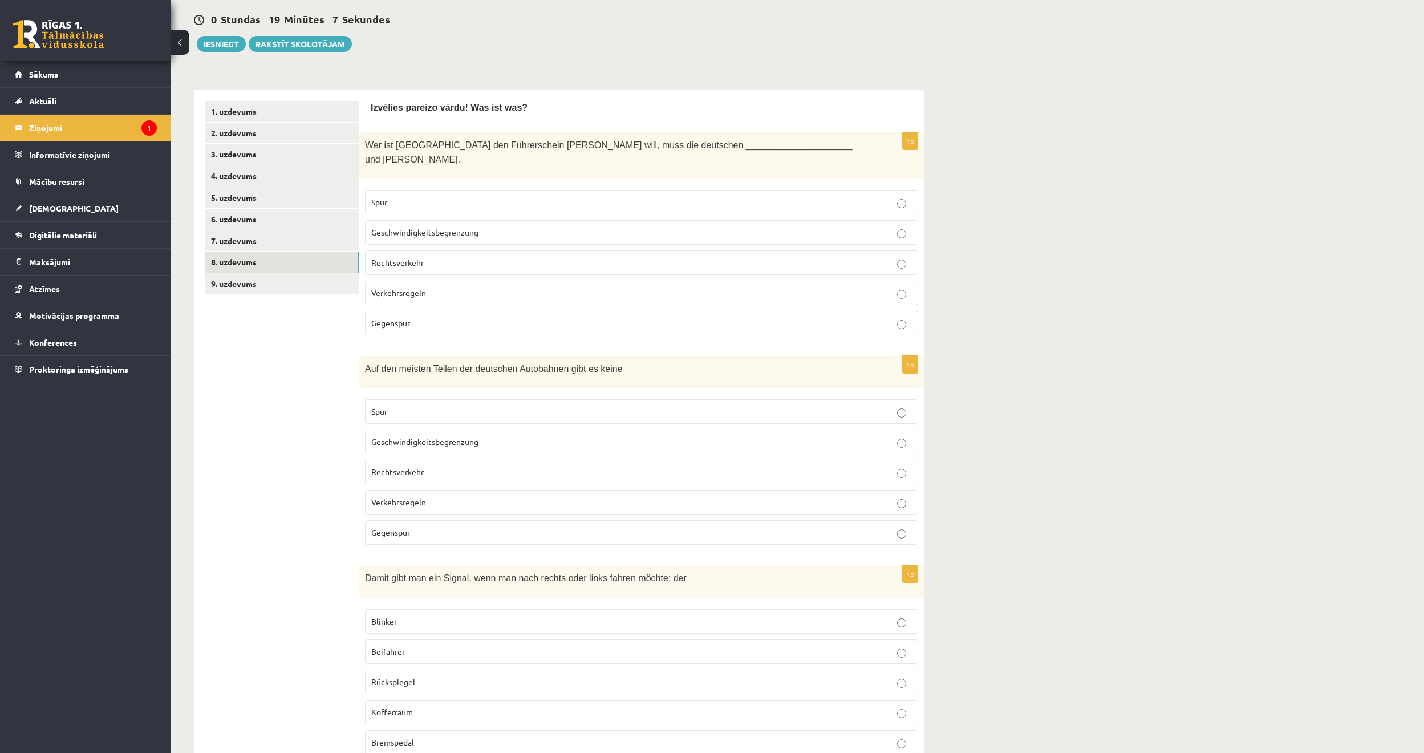
scroll to position [238, 0]
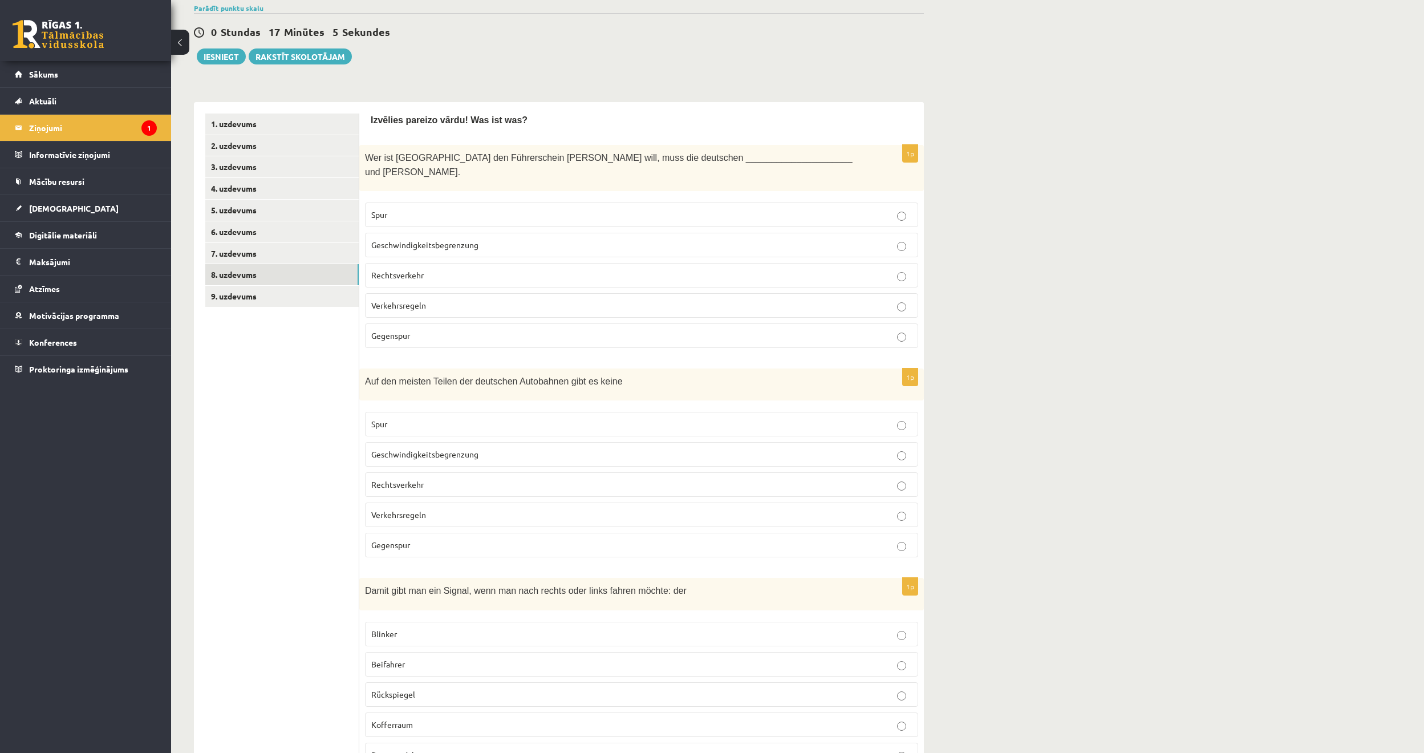
click at [430, 299] on p "Verkehrsregeln" at bounding box center [641, 305] width 541 height 12
click at [443, 449] on span "Geschwindigkeitsbegrenzung" at bounding box center [424, 454] width 107 height 10
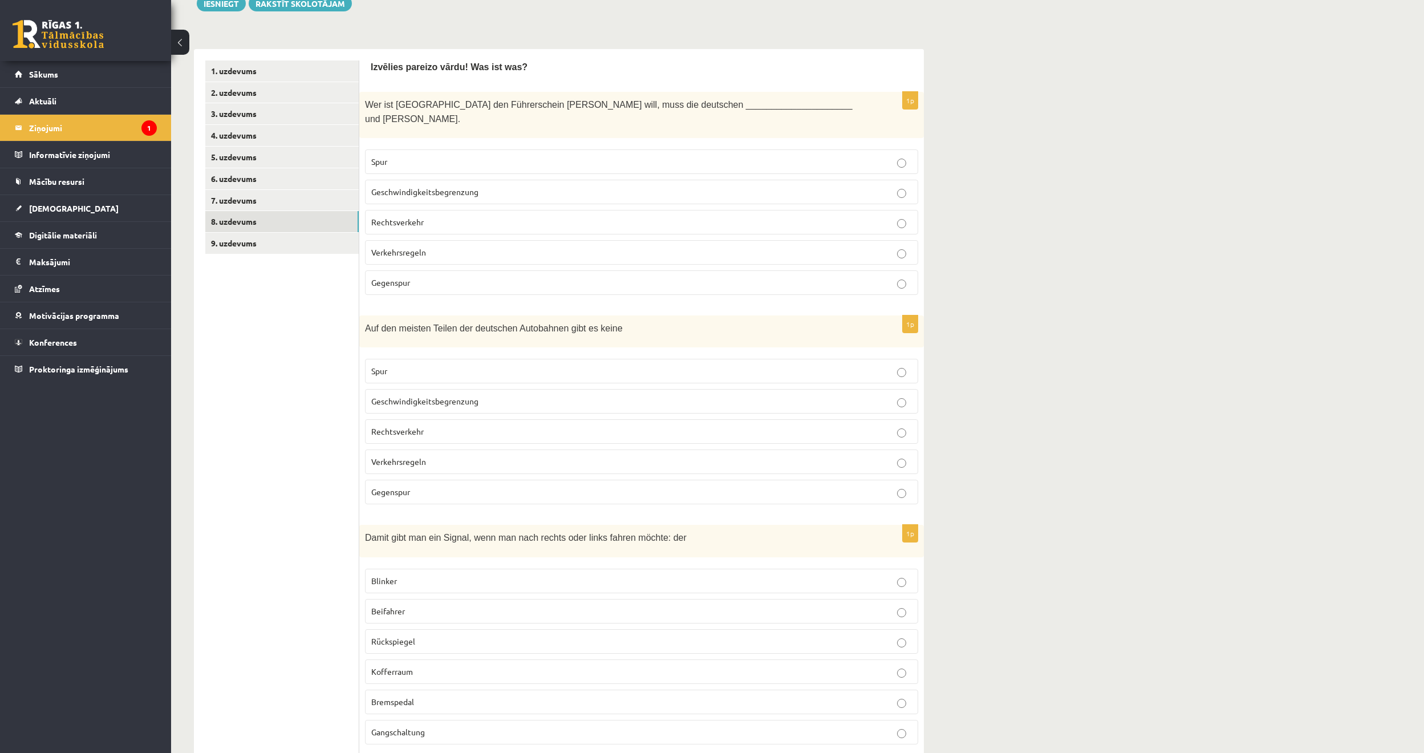
scroll to position [295, 0]
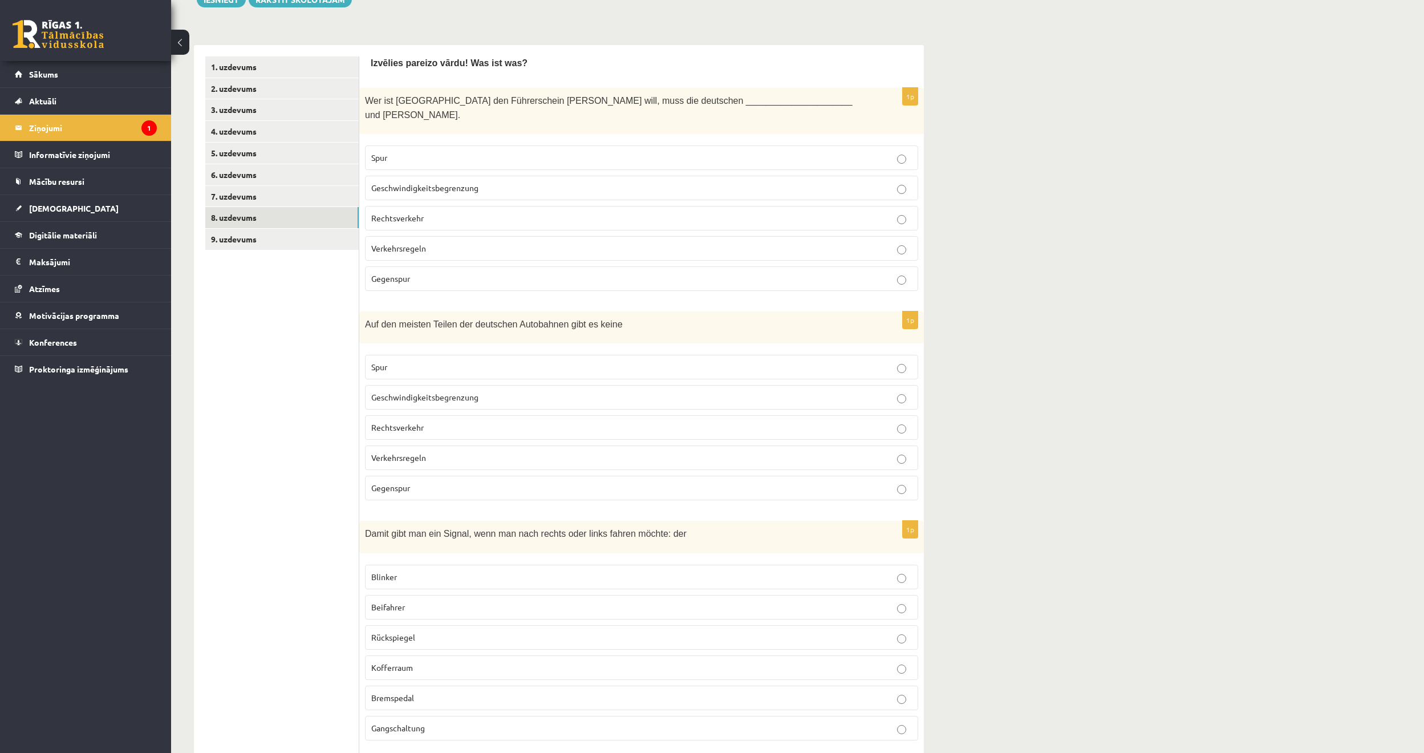
click at [397, 571] on p "Blinker" at bounding box center [641, 577] width 541 height 12
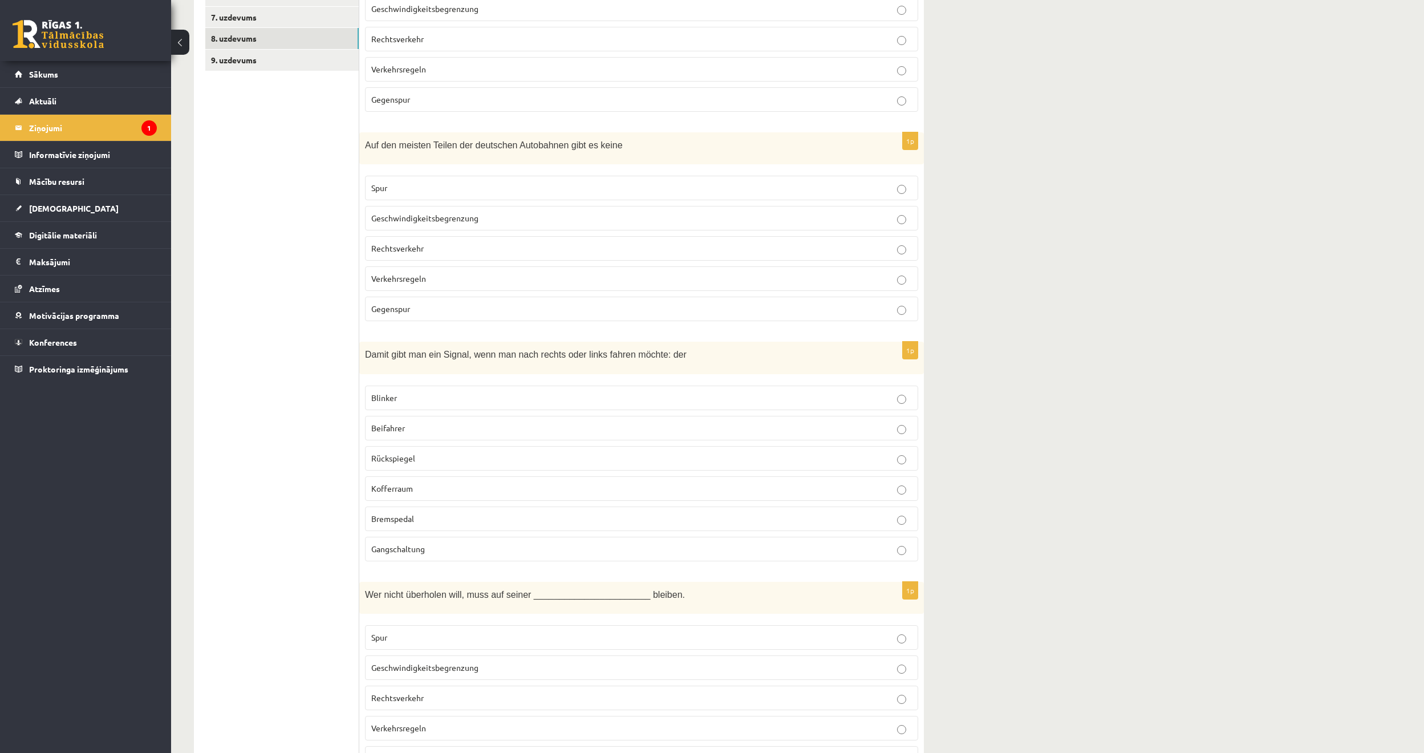
scroll to position [524, 0]
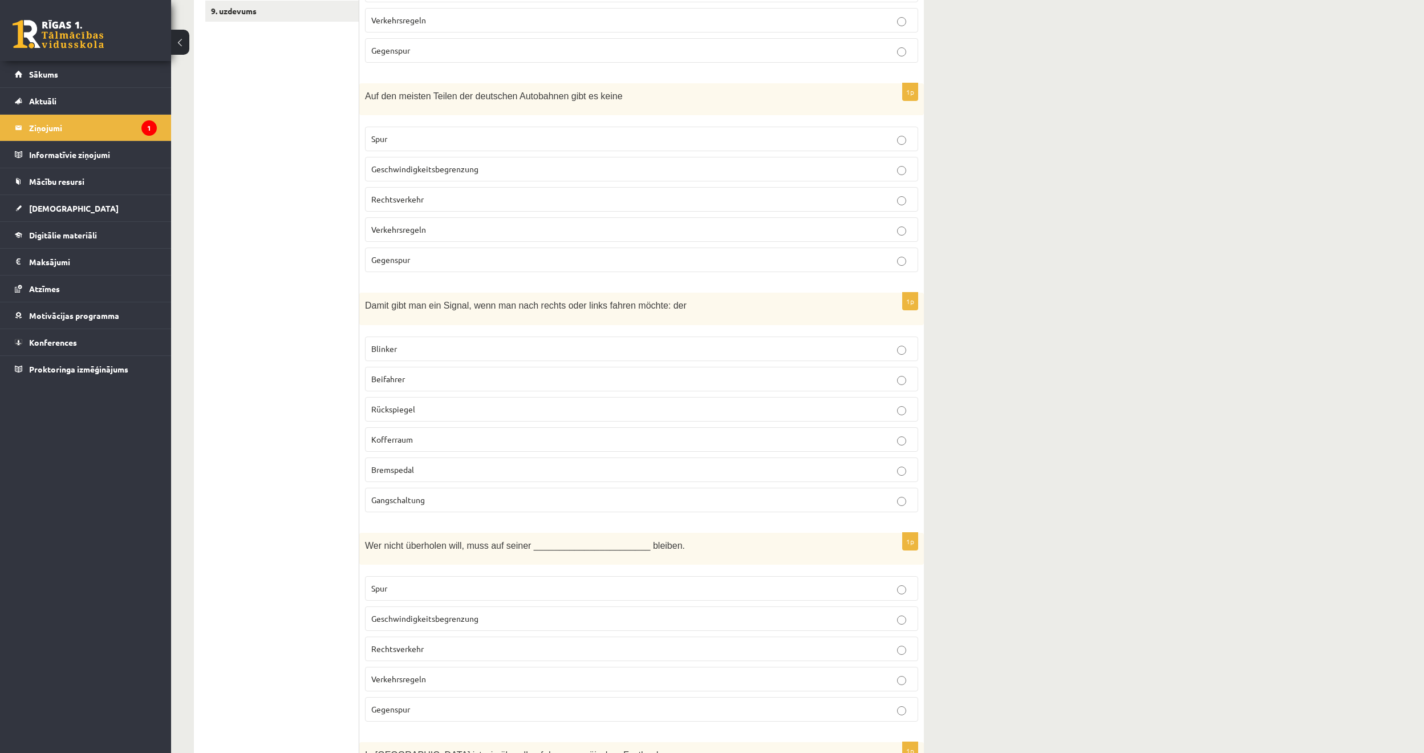
click at [407, 576] on label "Spur" at bounding box center [641, 588] width 553 height 25
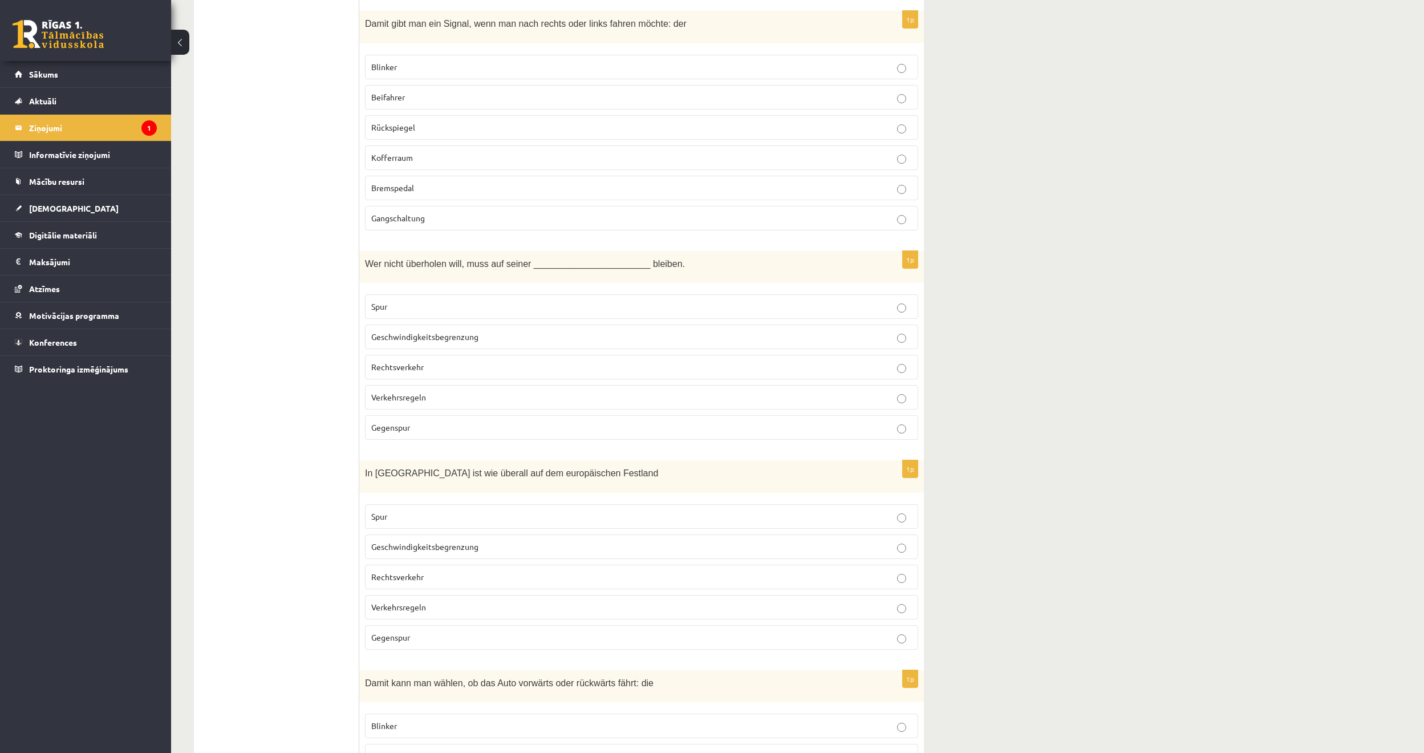
scroll to position [809, 0]
click at [403, 561] on label "Rechtsverkehr" at bounding box center [641, 573] width 553 height 25
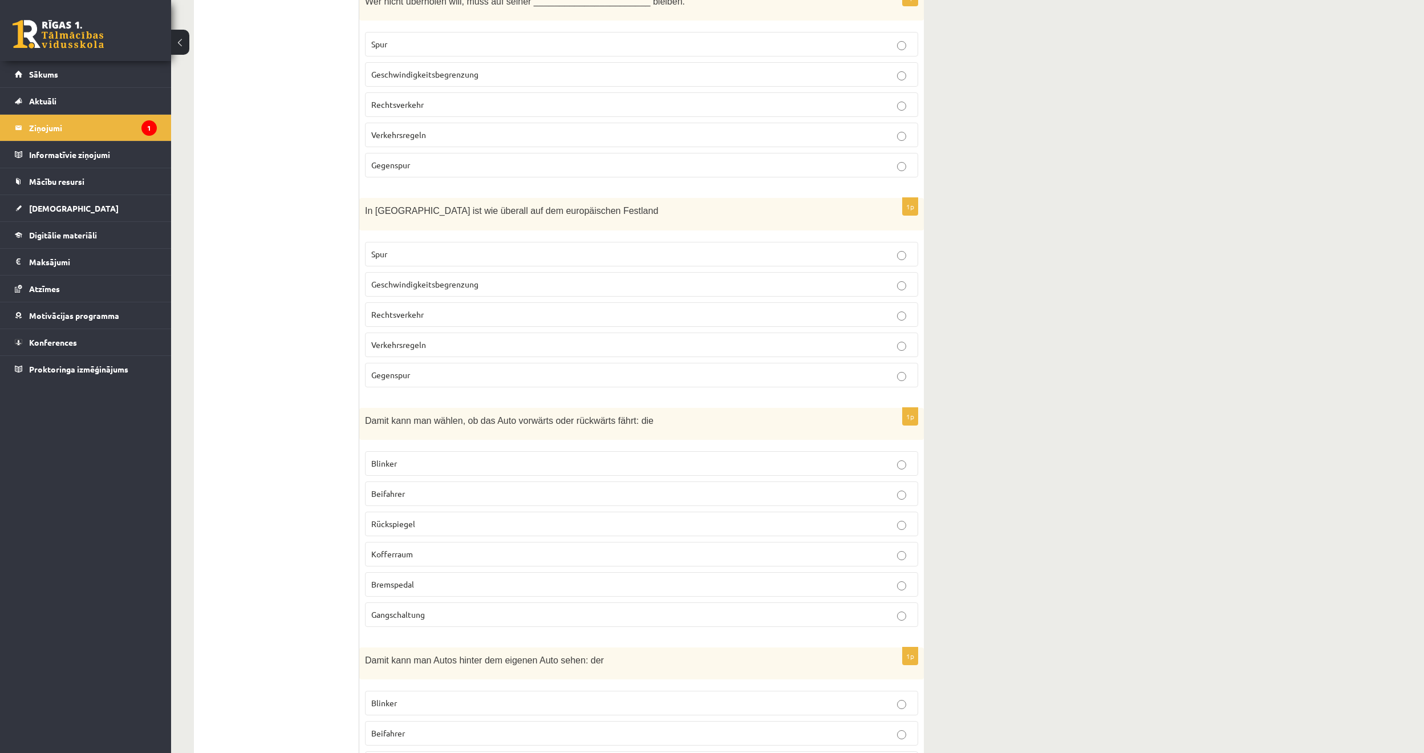
scroll to position [1094, 0]
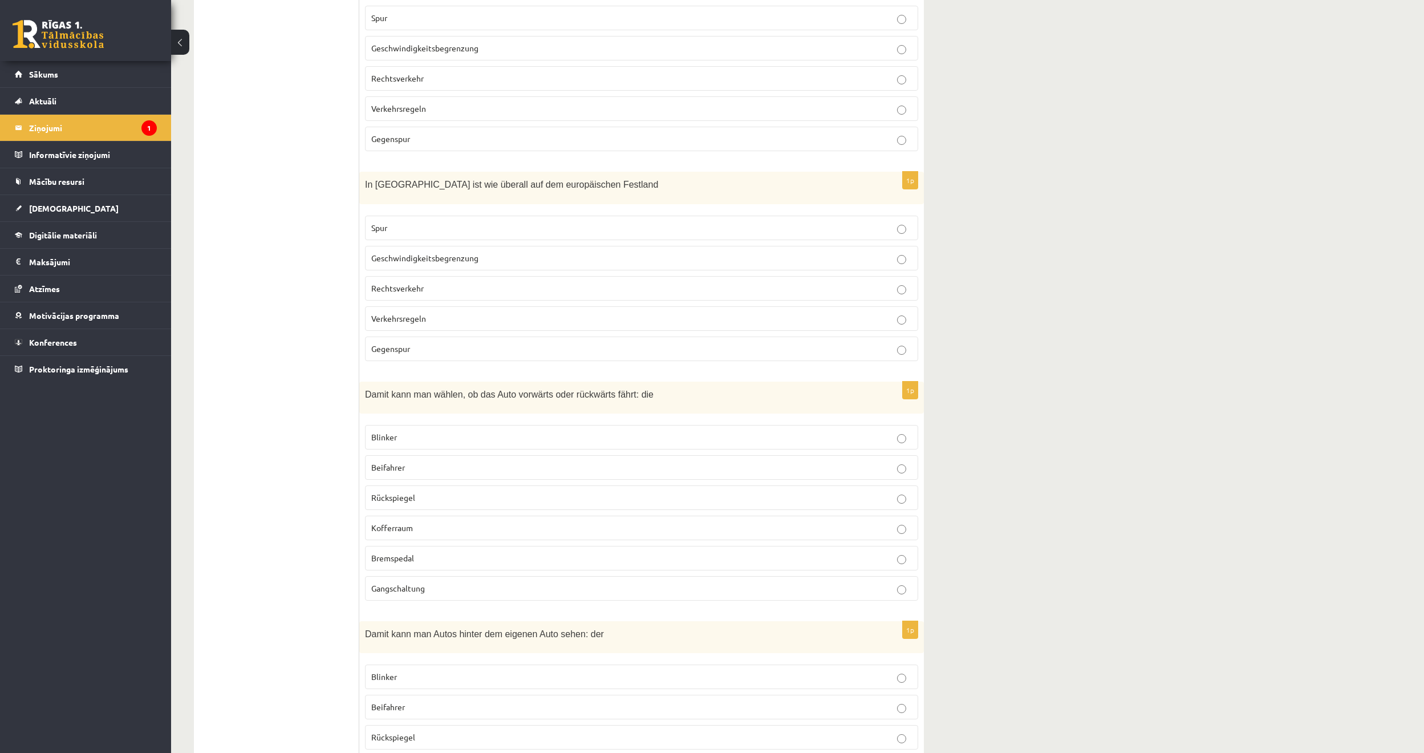
click at [416, 583] on span "Gangschaltung" at bounding box center [398, 588] width 54 height 10
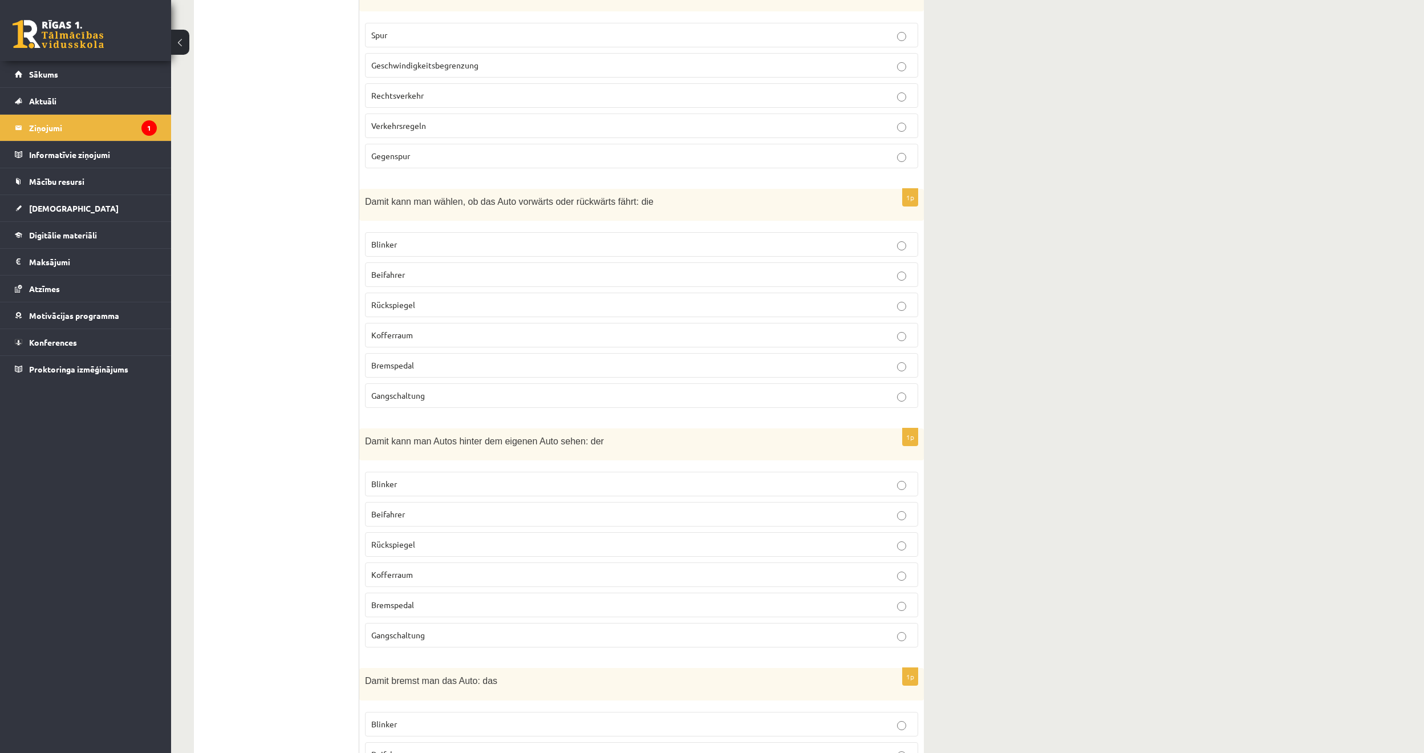
scroll to position [1322, 0]
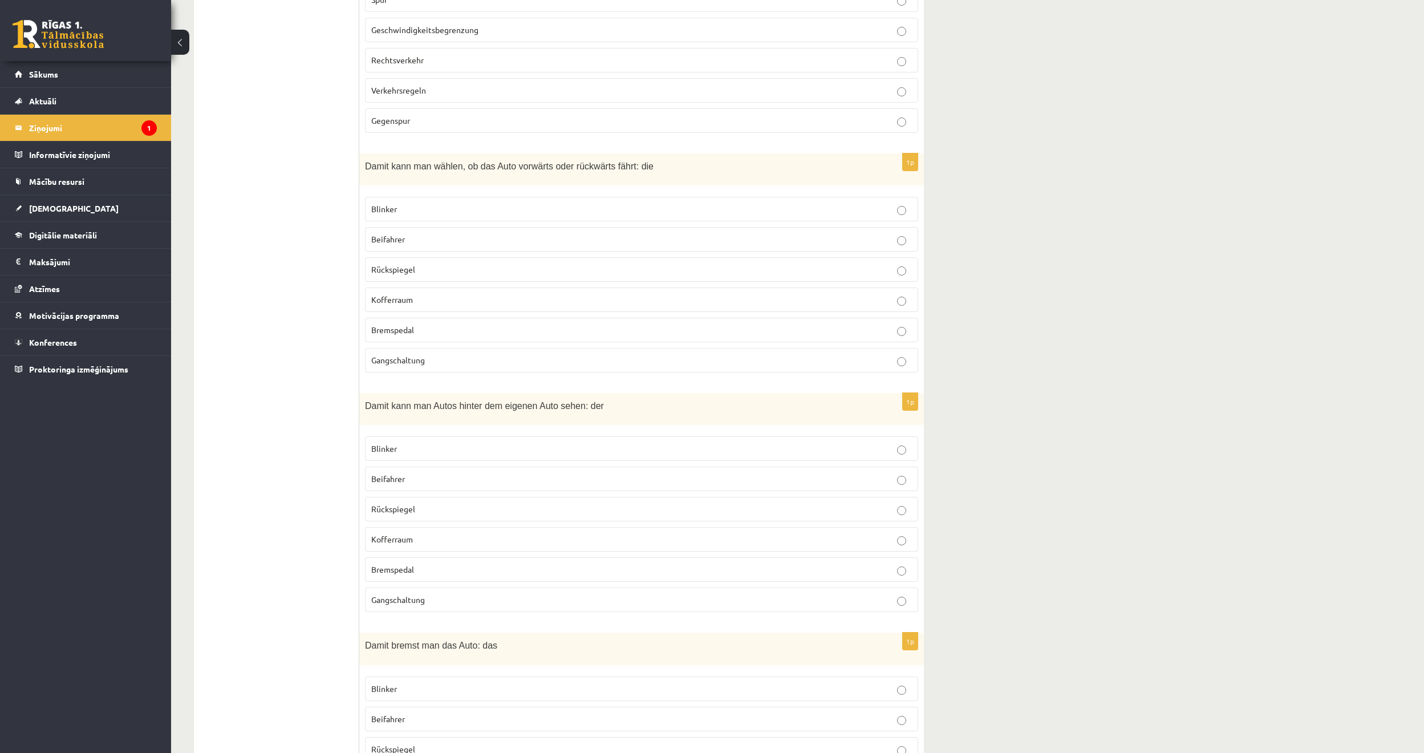
click at [400, 504] on span "Rückspiegel" at bounding box center [393, 509] width 44 height 10
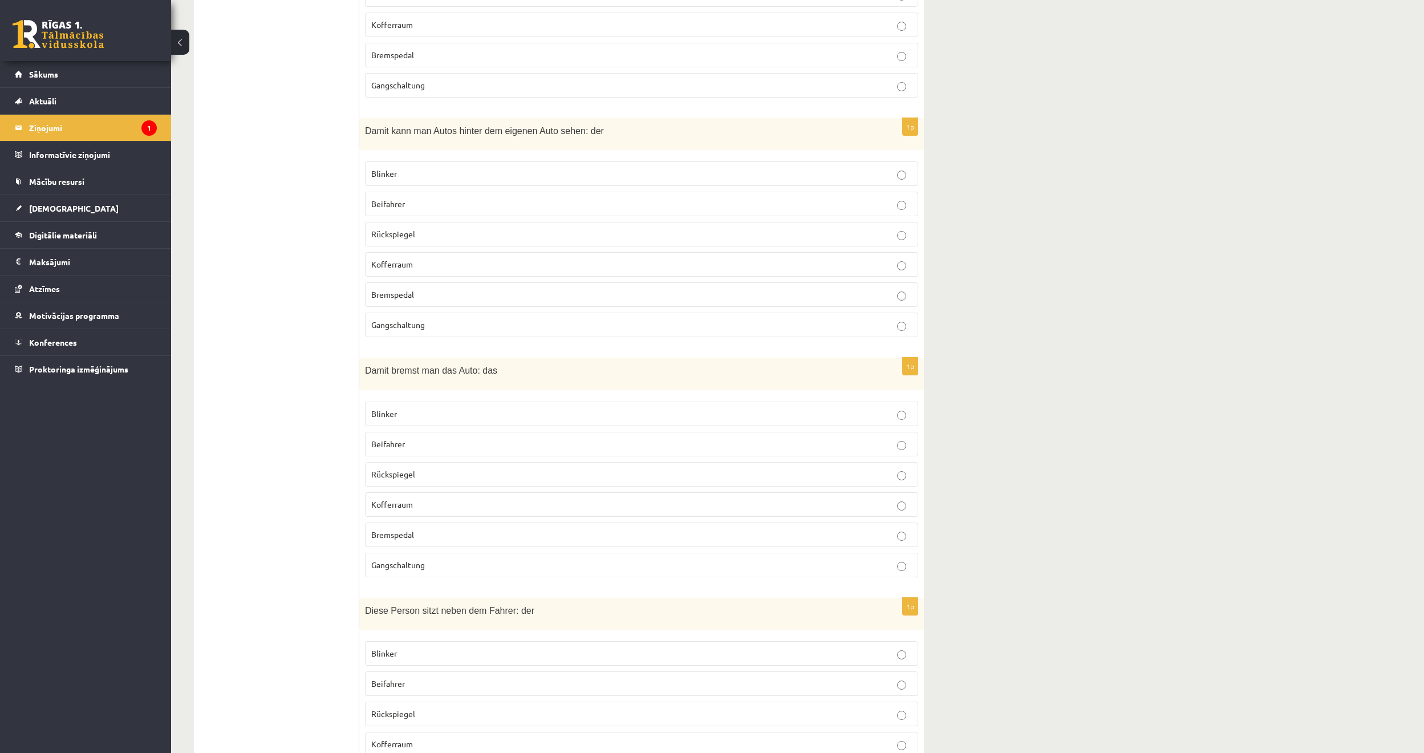
scroll to position [1607, 0]
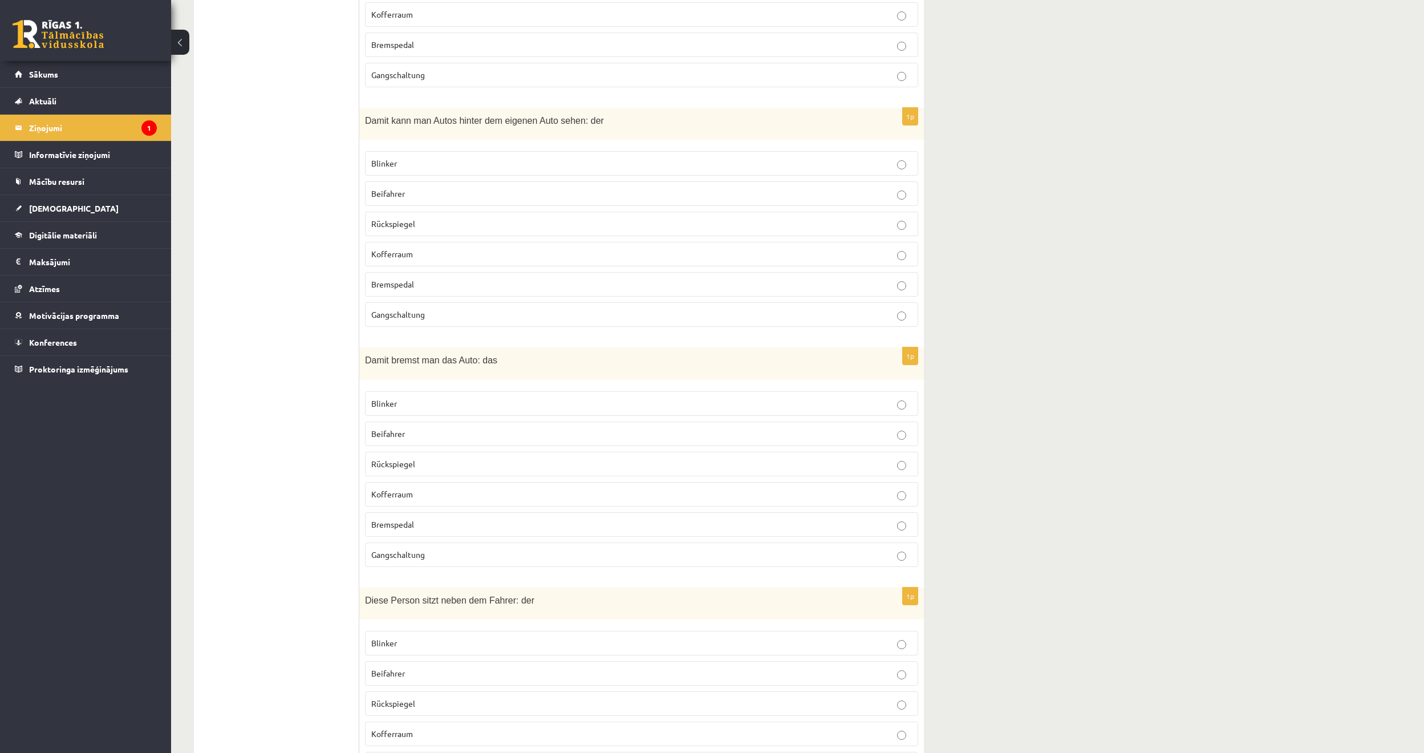
click at [405, 519] on span "Bremspedal" at bounding box center [392, 524] width 43 height 10
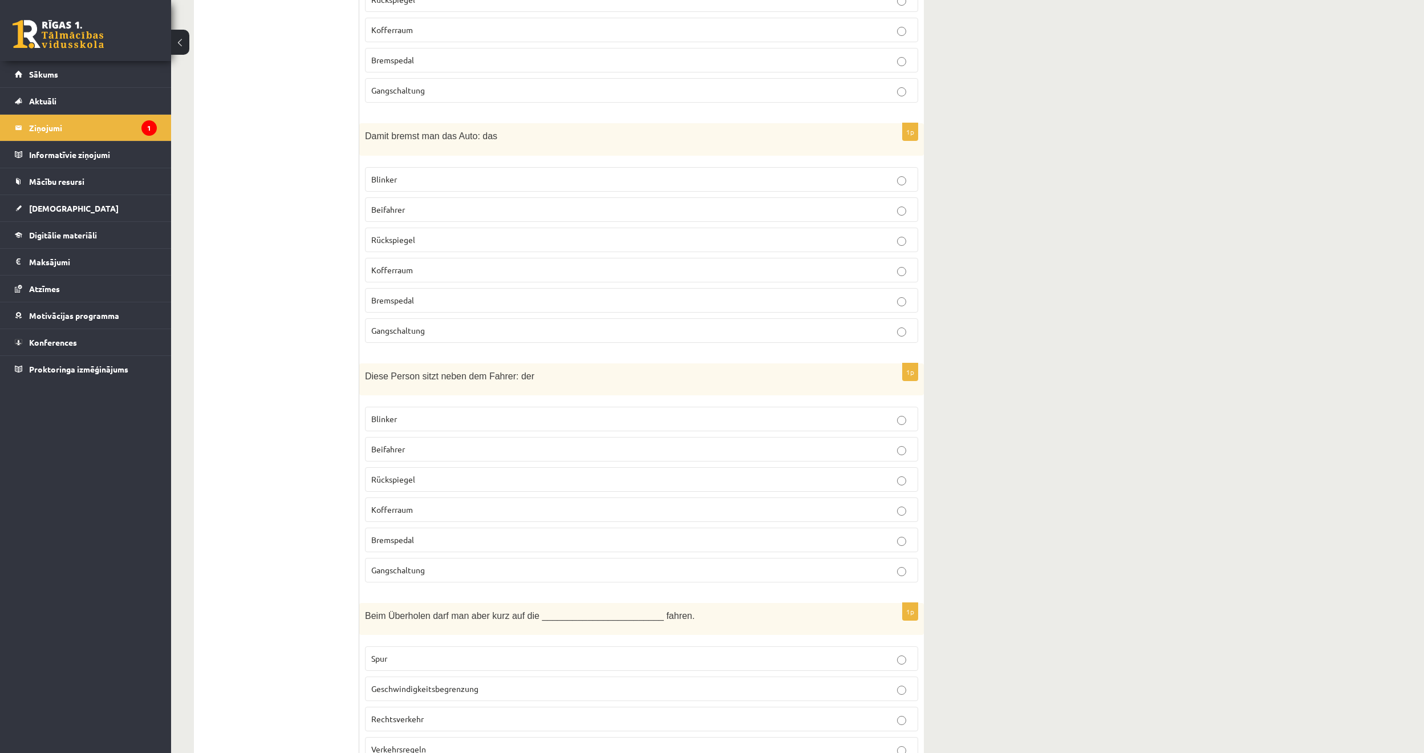
scroll to position [1836, 0]
click at [407, 500] on span "Kofferraum" at bounding box center [392, 505] width 42 height 10
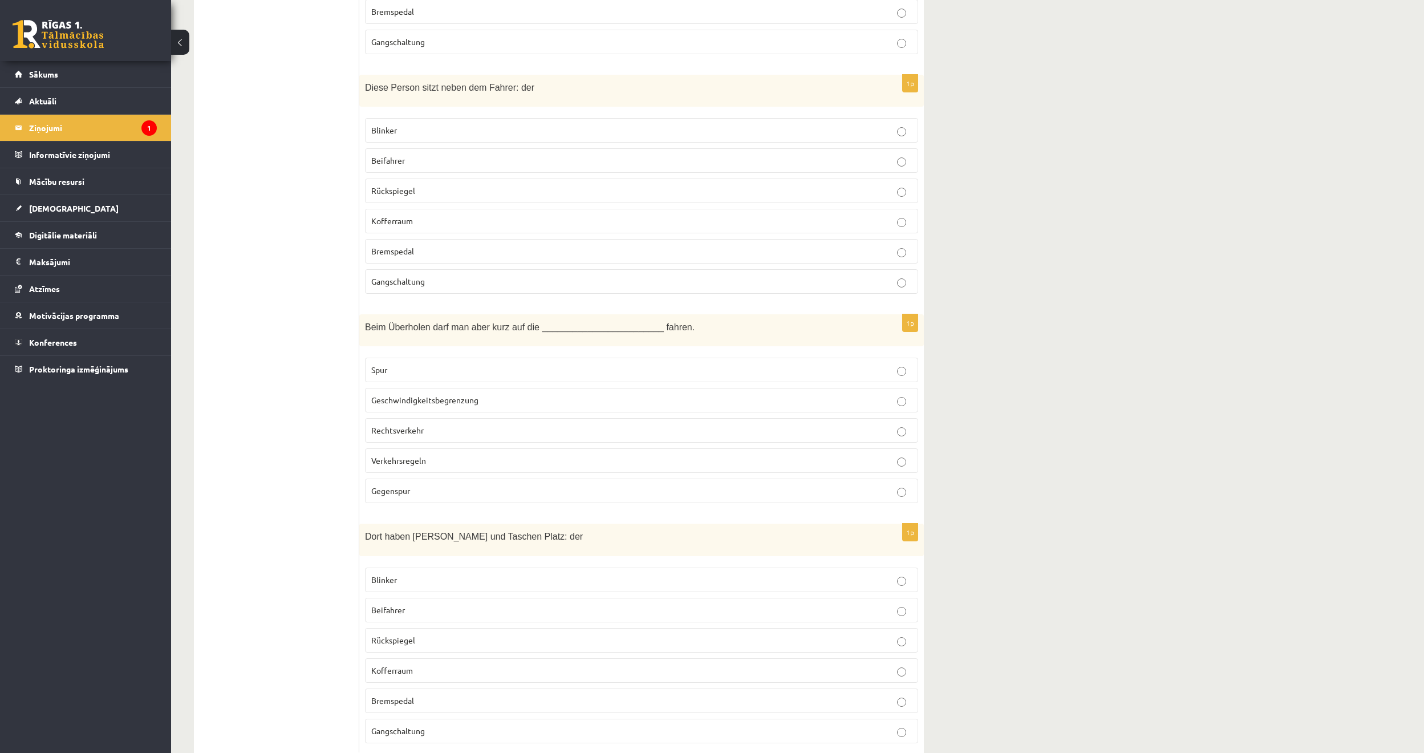
scroll to position [2121, 0]
click at [407, 485] on span "Gegenspur" at bounding box center [390, 490] width 39 height 10
click at [404, 603] on span "Beifahrer" at bounding box center [388, 609] width 34 height 10
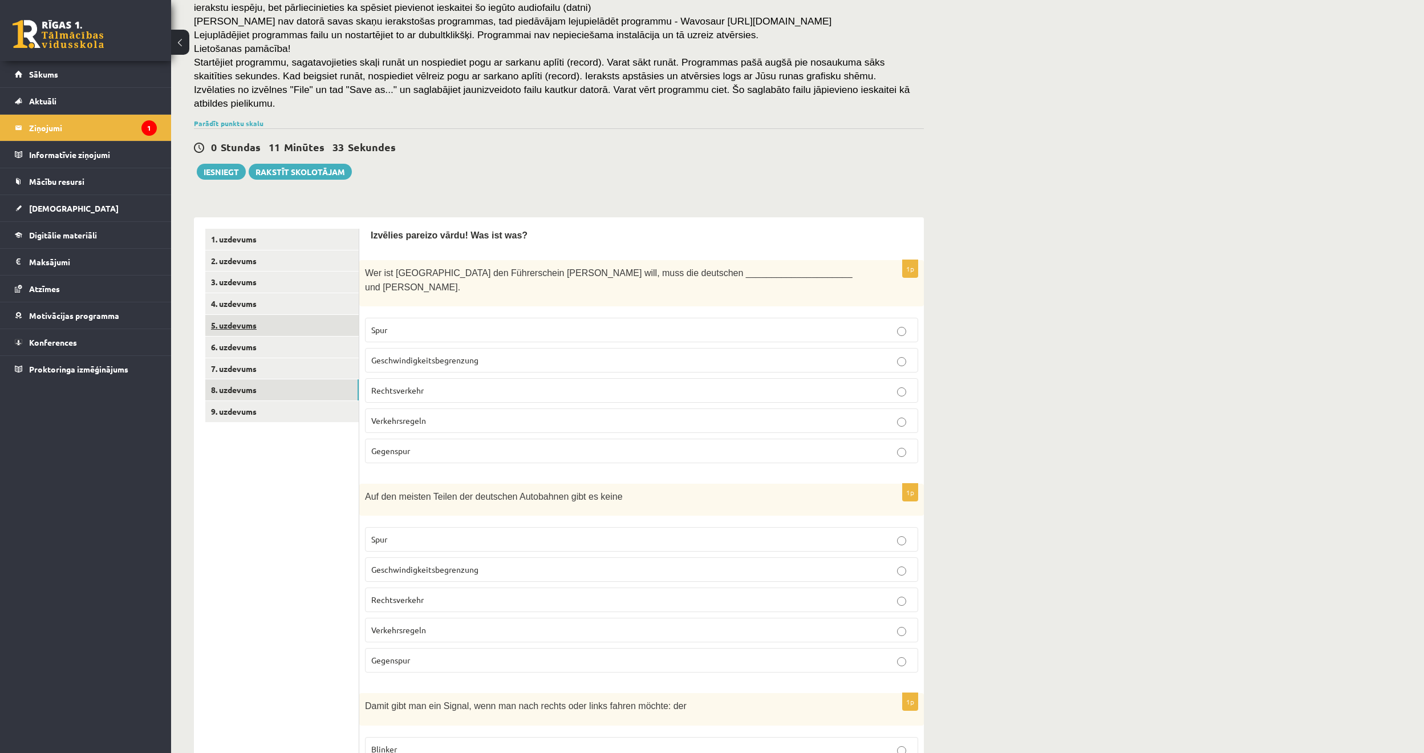
scroll to position [0, 0]
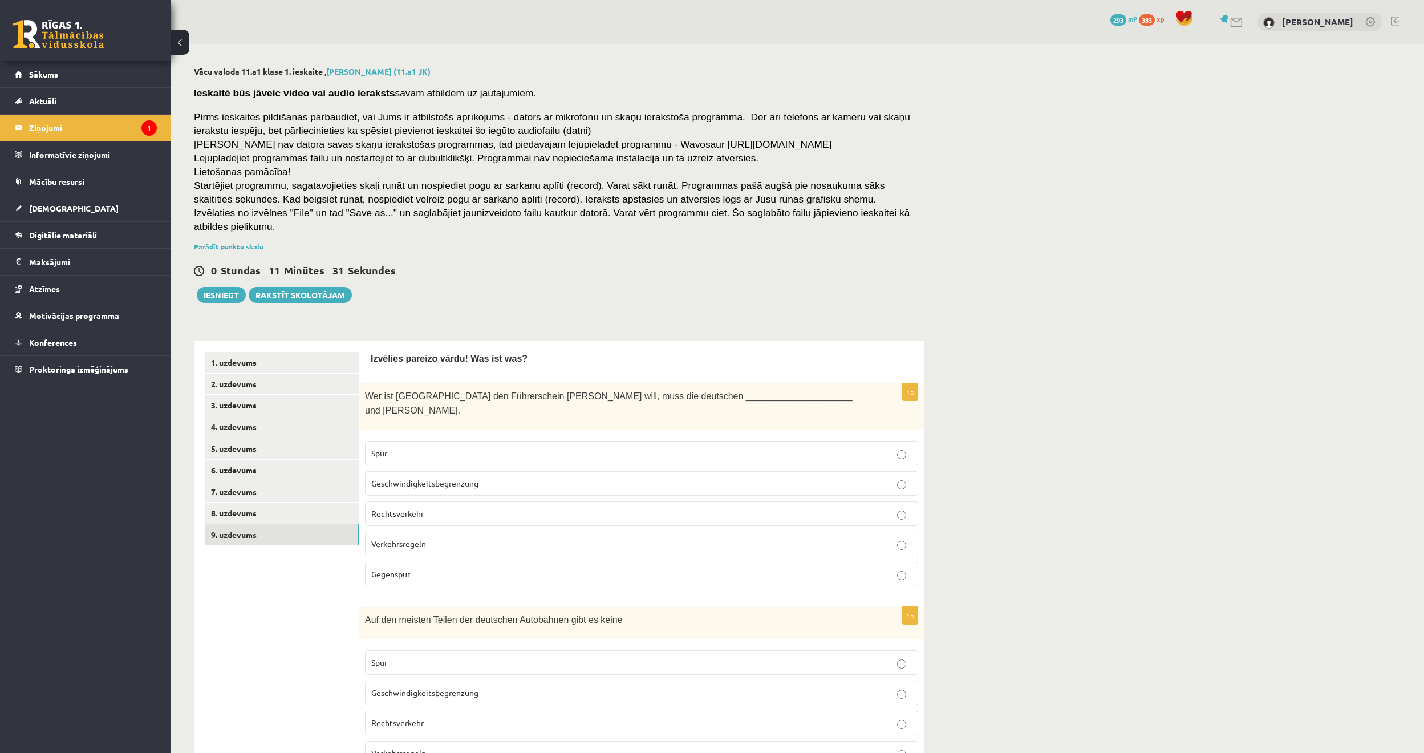
click at [257, 524] on link "9. uzdevums" at bounding box center [281, 534] width 153 height 21
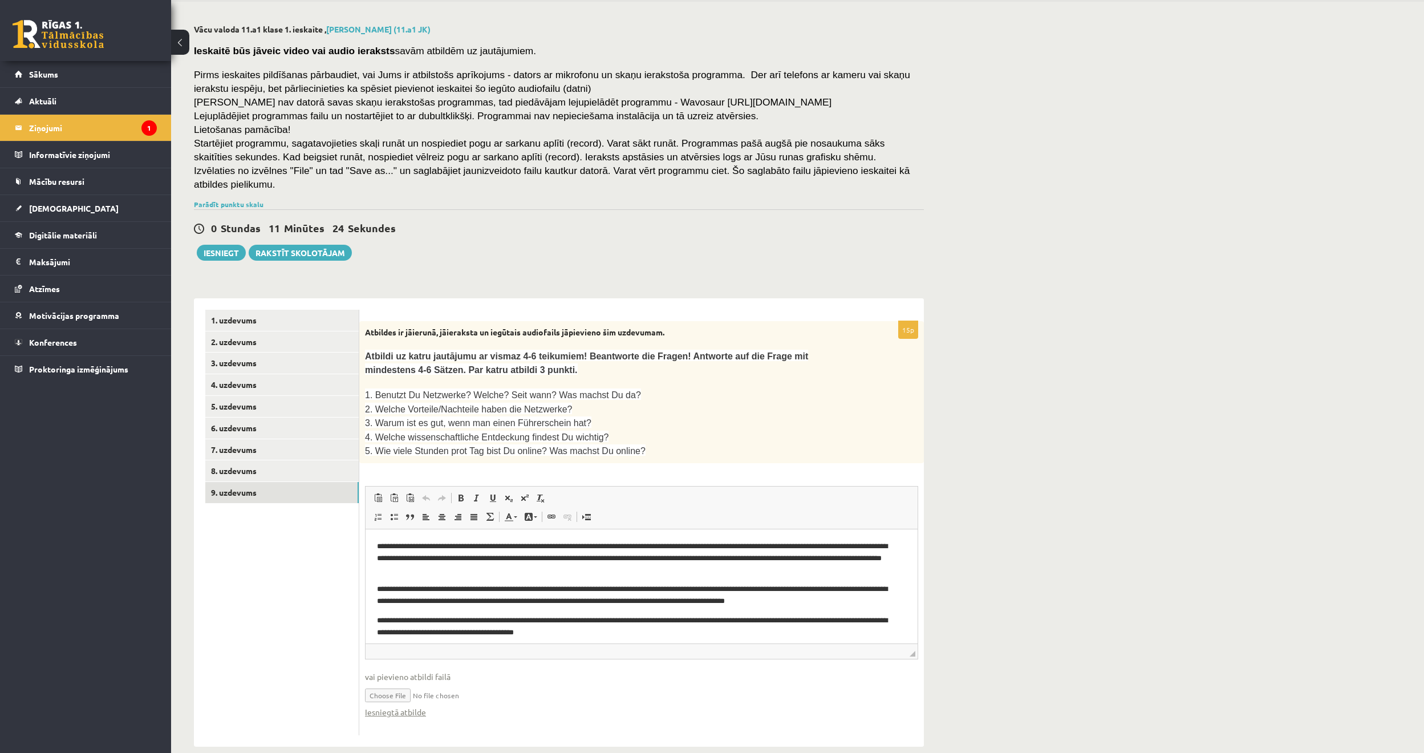
click at [387, 603] on input "file" at bounding box center [641, 694] width 553 height 23
type input "**********"
click at [210, 245] on button "Iesniegt" at bounding box center [221, 253] width 49 height 16
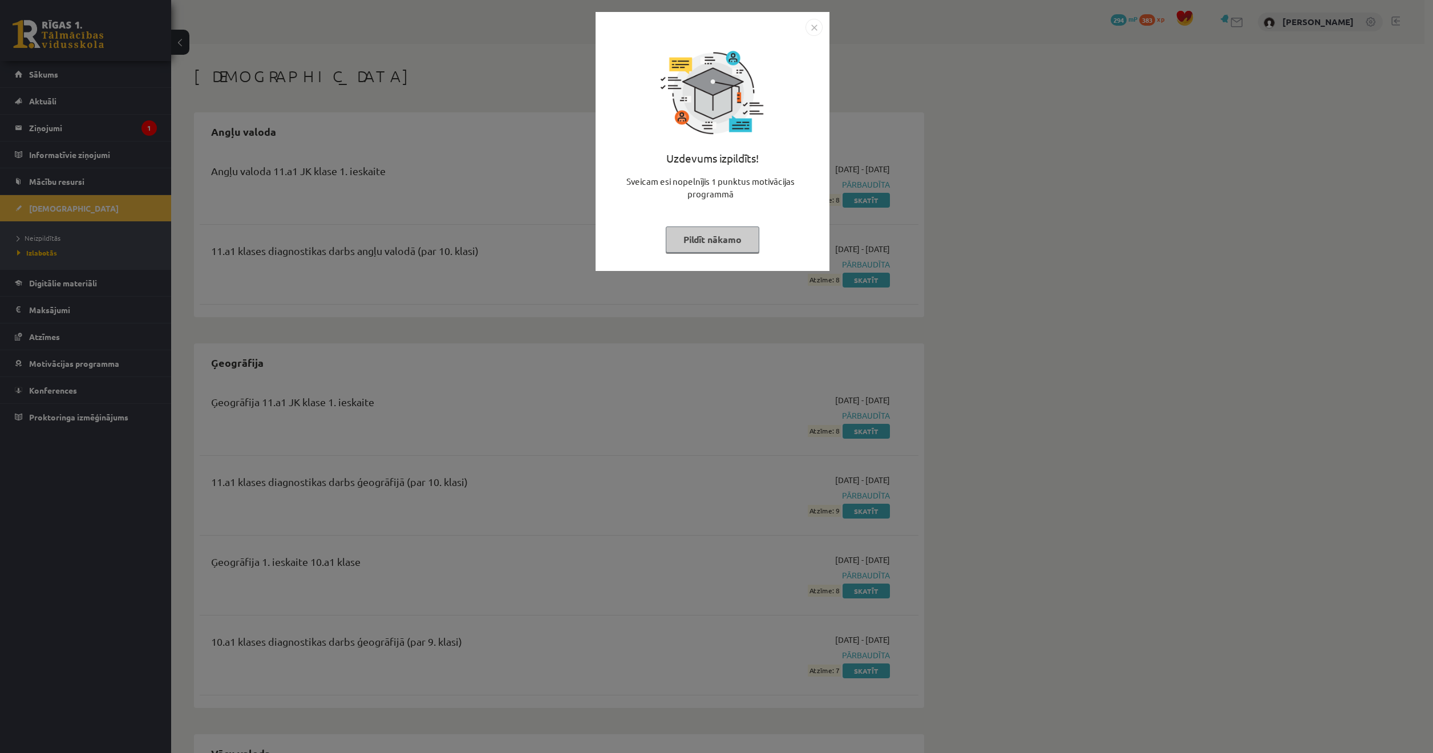
click at [710, 242] on button "Pildīt nākamo" at bounding box center [713, 239] width 94 height 26
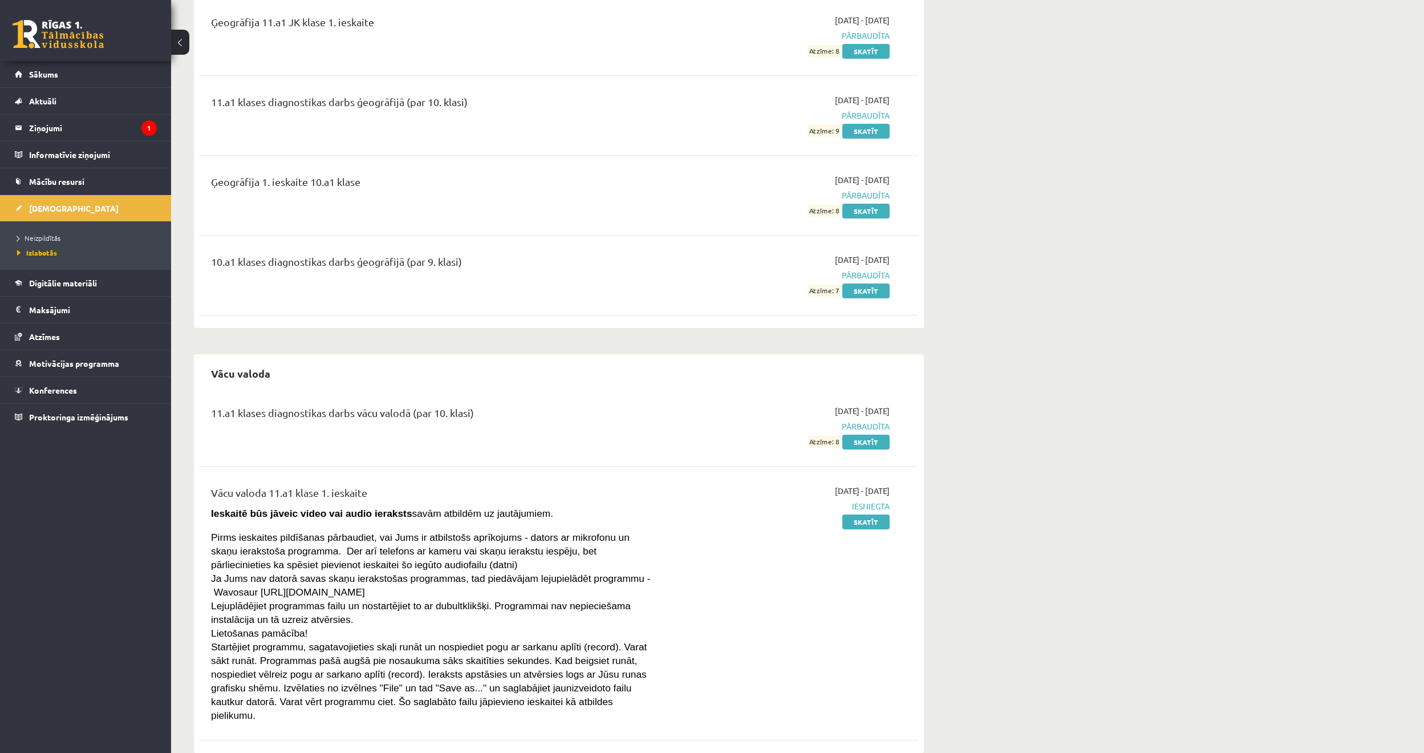
scroll to position [389, 0]
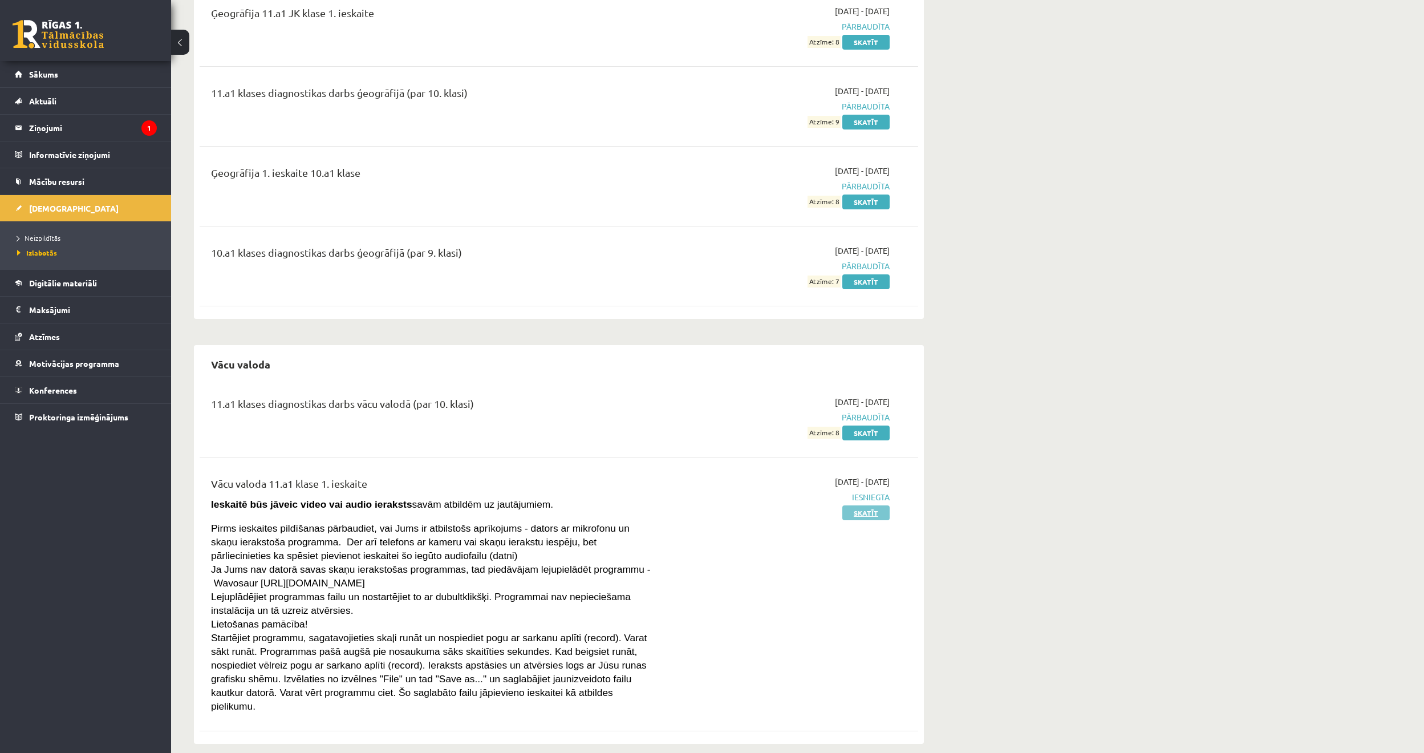
click at [848, 512] on link "Skatīt" at bounding box center [865, 512] width 47 height 15
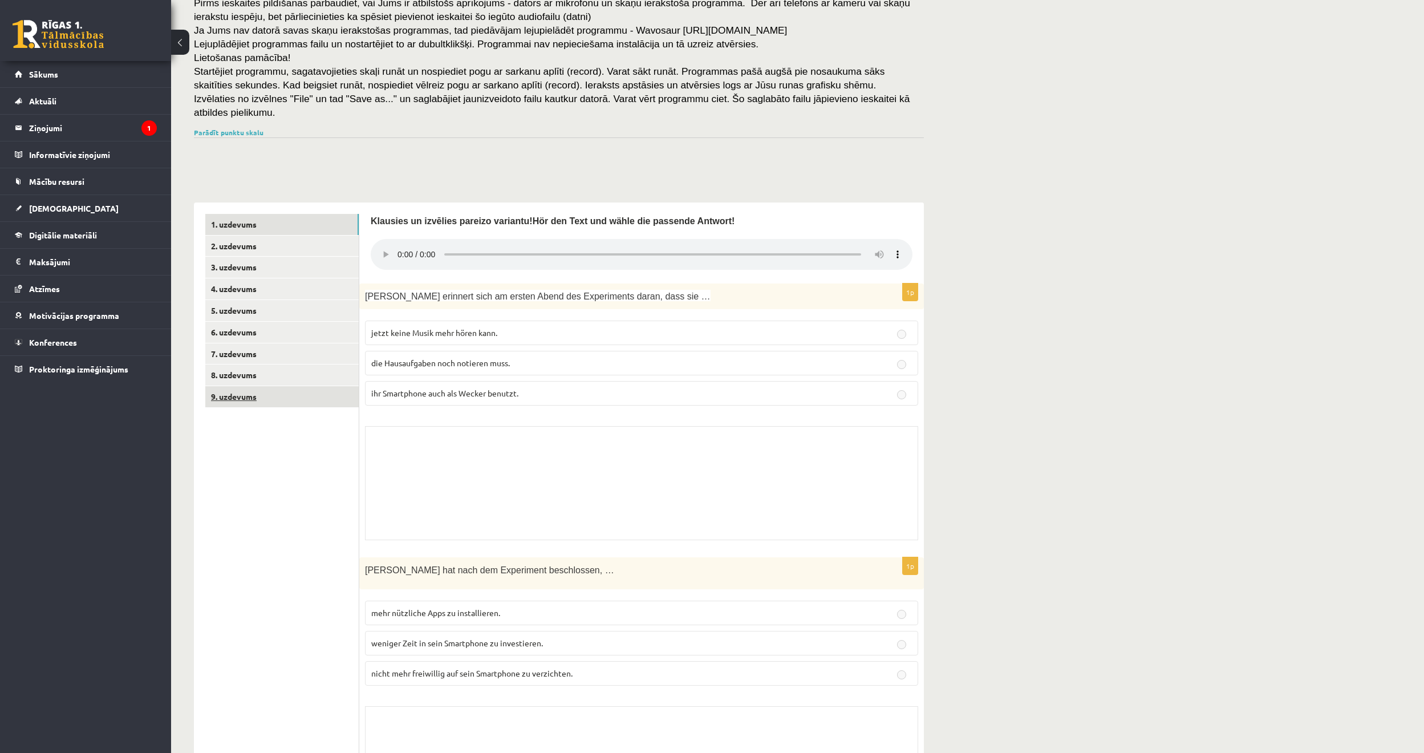
click at [295, 392] on link "9. uzdevums" at bounding box center [281, 396] width 153 height 21
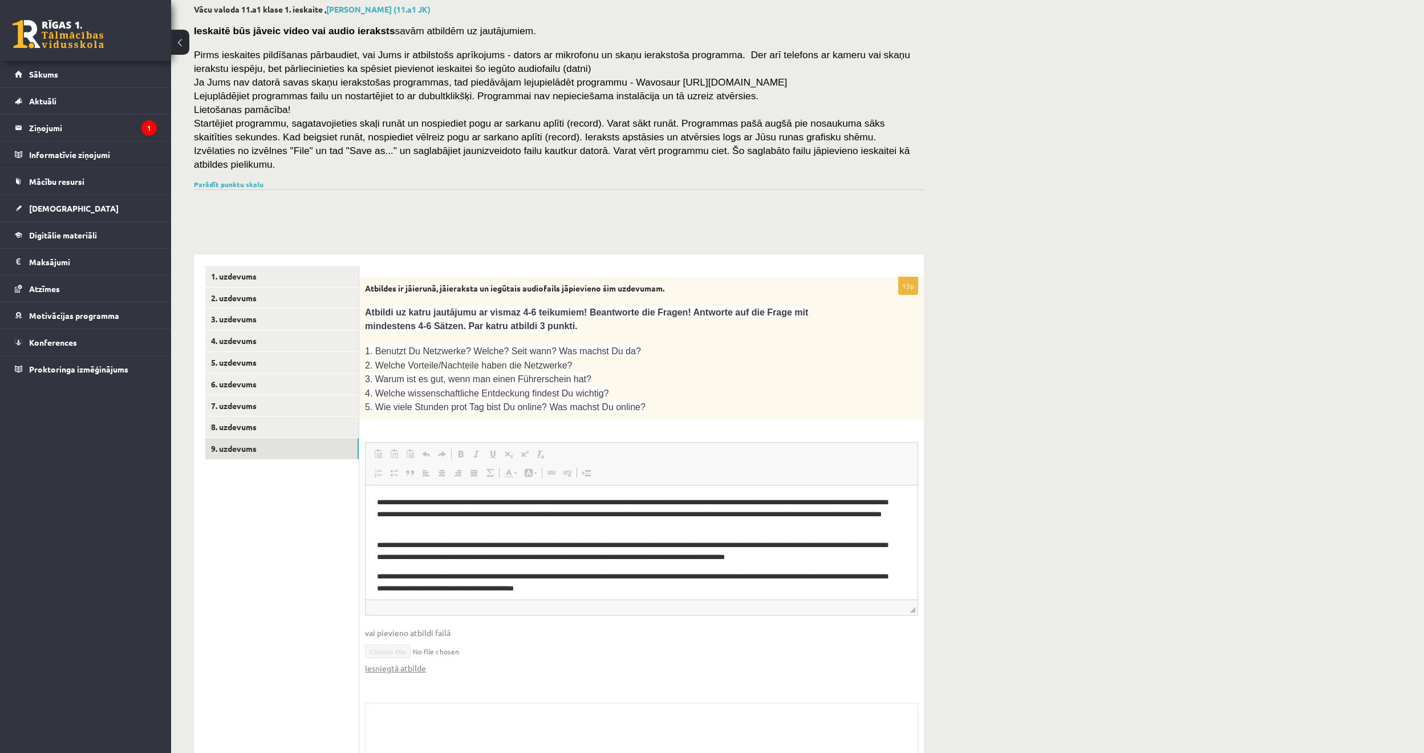
scroll to position [149, 0]
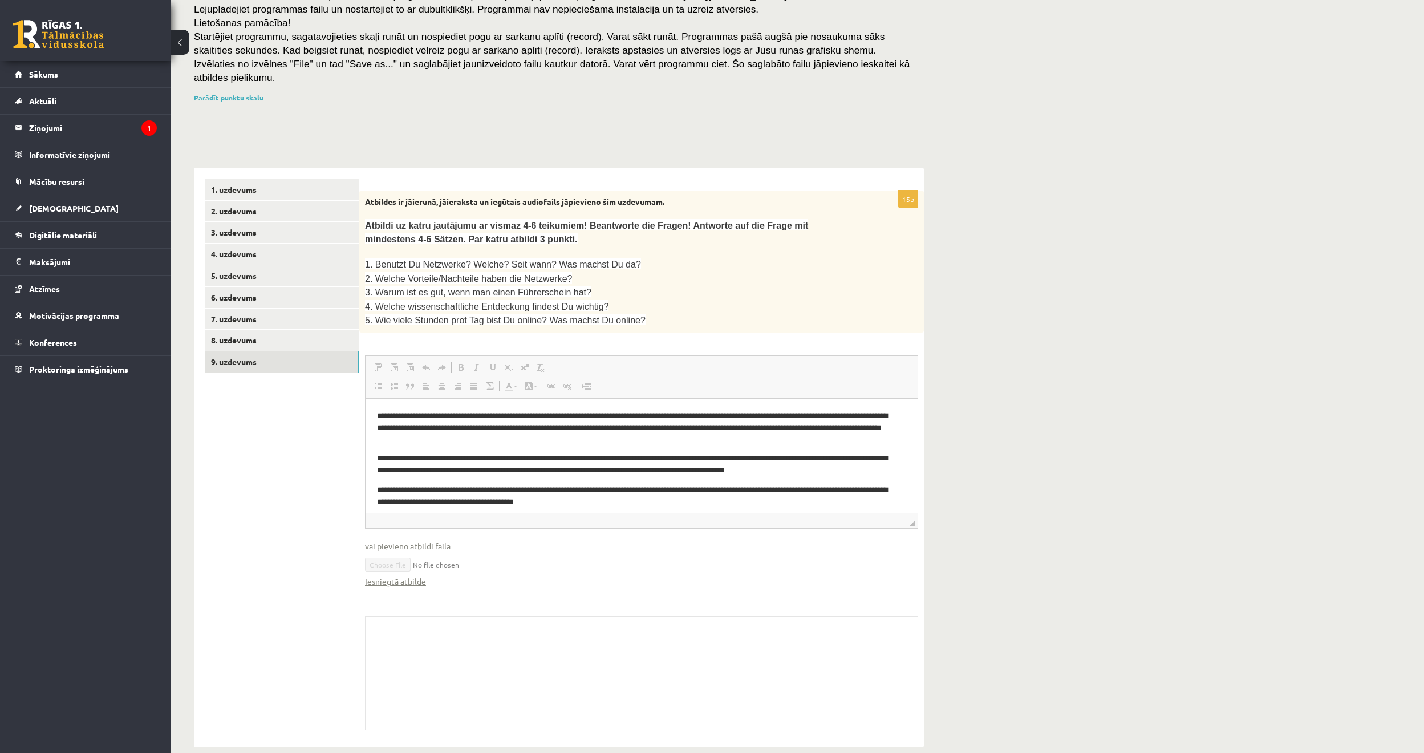
click at [423, 540] on span "vai pievieno atbildi failā" at bounding box center [641, 546] width 553 height 12
click at [431, 627] on div "Skolotāja pielikums" at bounding box center [641, 673] width 553 height 114
click at [403, 576] on link "Iesniegtā atbilde" at bounding box center [395, 582] width 61 height 12
click at [86, 123] on legend "Ziņojumi 1" at bounding box center [93, 128] width 128 height 26
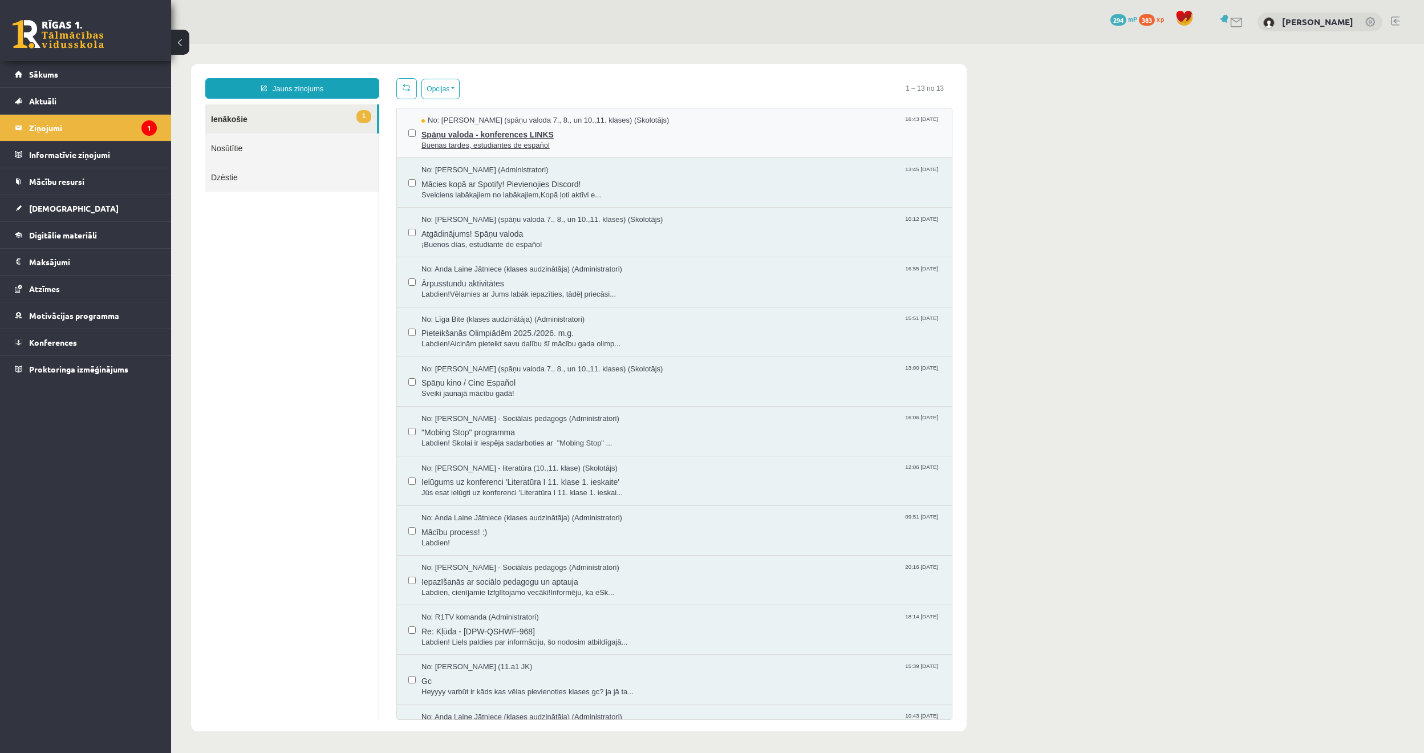
click at [522, 132] on span "Spāņu valoda - konferences LINKS" at bounding box center [681, 133] width 519 height 14
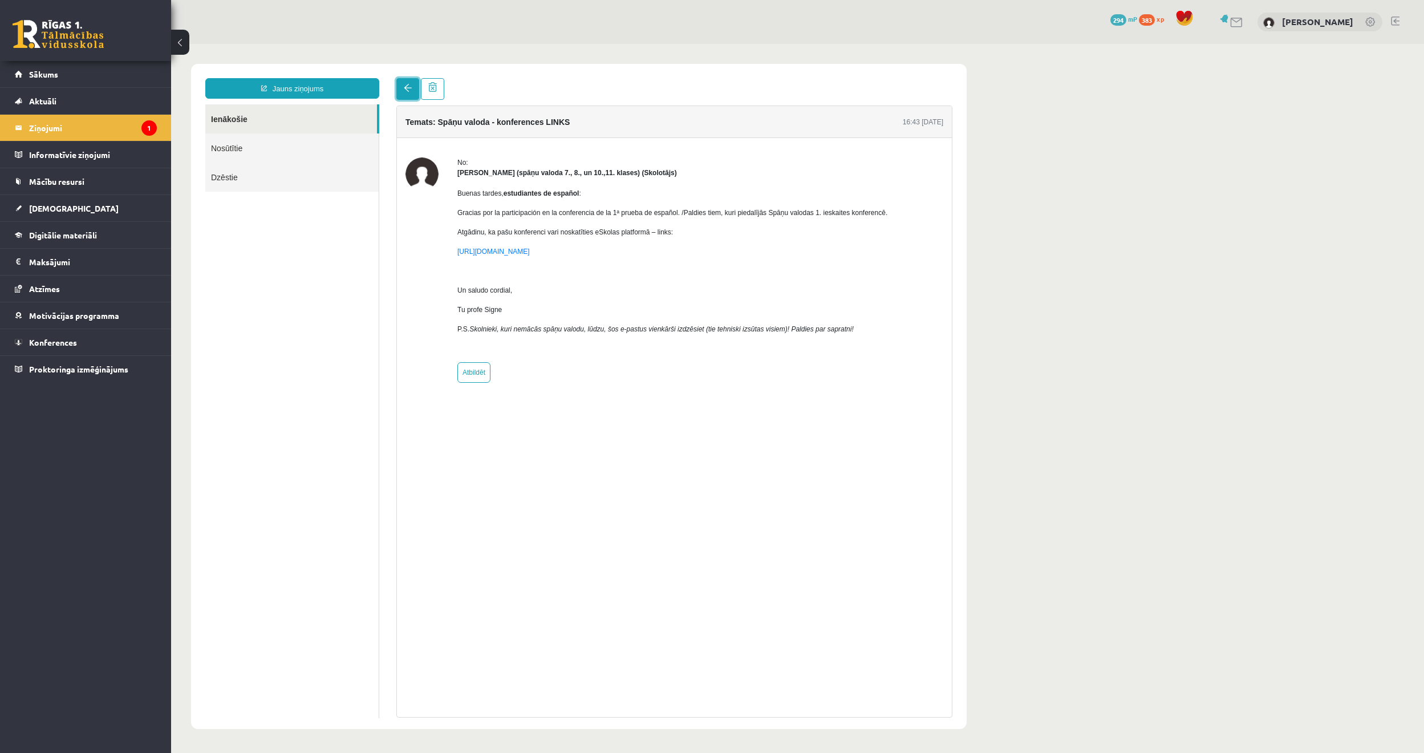
click at [402, 91] on link at bounding box center [407, 89] width 23 height 22
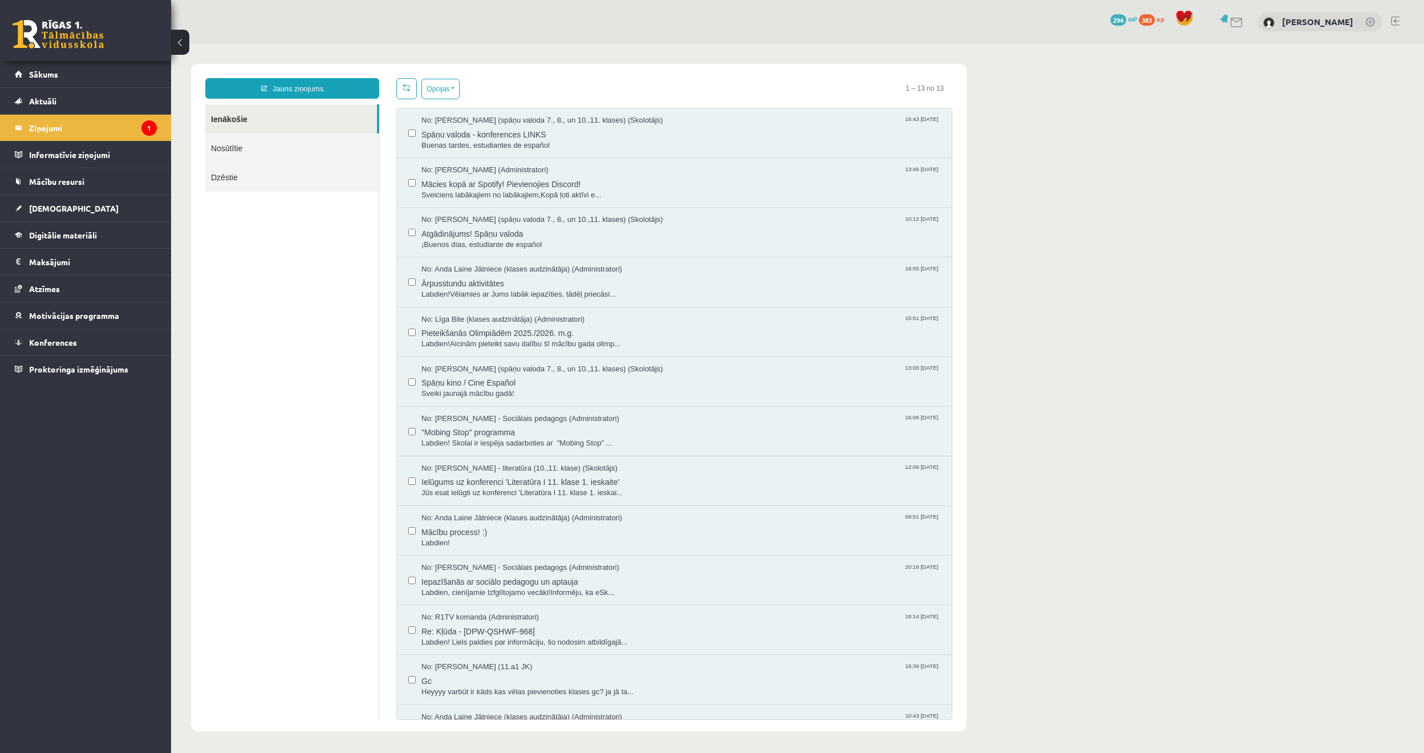
click at [1244, 23] on link at bounding box center [1237, 23] width 14 height 10
